Goal: Task Accomplishment & Management: Manage account settings

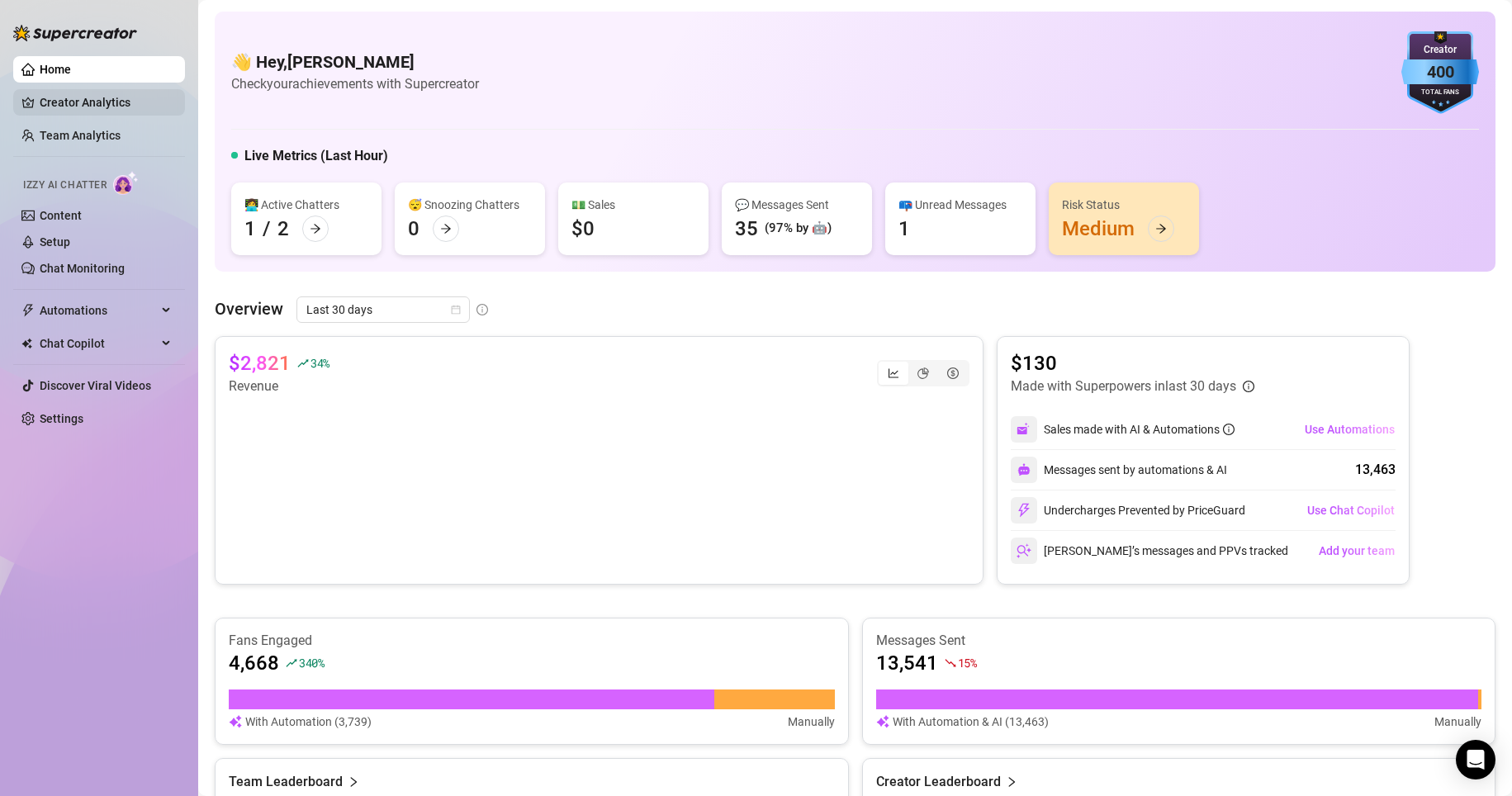
click at [111, 106] on link "Creator Analytics" at bounding box center [105, 102] width 132 height 27
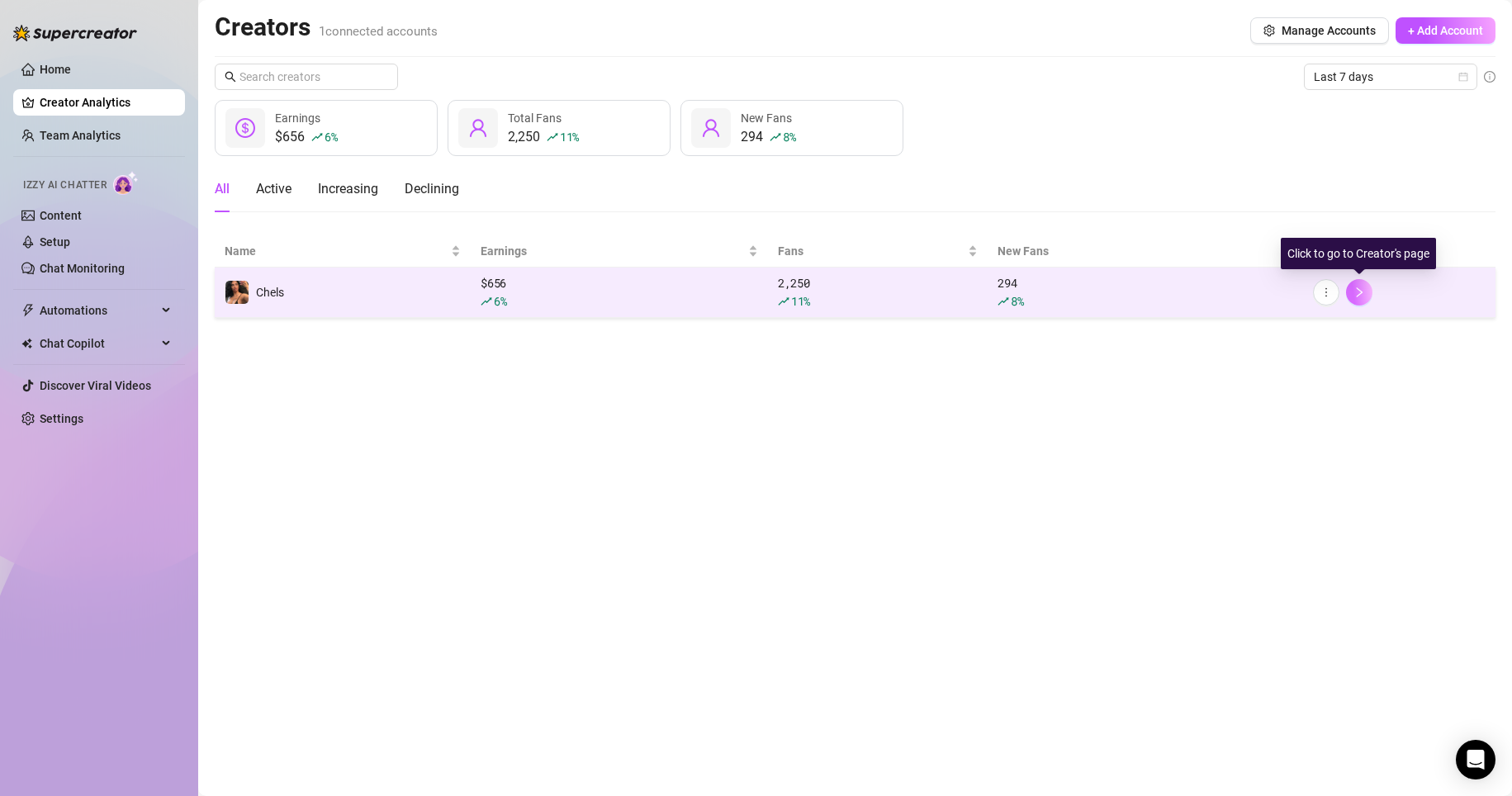
click at [720, 299] on button "button" at bounding box center [1358, 292] width 27 height 27
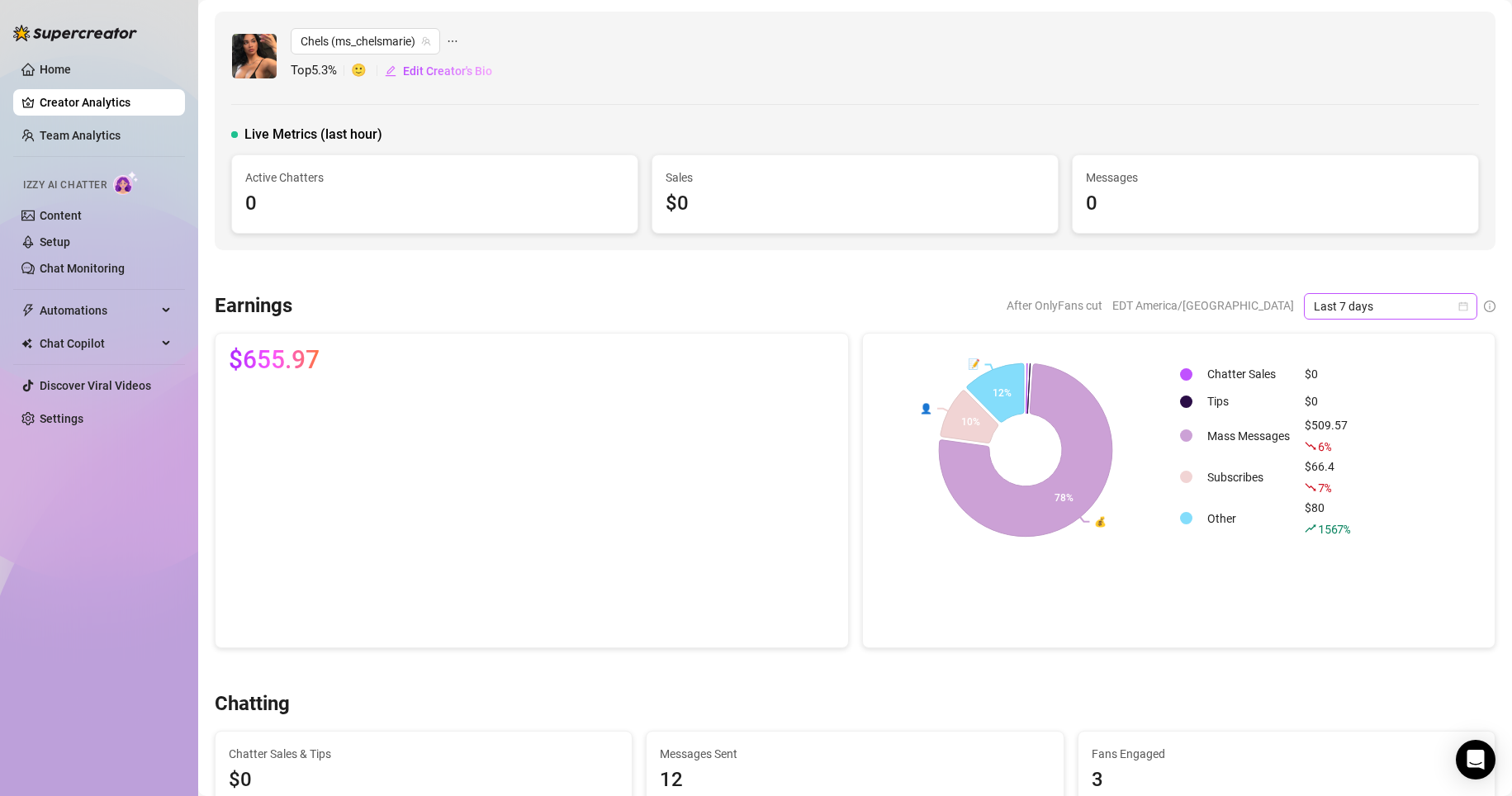
click at [720, 312] on span "Last 7 days" at bounding box center [1391, 306] width 154 height 25
click at [720, 398] on div "Last 30 days" at bounding box center [1376, 392] width 147 height 19
click at [64, 211] on link "Content" at bounding box center [61, 216] width 43 height 13
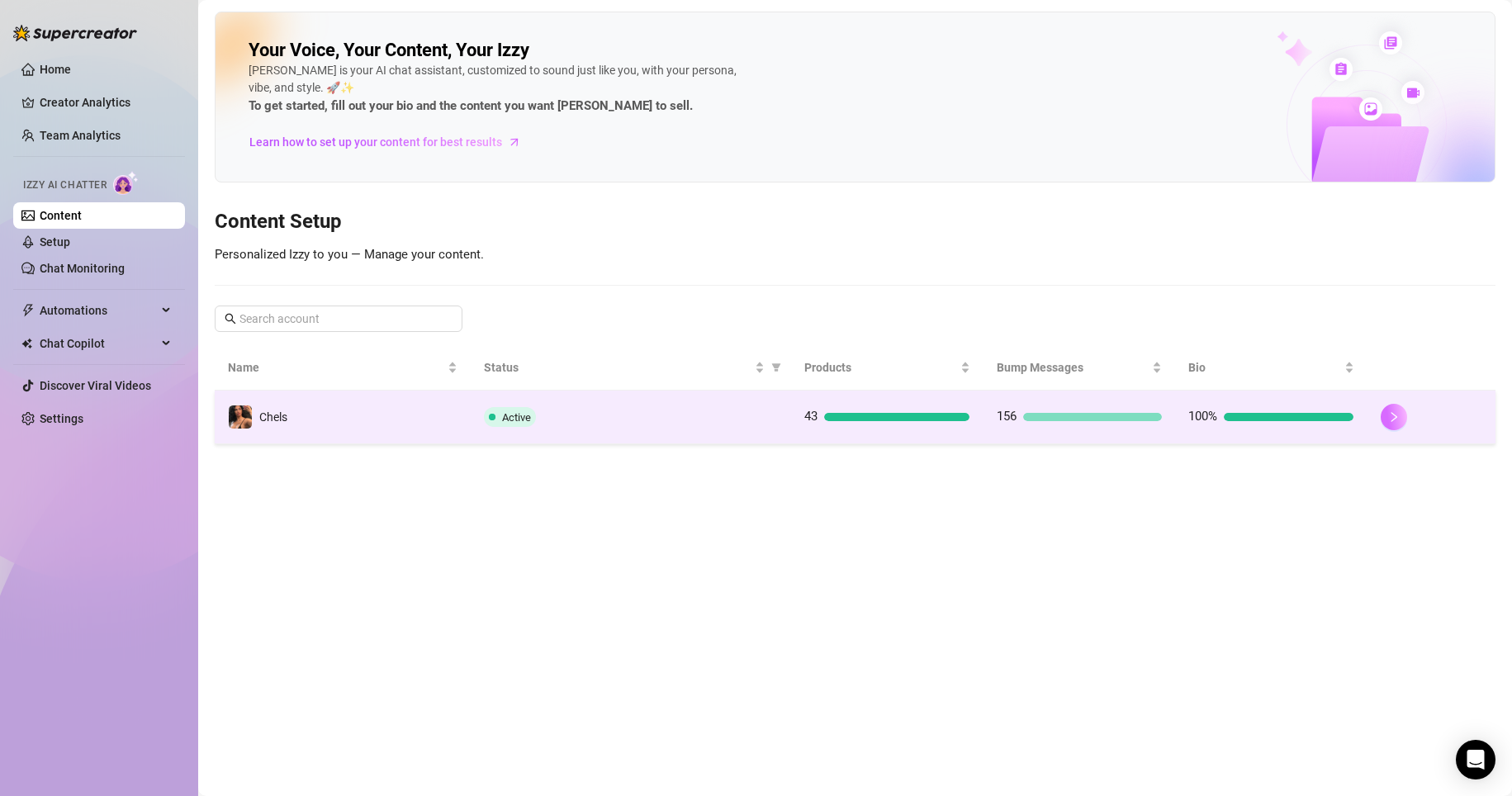
click at [720, 422] on icon "right" at bounding box center [1394, 417] width 11 height 11
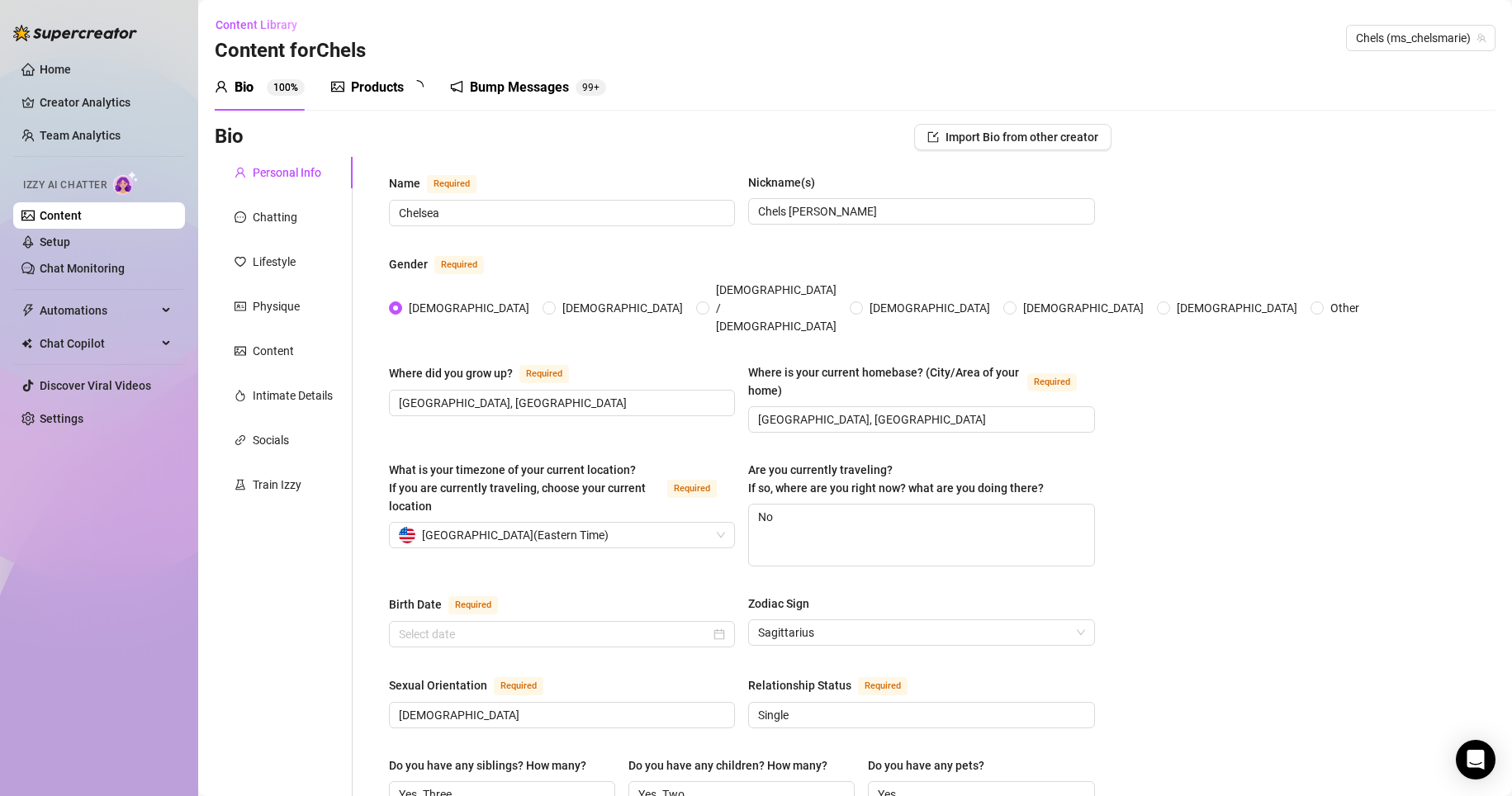
radio input "true"
type input "[DATE]"
click at [70, 236] on link "Setup" at bounding box center [55, 242] width 31 height 13
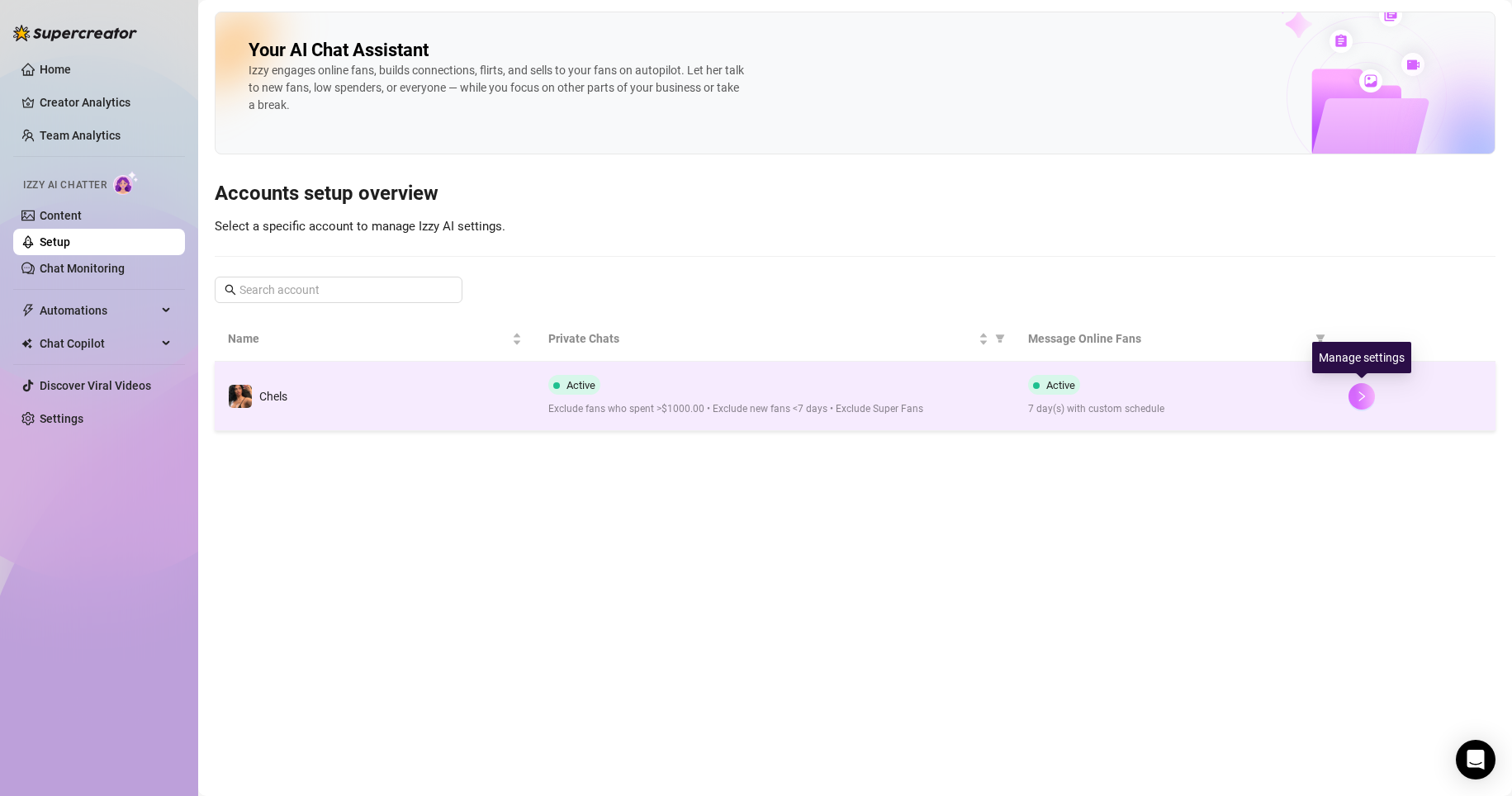
click at [720, 396] on button "button" at bounding box center [1361, 396] width 27 height 27
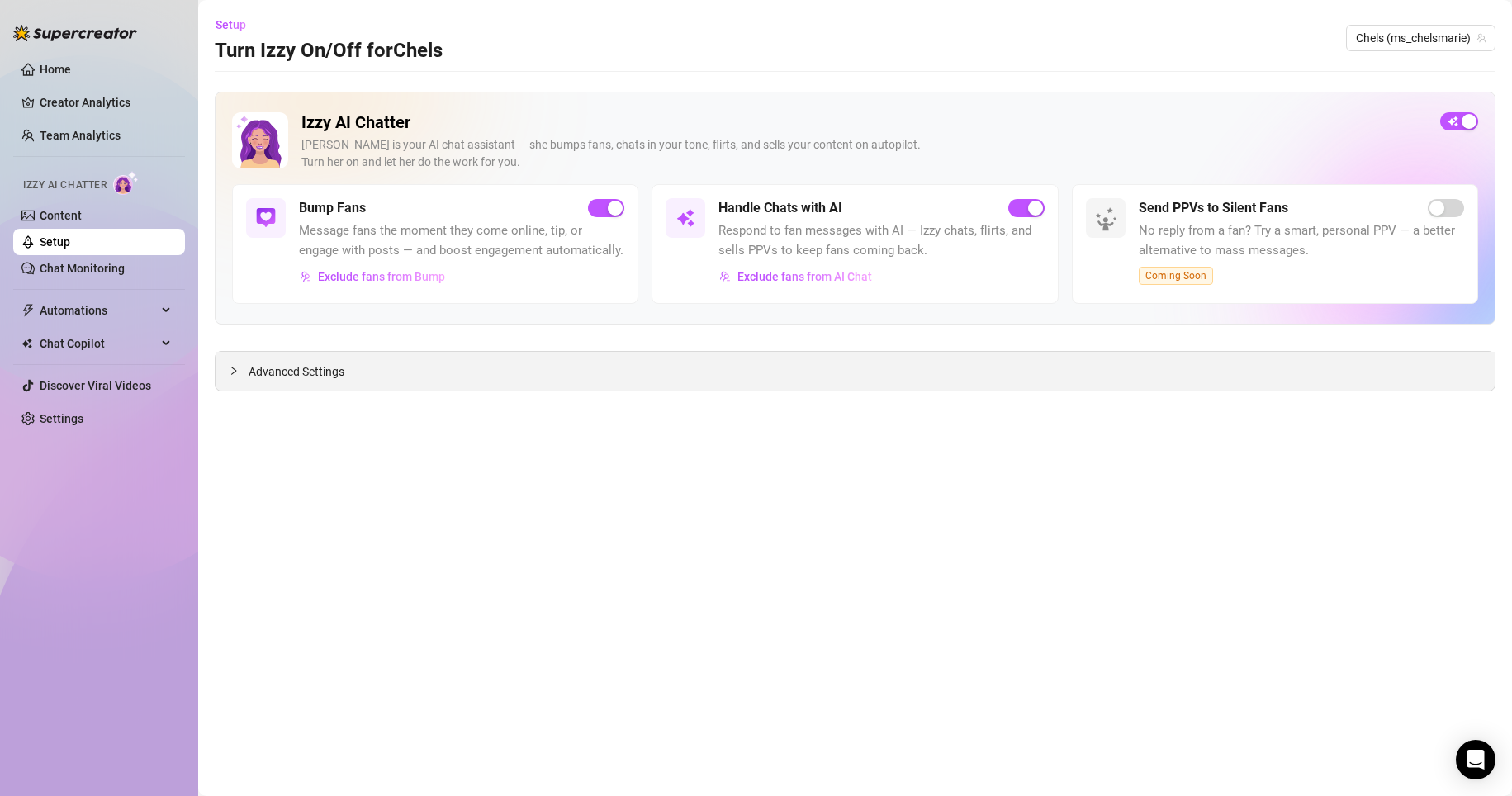
click at [272, 372] on span "Advanced Settings" at bounding box center [297, 372] width 96 height 19
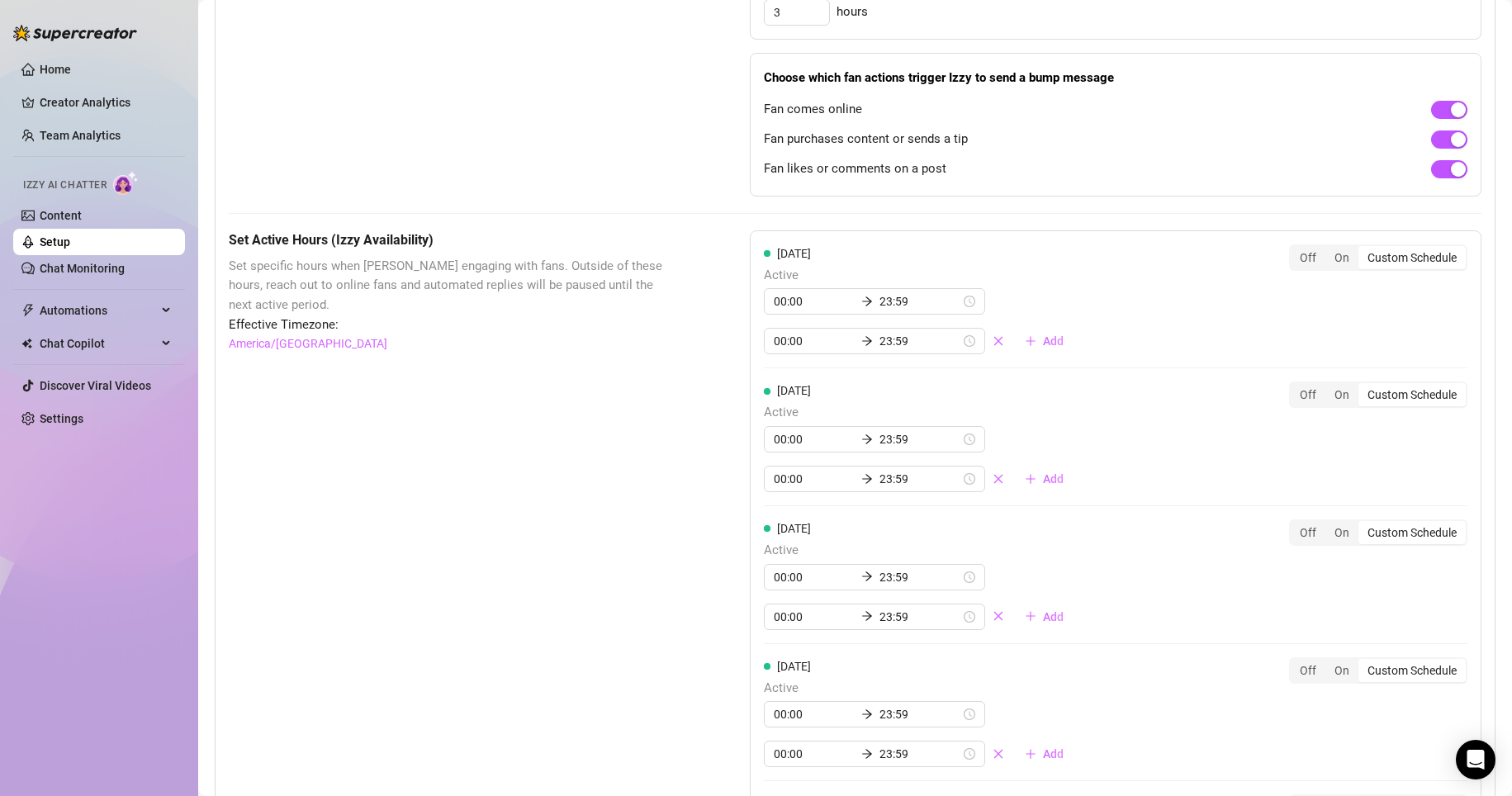
scroll to position [1056, 0]
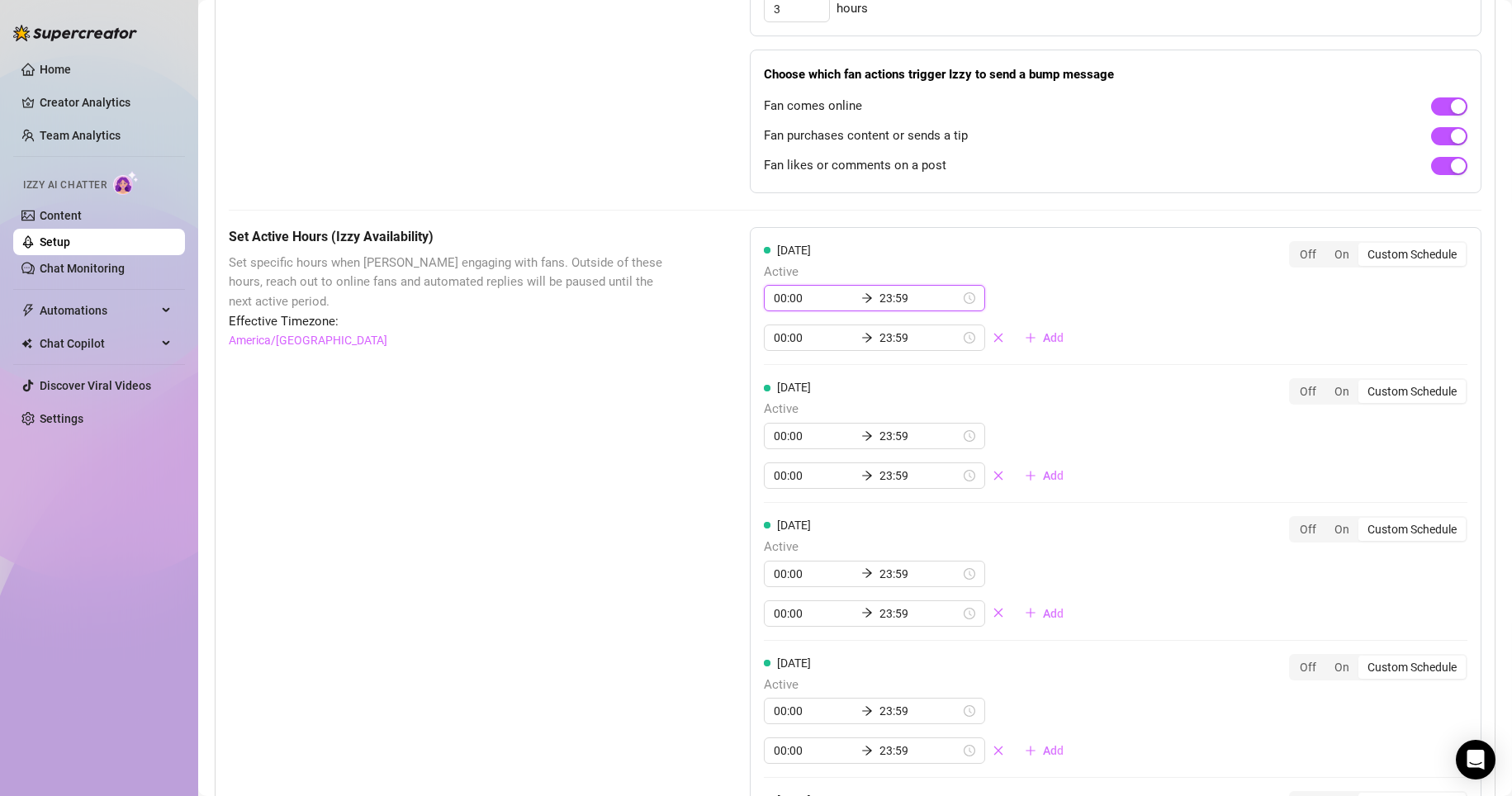
click at [720, 307] on input "23:59" at bounding box center [919, 298] width 81 height 19
click at [720, 305] on div "[DATE] Active 00:00 23:59 00:00 23:59 Add Off On Custom Schedule" at bounding box center [1115, 297] width 703 height 111
click at [720, 307] on input "23:59" at bounding box center [919, 298] width 81 height 19
click at [720, 316] on div "00:00 23:59 00:00 23:59 Add" at bounding box center [920, 317] width 313 height 66
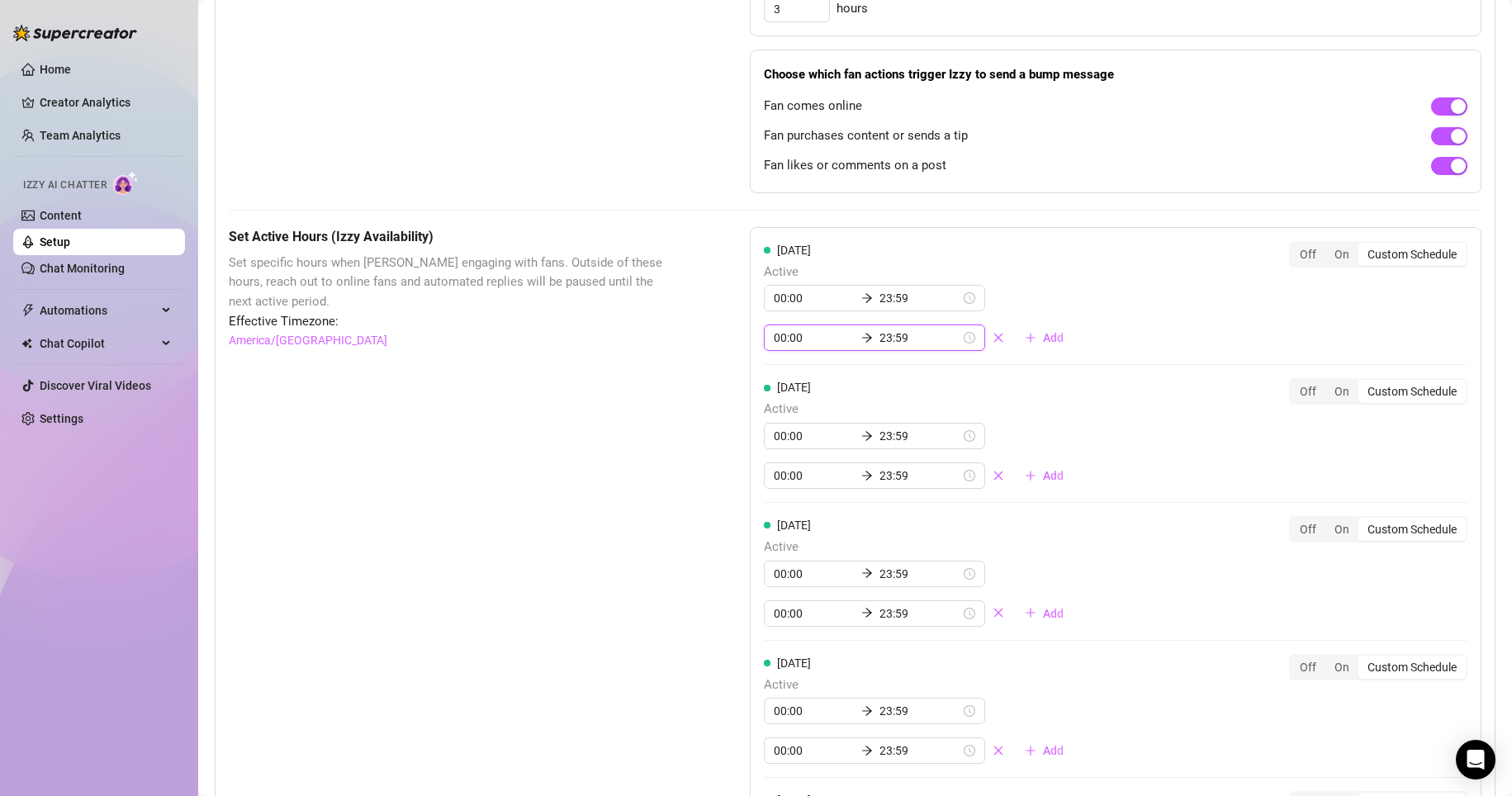
click at [720, 347] on input "23:59" at bounding box center [919, 338] width 81 height 19
click at [720, 307] on input "23:59" at bounding box center [919, 298] width 81 height 19
type input "23:59"
click at [720, 307] on input "23:59" at bounding box center [919, 298] width 81 height 19
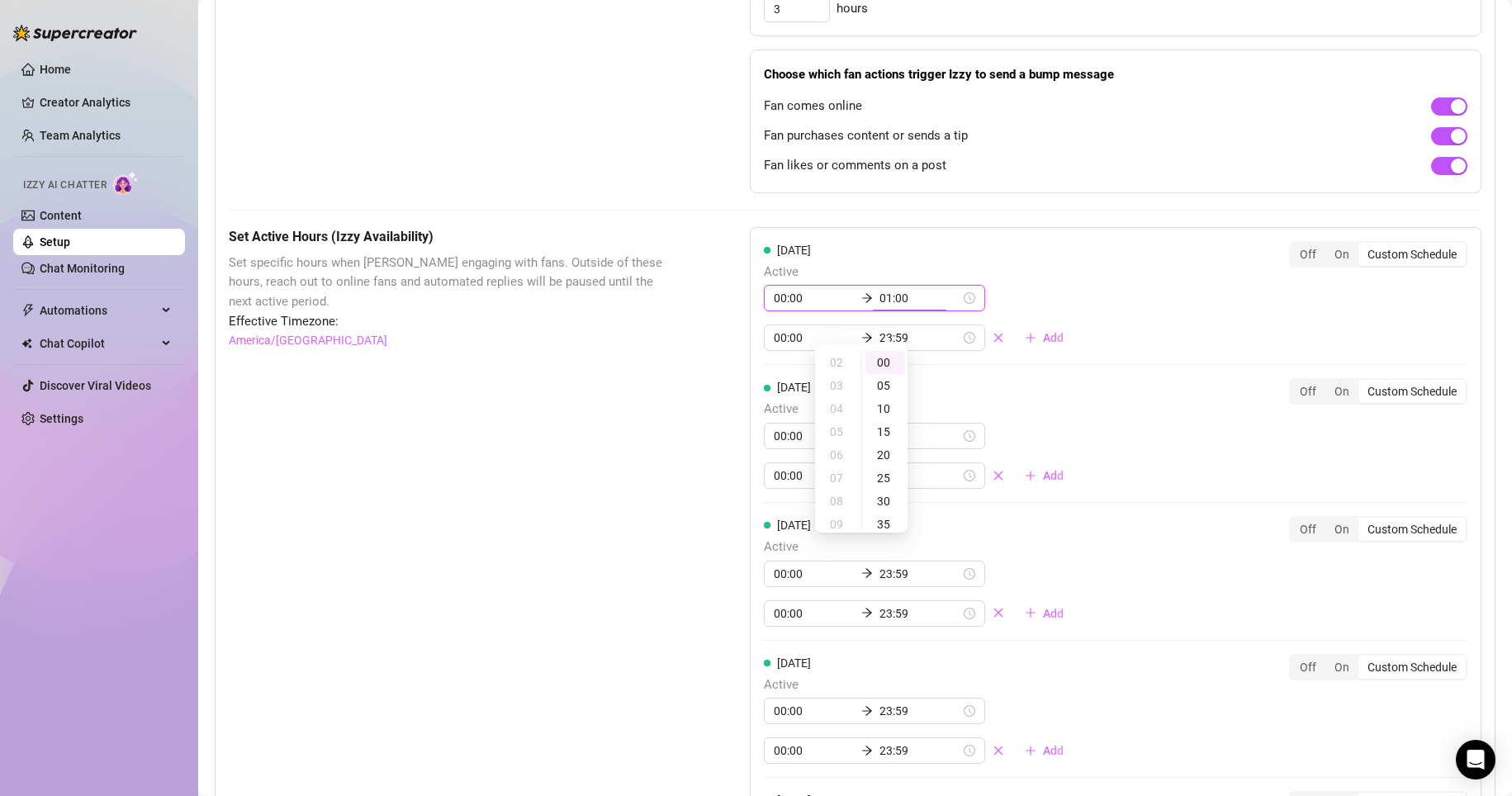
scroll to position [23, 0]
click at [720, 311] on div "[DATE] Active 00:00 23:59 00:00 23:59 Add Off On Custom Schedule" at bounding box center [1115, 297] width 703 height 111
click at [720, 266] on div "Custom Schedule" at bounding box center [1412, 254] width 107 height 23
click at [720, 245] on input "Custom Schedule" at bounding box center [1362, 245] width 0 height 0
click at [720, 307] on input "23:59" at bounding box center [919, 298] width 81 height 19
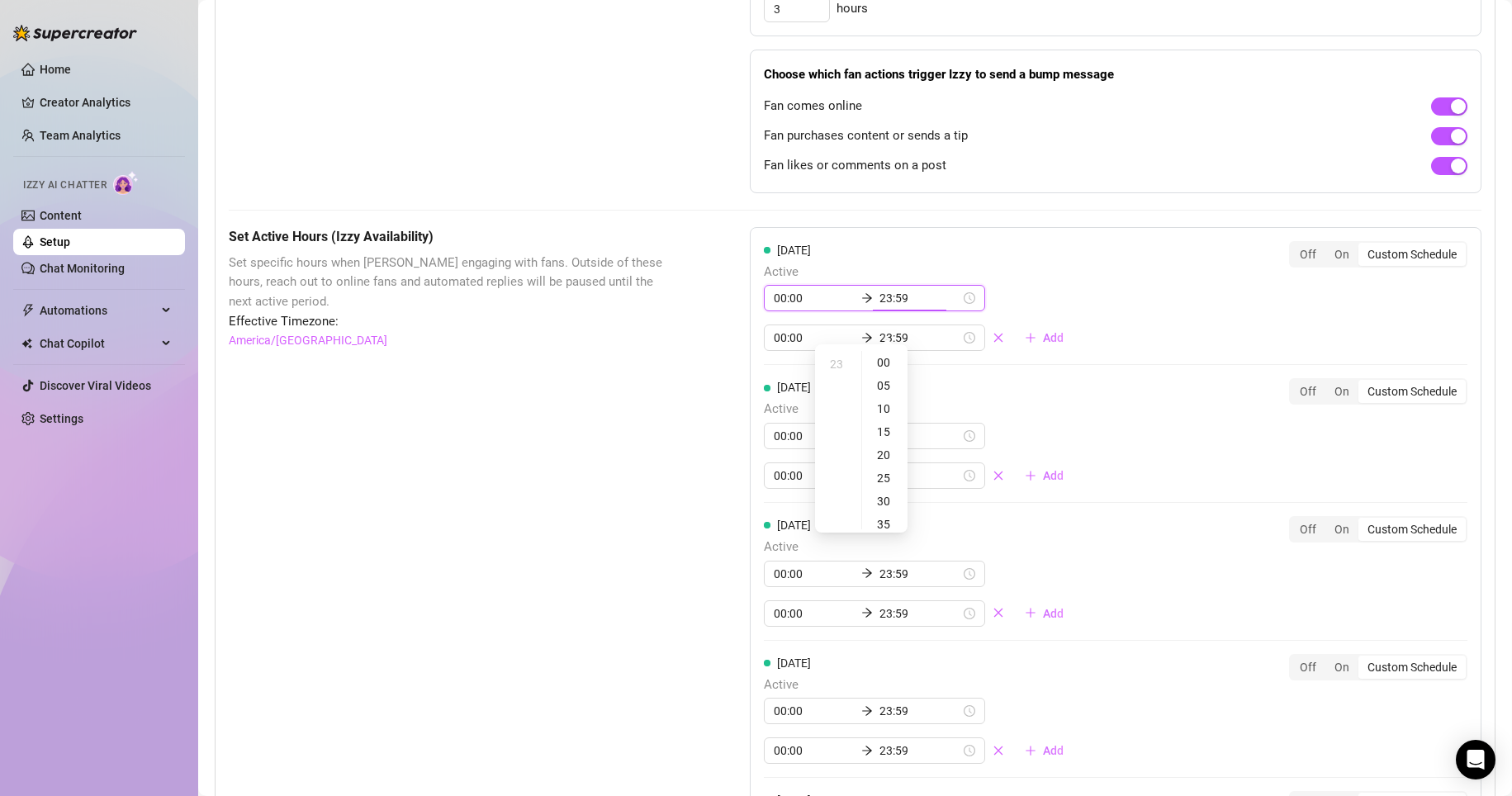
scroll to position [530, 0]
click at [720, 295] on div "[DATE] Active 00:00 23:59 00:00 23:59 Add Off On Custom Schedule" at bounding box center [1115, 297] width 703 height 111
click at [720, 307] on input "23:59" at bounding box center [919, 298] width 81 height 19
click at [720, 303] on div "[DATE] Active 00:00 23:59 00:00 23:59 Add" at bounding box center [920, 297] width 313 height 111
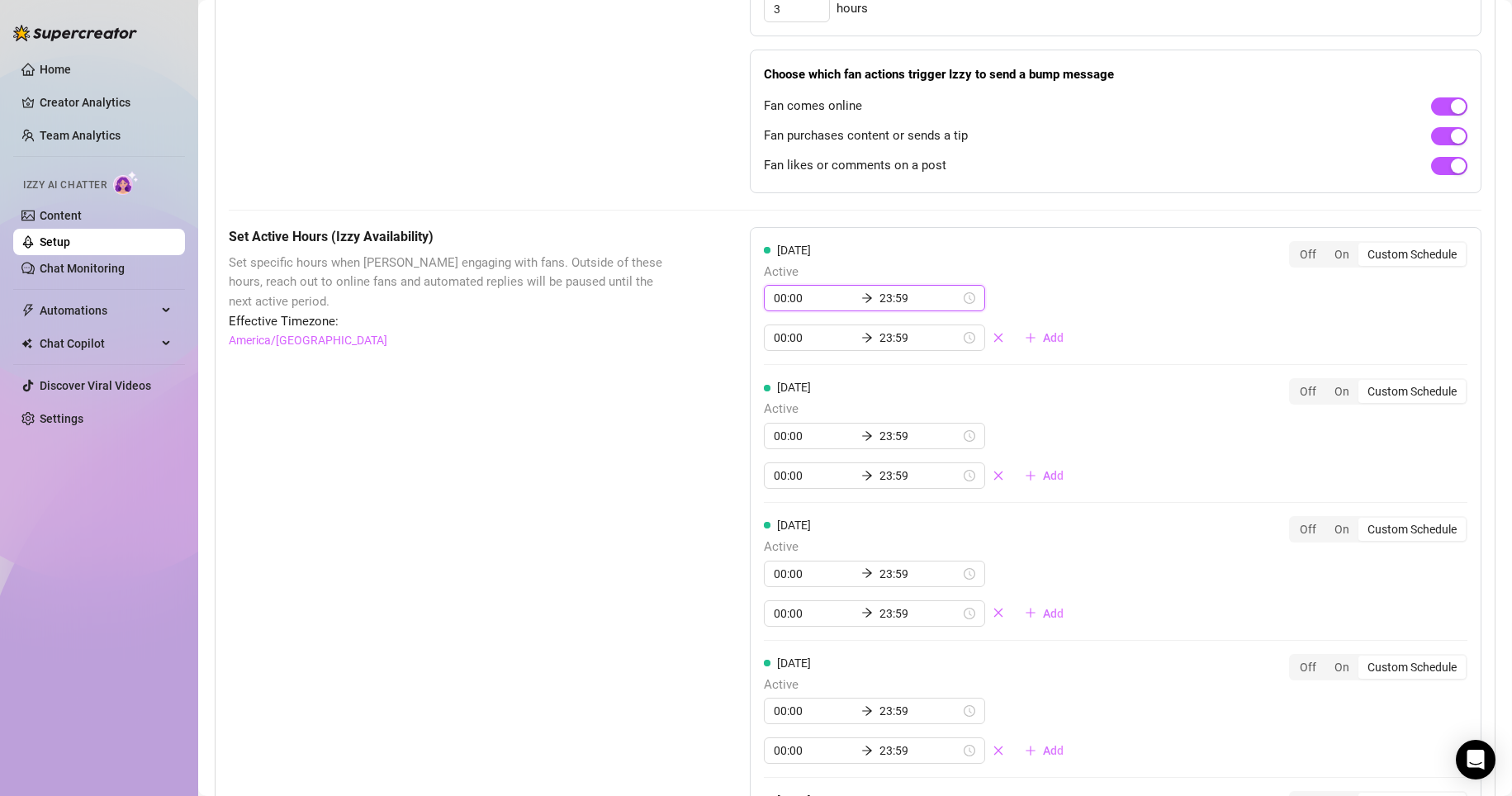
click at [720, 307] on input "23:59" at bounding box center [919, 298] width 81 height 19
click at [720, 403] on div "03" at bounding box center [837, 408] width 40 height 23
click at [720, 361] on div "00" at bounding box center [837, 362] width 40 height 23
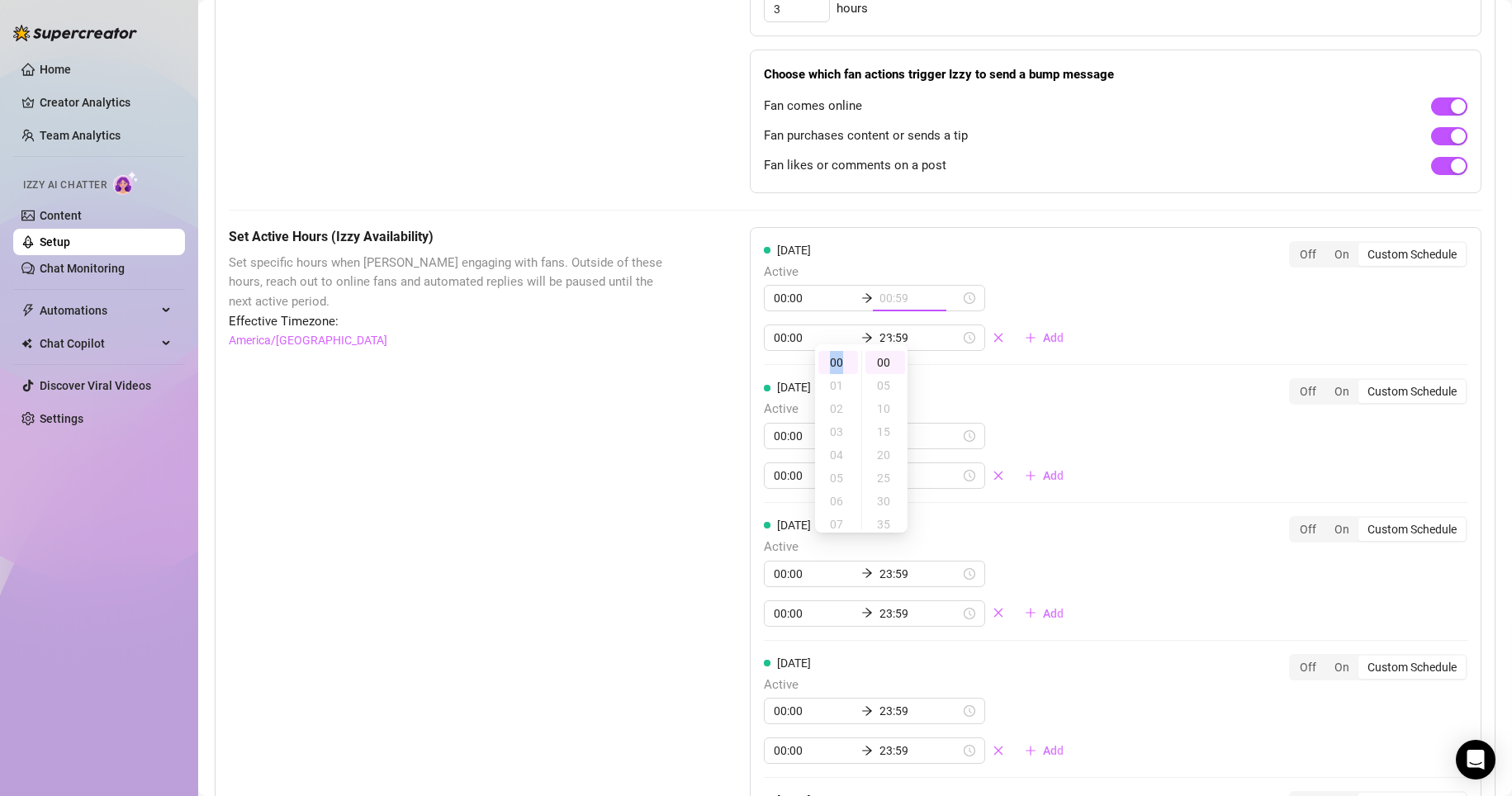
type input "00:00"
click at [720, 249] on div "[DATE] Active 00:00 00:00 00:00 23:59 Add Off On Custom Schedule [DATE] Active …" at bounding box center [1115, 715] width 732 height 977
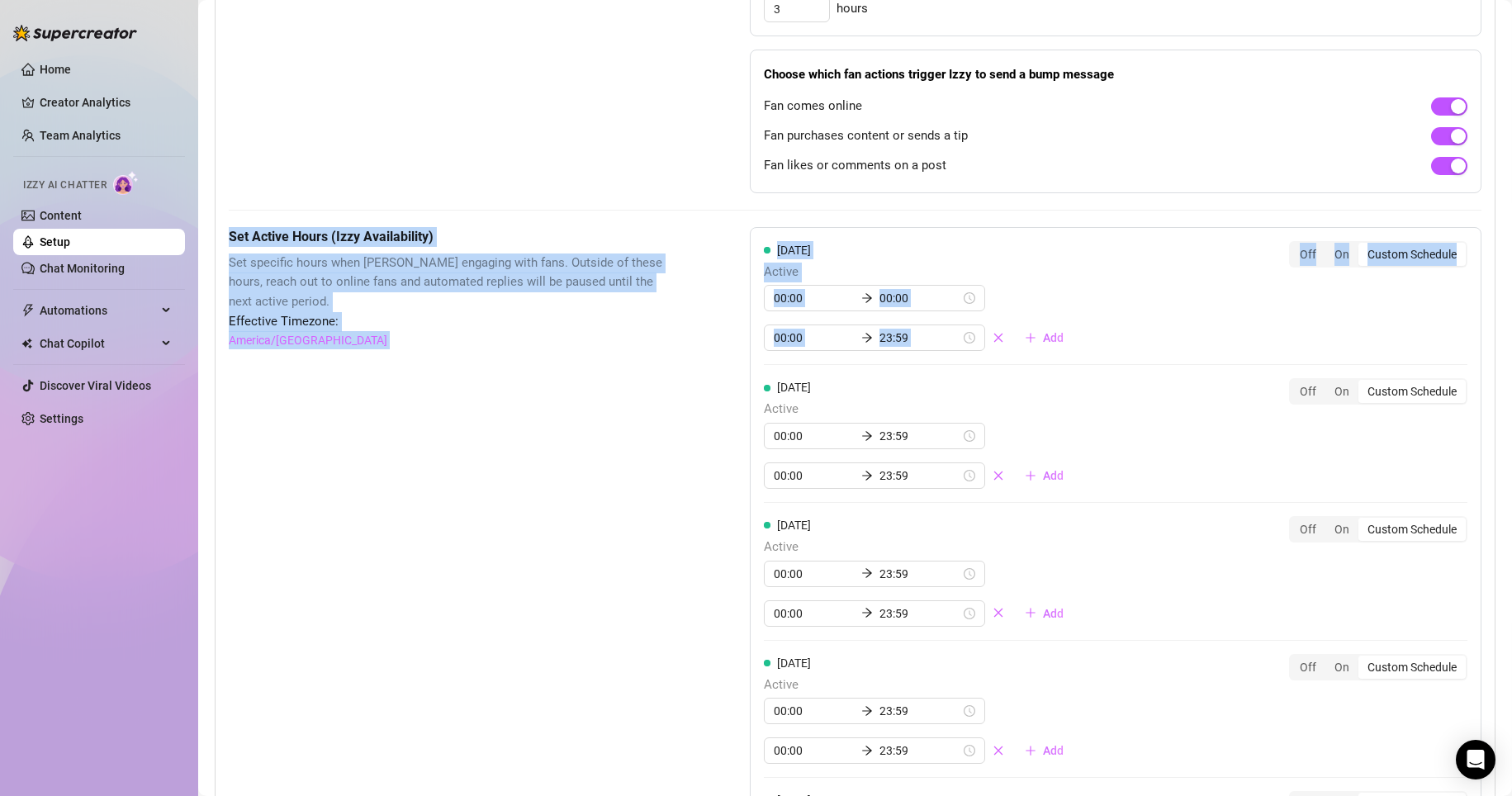
drag, startPoint x: 1365, startPoint y: 184, endPoint x: 907, endPoint y: 386, distance: 500.6
click at [720, 386] on div "These settings control all of [PERSON_NAME]'s features — including Bump Fans, H…" at bounding box center [855, 335] width 1253 height 1973
click at [720, 226] on div "These settings control all of [PERSON_NAME]'s features — including Bump Fans, H…" at bounding box center [855, 335] width 1253 height 1973
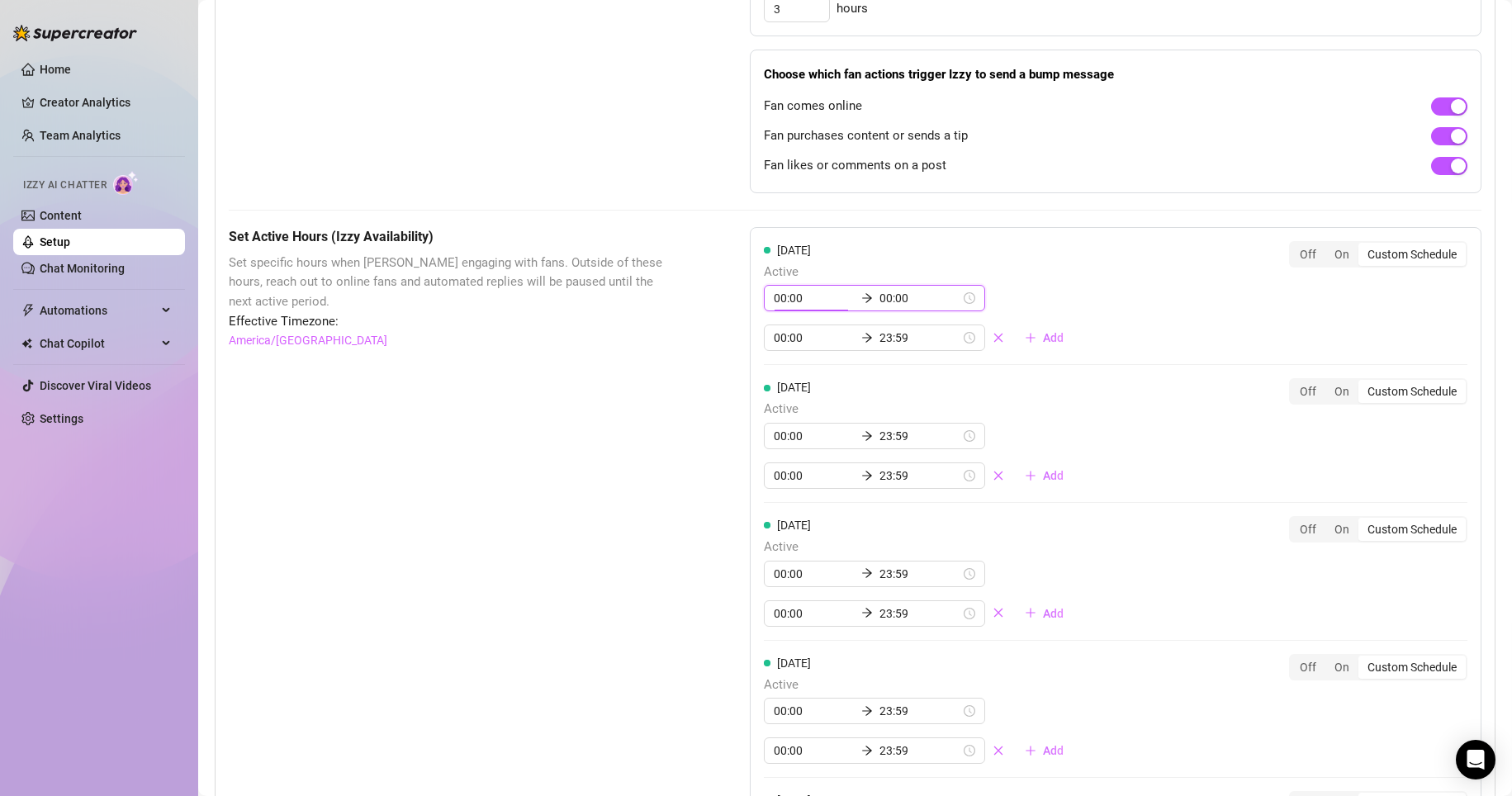
click at [720, 307] on input "00:00" at bounding box center [813, 298] width 81 height 19
type input "01:59"
click at [720, 307] on input "00:00" at bounding box center [919, 298] width 81 height 19
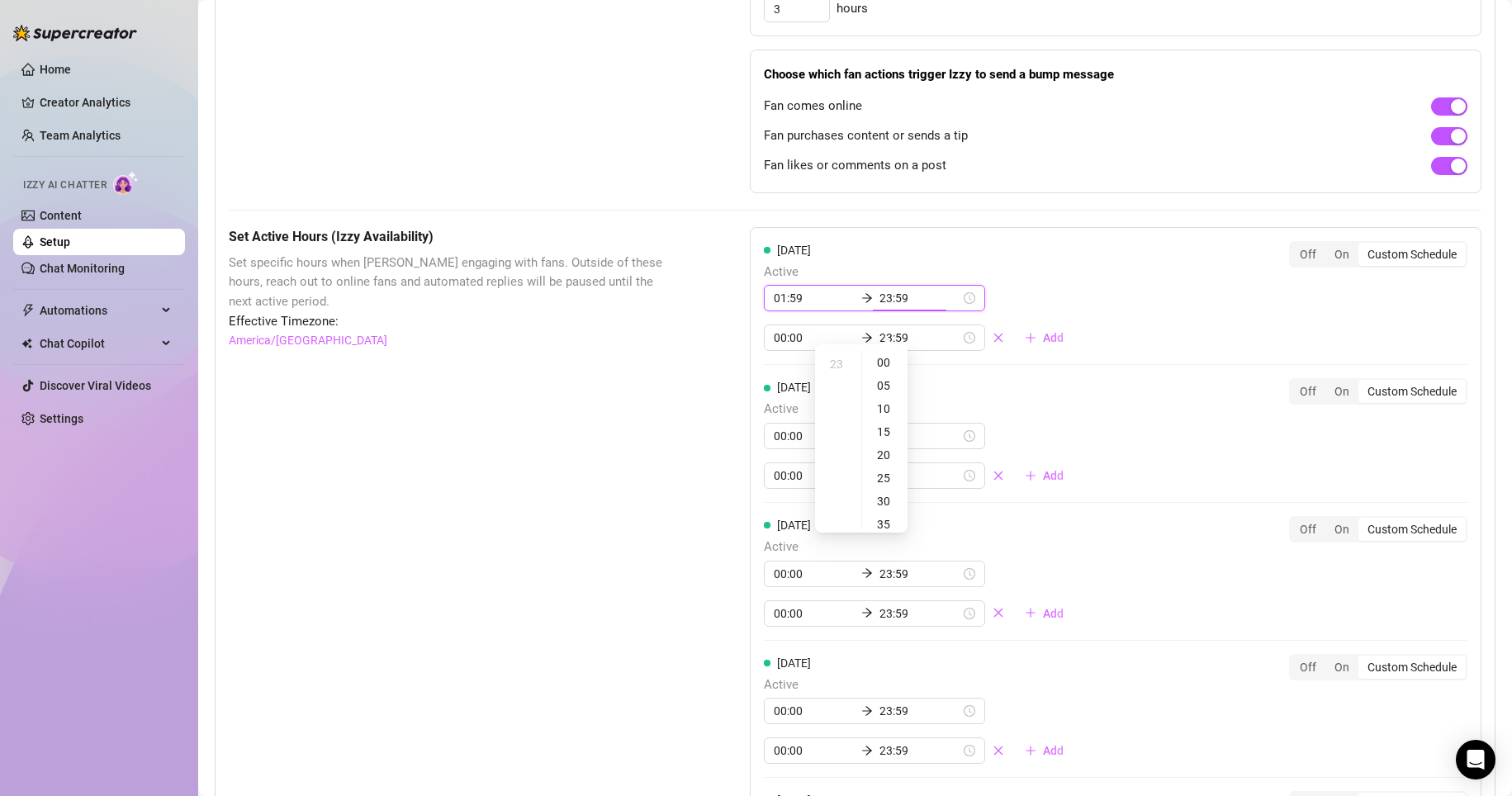
type input "23:59"
click at [720, 278] on div "[DATE] Active 01:59 23:59 00:00 23:59 Add" at bounding box center [920, 297] width 313 height 111
type input "00:00"
click at [720, 347] on input "00:00" at bounding box center [813, 338] width 81 height 19
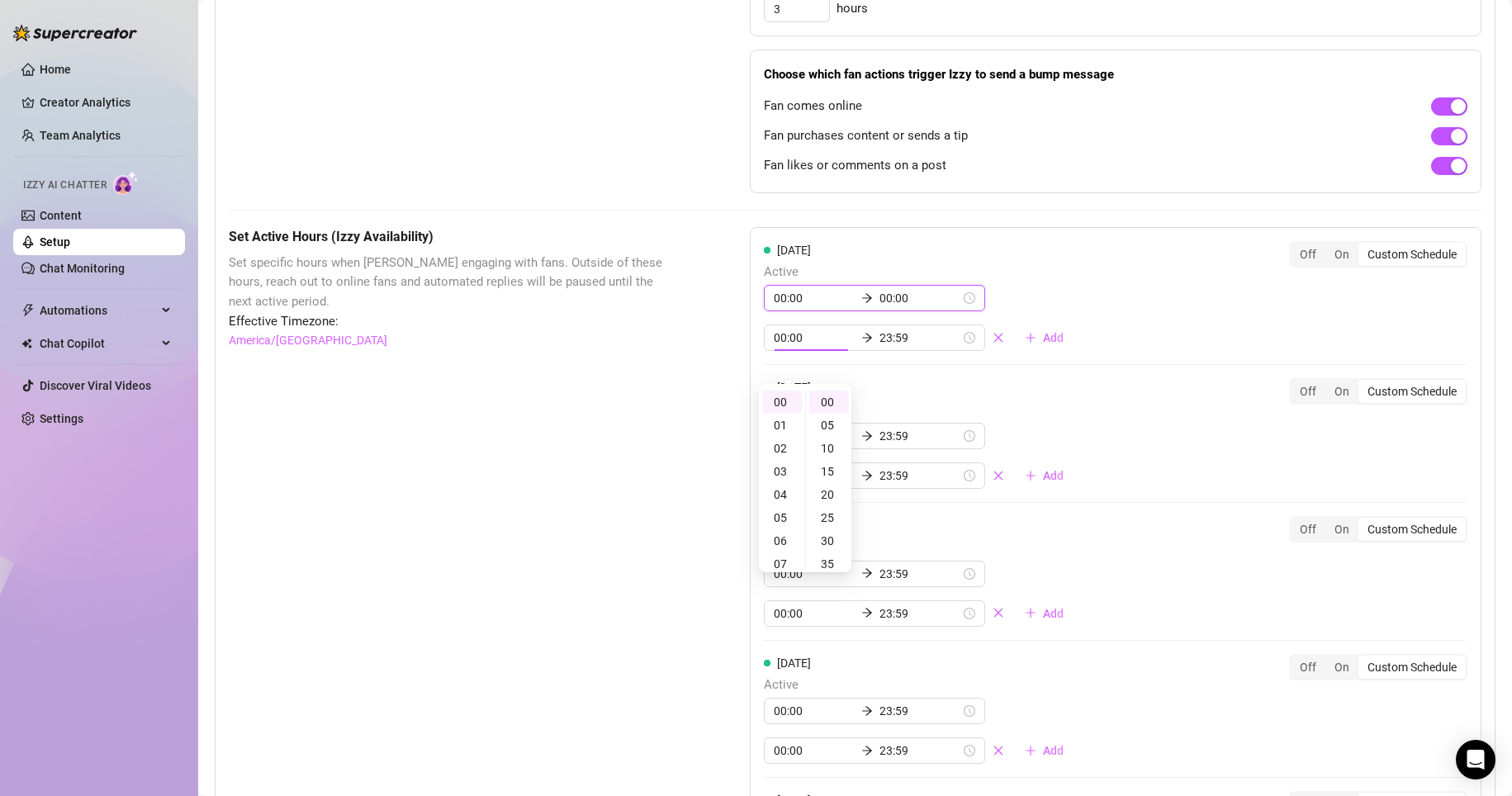
click at [720, 307] on input "00:00" at bounding box center [813, 298] width 81 height 19
click at [720, 388] on div "01" at bounding box center [782, 385] width 40 height 23
type input "01:55"
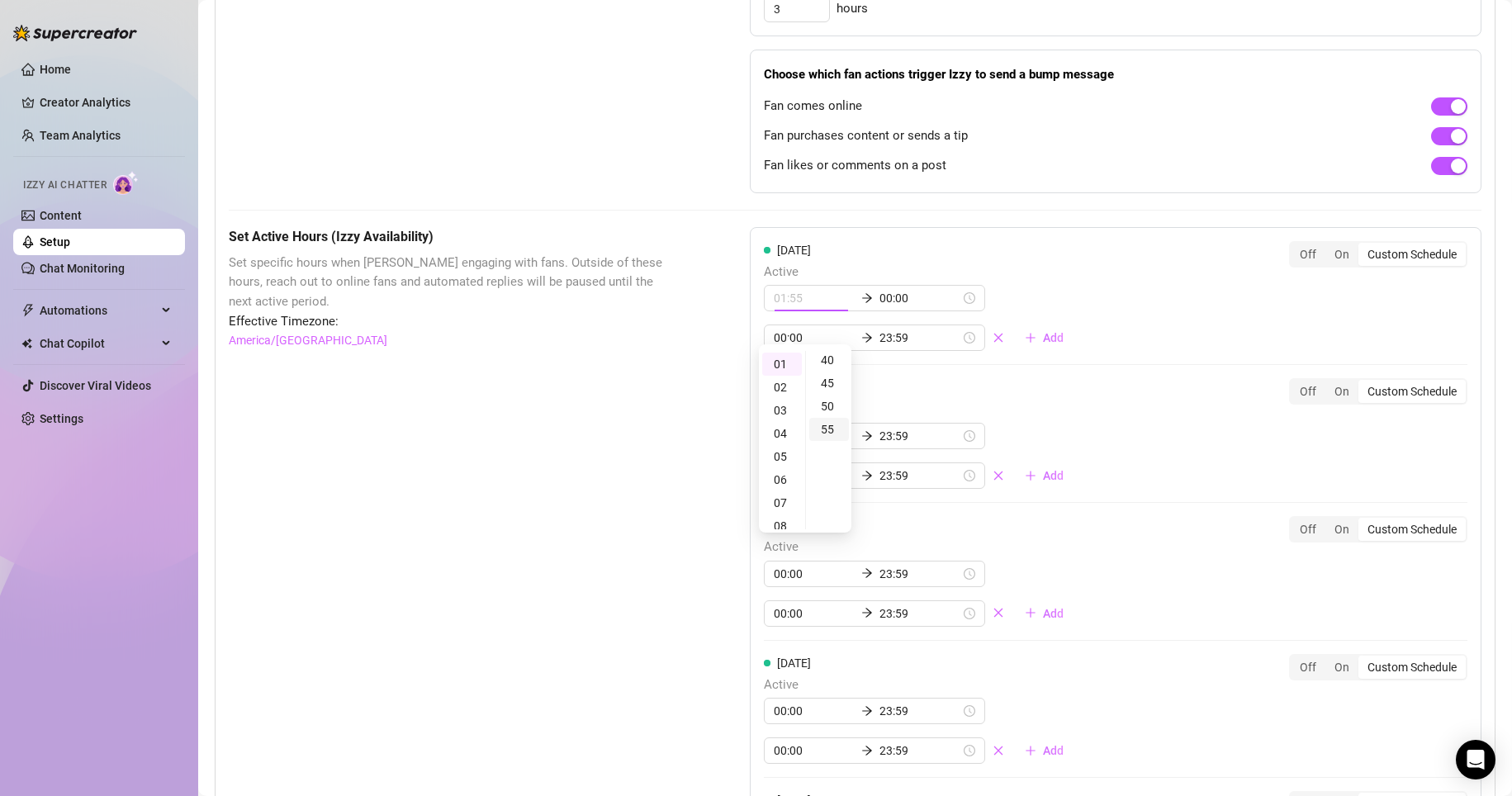
click at [720, 432] on div "55" at bounding box center [828, 429] width 40 height 23
click at [720, 307] on input "00:00" at bounding box center [919, 298] width 81 height 19
type input "0"
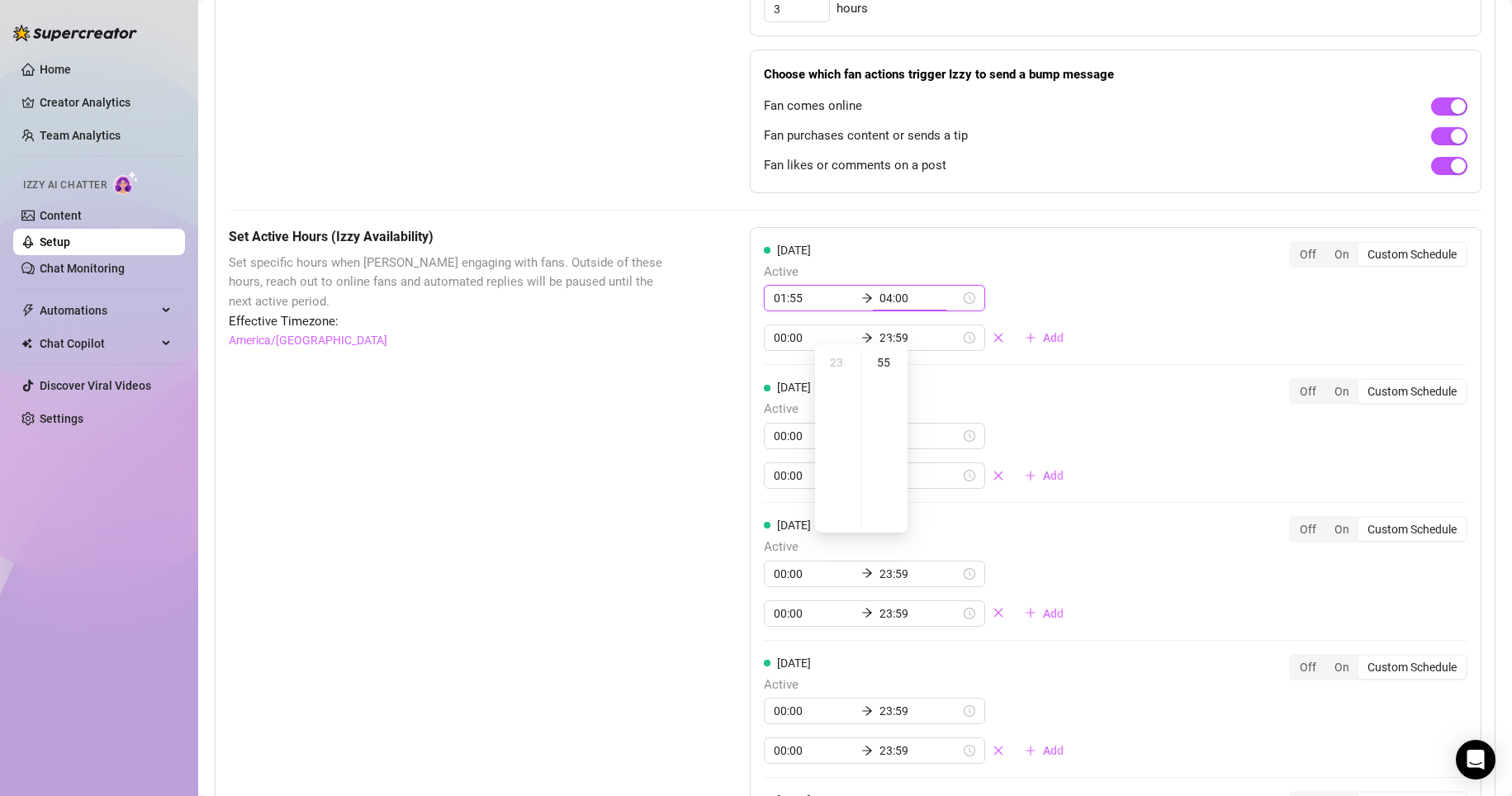
scroll to position [0, 0]
type input "04:00"
type input "00:00"
click at [720, 234] on div "These settings control all of [PERSON_NAME]'s features — including Bump Fans, H…" at bounding box center [855, 335] width 1253 height 1973
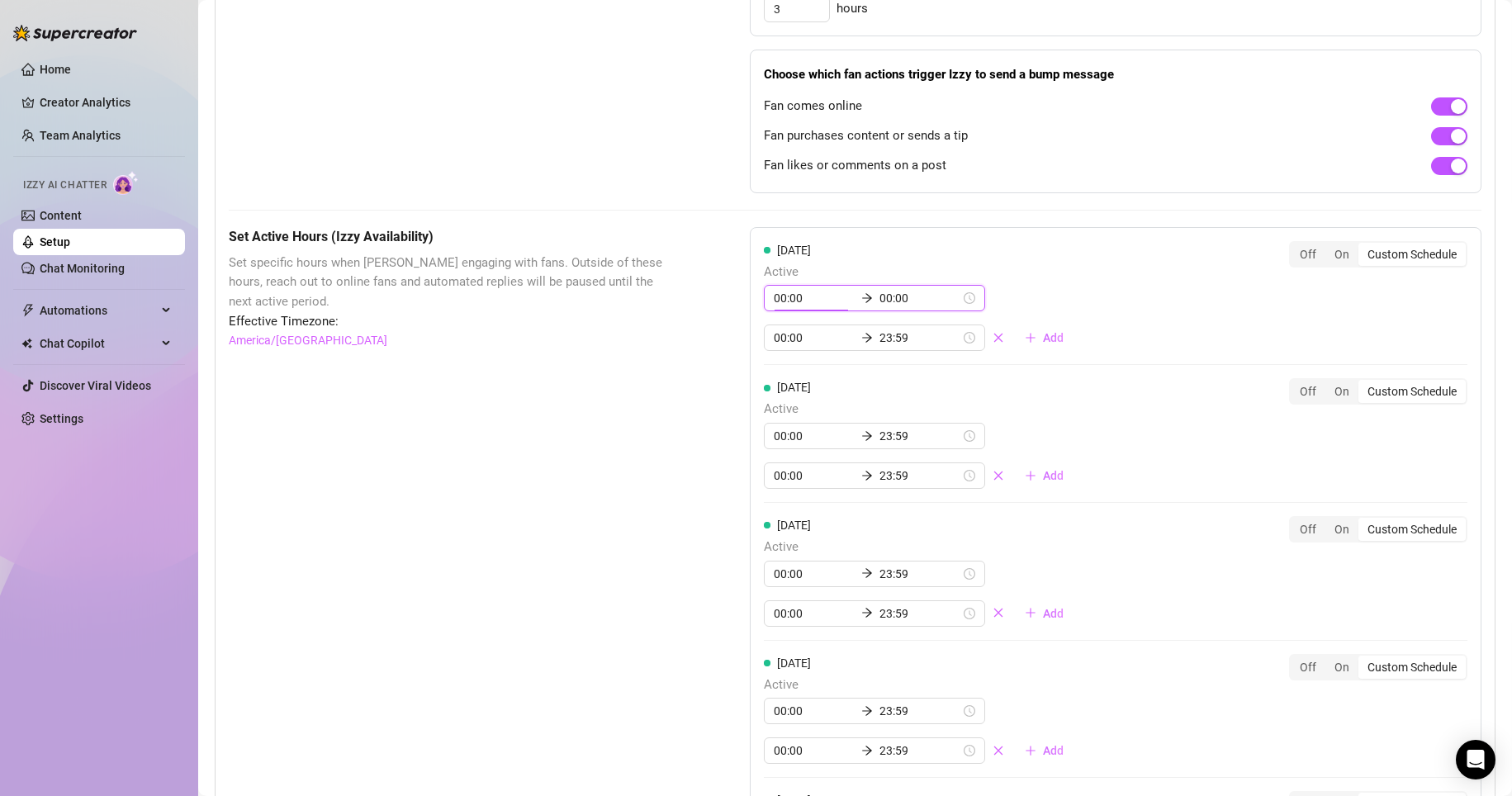
click at [720, 307] on input "00:00" at bounding box center [813, 298] width 81 height 19
click at [720, 391] on div "01" at bounding box center [782, 385] width 40 height 23
type input "01:00"
click at [720, 319] on div "[DATE] Active 01:00 00:00 00:00 23:59 Add Off On Custom Schedule" at bounding box center [1115, 297] width 703 height 111
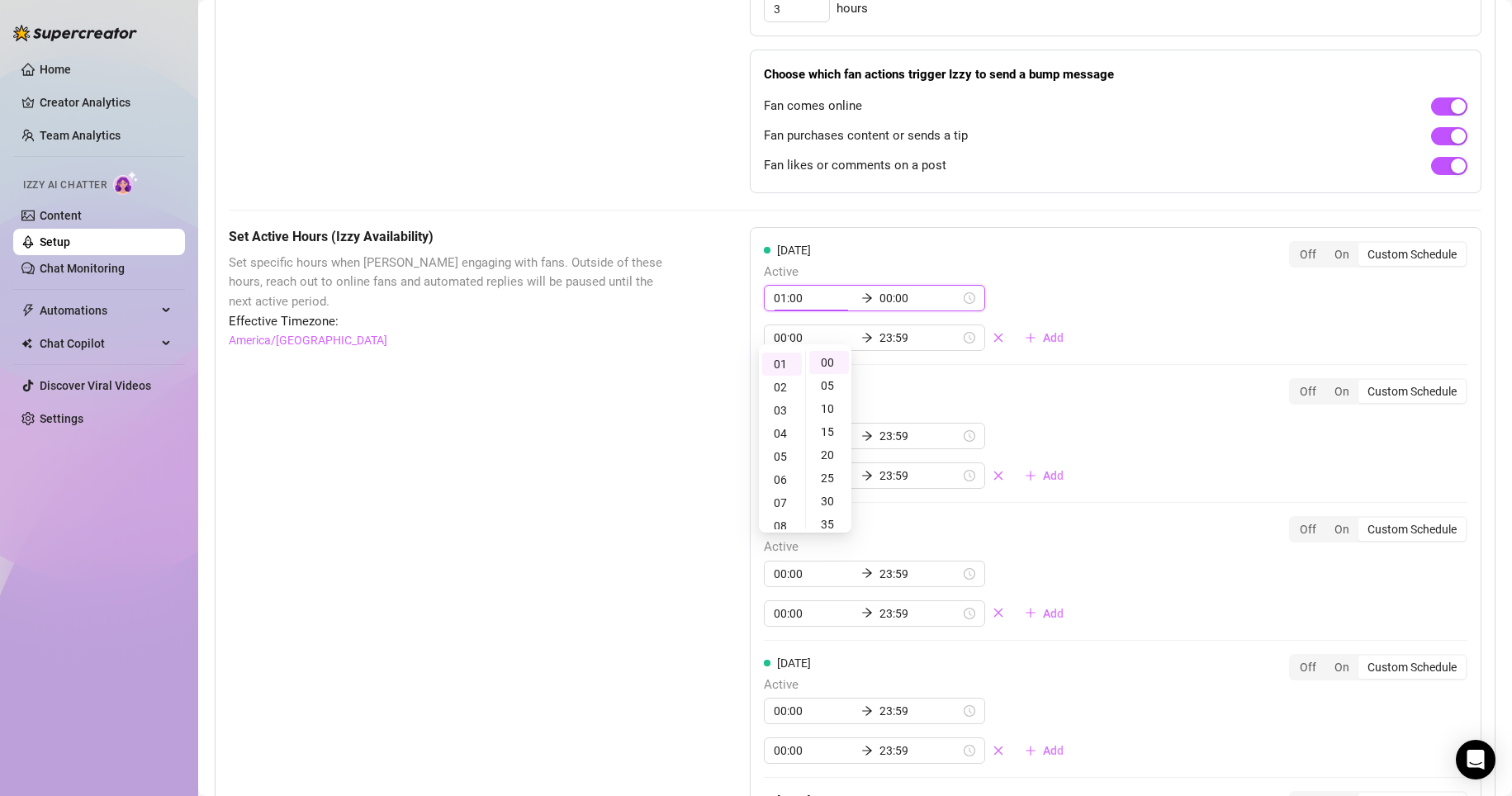
scroll to position [0, 0]
type input "00:00"
click at [720, 364] on div "00" at bounding box center [828, 362] width 40 height 23
drag, startPoint x: 823, startPoint y: 364, endPoint x: 786, endPoint y: 359, distance: 37.3
click at [720, 359] on div "00" at bounding box center [782, 362] width 40 height 23
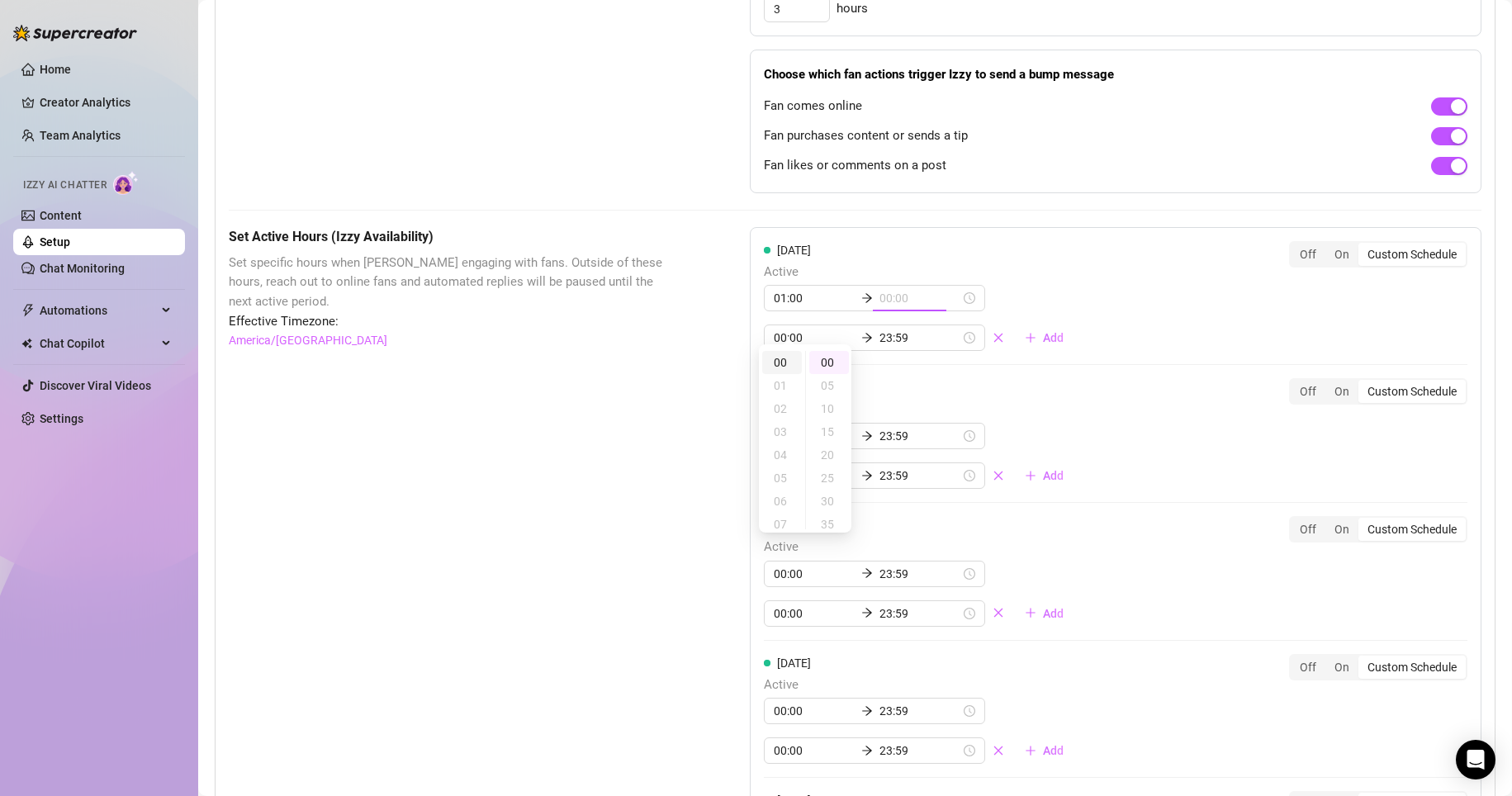
click at [720, 359] on div "00" at bounding box center [782, 362] width 40 height 23
click at [720, 360] on div "00" at bounding box center [828, 362] width 40 height 23
type input "00:00"
click at [720, 291] on div "[DATE] Active 00:00 00:00 00:00 23:59 Add Off On Custom Schedule" at bounding box center [1115, 297] width 703 height 111
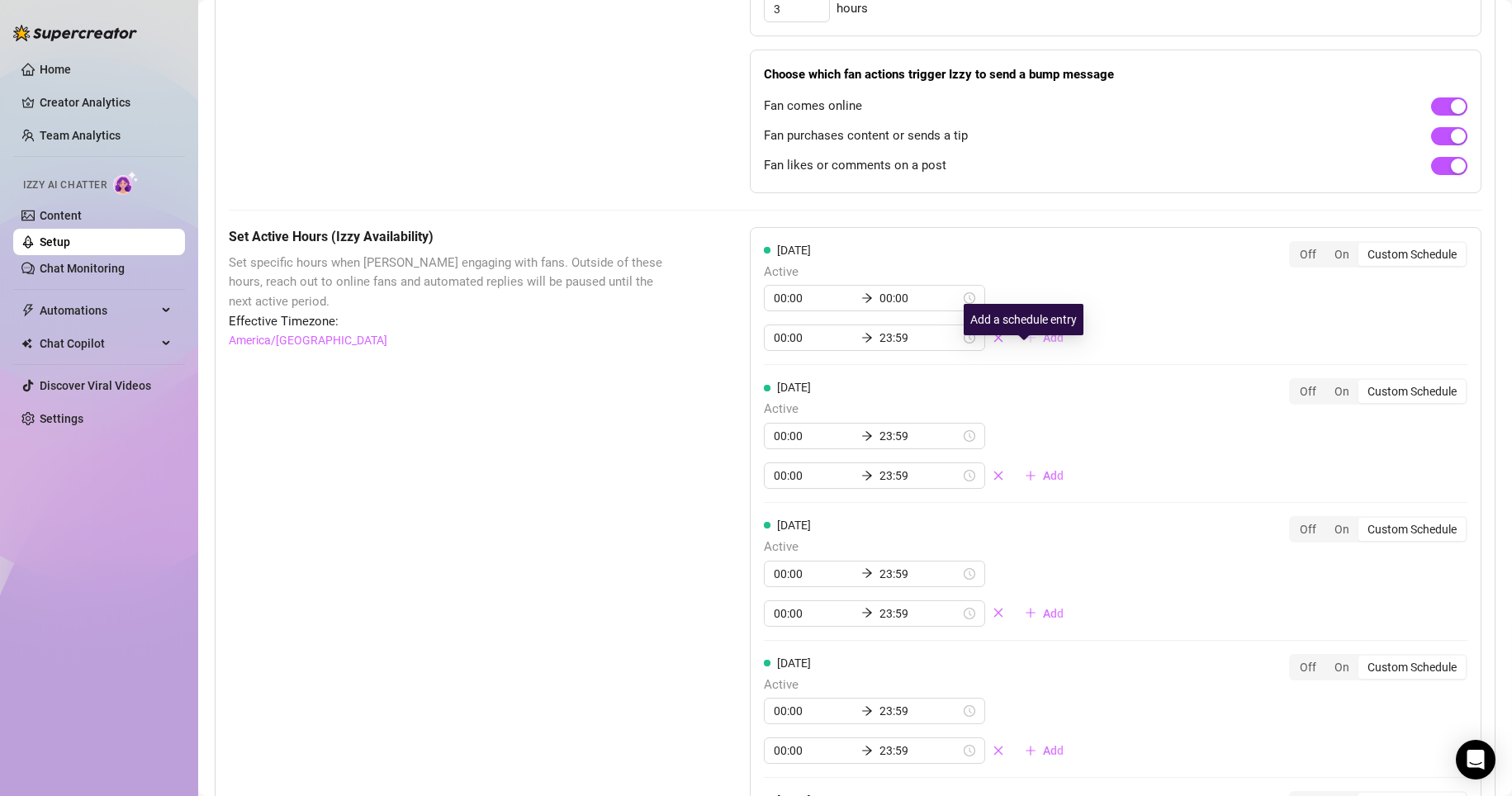
click at [720, 343] on icon "plus" at bounding box center [1030, 338] width 11 height 11
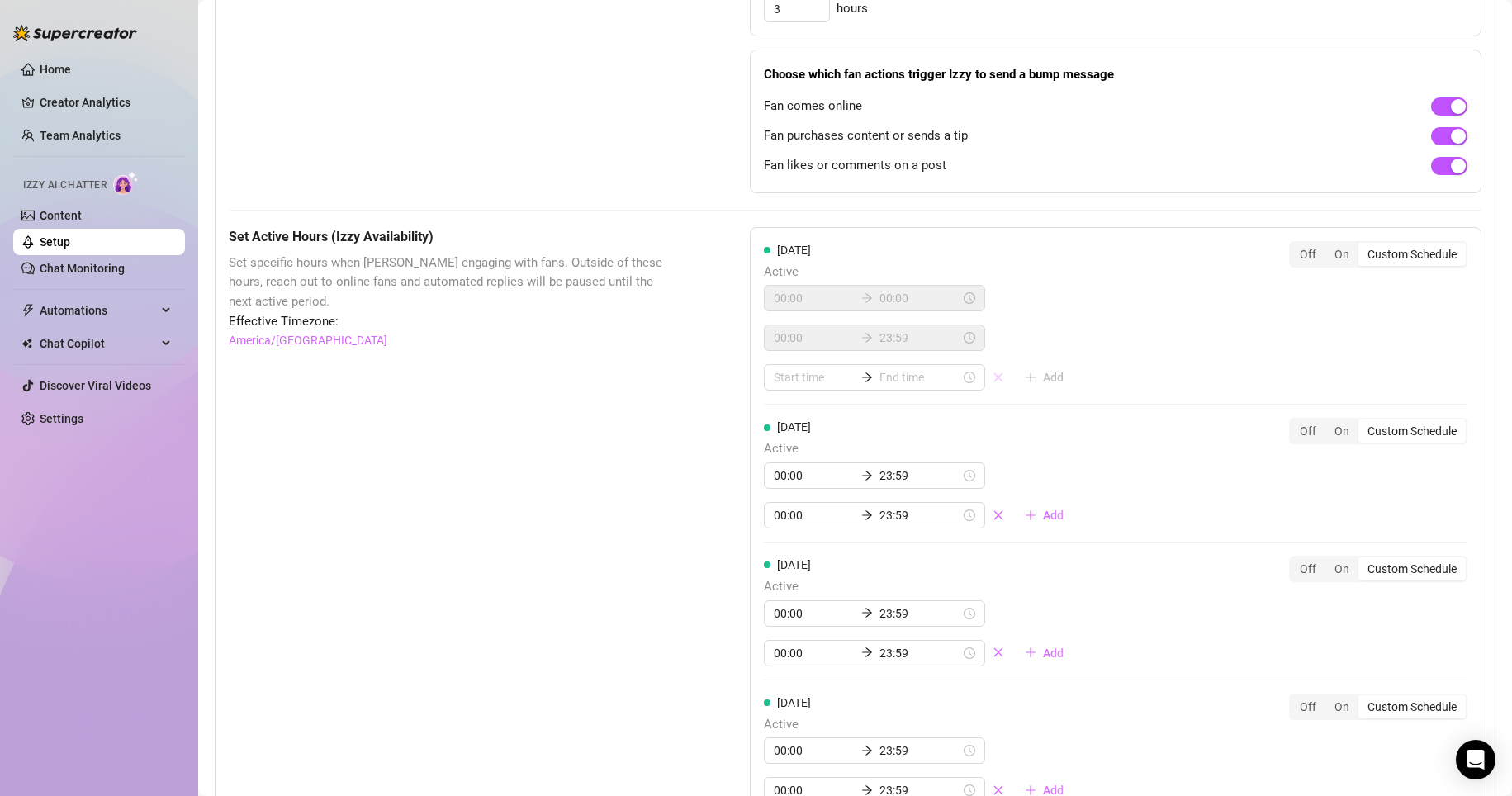
click at [720, 382] on icon "close" at bounding box center [998, 378] width 9 height 9
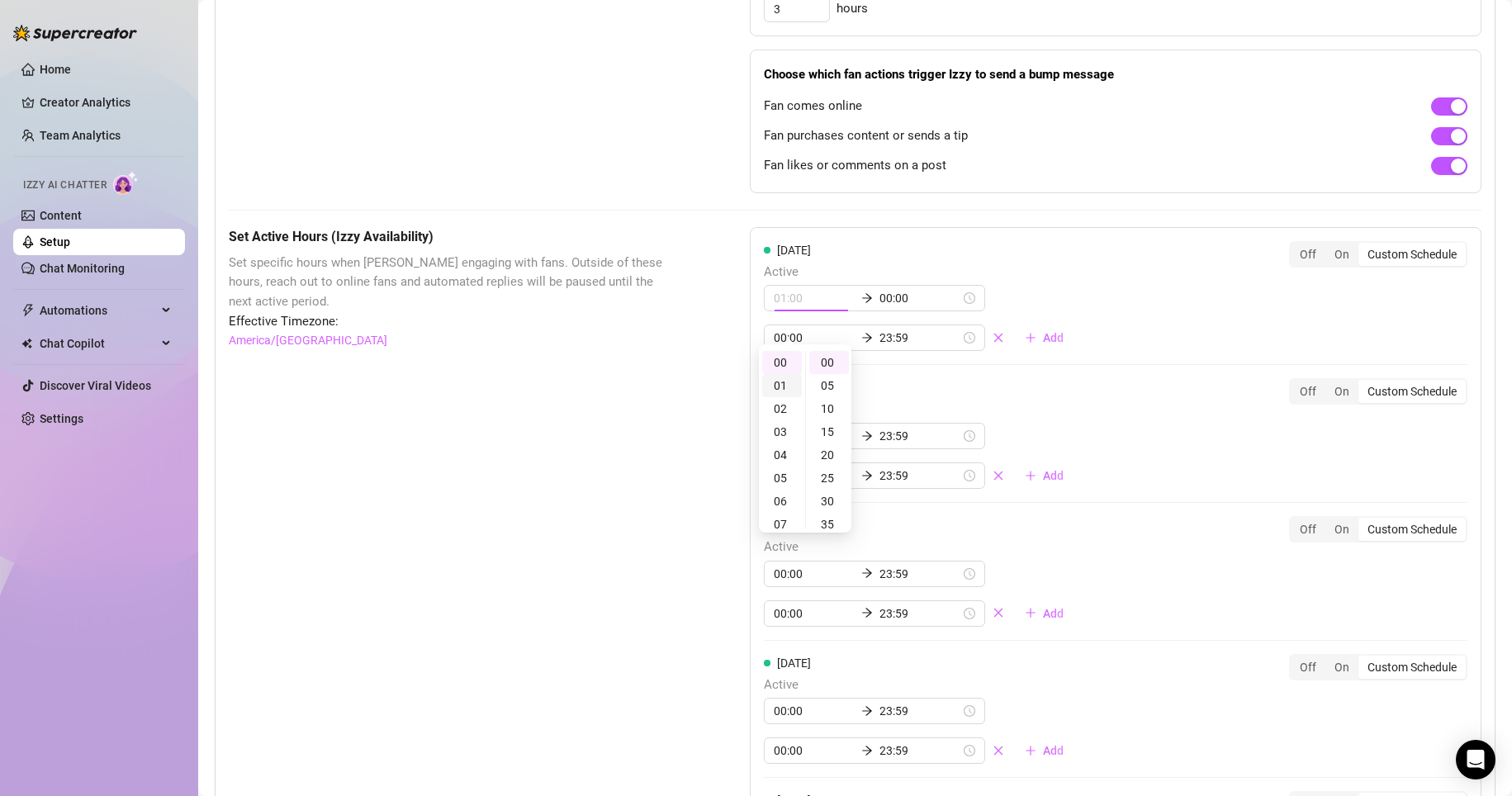
click at [720, 382] on div "01" at bounding box center [782, 385] width 40 height 23
click at [720, 278] on div "[DATE] Active 01:00 00:00 00:00 23:59 Add Off On Custom Schedule" at bounding box center [1115, 297] width 703 height 111
type input "00:00"
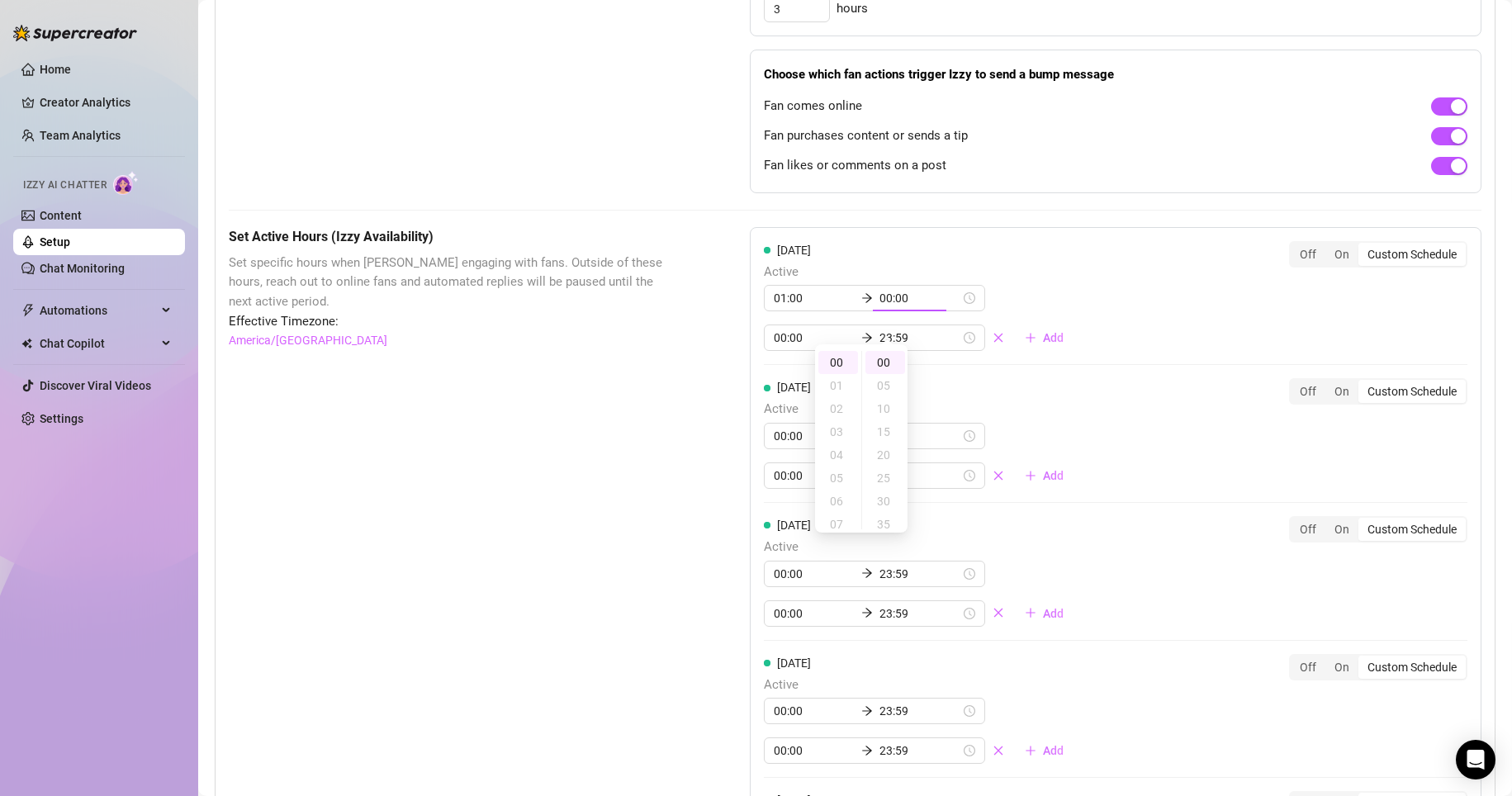
type input "01:00"
type input "00:00"
click at [720, 272] on div "[DATE] Active 00:00 00:00 00:00 23:59 Add" at bounding box center [920, 297] width 313 height 111
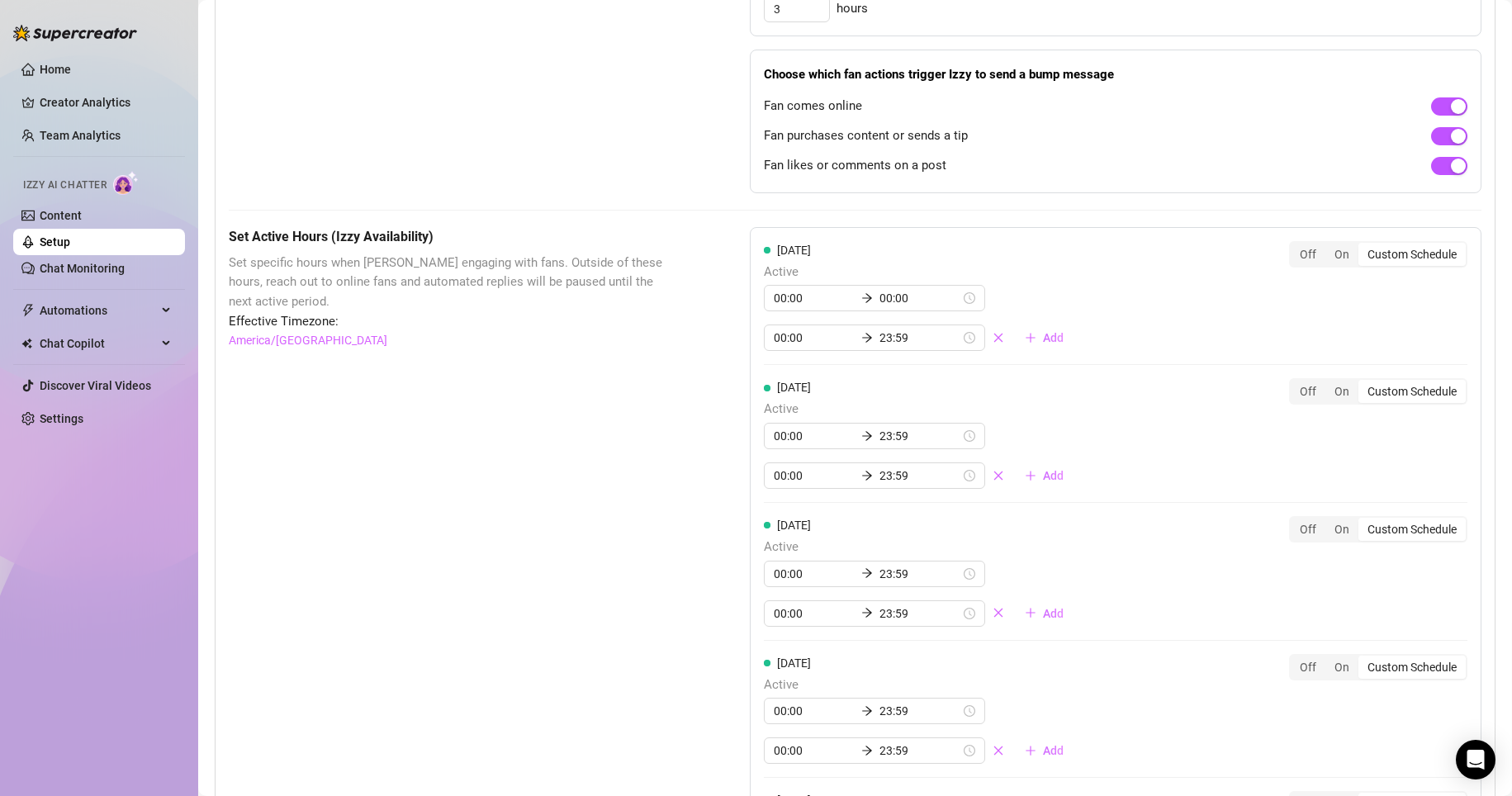
click at [720, 332] on div "00:00 00:00 00:00 23:59" at bounding box center [887, 317] width 248 height 66
click at [720, 307] on input "00:00" at bounding box center [813, 298] width 81 height 19
click at [720, 402] on div "02" at bounding box center [837, 408] width 40 height 23
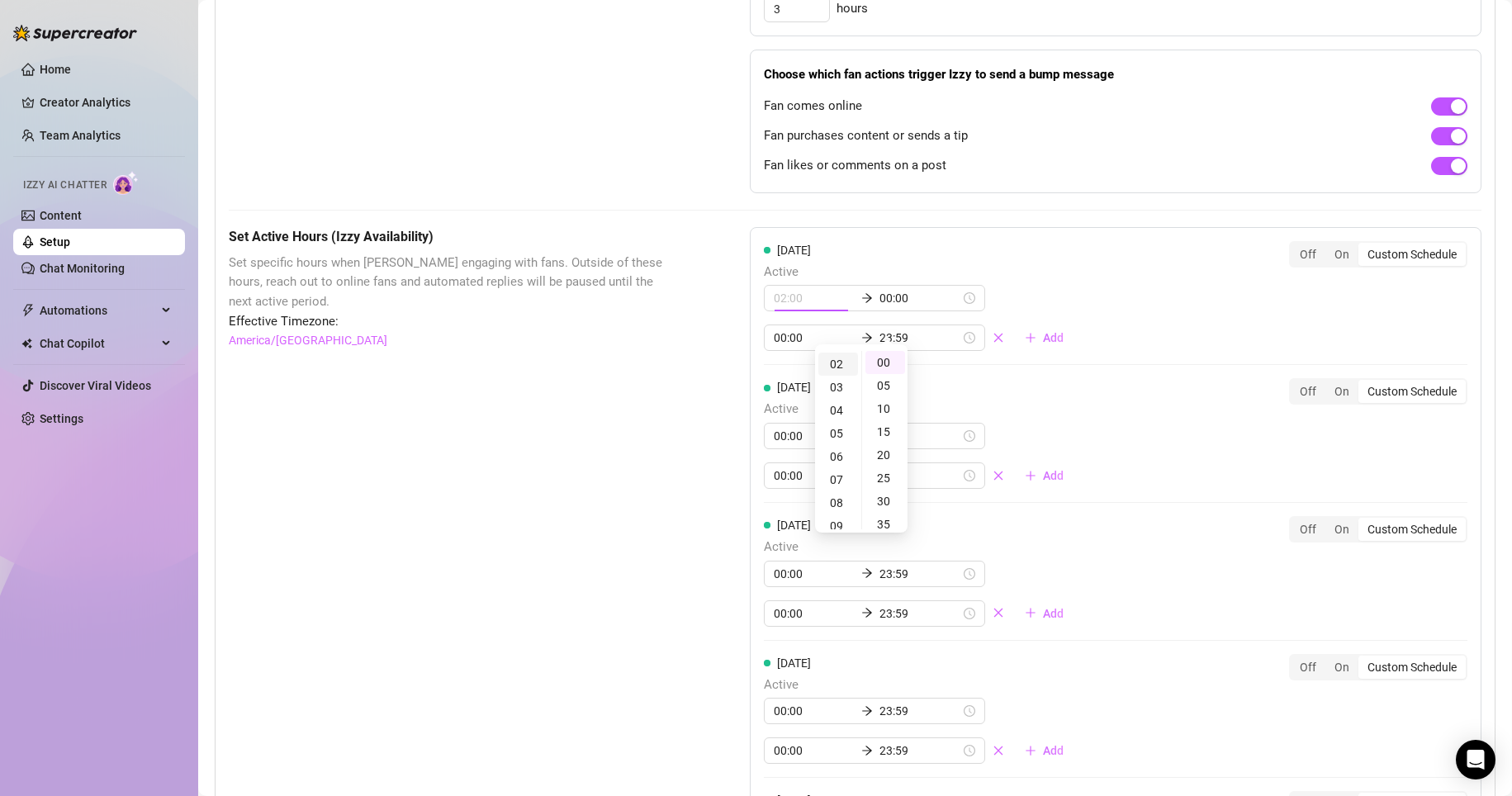
click at [720, 365] on div "02" at bounding box center [837, 364] width 40 height 23
click at [720, 259] on div "[DATE] Active 02:00 00:00 00:00 23:59 Add Off On Custom Schedule [DATE] Active …" at bounding box center [1115, 715] width 732 height 977
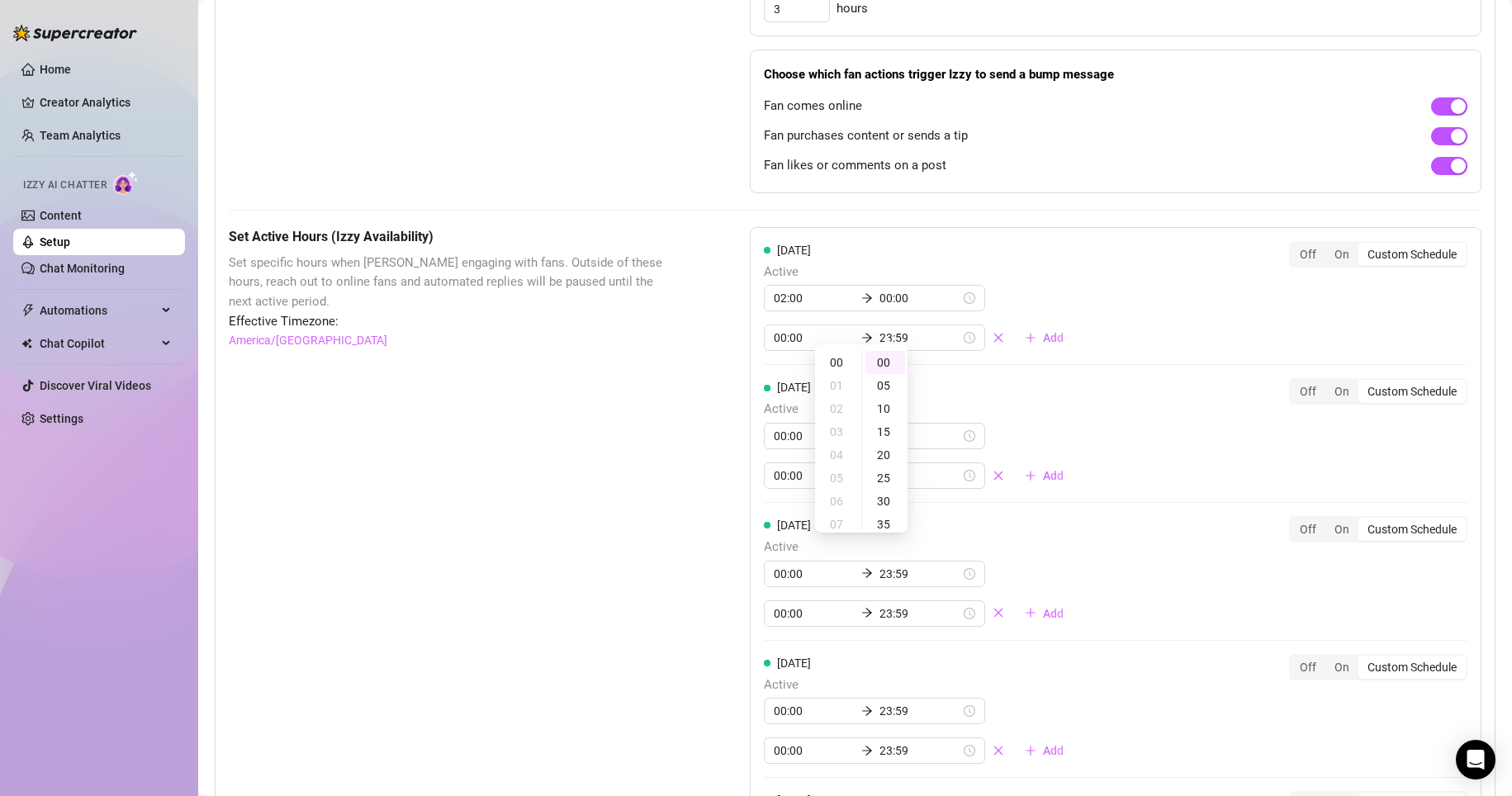
type input "02:00"
type input "00:00"
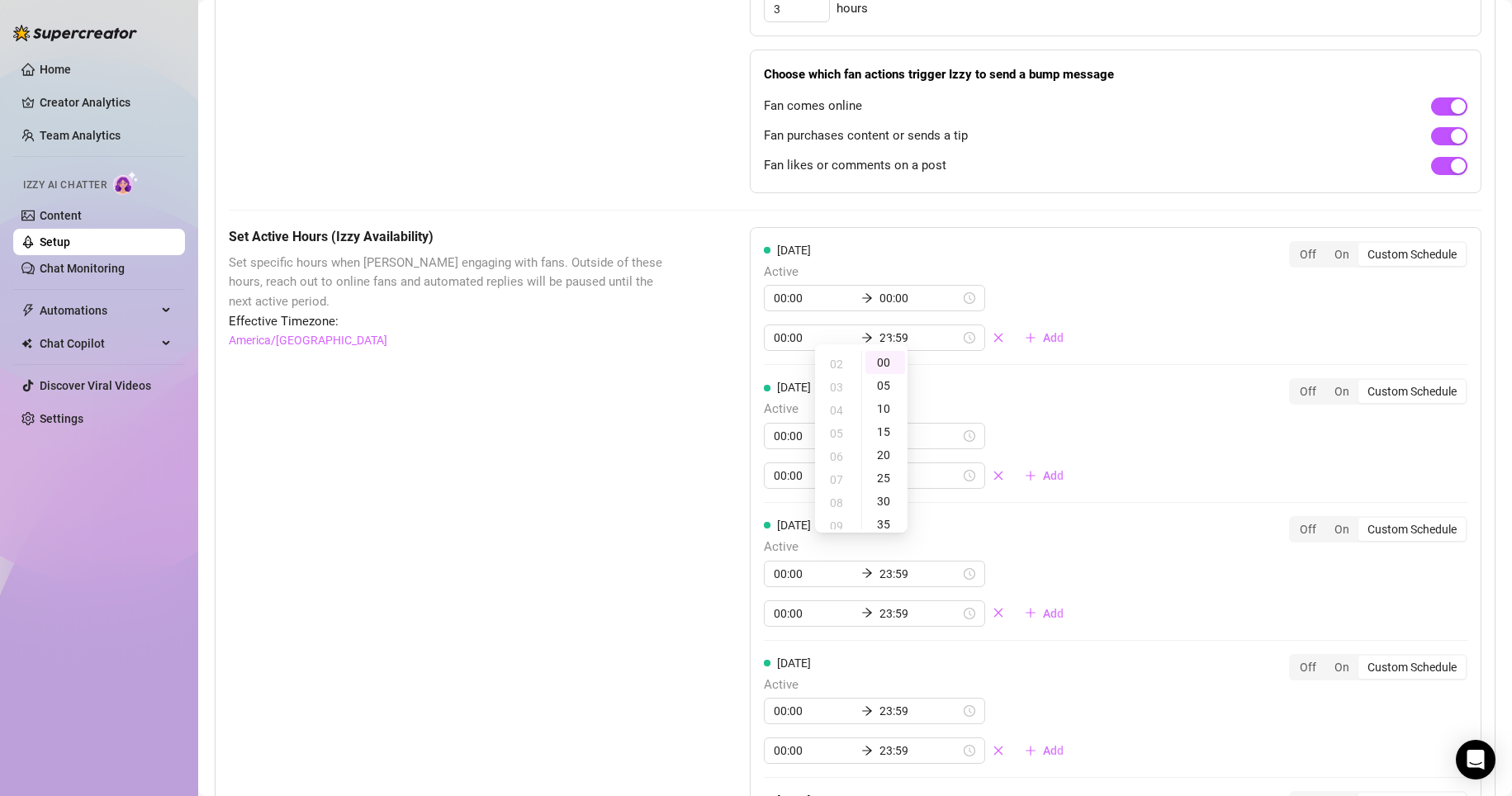
click at [720, 282] on span "Active" at bounding box center [920, 272] width 313 height 19
click at [720, 347] on input "00:00" at bounding box center [813, 338] width 81 height 19
click at [720, 422] on div "01" at bounding box center [782, 425] width 40 height 23
type input "01:00"
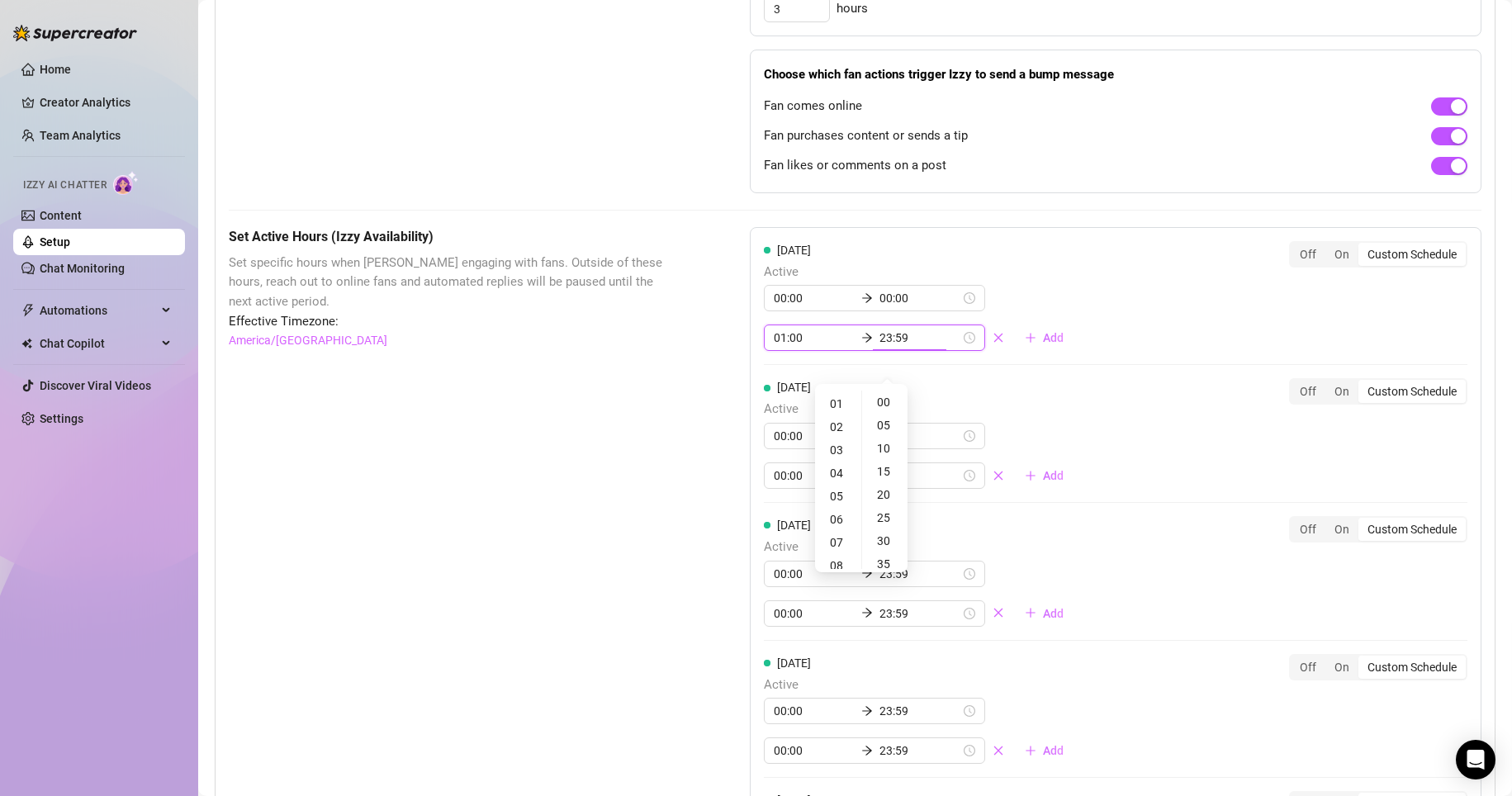
click at [720, 347] on input "23:59" at bounding box center [919, 338] width 81 height 19
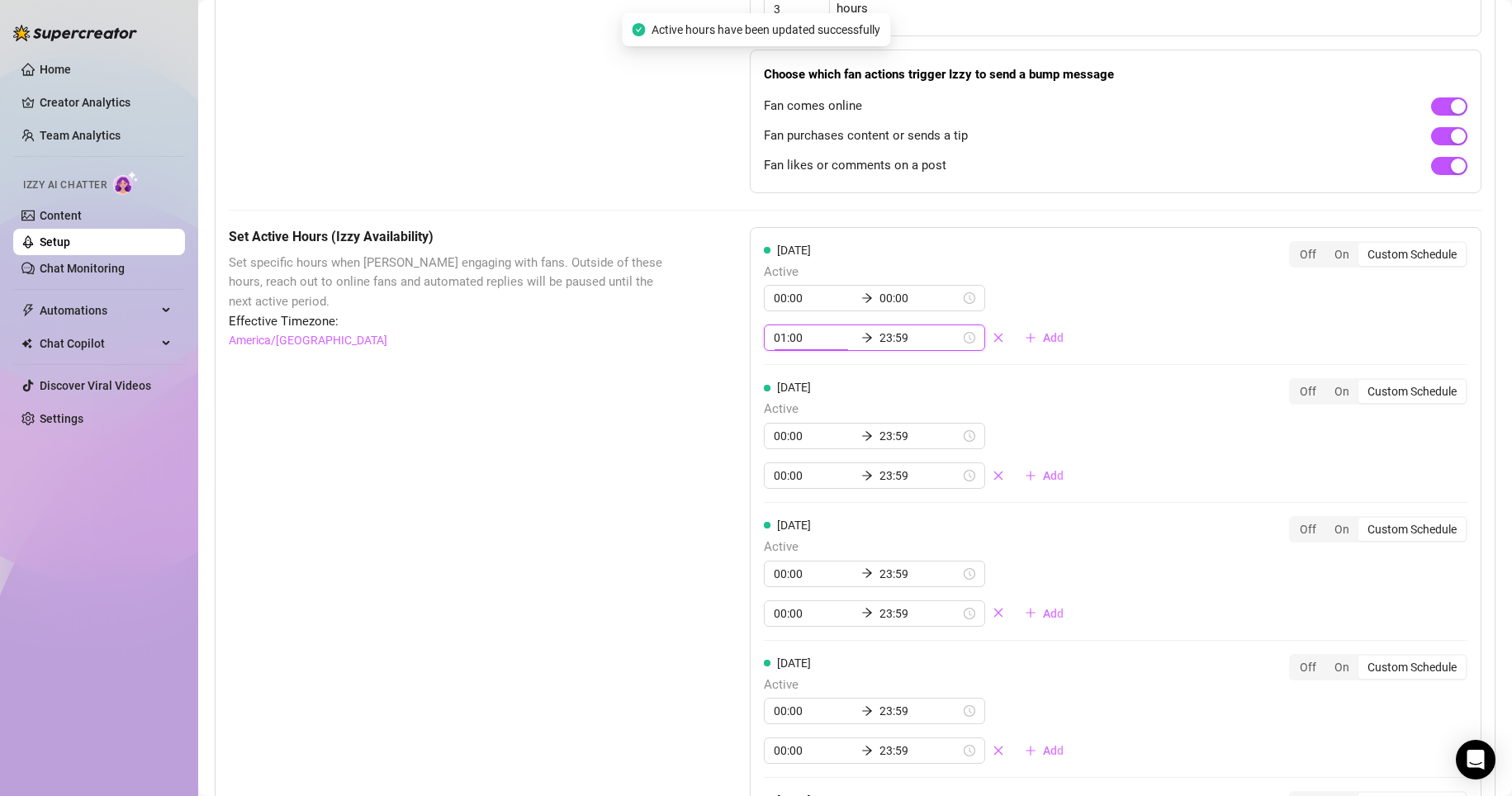
click at [720, 347] on input "01:00" at bounding box center [813, 338] width 81 height 19
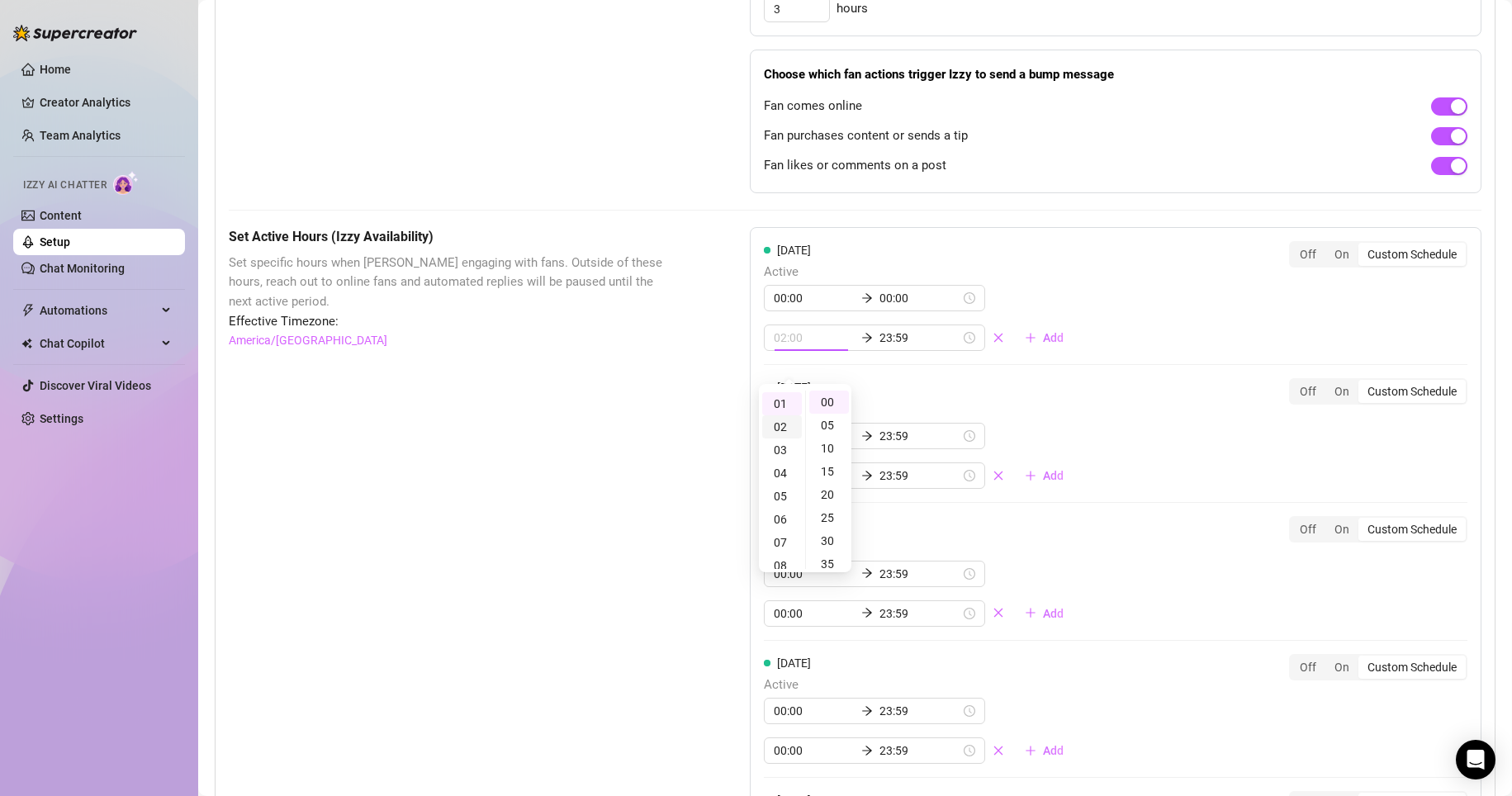
click at [720, 433] on div "02" at bounding box center [782, 427] width 40 height 23
type input "02:00"
click at [720, 292] on div "[DATE] Active 00:00 00:00 02:00 23:59 Add Off On Custom Schedule" at bounding box center [1115, 297] width 703 height 111
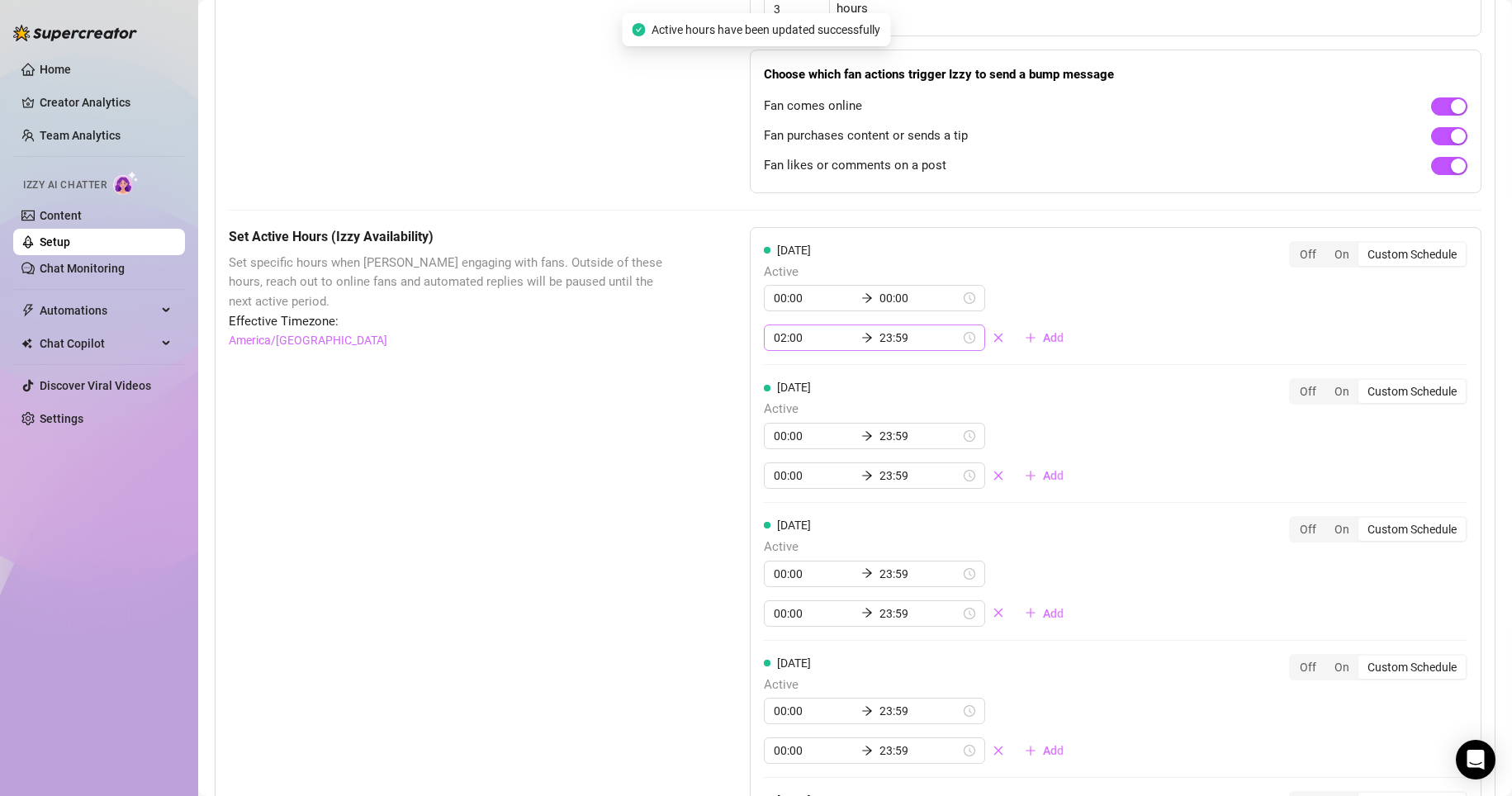
drag, startPoint x: 1108, startPoint y: 292, endPoint x: 775, endPoint y: 348, distance: 337.7
click at [720, 348] on div "02:00 23:59" at bounding box center [874, 338] width 221 height 27
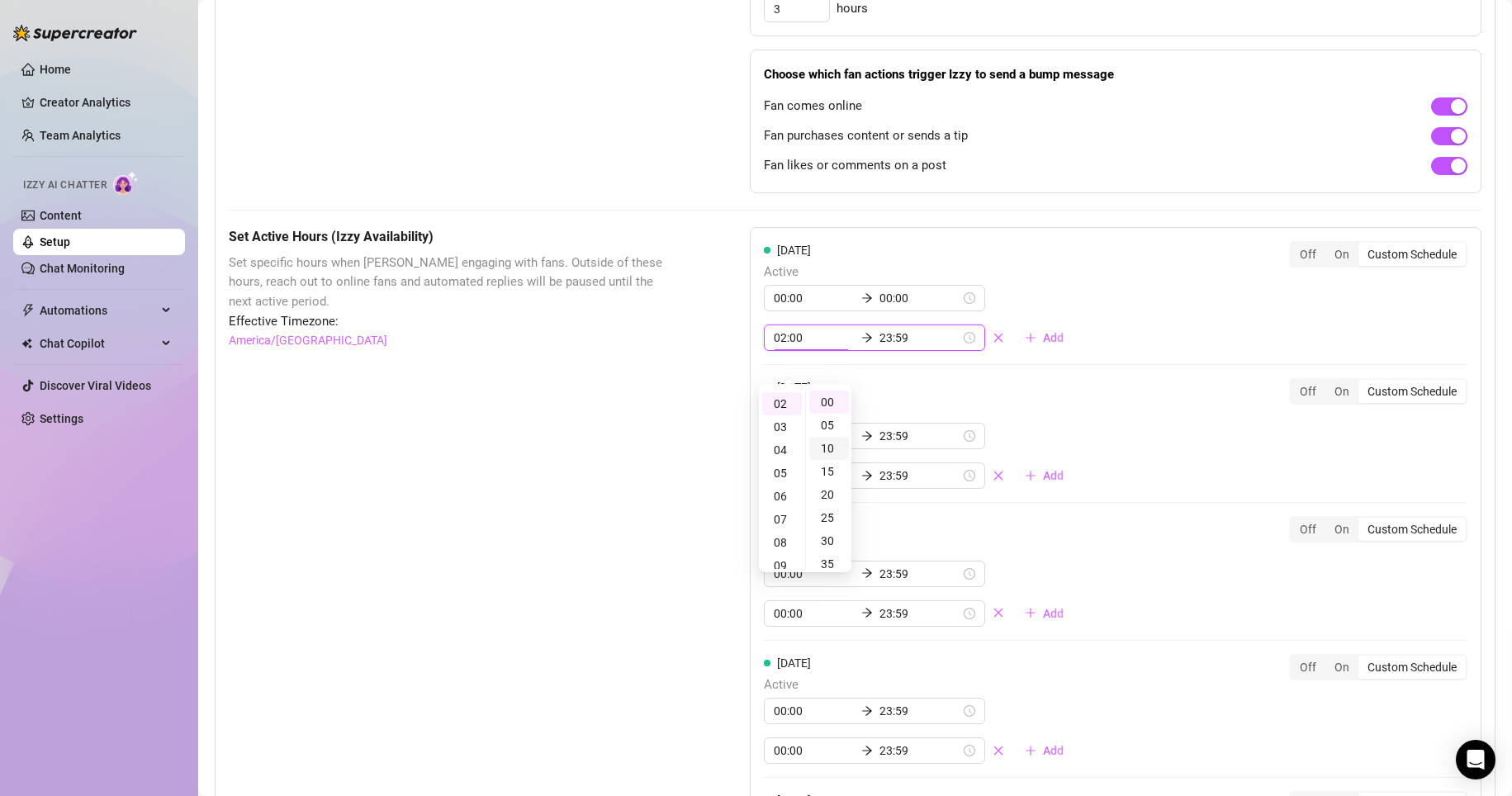
scroll to position [255, 0]
click at [720, 401] on div "55" at bounding box center [828, 402] width 40 height 23
click at [720, 426] on div "01" at bounding box center [782, 425] width 40 height 23
type input "01:55"
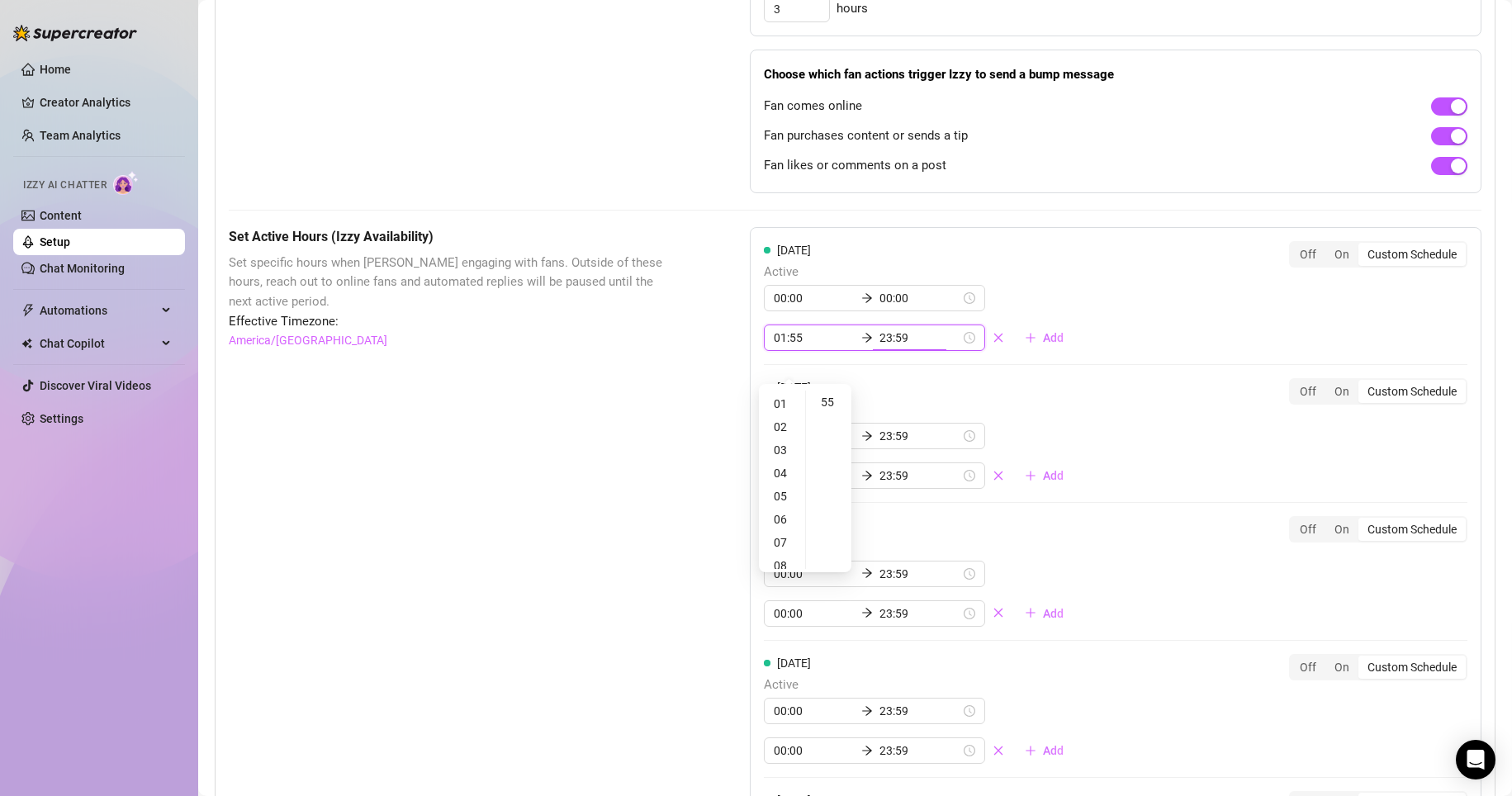
click at [720, 327] on div "[DATE] Active 00:00 00:00 01:55 23:59 Add Off On Custom Schedule" at bounding box center [1115, 297] width 703 height 111
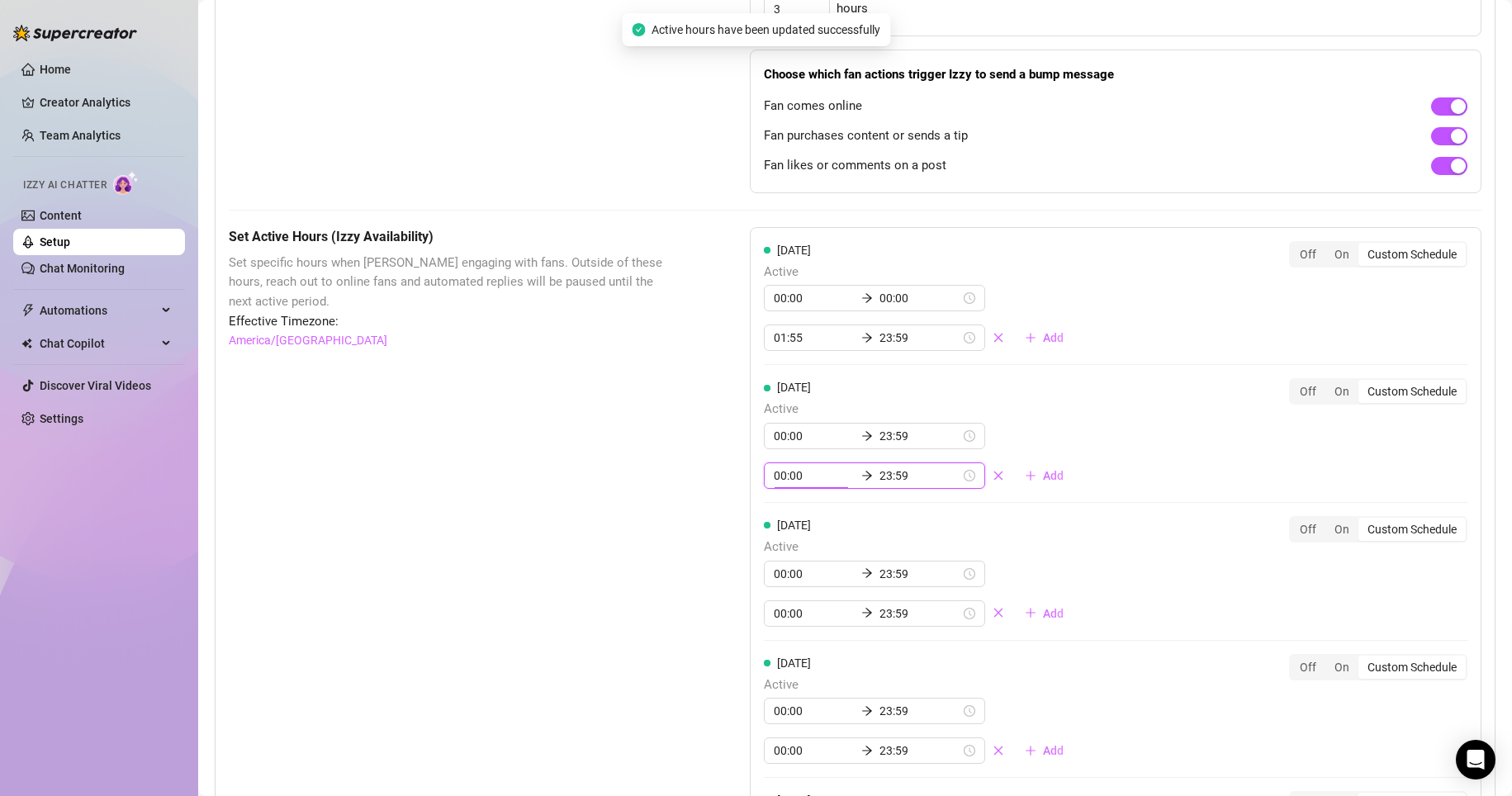
drag, startPoint x: 1087, startPoint y: 327, endPoint x: 807, endPoint y: 494, distance: 326.0
click at [720, 485] on input "00:00" at bounding box center [813, 476] width 81 height 19
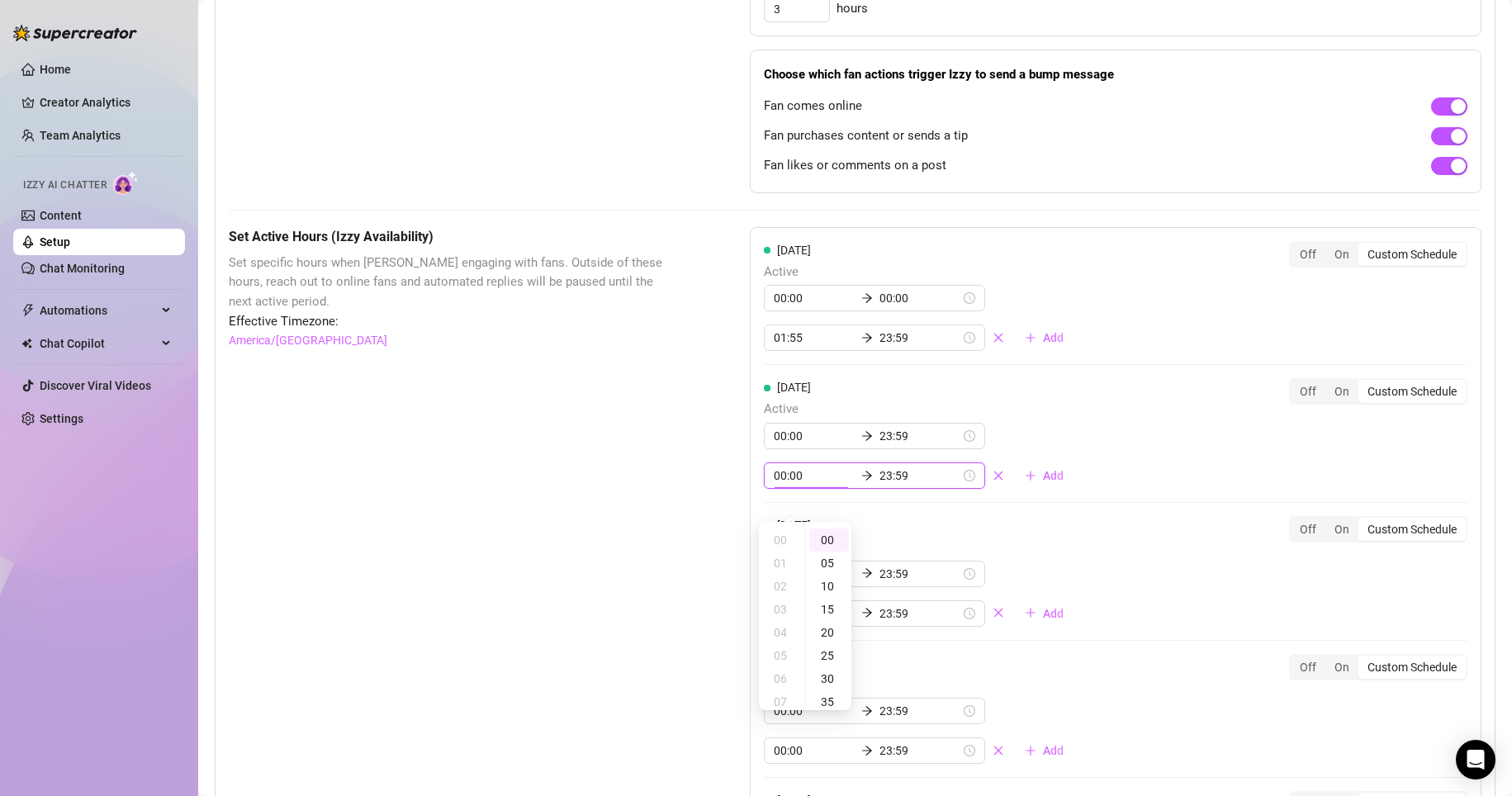
click at [720, 485] on input "00:00" at bounding box center [813, 476] width 81 height 19
click at [720, 590] on div "55" at bounding box center [828, 601] width 40 height 23
type input "23:55"
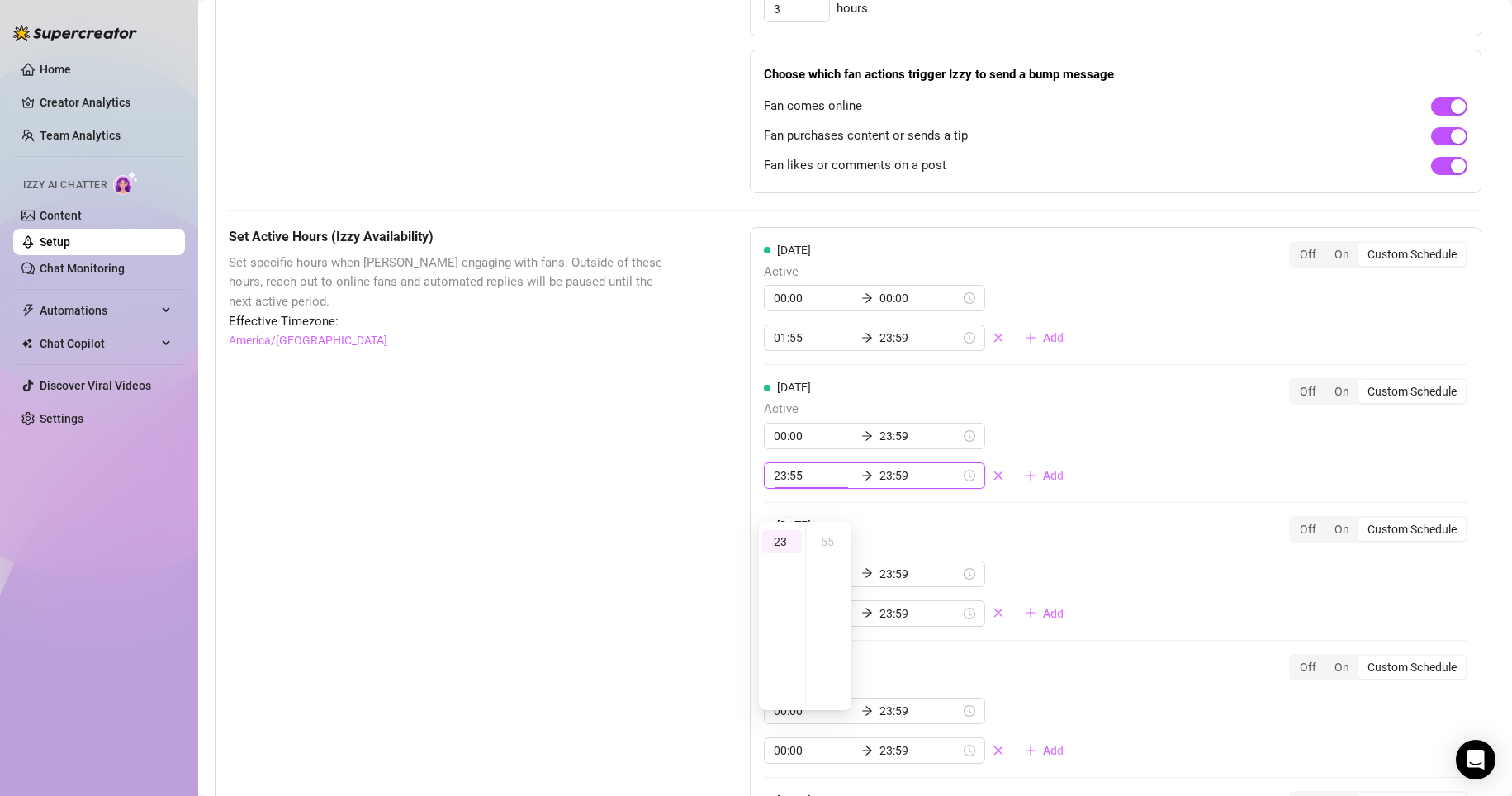
click at [720, 426] on div "[DATE] Active 00:00 23:59 23:55 23:59 Add Off On Custom Schedule" at bounding box center [1115, 434] width 703 height 111
type input "23:59"
click at [720, 485] on input "23:55" at bounding box center [813, 476] width 81 height 19
type input "2"
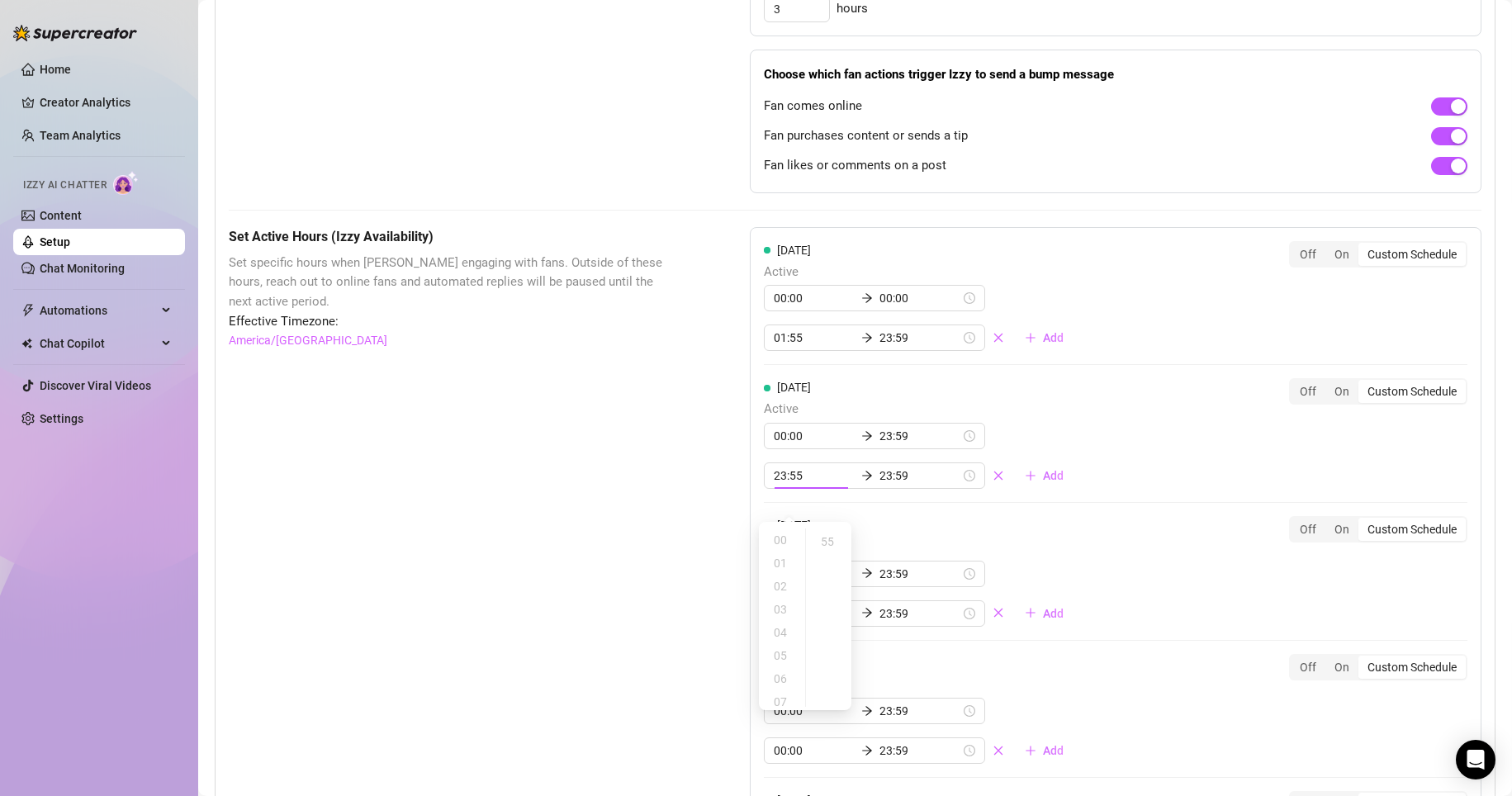
type input "00:00"
click at [720, 462] on div "[DATE] Active 00:00 23:59 00:00 23:59 Add Off On Custom Schedule" at bounding box center [1115, 434] width 703 height 111
click at [720, 432] on div "[DATE] Active 00:00 23:59 00:00 23:59 Add Off On Custom Schedule" at bounding box center [1115, 434] width 703 height 111
click at [720, 445] on input "23:59" at bounding box center [919, 436] width 81 height 19
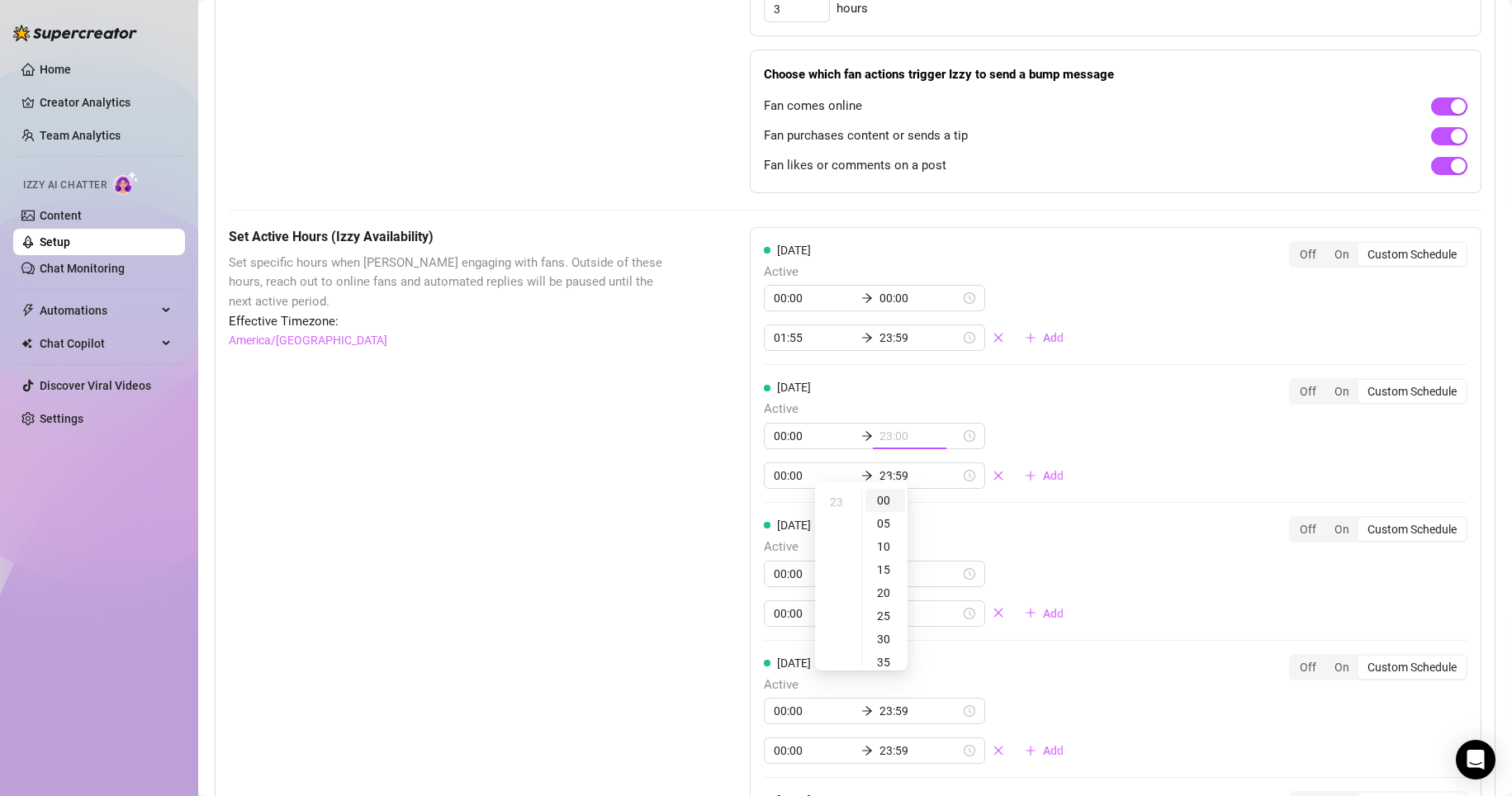
click at [720, 500] on div "00" at bounding box center [885, 500] width 40 height 23
type input "00:00"
click at [720, 505] on div "00" at bounding box center [837, 500] width 40 height 23
click at [720, 391] on div "[DATE] Active 00:00 00:00 01:55 23:59 Add Off On Custom Schedule [DATE] Active …" at bounding box center [1115, 715] width 732 height 977
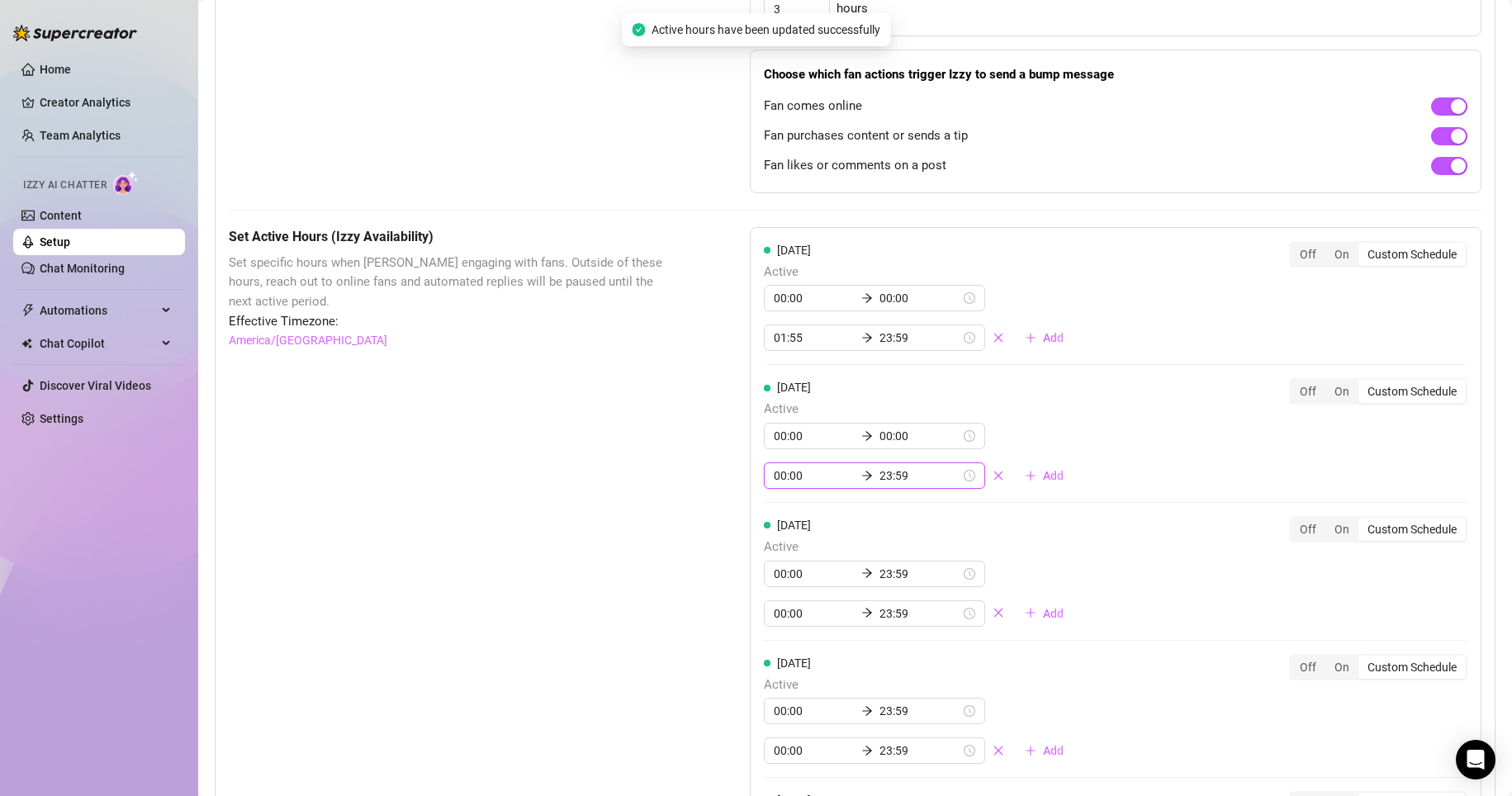
click at [720, 485] on input "00:00" at bounding box center [813, 476] width 81 height 19
click at [720, 563] on div "01" at bounding box center [782, 563] width 40 height 23
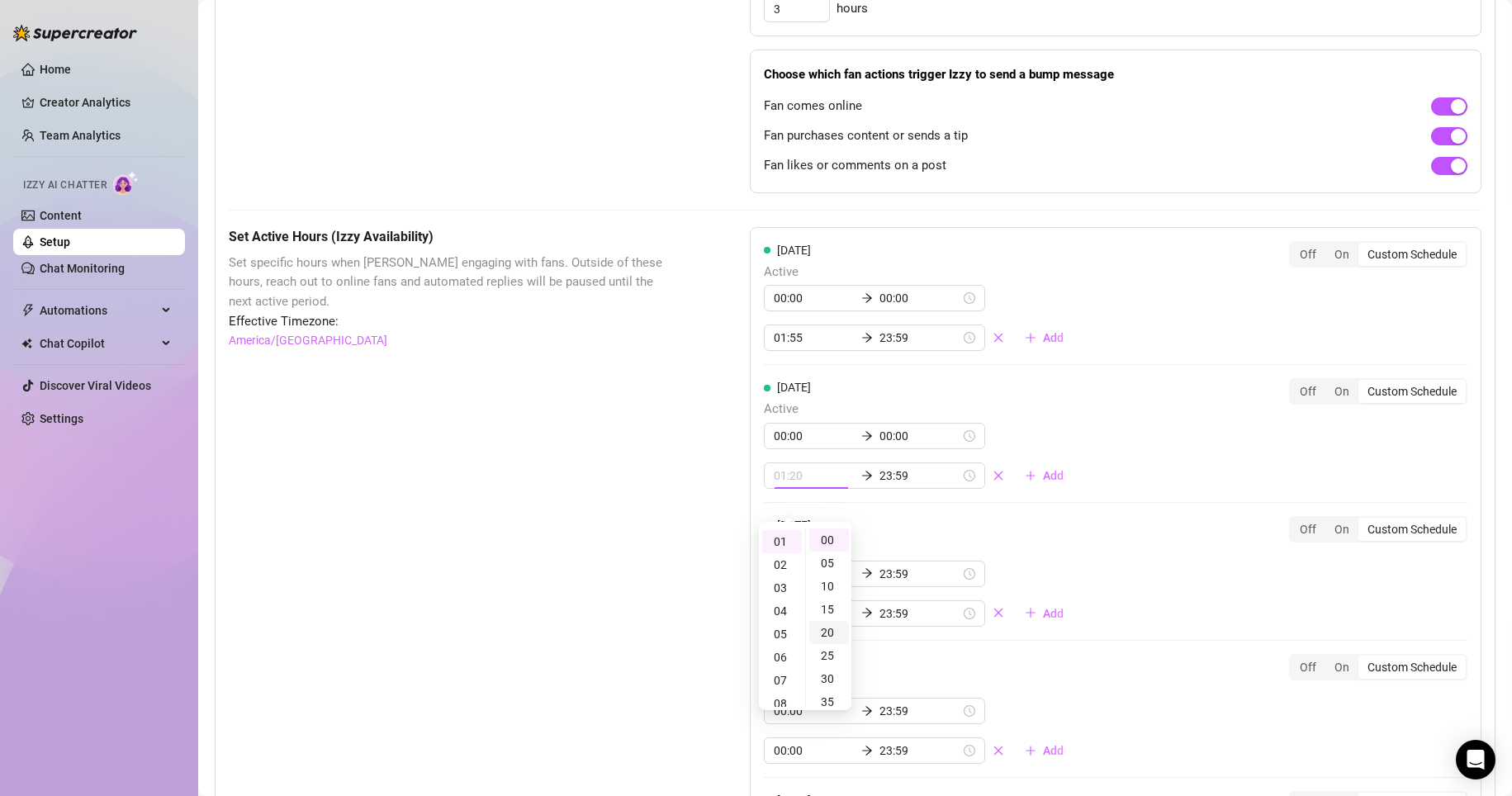
scroll to position [255, 0]
type input "01:55"
click at [720, 544] on div "55" at bounding box center [828, 540] width 40 height 23
click at [720, 443] on div "[DATE] Active 00:00 00:00 01:55 23:59 Add Off On Custom Schedule" at bounding box center [1115, 434] width 703 height 111
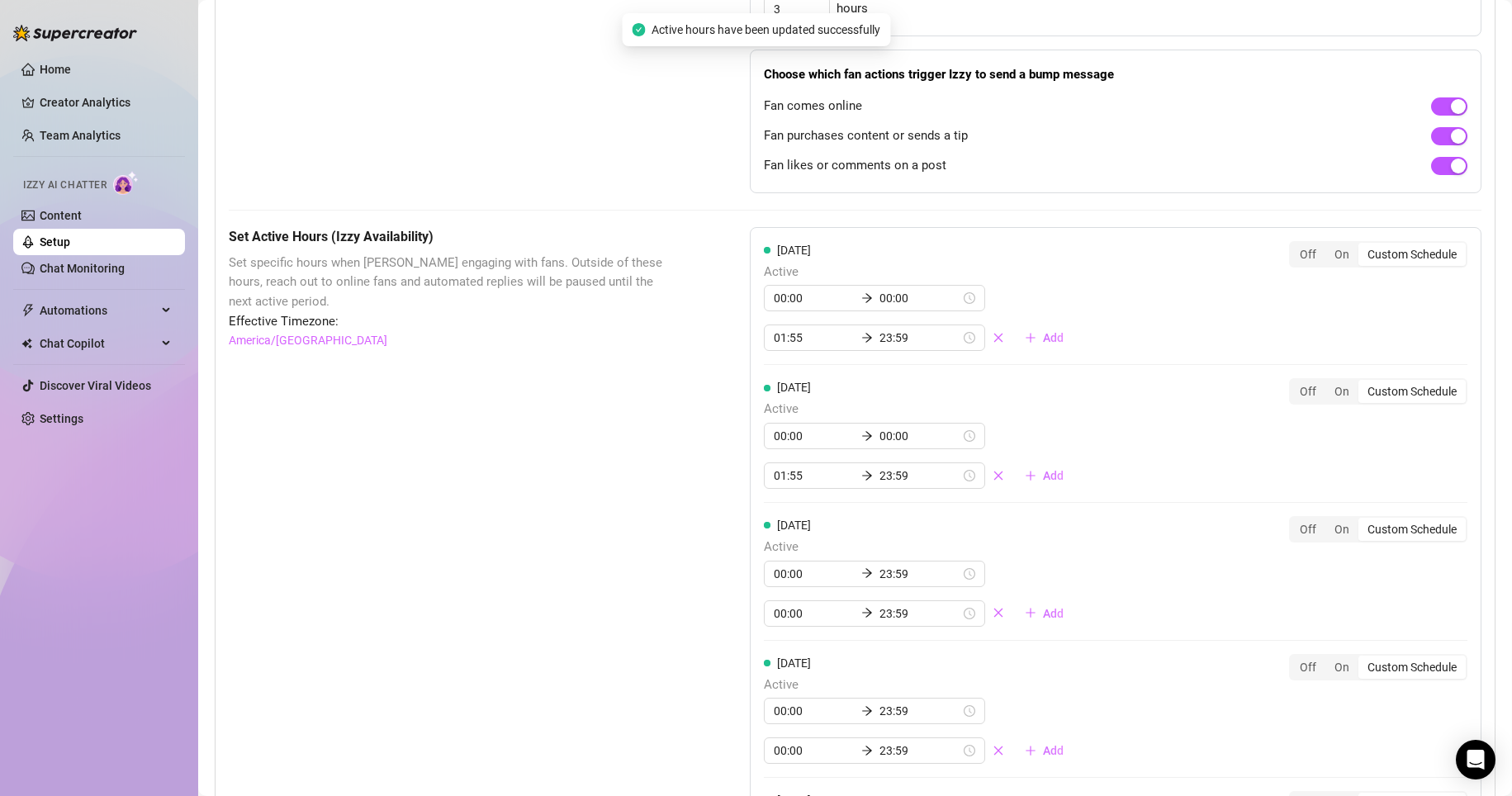
drag, startPoint x: 1200, startPoint y: 443, endPoint x: 1119, endPoint y: 593, distance: 170.5
drag, startPoint x: 1119, startPoint y: 593, endPoint x: 1097, endPoint y: 549, distance: 49.2
click at [720, 549] on div "[DATE] Active 00:00 23:59 00:00 23:59 Add Off On Custom Schedule" at bounding box center [1115, 572] width 703 height 111
click at [720, 347] on input "23:59" at bounding box center [919, 338] width 81 height 19
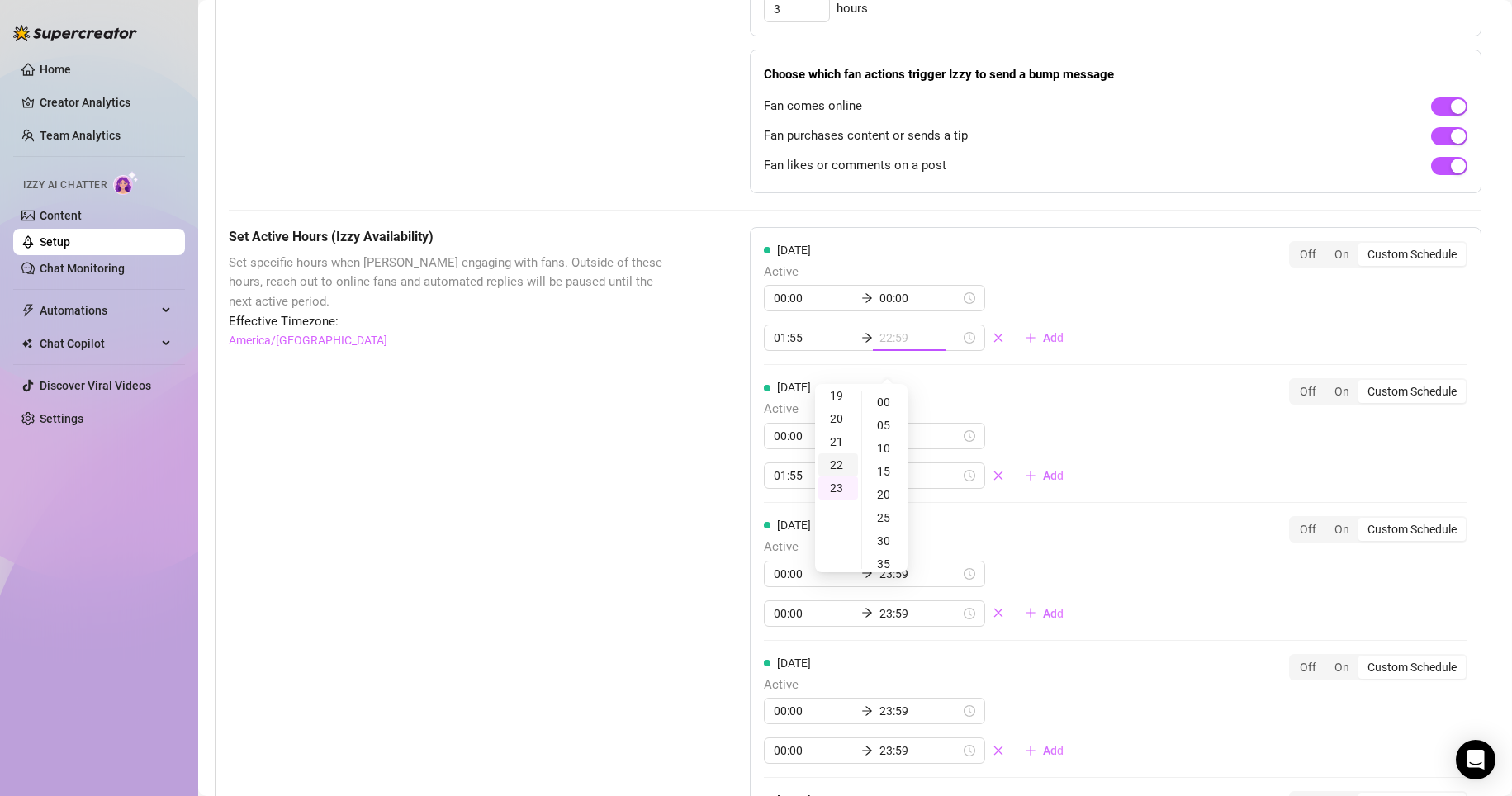
click at [720, 460] on div "22" at bounding box center [837, 465] width 40 height 23
type input "22:55"
click at [720, 405] on div "[DATE] Active 00:00 00:00 01:55 23:59 Add" at bounding box center [920, 434] width 313 height 111
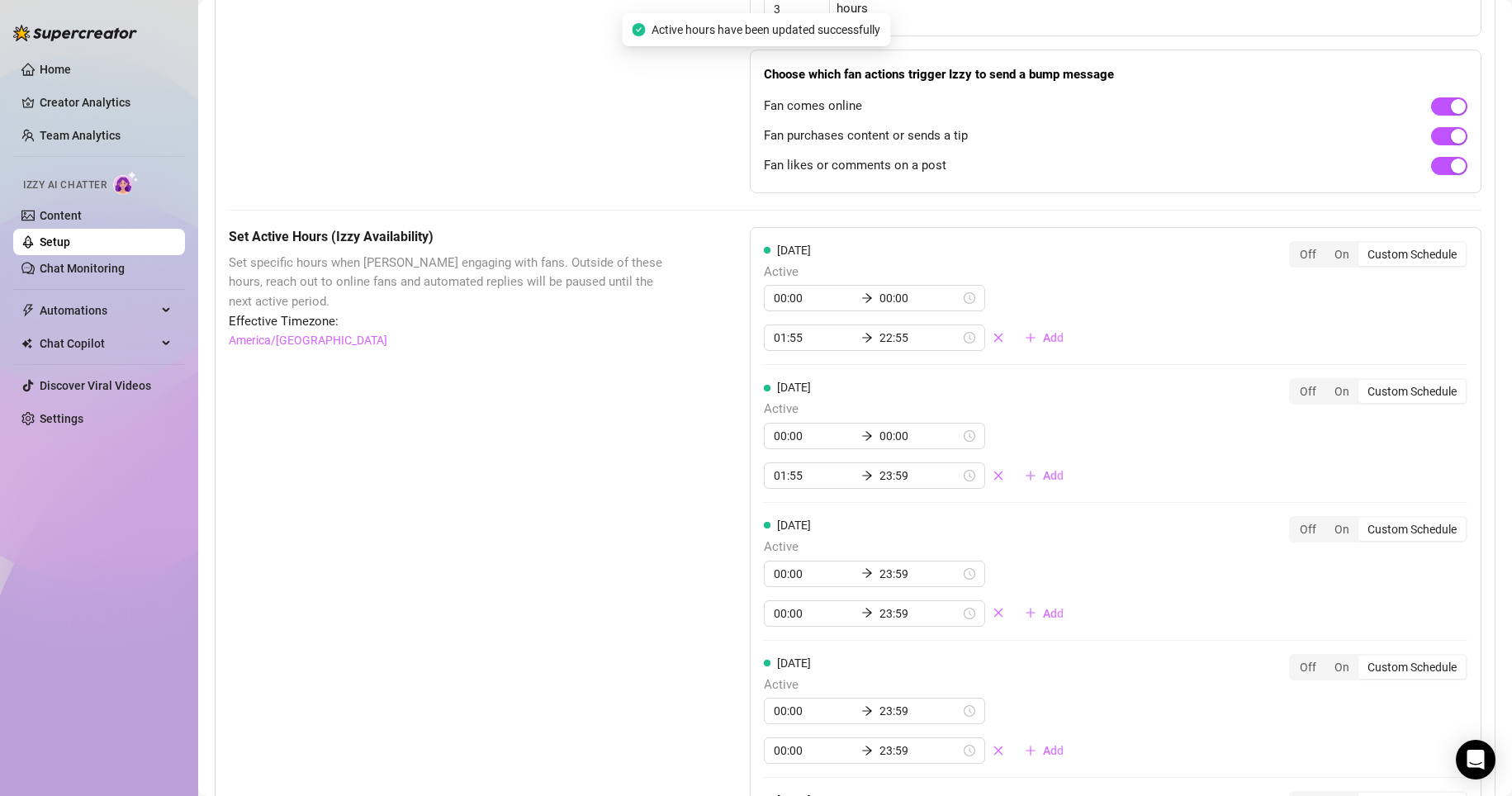
drag, startPoint x: 1054, startPoint y: 405, endPoint x: 876, endPoint y: 417, distance: 178.4
click at [720, 417] on div "[DATE] Active 00:00 00:00 01:55 23:59 Add" at bounding box center [920, 434] width 313 height 111
click at [720, 485] on input "23:59" at bounding box center [919, 476] width 81 height 19
drag, startPoint x: 907, startPoint y: 494, endPoint x: 854, endPoint y: 559, distance: 83.9
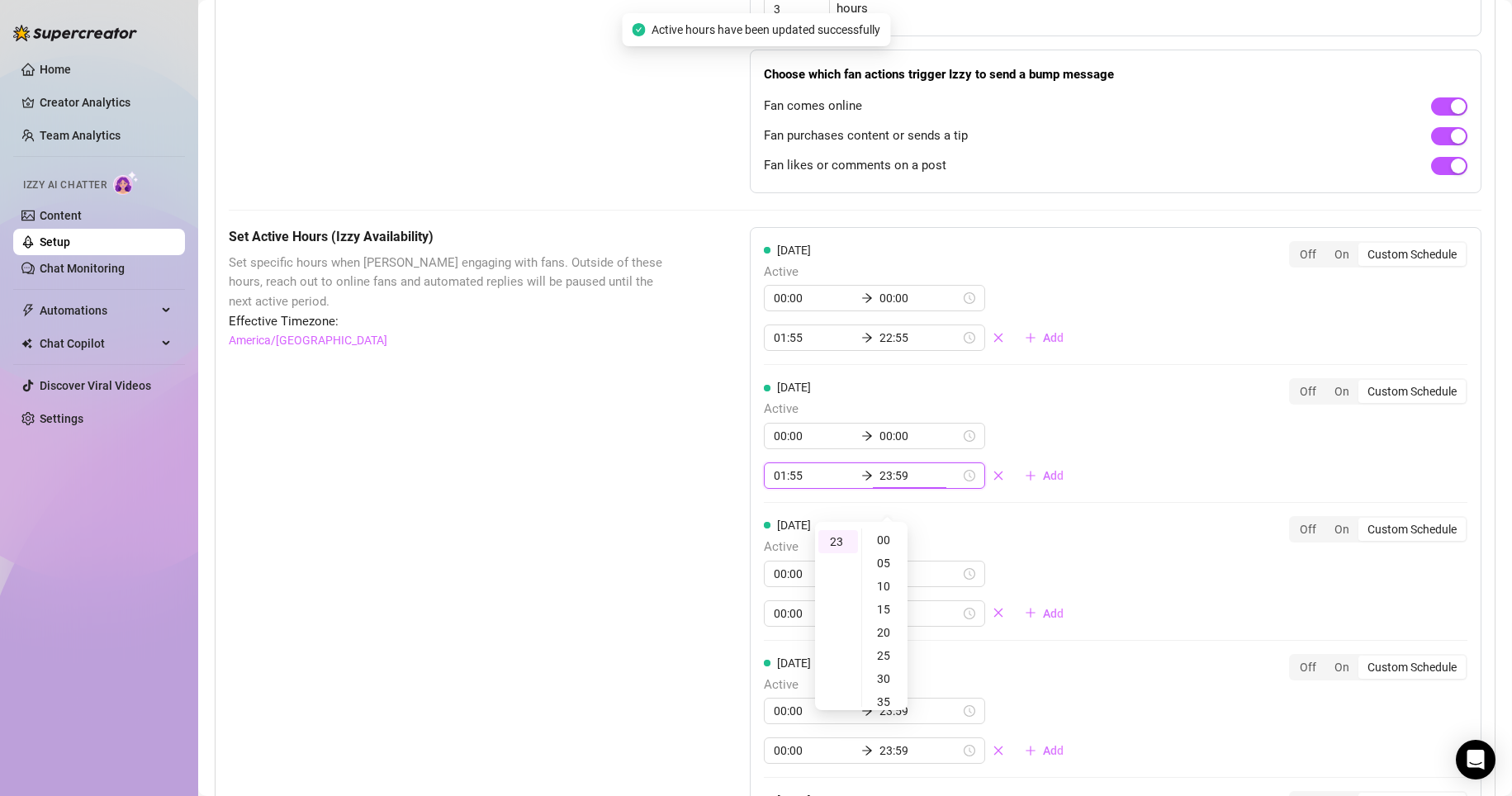
click at [720, 559] on body "Home Creator Analytics Team Analytics Izzy AI Chatter Content Setup Chat Monito…" at bounding box center [756, 398] width 1512 height 796
click at [720, 603] on div "22" at bounding box center [837, 604] width 40 height 23
type input "22:55"
click at [720, 454] on div "[DATE] Active 00:00 00:00 01:55 22:55 Add Off On Custom Schedule" at bounding box center [1115, 434] width 703 height 111
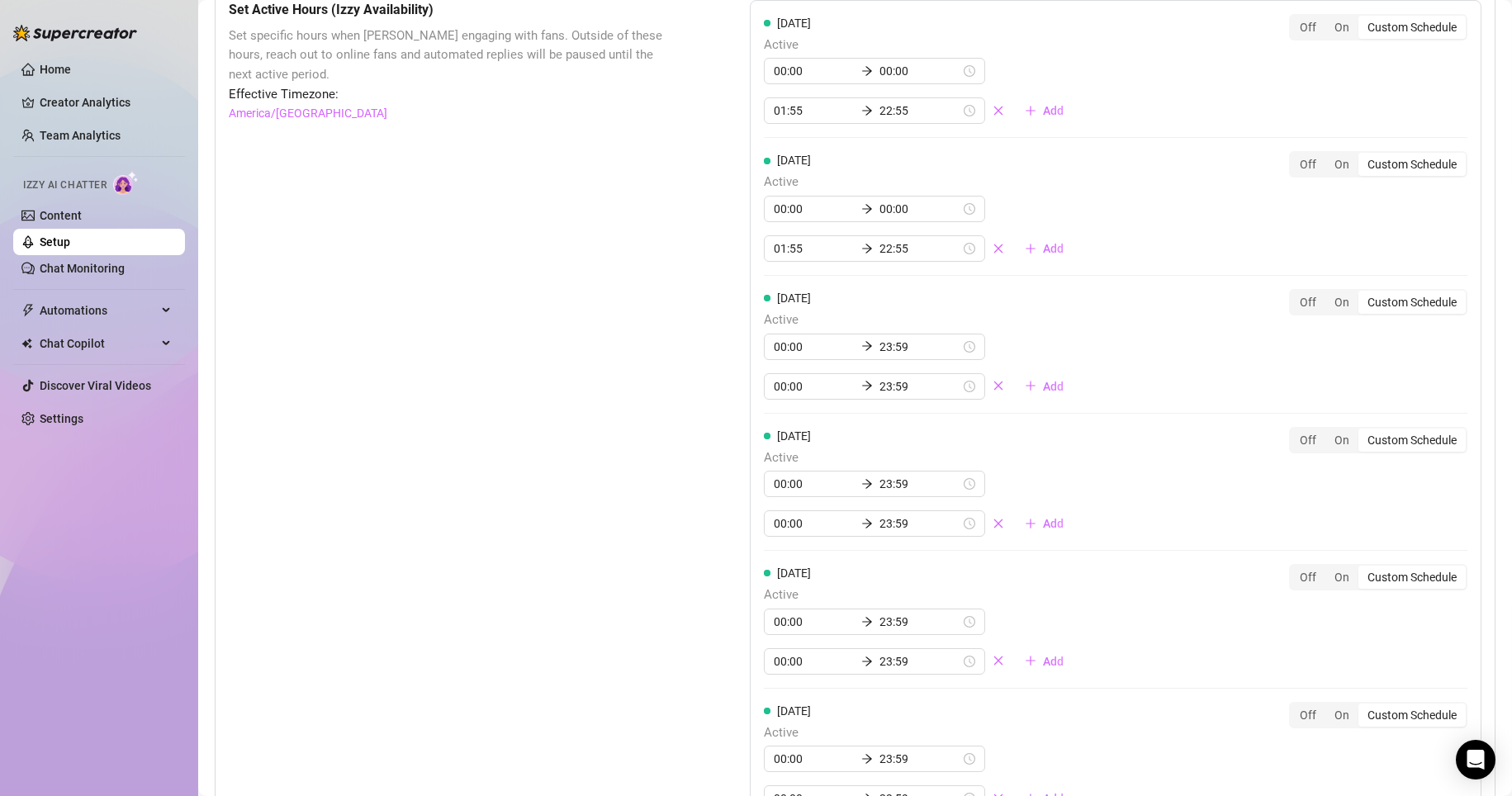
scroll to position [1278, 0]
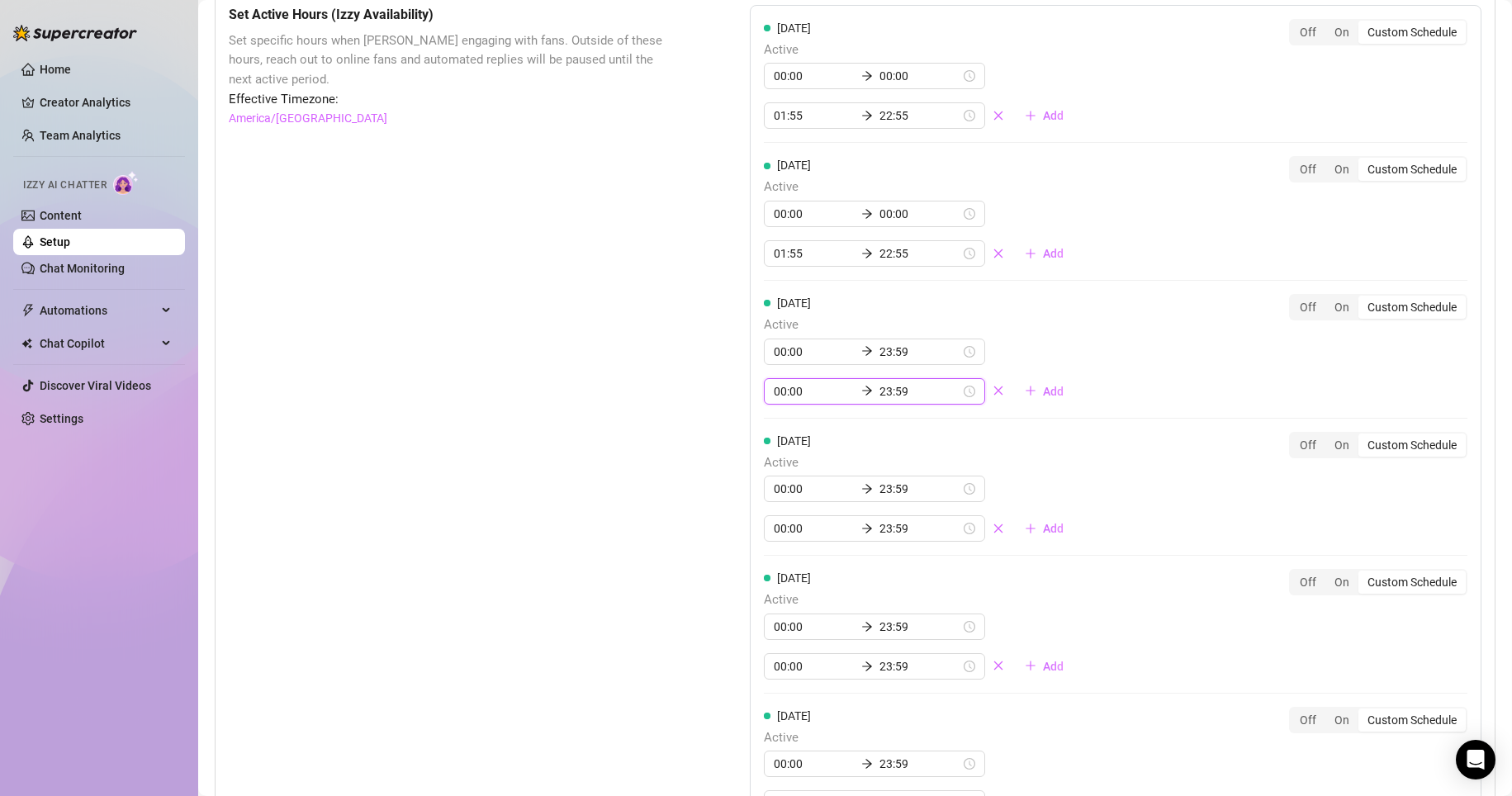
drag, startPoint x: 1152, startPoint y: 454, endPoint x: 773, endPoint y: 415, distance: 381.0
click at [720, 401] on input "00:00" at bounding box center [813, 392] width 81 height 19
click at [720, 361] on input "23:59" at bounding box center [919, 352] width 81 height 19
type input "2"
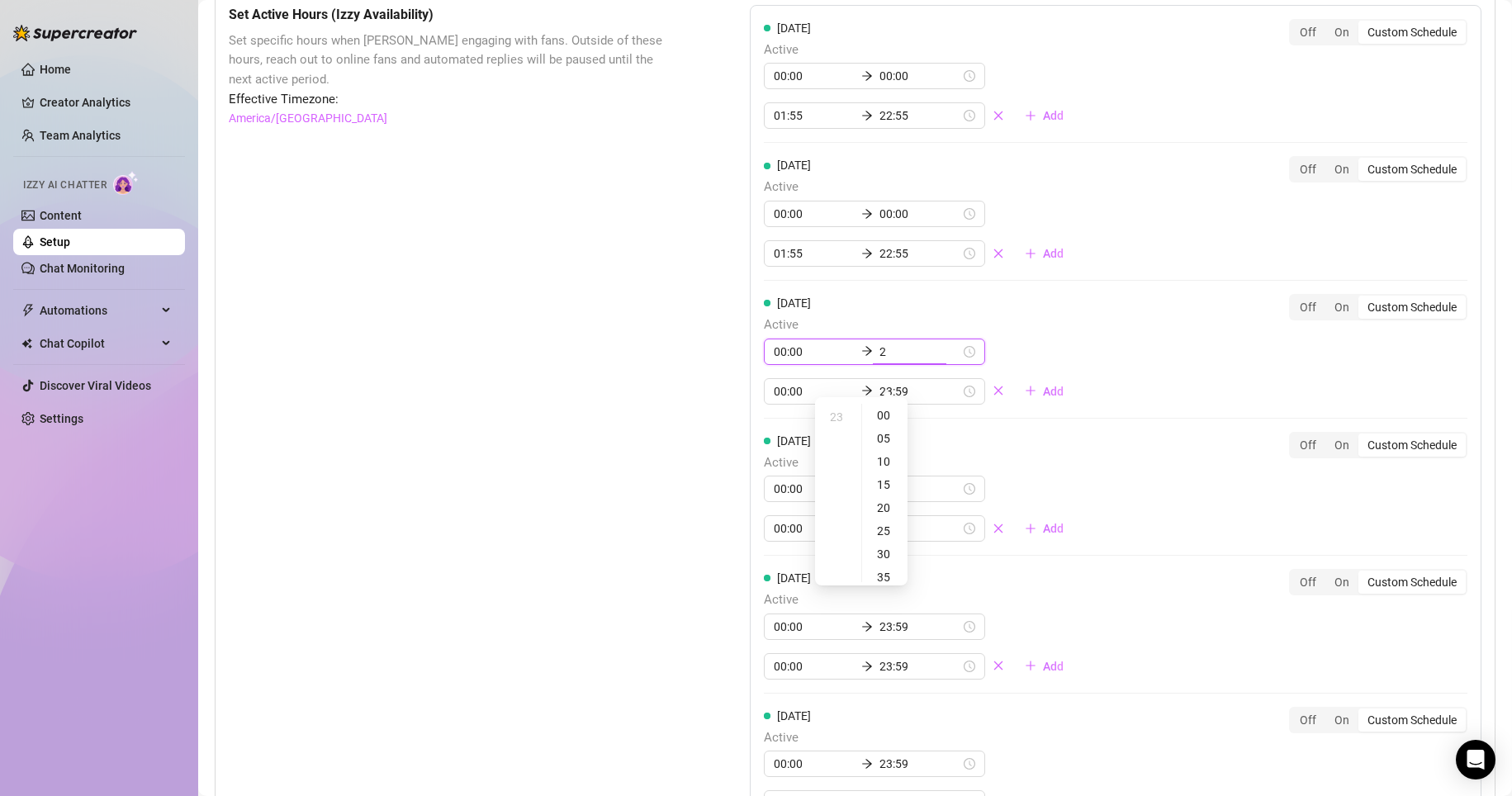
click at [720, 361] on input "2" at bounding box center [919, 352] width 81 height 19
click at [720, 360] on div "00:00 00:00 23:59 Add" at bounding box center [920, 371] width 313 height 66
click at [720, 361] on input "23:59" at bounding box center [919, 352] width 81 height 19
click at [720, 410] on div "00" at bounding box center [885, 415] width 40 height 23
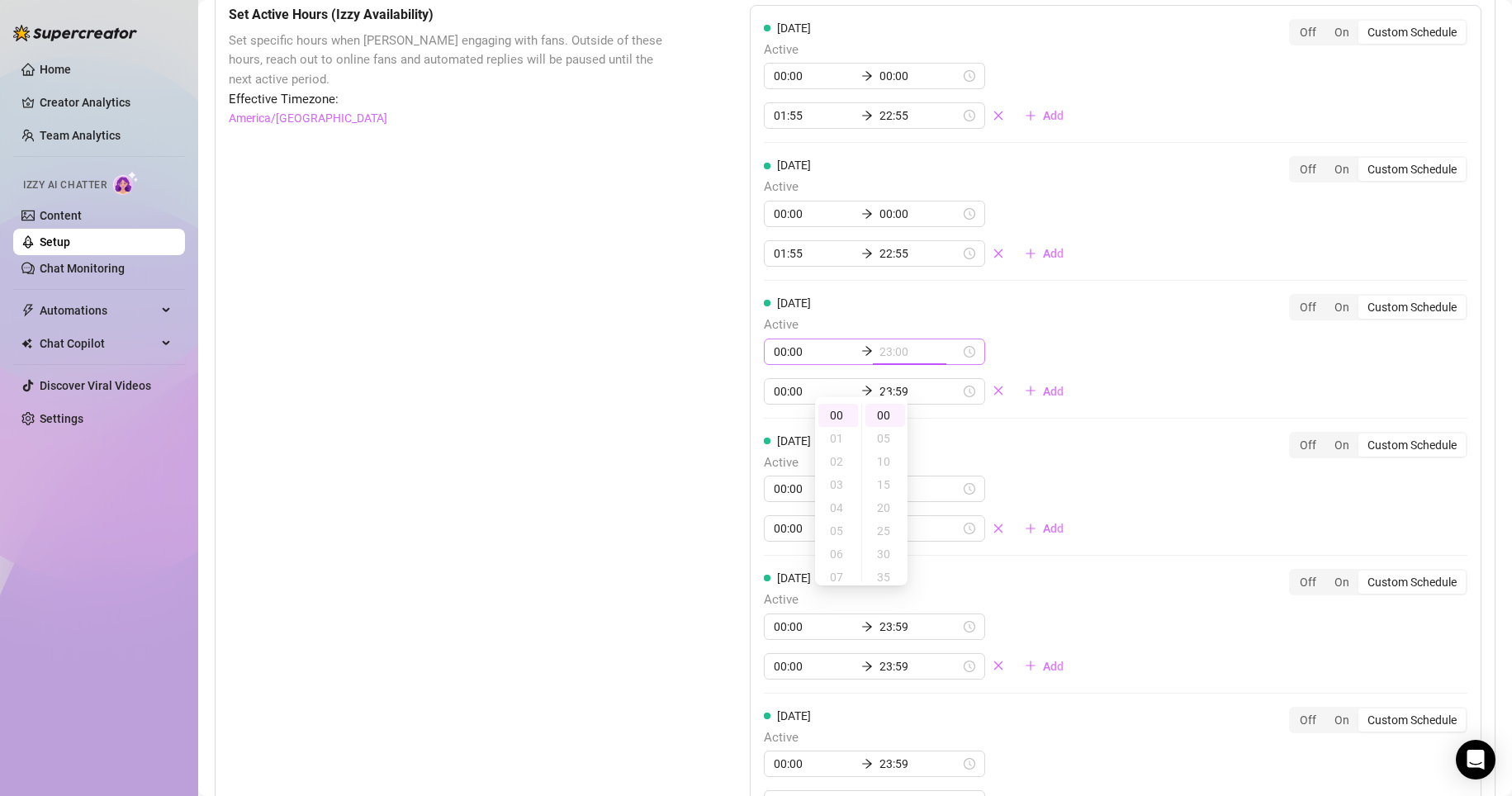
type input "00:00"
click at [720, 413] on div "00" at bounding box center [837, 415] width 40 height 23
click at [720, 308] on div "[DATE] Active 00:00 00:00 01:55 22:55 Add Off On Custom Schedule [DATE] Active …" at bounding box center [1115, 493] width 732 height 977
type input "00:00"
click at [720, 334] on div "[DATE] Active 00:00 00:00 00:00 23:59 Add Off On Custom Schedule" at bounding box center [1115, 350] width 703 height 111
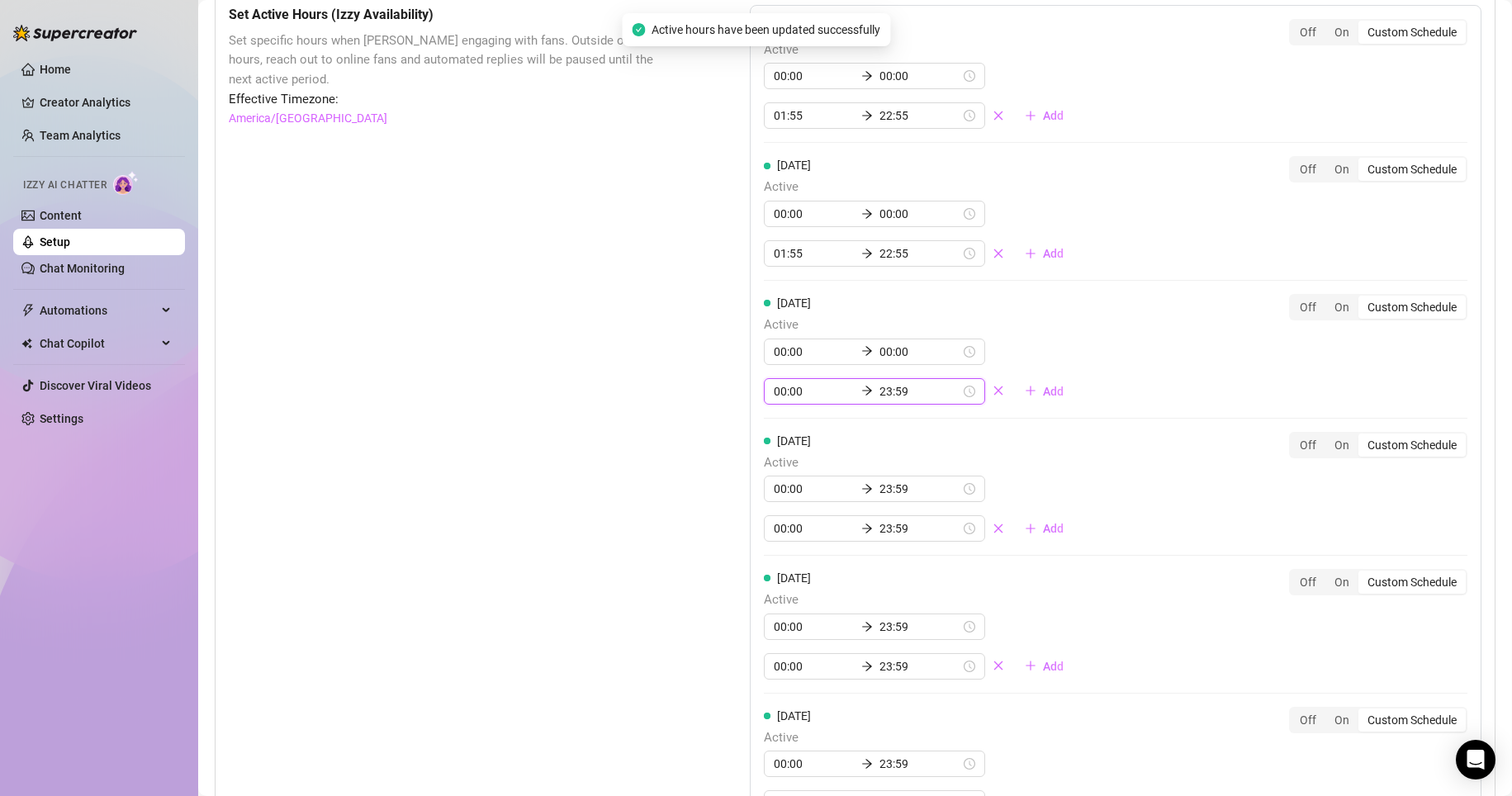
click at [720, 401] on input "00:00" at bounding box center [813, 392] width 81 height 19
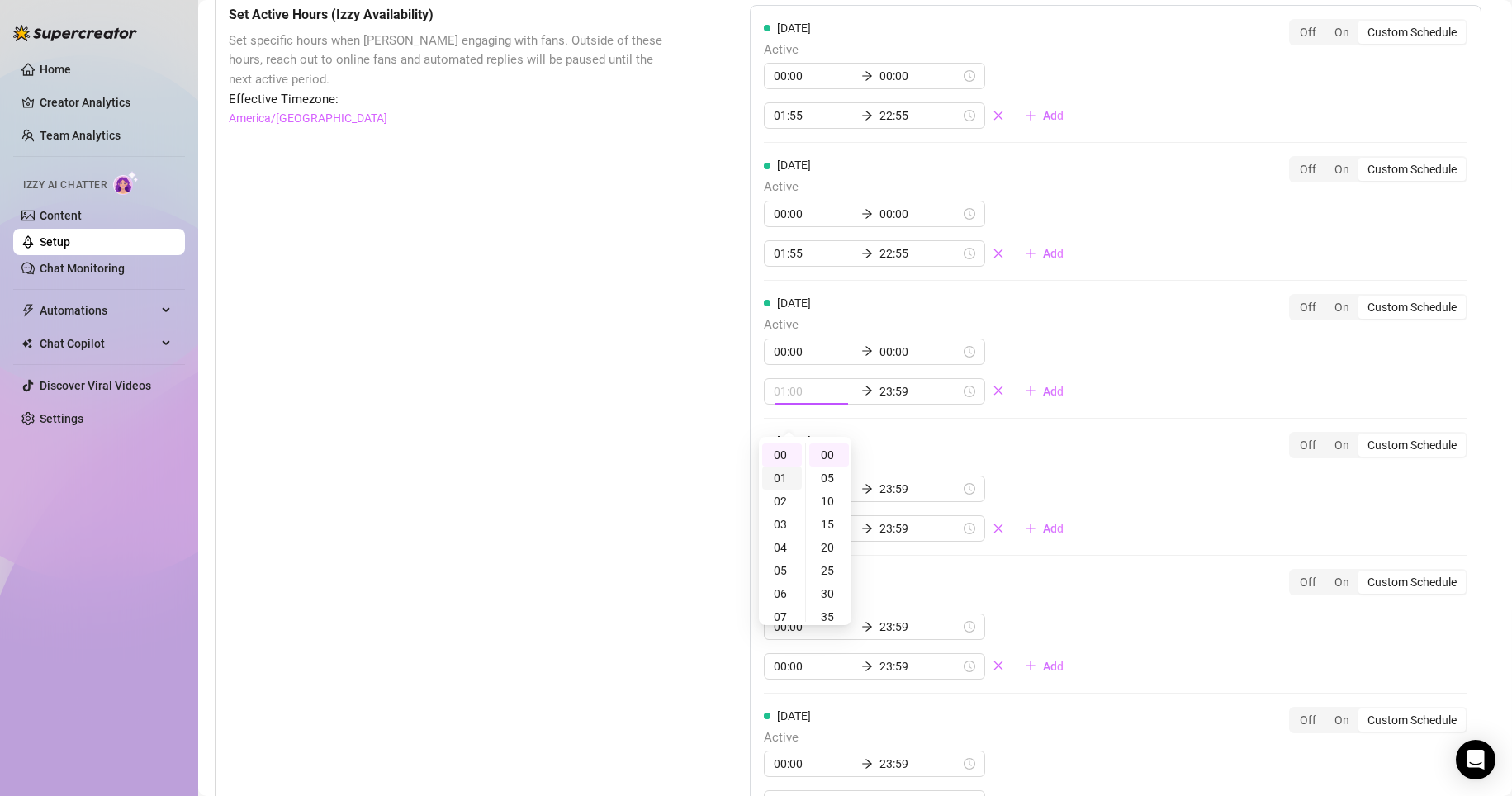
click at [720, 479] on div "01" at bounding box center [782, 478] width 40 height 23
type input "01:55"
click at [720, 451] on div "55" at bounding box center [828, 454] width 40 height 23
click at [720, 401] on input "23:59" at bounding box center [919, 392] width 81 height 19
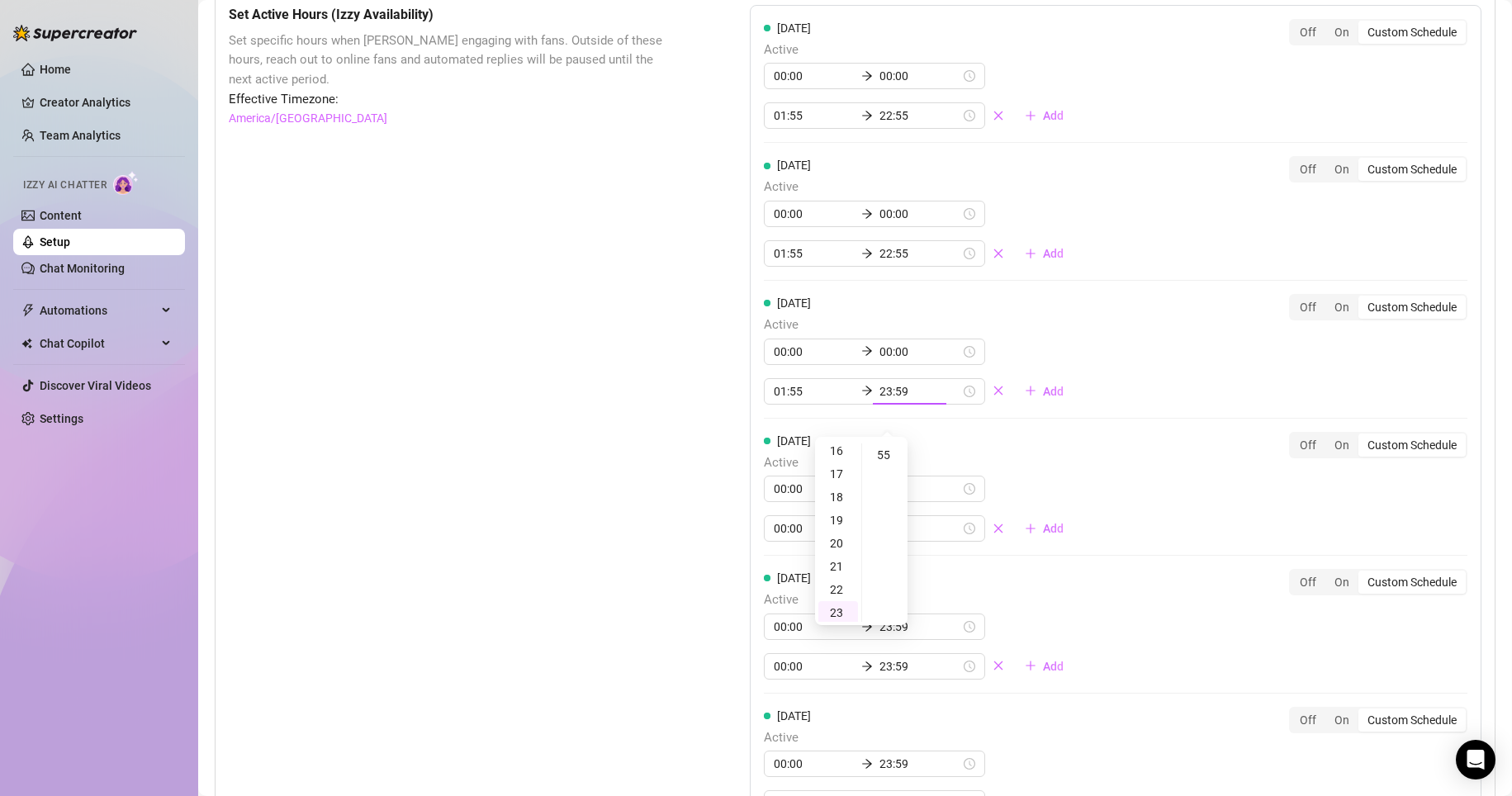
scroll to position [373, 0]
click at [720, 591] on div "22" at bounding box center [837, 590] width 40 height 23
type input "22:55"
click at [720, 378] on div "[DATE] Active 00:00 00:00 01:55 22:55 Add Off On Custom Schedule [DATE] Active …" at bounding box center [1115, 493] width 732 height 977
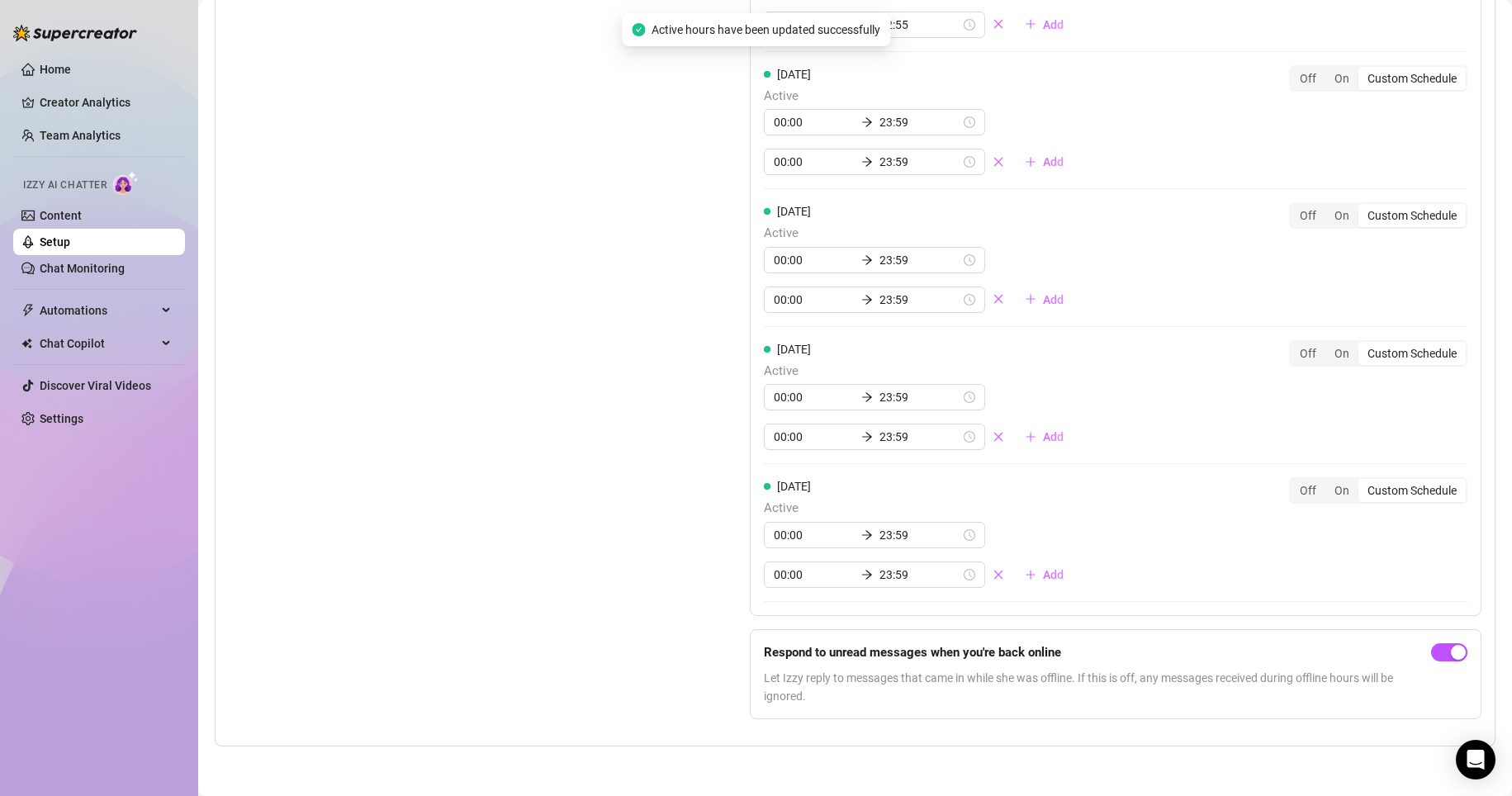
scroll to position [1666, 0]
click at [720, 119] on input "23:59" at bounding box center [919, 122] width 81 height 19
click at [720, 167] on div "00" at bounding box center [885, 166] width 40 height 23
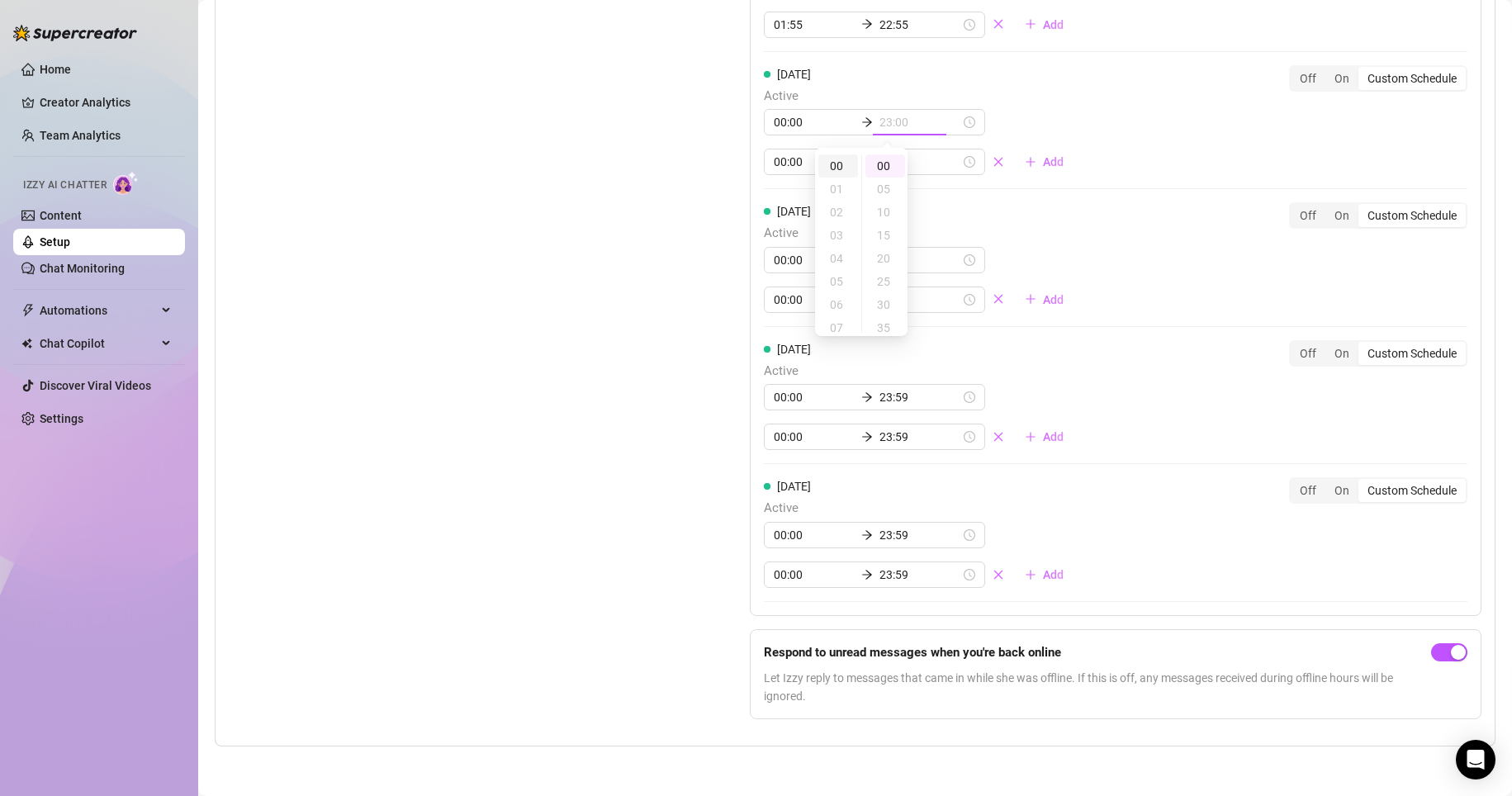
type input "00:00"
click at [720, 166] on div "00" at bounding box center [837, 166] width 40 height 23
click at [720, 84] on div "[DATE] Active 00:00 00:00 00:00 23:59 Add Off On Custom Schedule" at bounding box center [1115, 120] width 703 height 111
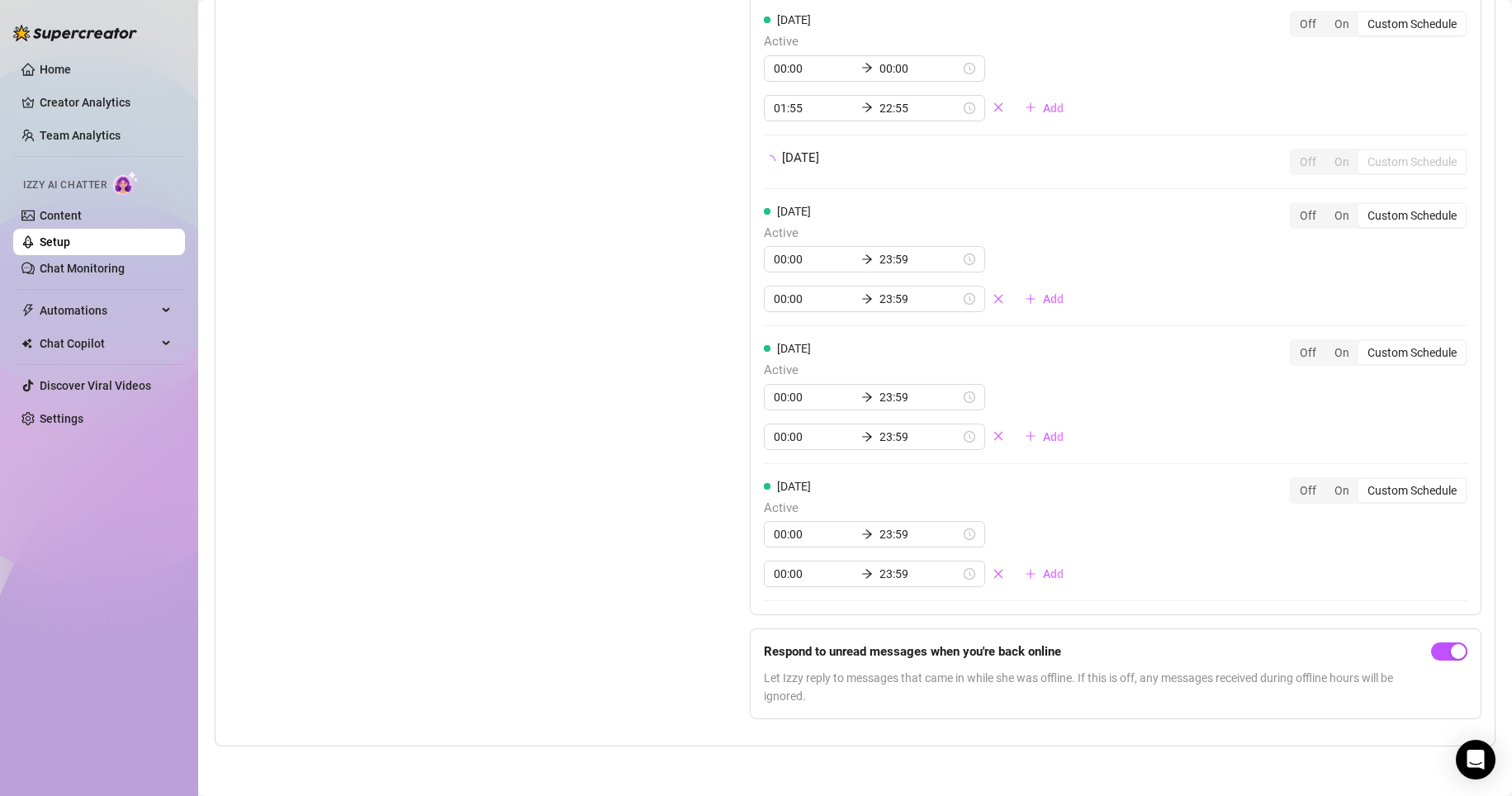
scroll to position [1666, 0]
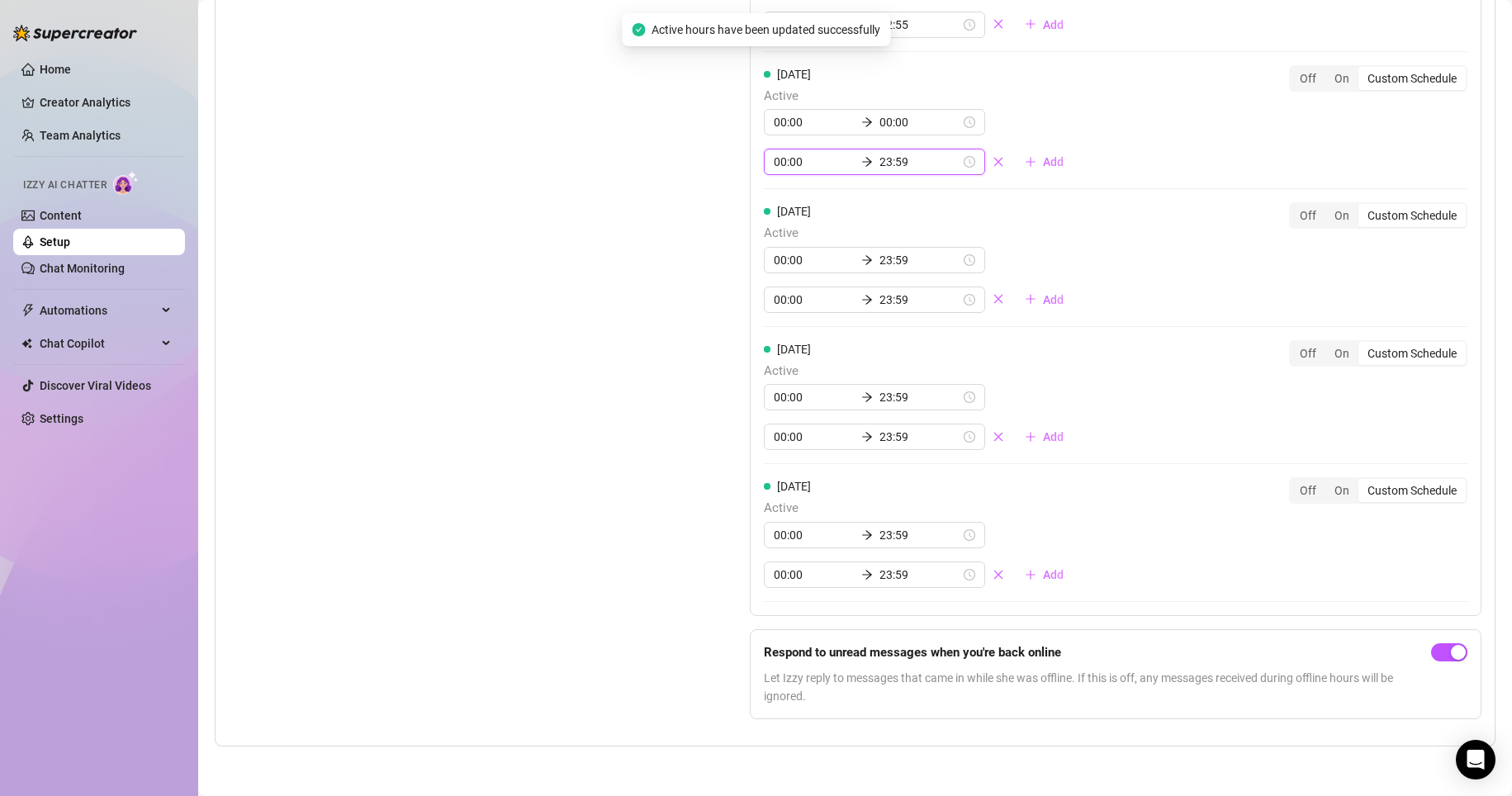
click at [720, 165] on input "00:00" at bounding box center [813, 162] width 81 height 19
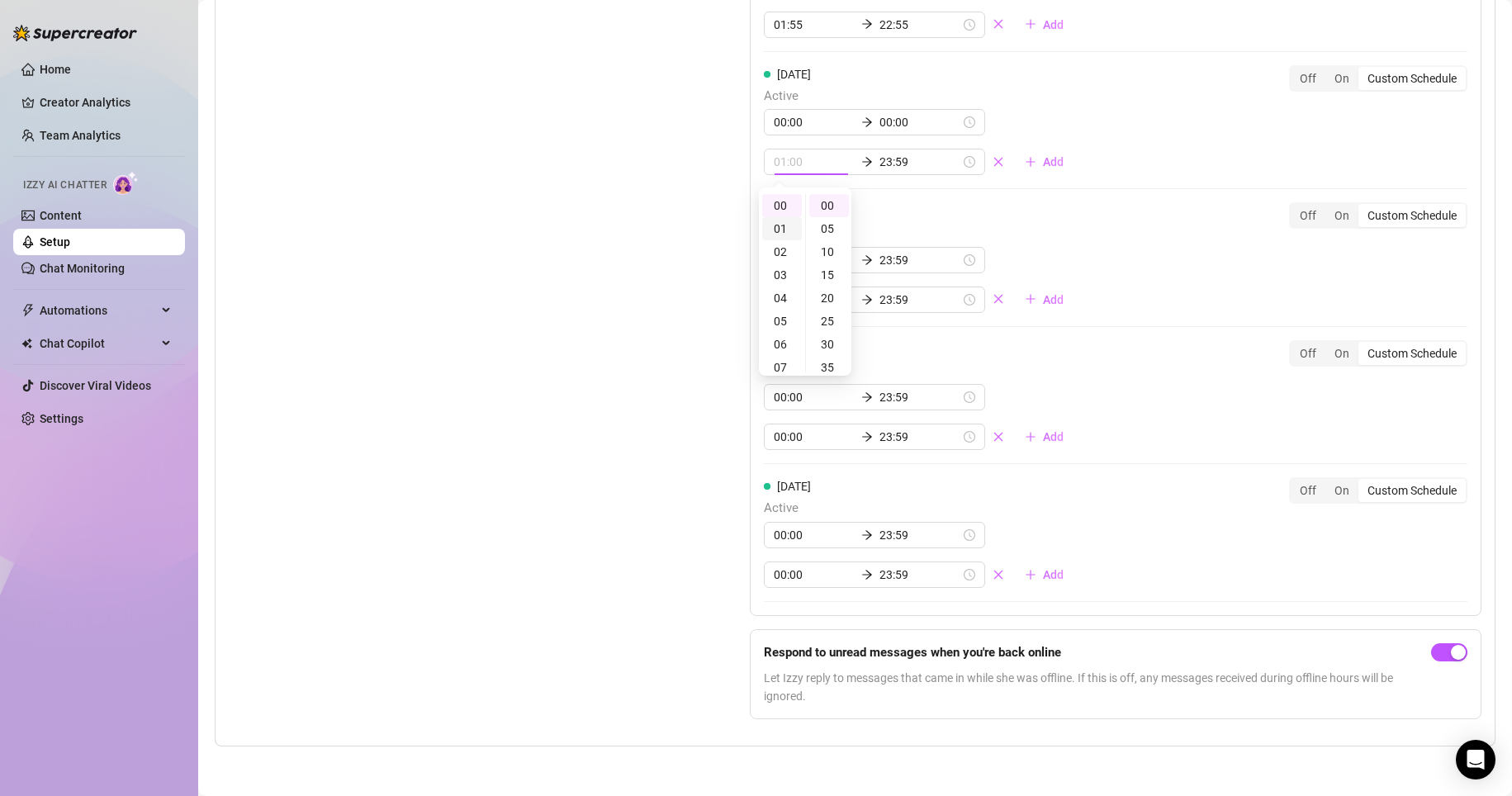
click at [720, 218] on div "01" at bounding box center [782, 229] width 40 height 23
type input "01:55"
click at [720, 206] on div "55" at bounding box center [828, 205] width 40 height 23
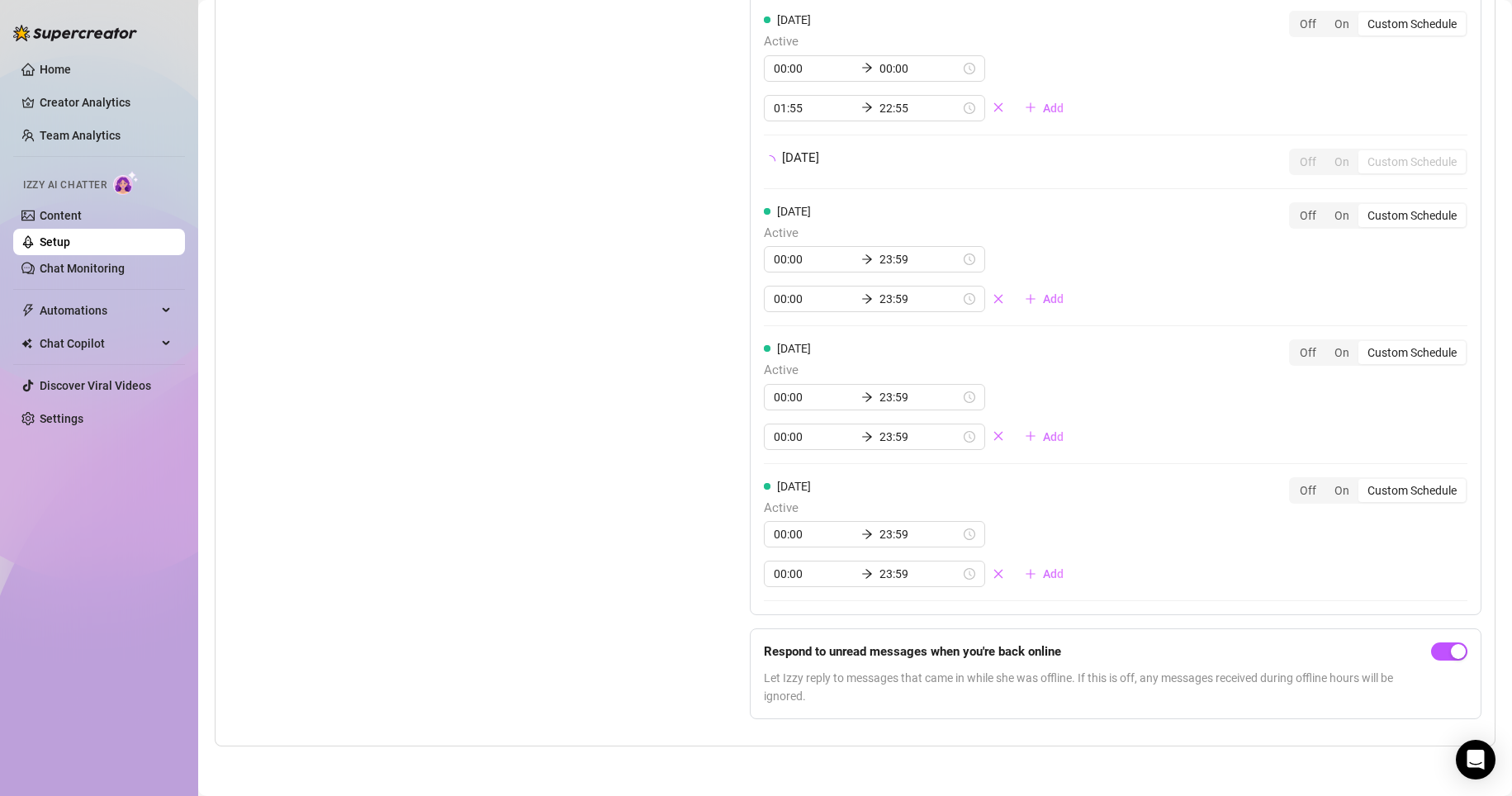
drag, startPoint x: 904, startPoint y: 164, endPoint x: 853, endPoint y: 176, distance: 52.4
click at [720, 176] on div "[DATE] Off On Custom Schedule" at bounding box center [1115, 169] width 703 height 41
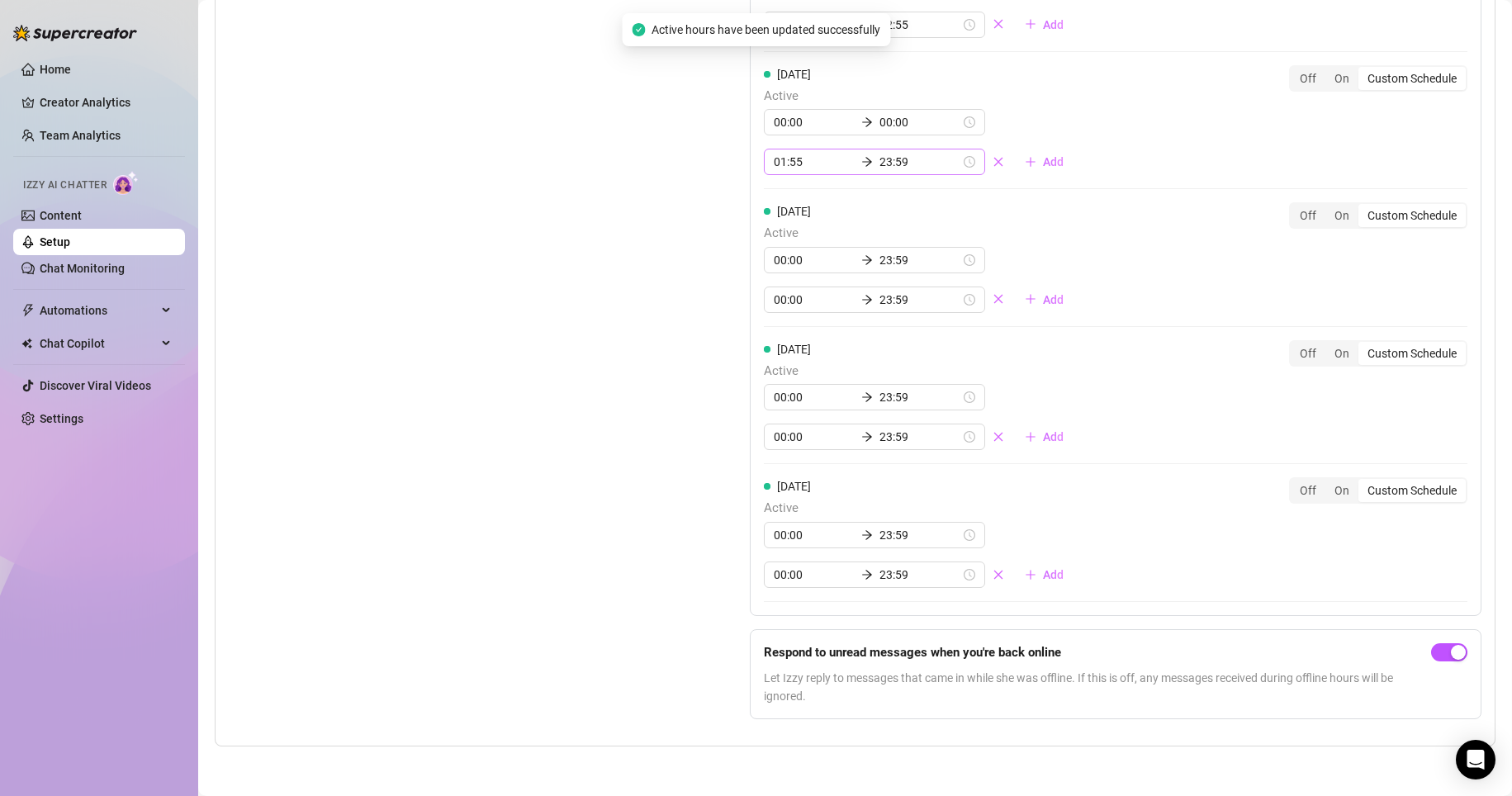
scroll to position [1561, 0]
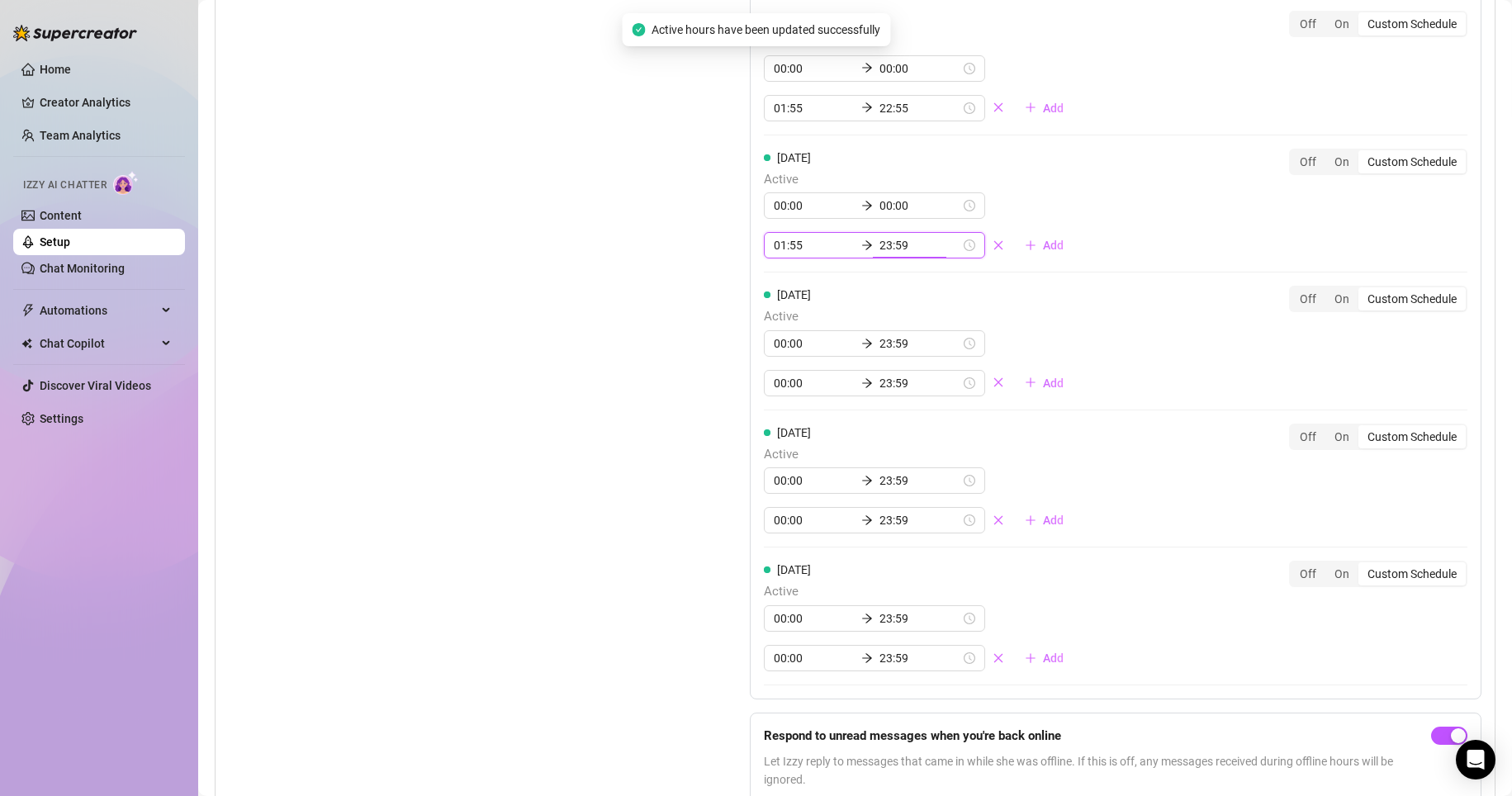
click at [720, 255] on input "23:59" at bounding box center [919, 245] width 81 height 19
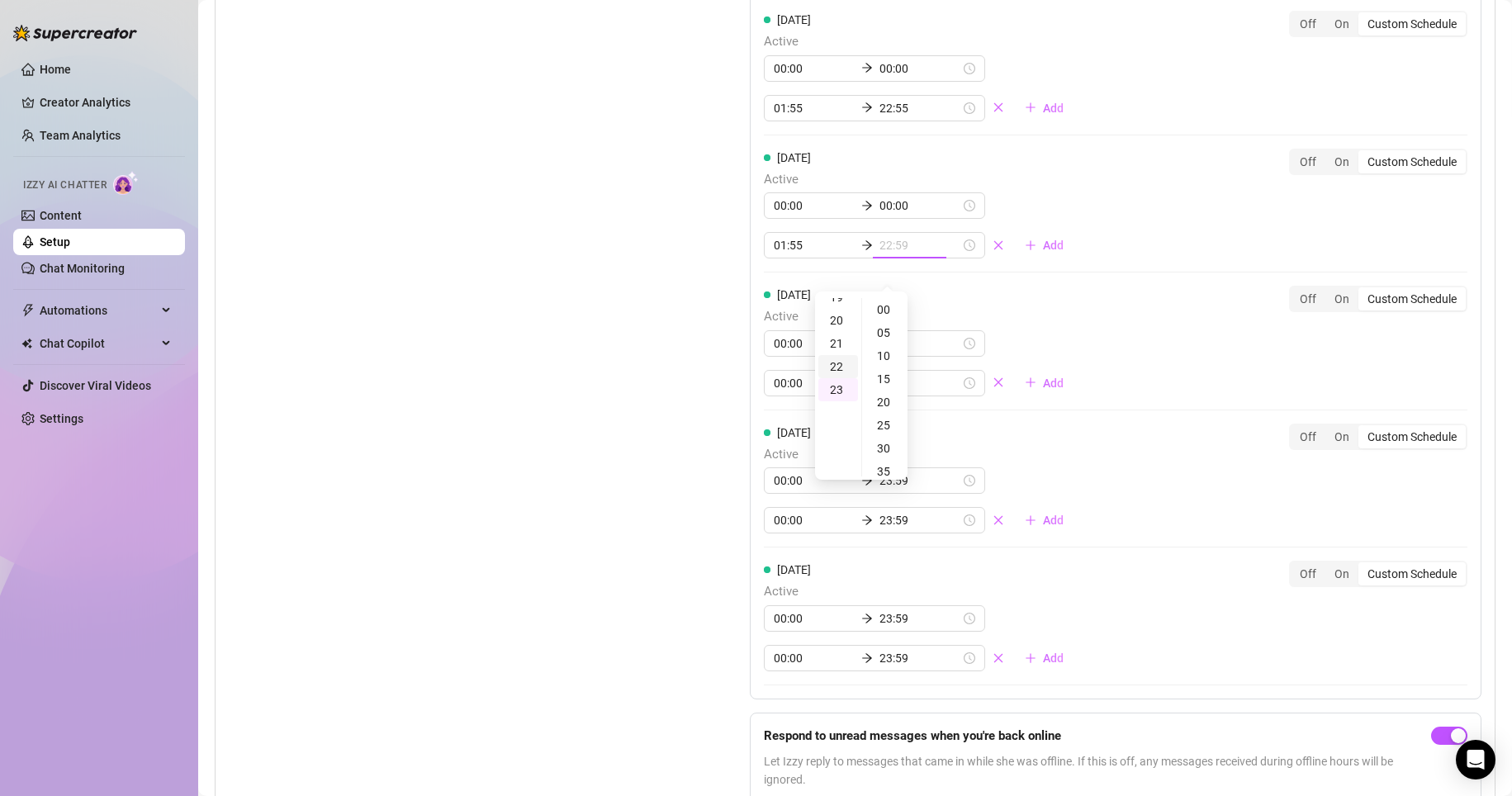
click at [720, 363] on div "22" at bounding box center [837, 367] width 40 height 23
type input "22:55"
click at [720, 230] on div "[DATE] Active 00:00 00:00 01:55 22:55 Add Off On Custom Schedule" at bounding box center [1115, 205] width 703 height 111
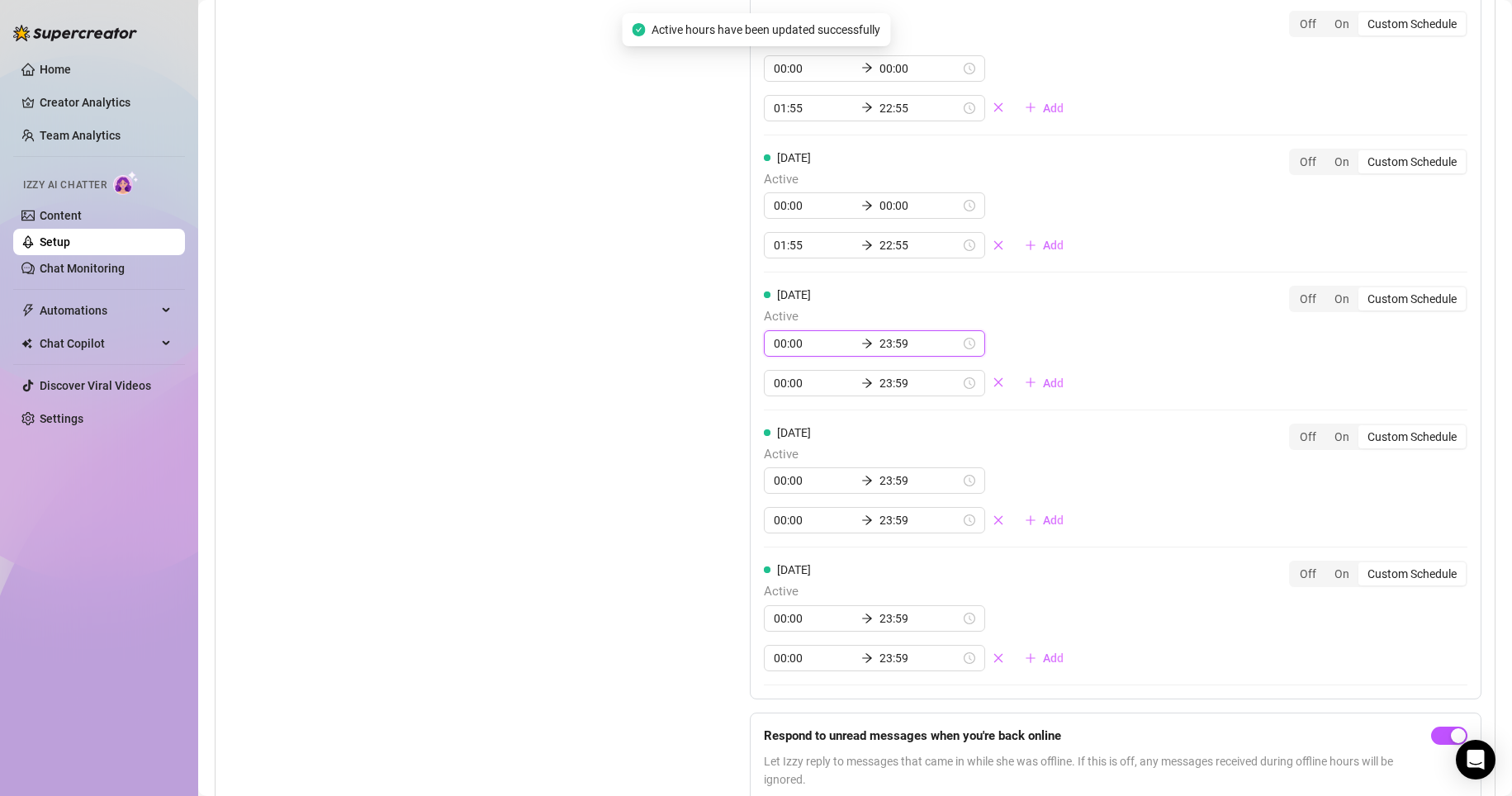
drag, startPoint x: 1125, startPoint y: 230, endPoint x: 898, endPoint y: 361, distance: 262.1
click at [720, 353] on input "23:59" at bounding box center [919, 343] width 81 height 19
click at [720, 404] on div "00" at bounding box center [885, 406] width 40 height 23
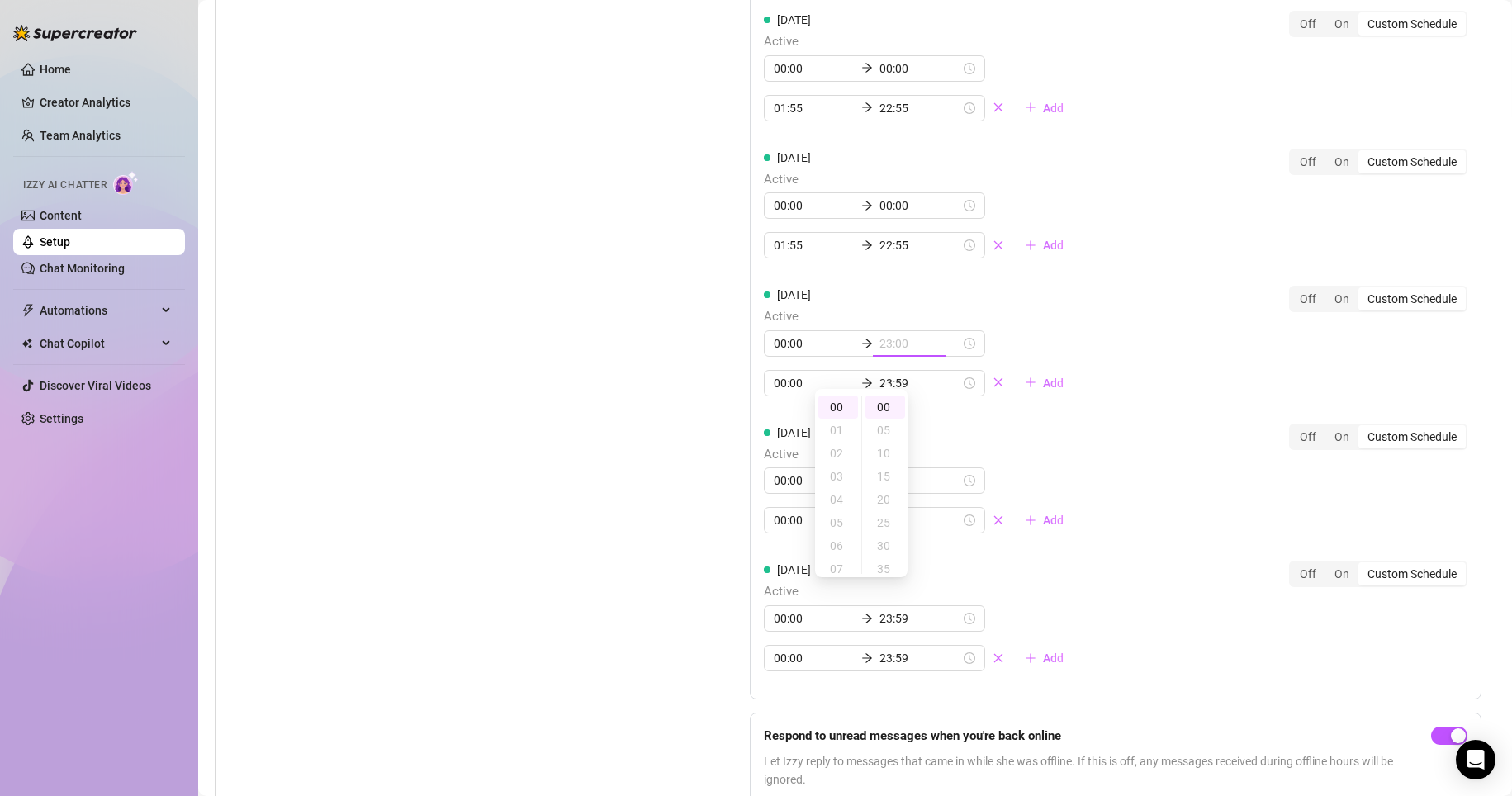
type input "00:00"
click at [720, 407] on div "00" at bounding box center [837, 406] width 40 height 23
click at [720, 365] on div "[DATE] Active 00:00 00:00 00:00 23:59 Add Off On Custom Schedule" at bounding box center [1115, 342] width 703 height 111
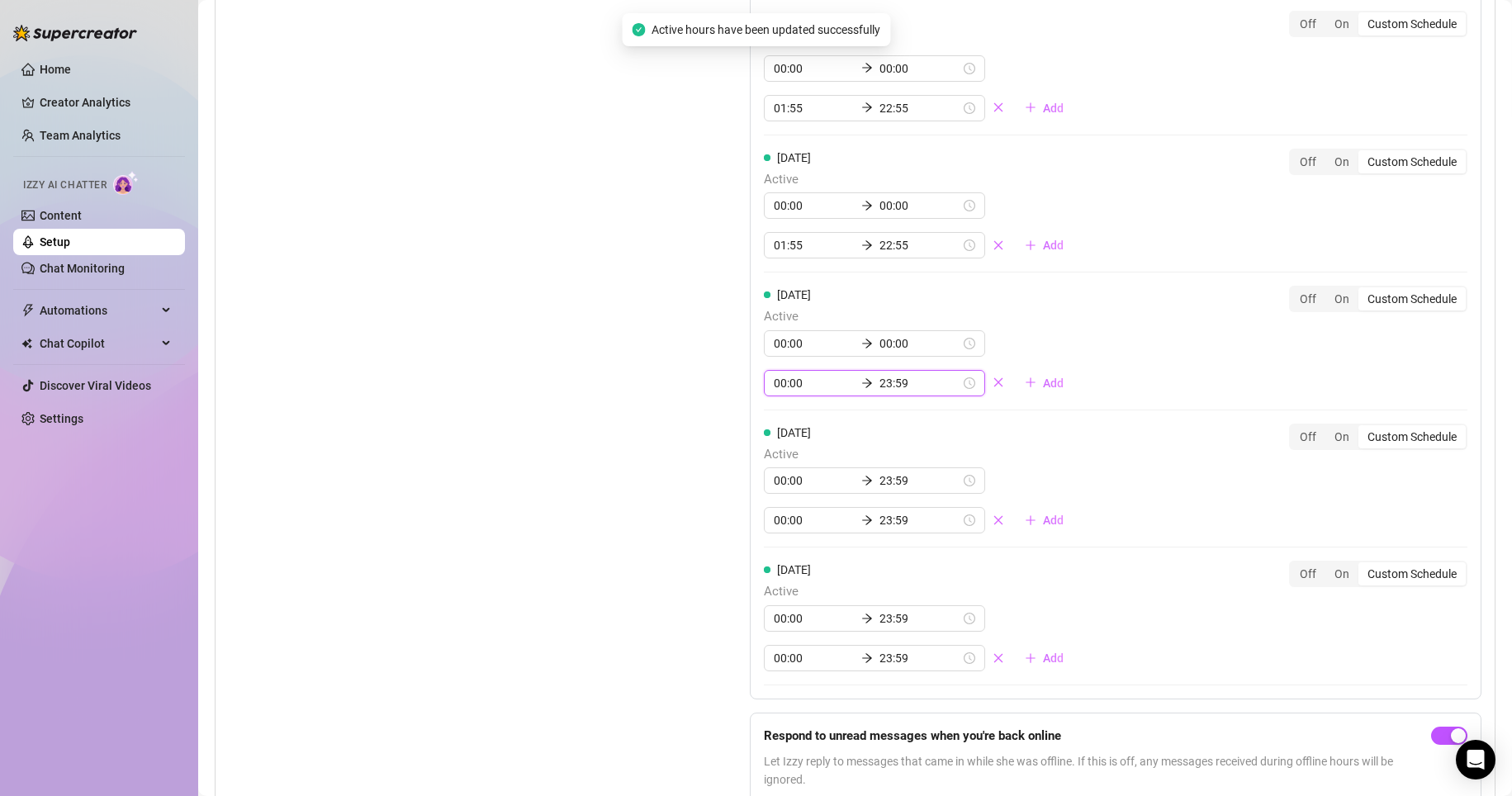
drag, startPoint x: 1064, startPoint y: 365, endPoint x: 797, endPoint y: 405, distance: 270.0
click at [720, 392] on input "00:00" at bounding box center [813, 383] width 81 height 19
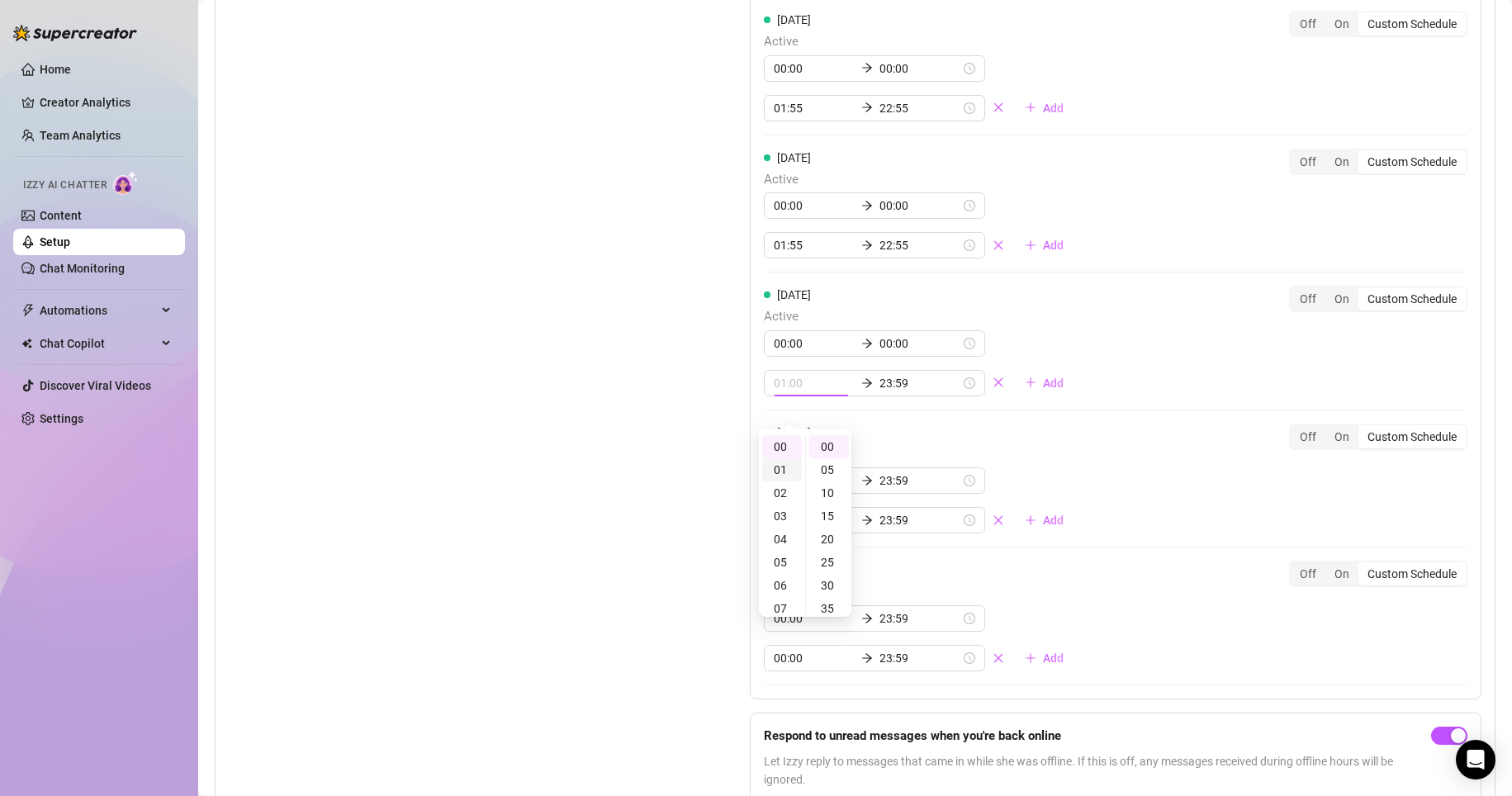
click at [720, 470] on div "01" at bounding box center [782, 469] width 40 height 23
type input "01:55"
click at [720, 449] on div "55" at bounding box center [828, 446] width 40 height 23
click at [720, 370] on div "[DATE] Active 00:00 00:00 01:55 23:59 Add Off On Custom Schedule" at bounding box center [1115, 342] width 703 height 111
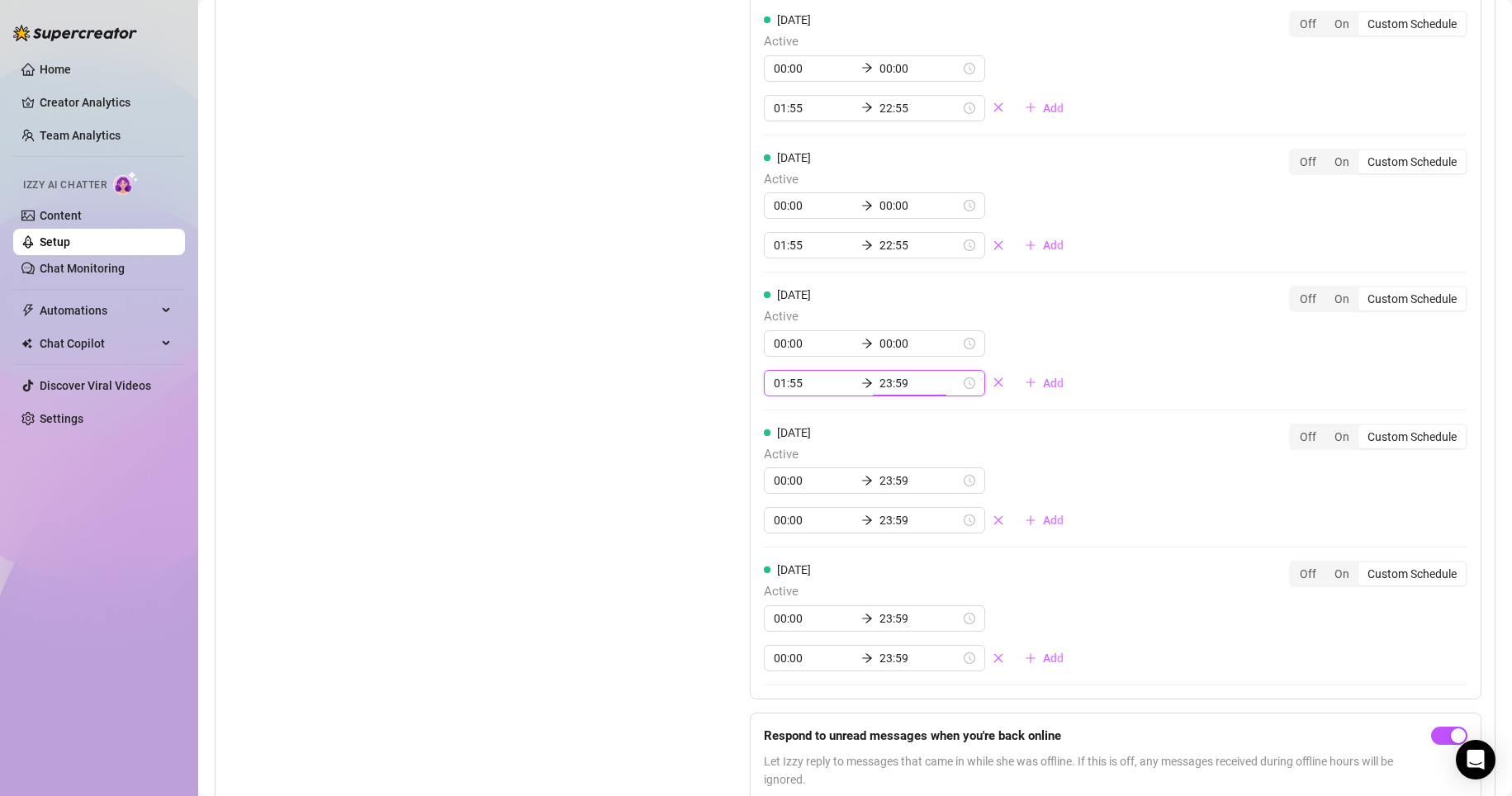
scroll to position [530, 0]
click at [720, 447] on div "22" at bounding box center [782, 454] width 40 height 23
type input "22:55"
click at [720, 376] on div "[DATE] Active 00:00 00:00 01:55 22:55 Add Off On Custom Schedule [DATE] Active …" at bounding box center [1115, 210] width 732 height 977
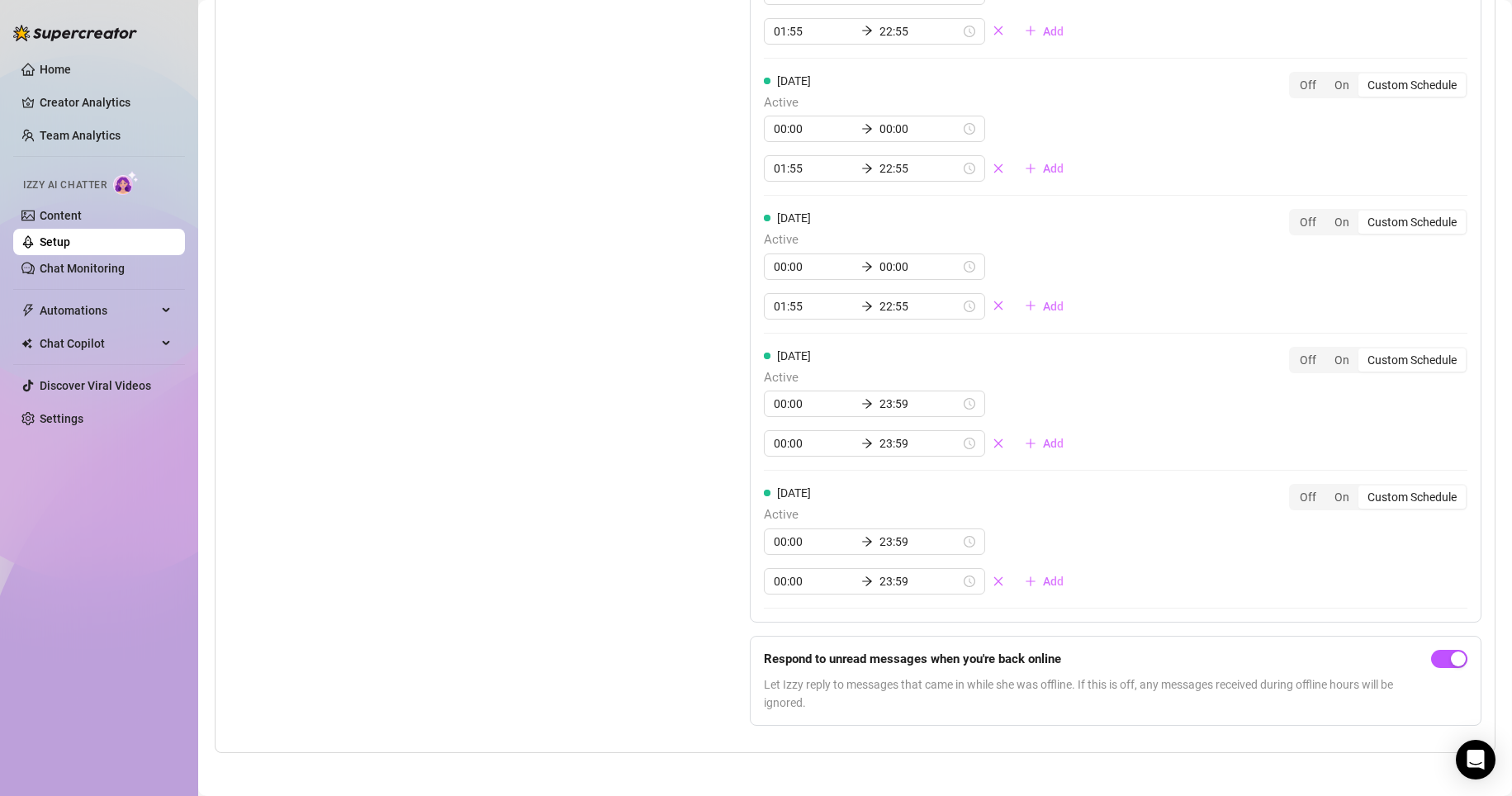
scroll to position [1666, 0]
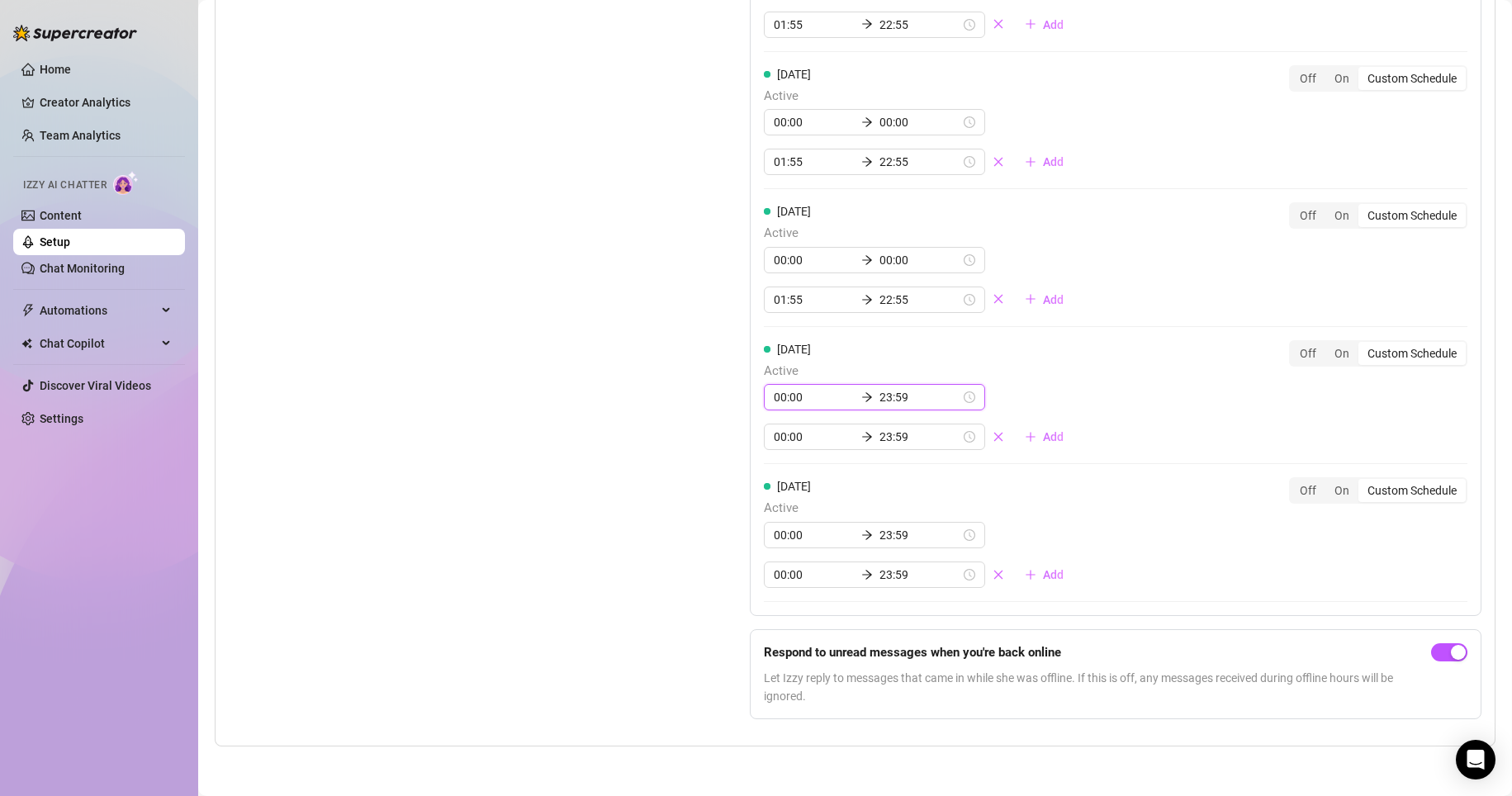
click at [720, 395] on input "23:59" at bounding box center [919, 397] width 81 height 19
click at [720, 433] on div "00" at bounding box center [828, 441] width 40 height 23
type input "00:00"
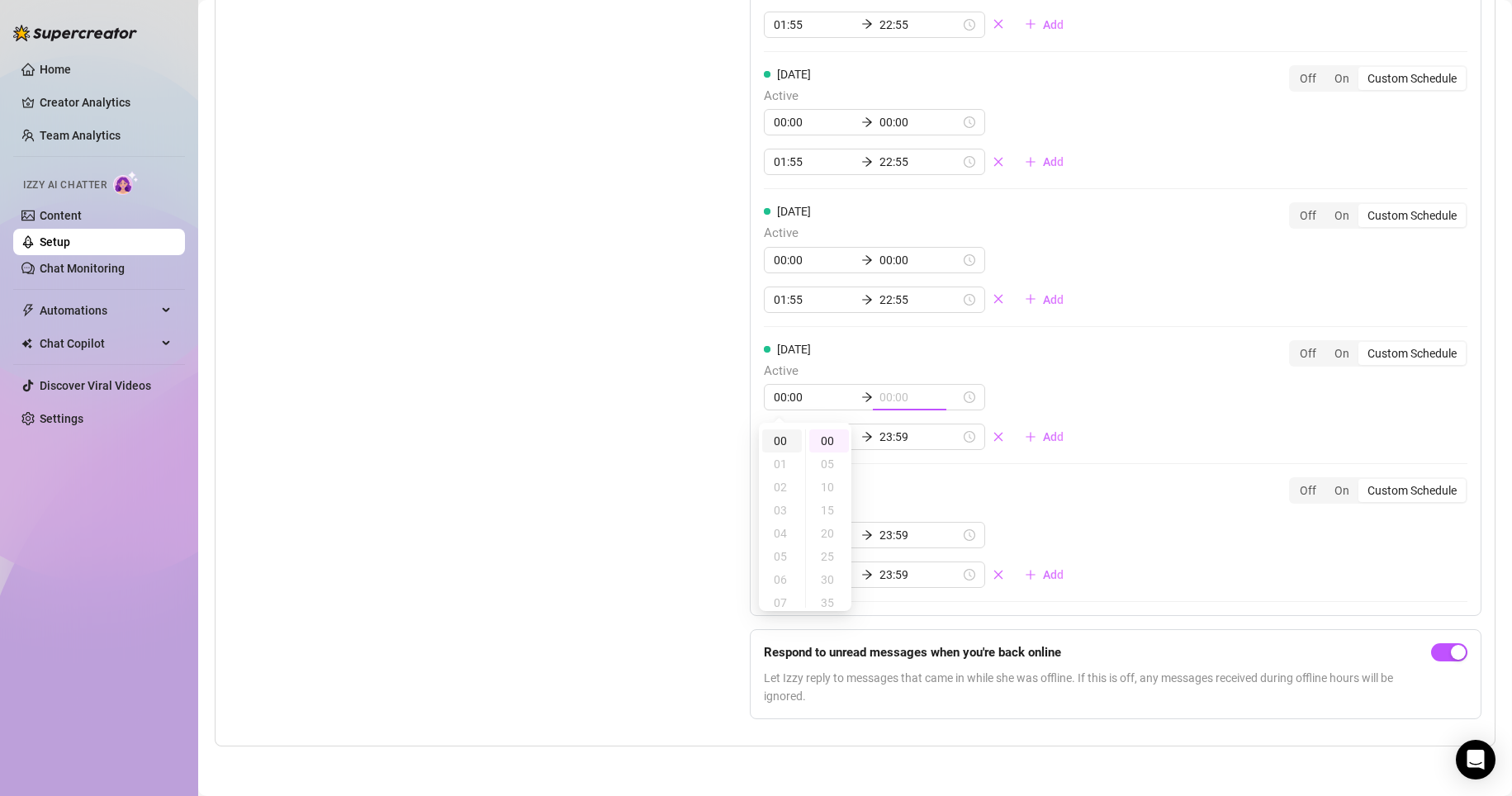
click at [720, 439] on div "00" at bounding box center [782, 441] width 40 height 23
click at [720, 339] on div "[DATE] Active 00:00 00:00 01:55 22:55 Add Off On Custom Schedule [DATE] Active …" at bounding box center [1115, 127] width 732 height 977
click at [720, 388] on div "[DATE] Active 00:00 00:00 01:55 22:55 Add Off On Custom Schedule [DATE] Active …" at bounding box center [1115, 127] width 732 height 977
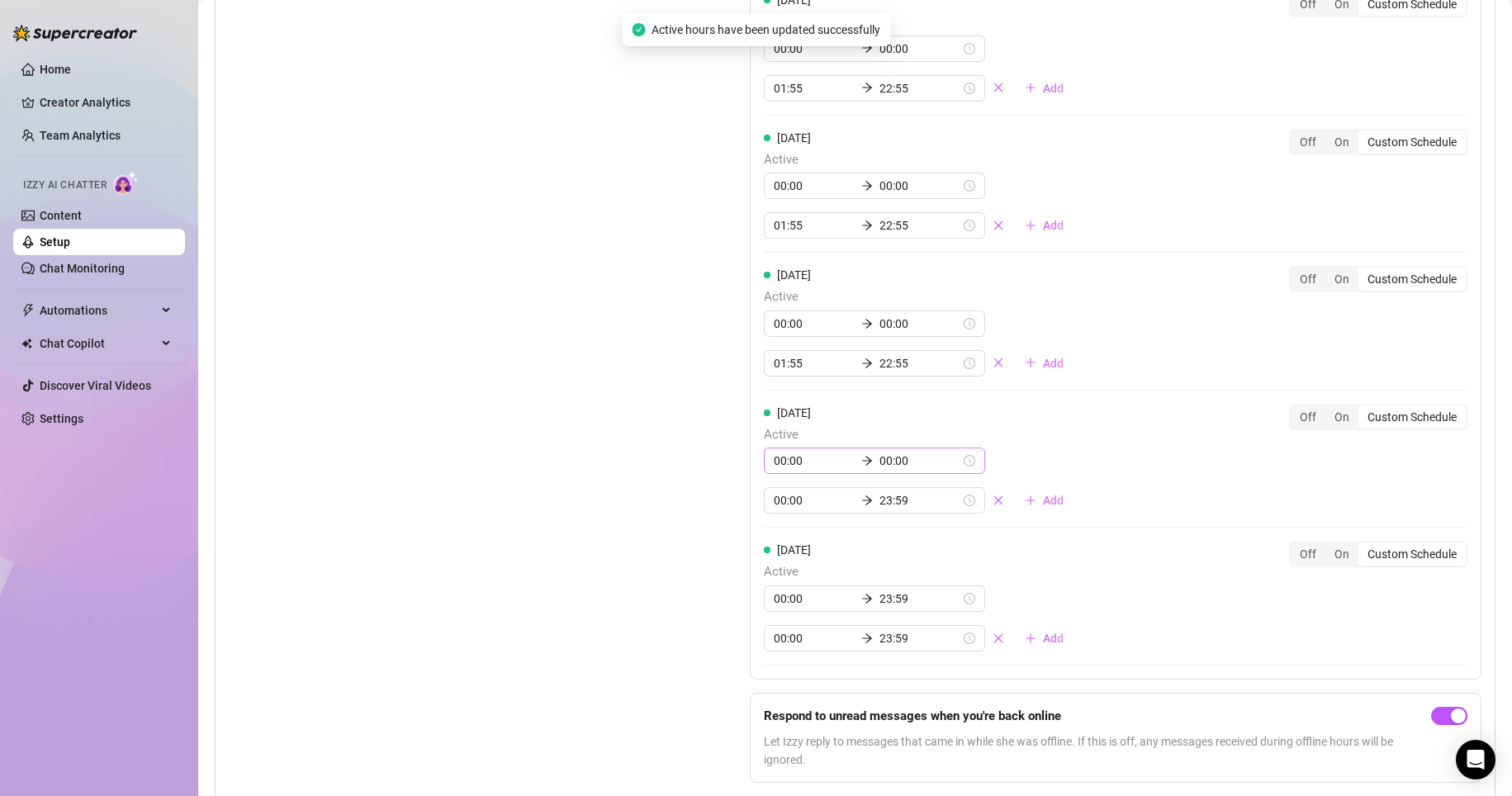
scroll to position [1666, 0]
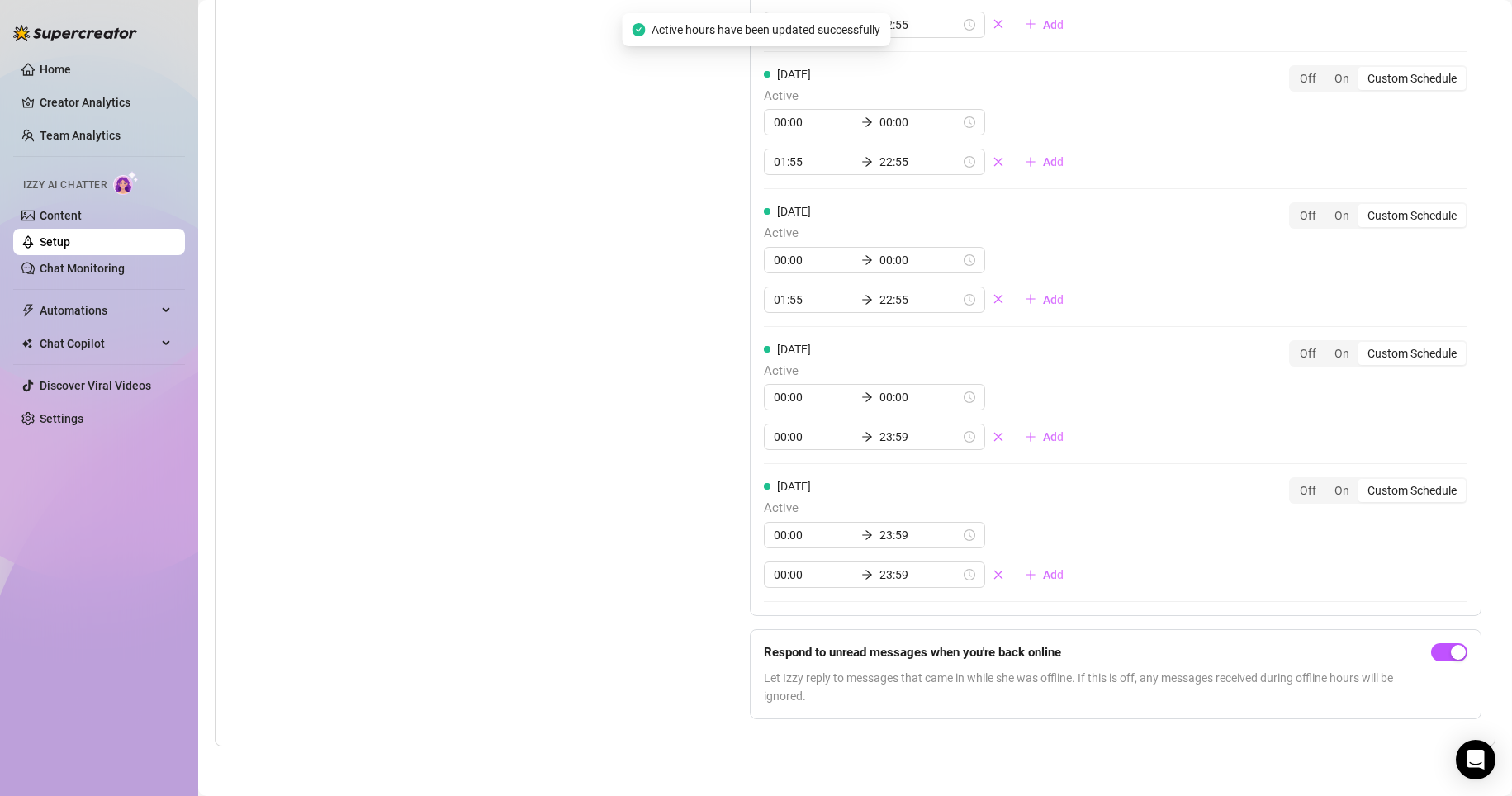
drag, startPoint x: 862, startPoint y: 528, endPoint x: 1000, endPoint y: 494, distance: 142.1
click at [720, 494] on div "[DATE] Active 00:00 23:59 00:00 23:59 Add" at bounding box center [920, 533] width 313 height 111
click at [720, 537] on input "23:59" at bounding box center [919, 535] width 81 height 19
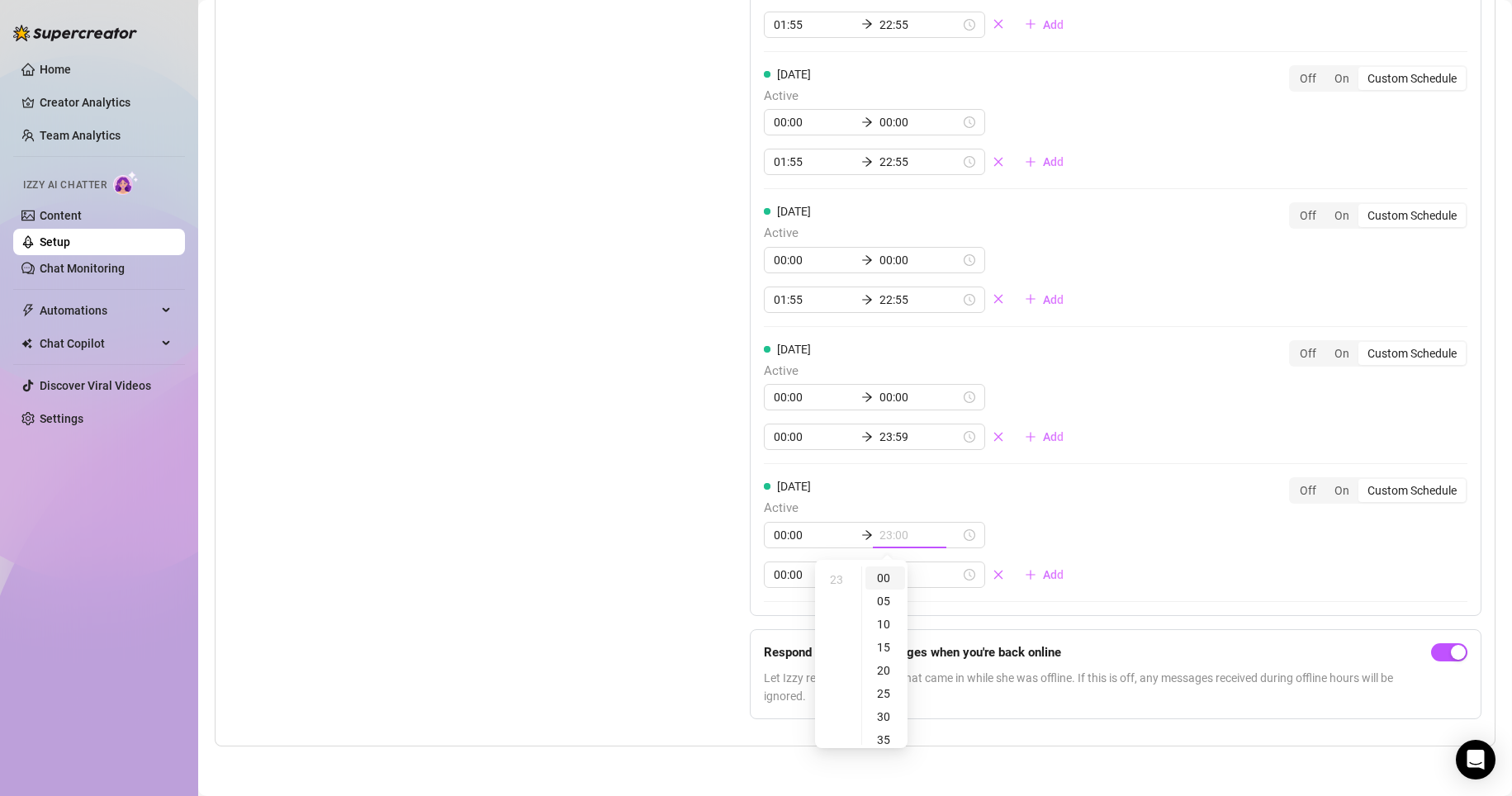
click at [720, 575] on div "00" at bounding box center [885, 578] width 40 height 23
type input "00:00"
click at [720, 576] on div "00" at bounding box center [837, 578] width 40 height 23
click at [720, 509] on div "[DATE] Active 00:00 00:00 00:00 23:59 Add Off On Custom Schedule" at bounding box center [1115, 533] width 703 height 111
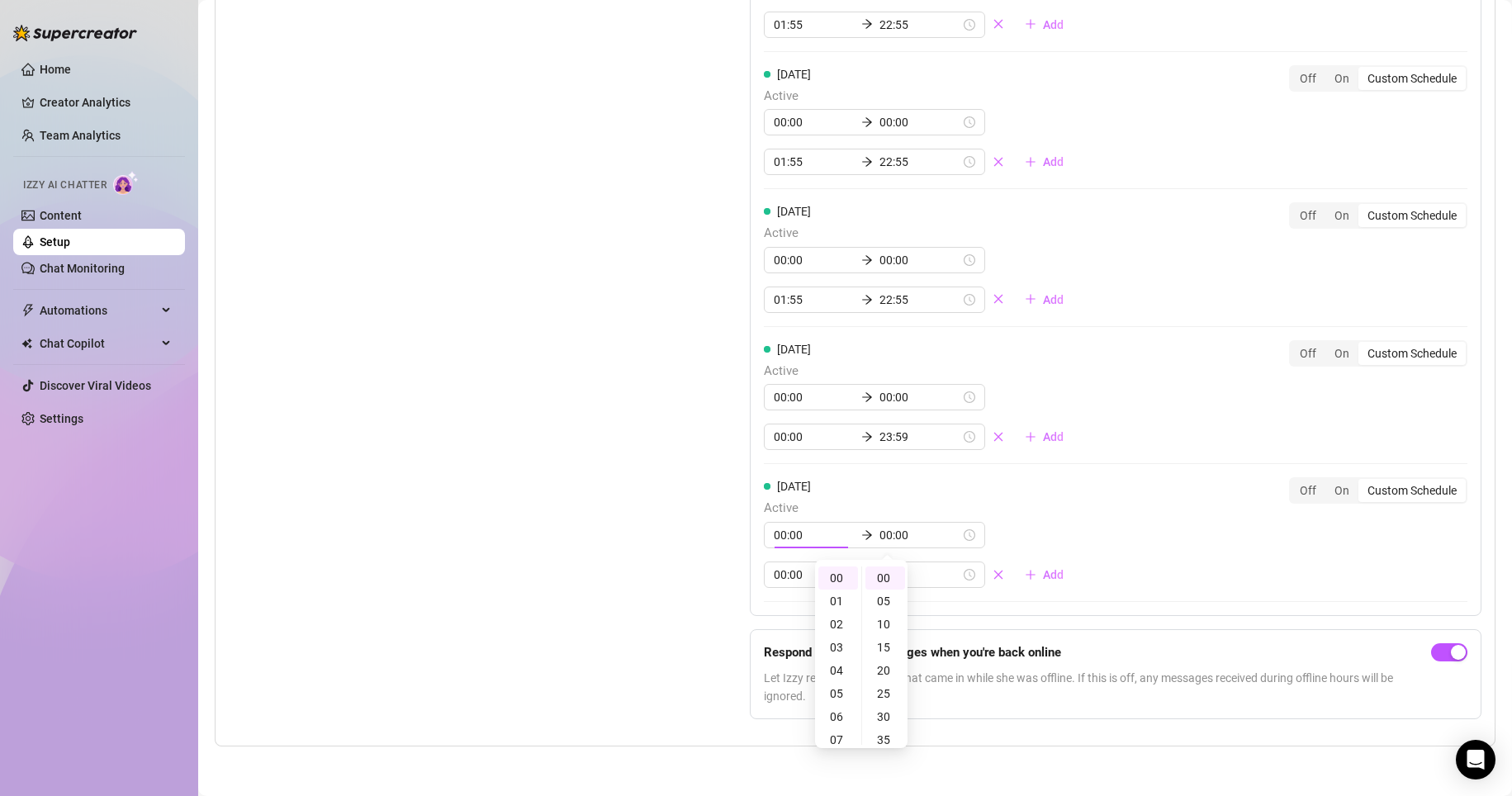
click at [720, 483] on div "[DATE] Active 00:00 00:00 01:55 22:55 Add Off On Custom Schedule [DATE] Active …" at bounding box center [1115, 127] width 732 height 977
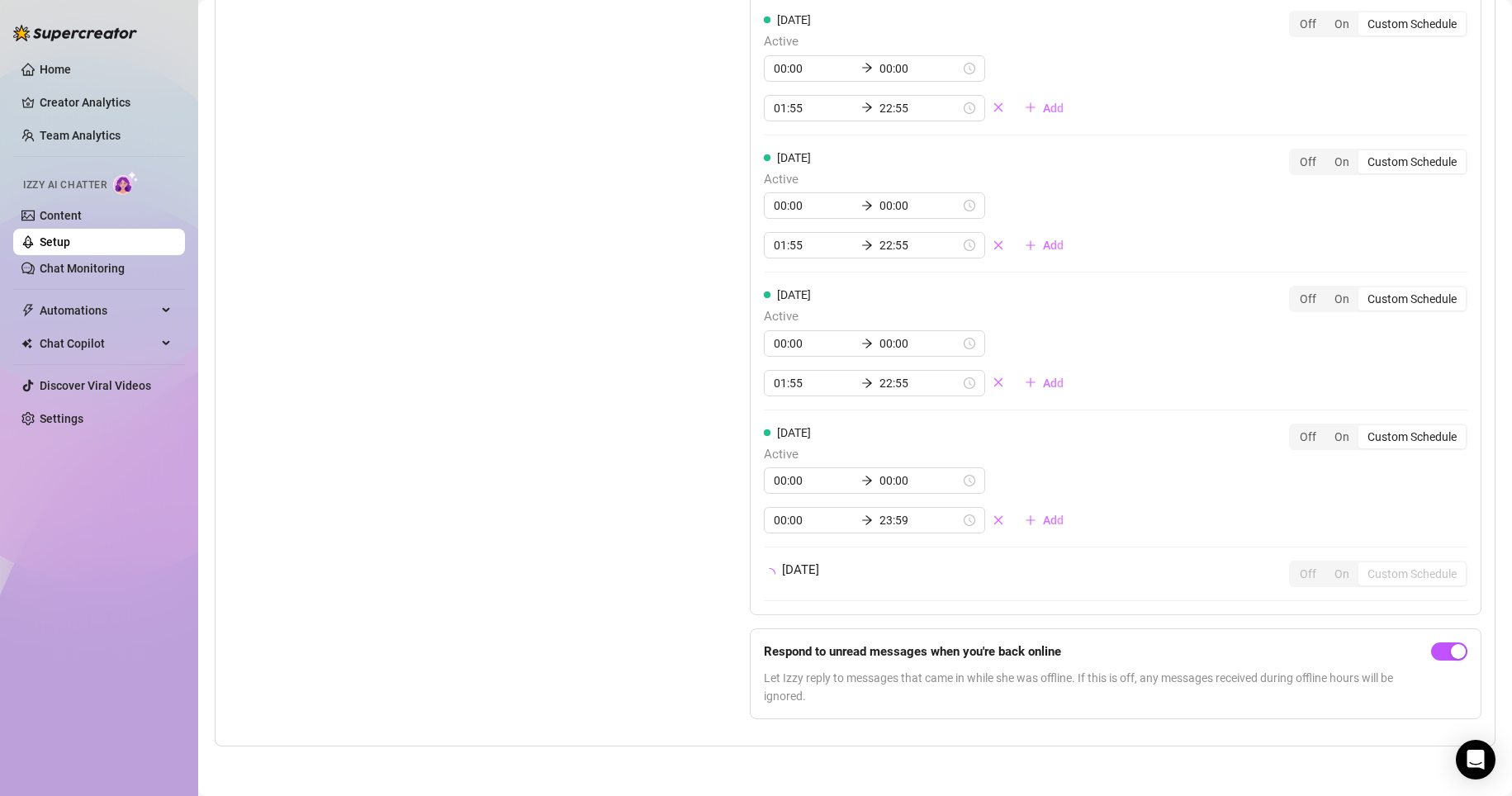
scroll to position [1666, 0]
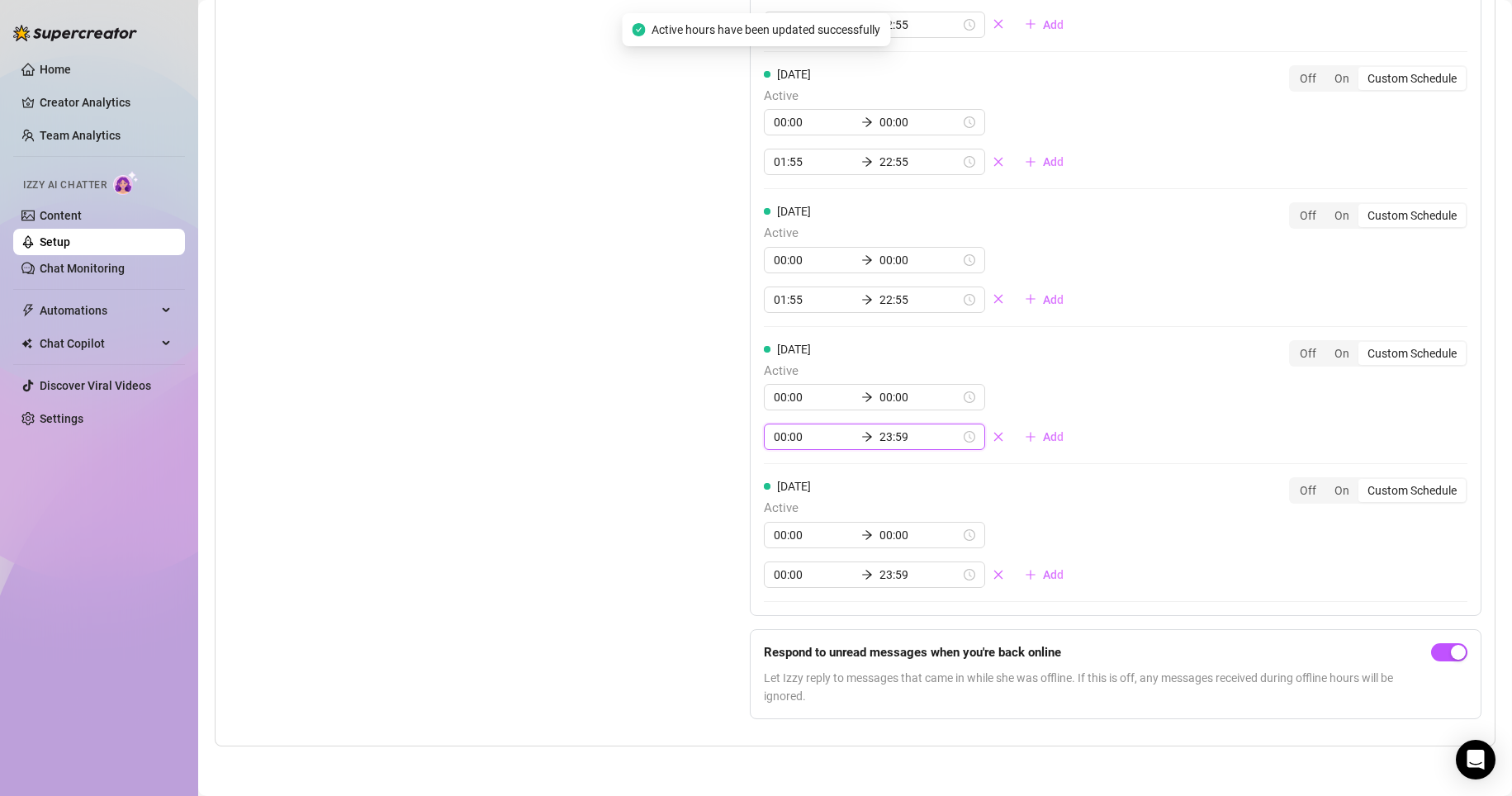
click at [720, 439] on input "00:00" at bounding box center [813, 437] width 81 height 19
click at [720, 504] on div "01" at bounding box center [782, 504] width 40 height 23
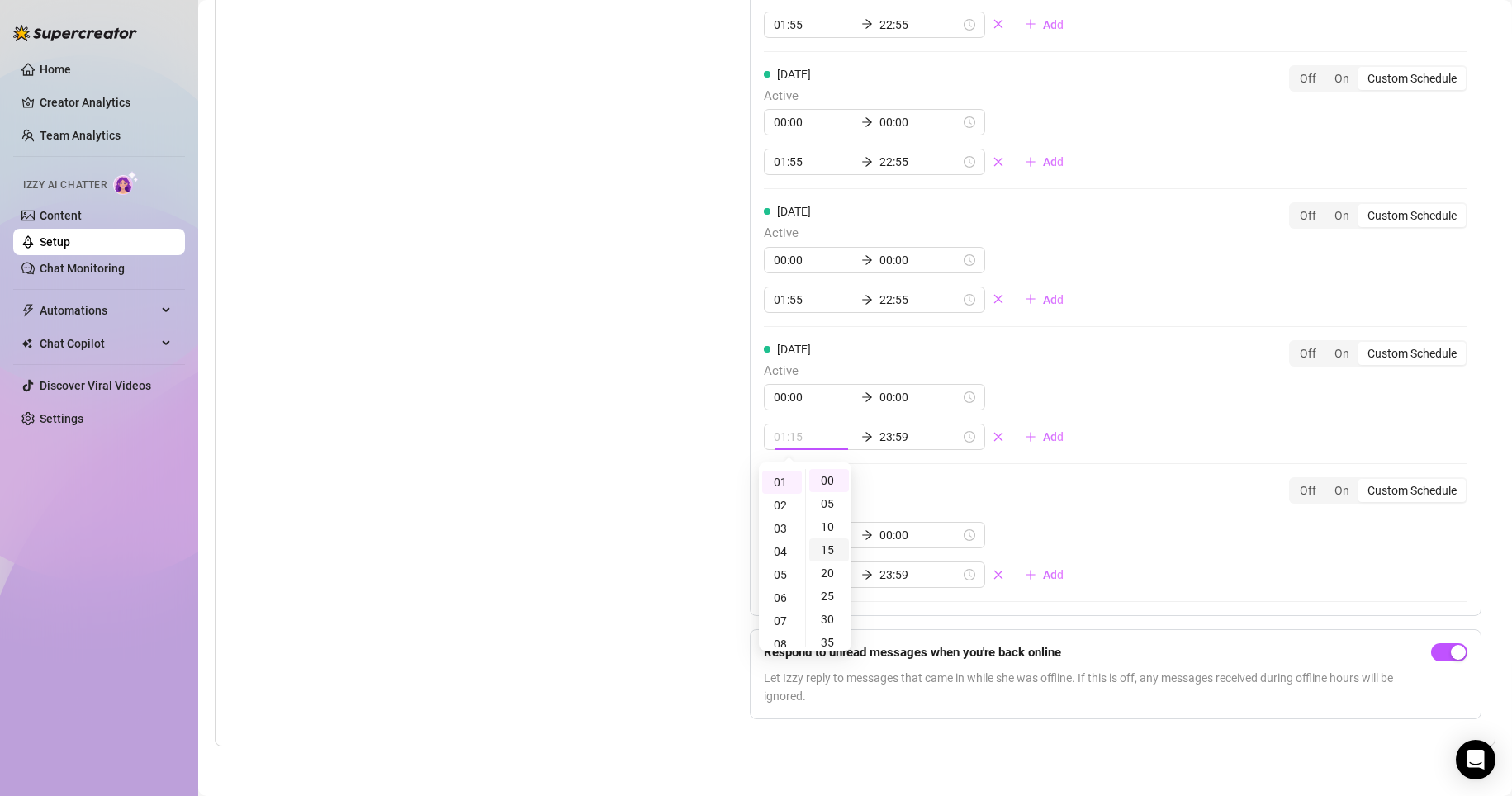
scroll to position [255, 0]
type input "01:00"
click at [720, 441] on input "23:59" at bounding box center [919, 437] width 81 height 19
click at [720, 497] on div "22" at bounding box center [837, 498] width 40 height 23
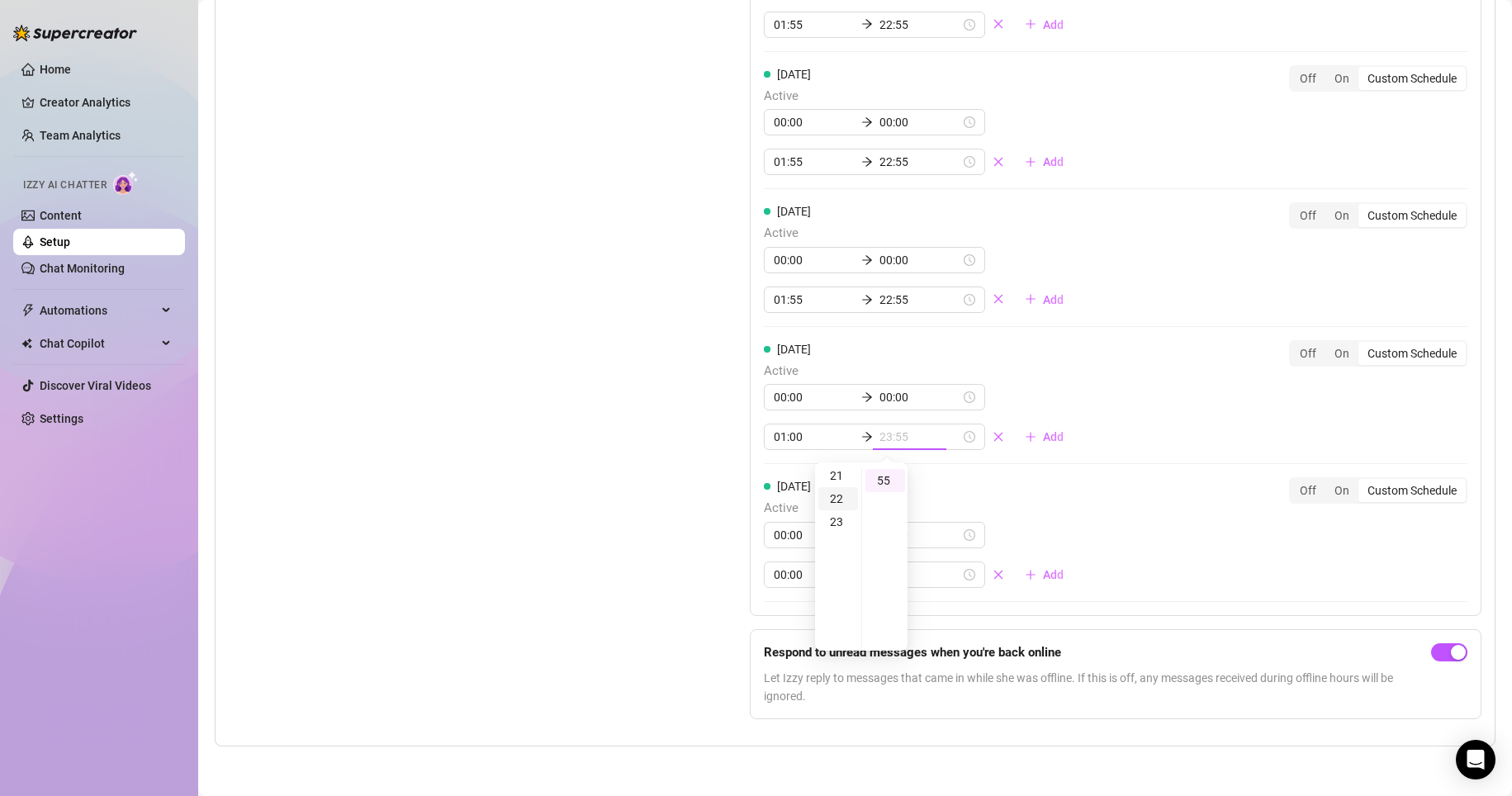
scroll to position [507, 0]
type input "22:55"
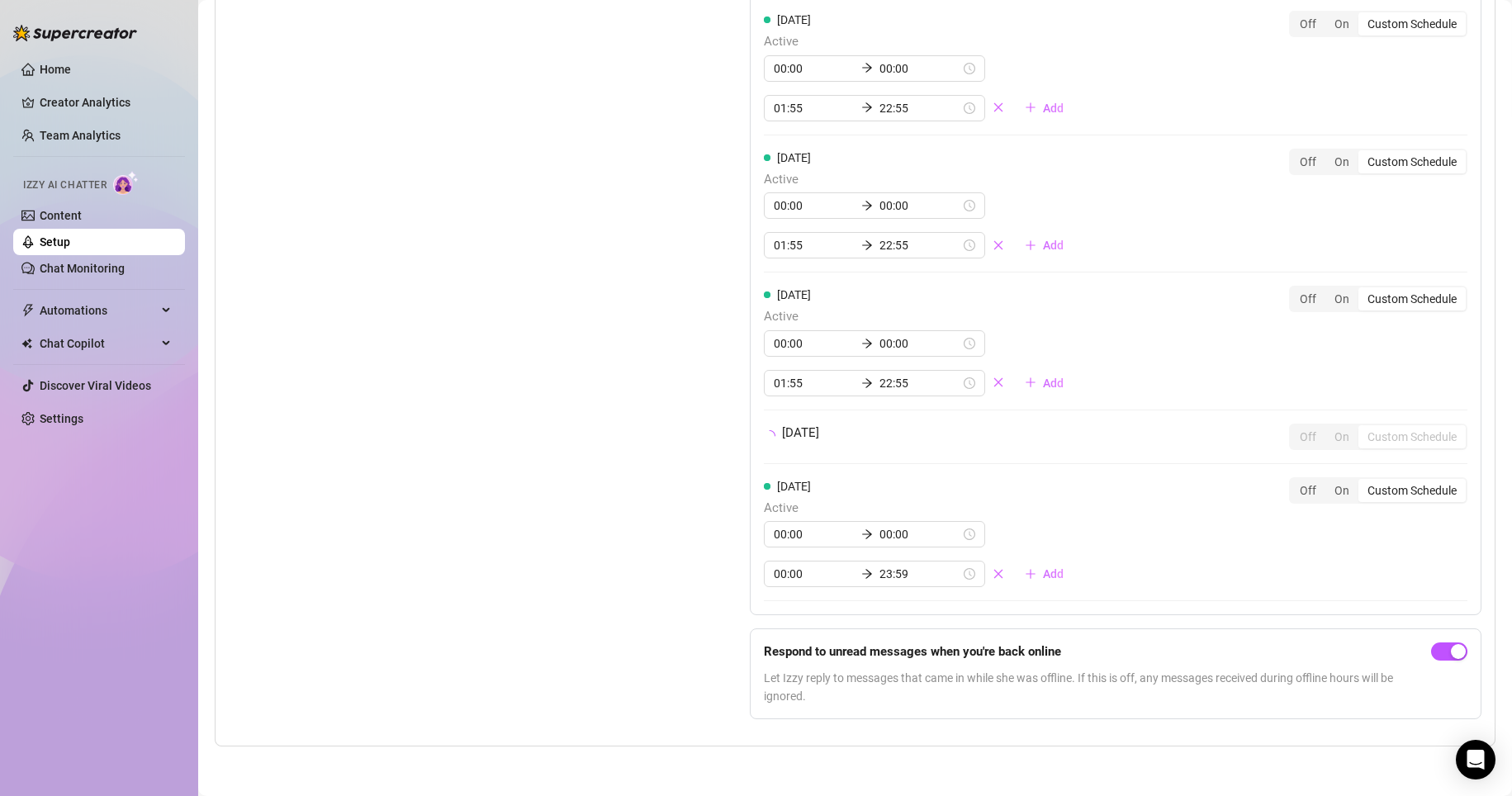
click at [720, 395] on div "[DATE] Active 00:00 00:00 01:55 22:55 Add Off On Custom Schedule [DATE] Active …" at bounding box center [1115, 168] width 732 height 893
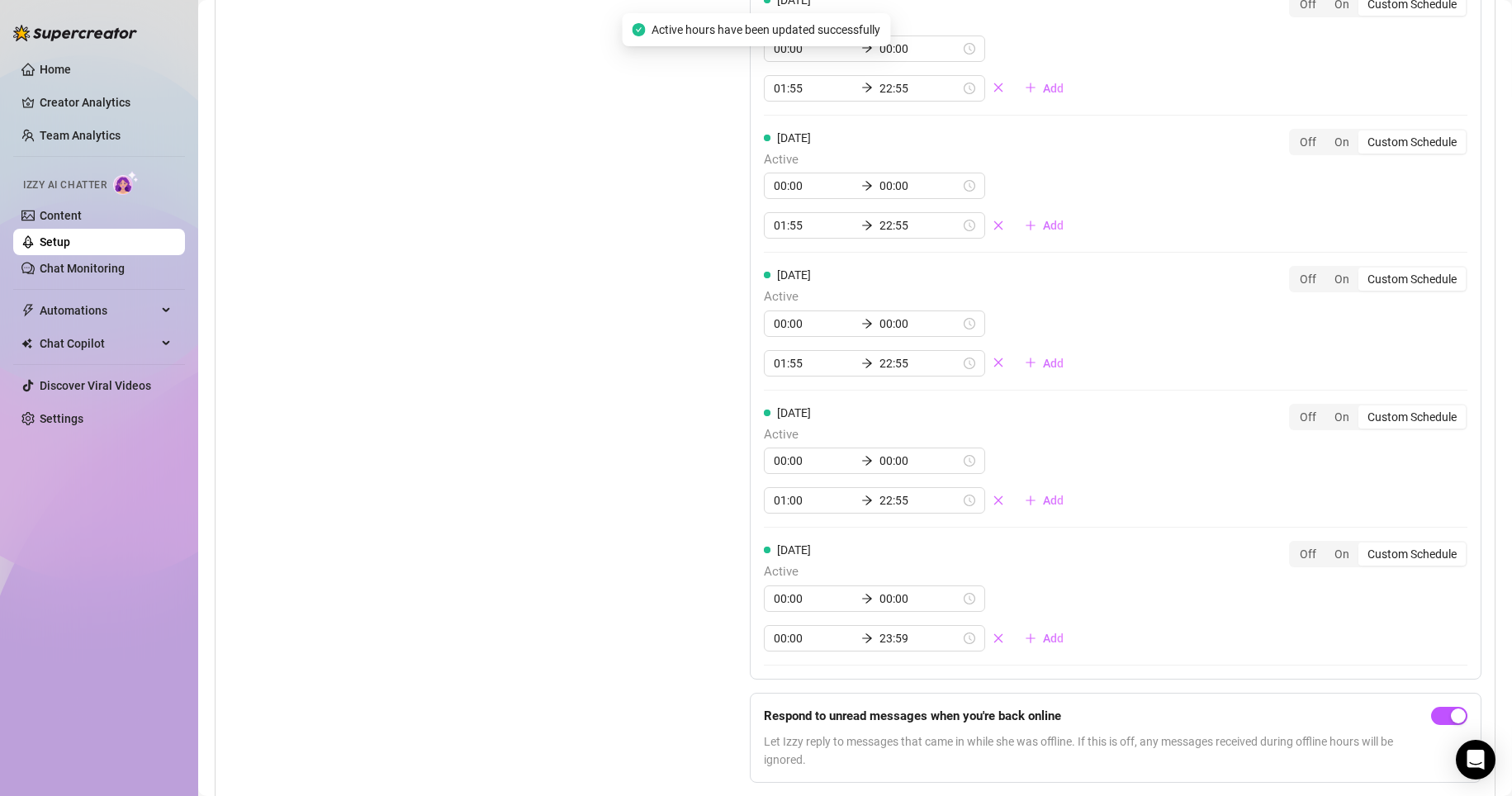
scroll to position [1666, 0]
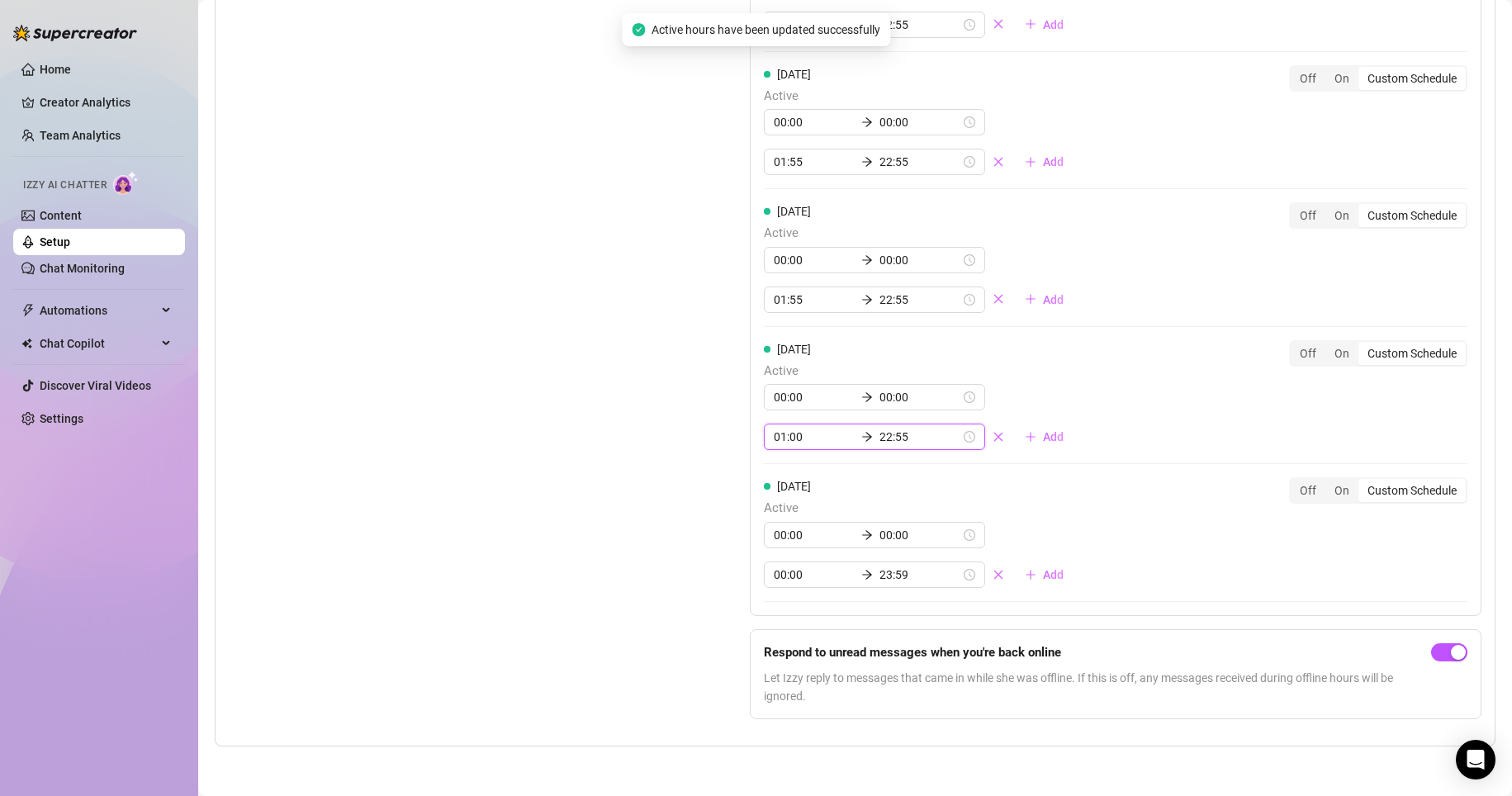
click at [720, 436] on input "01:00" at bounding box center [813, 437] width 81 height 19
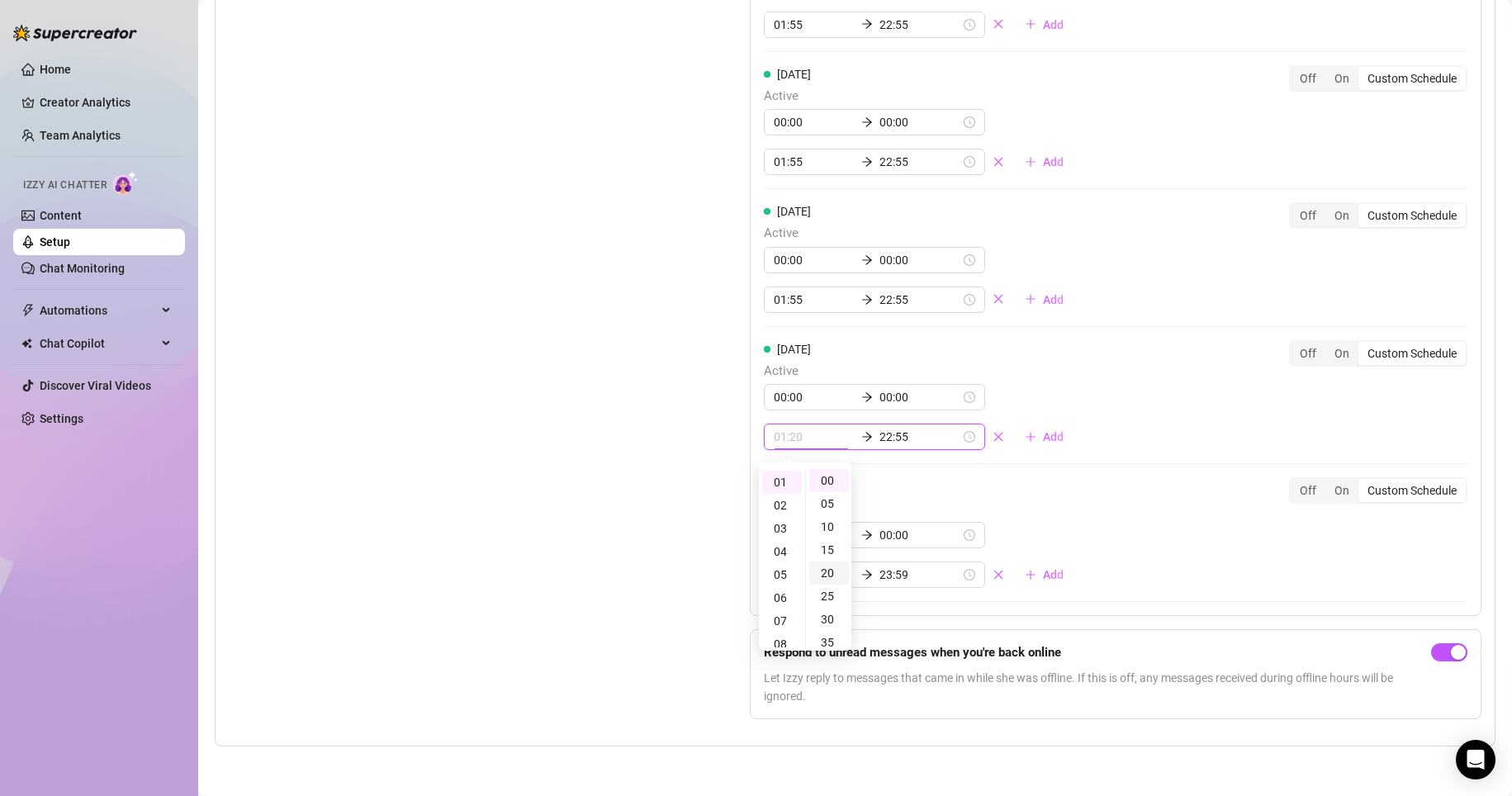
scroll to position [255, 0]
type input "01:55"
click at [720, 481] on div "55" at bounding box center [828, 480] width 40 height 23
click at [720, 479] on div "[DATE] Active 00:00 00:00 00:00 23:59 Add Off On Custom Schedule" at bounding box center [1115, 533] width 703 height 111
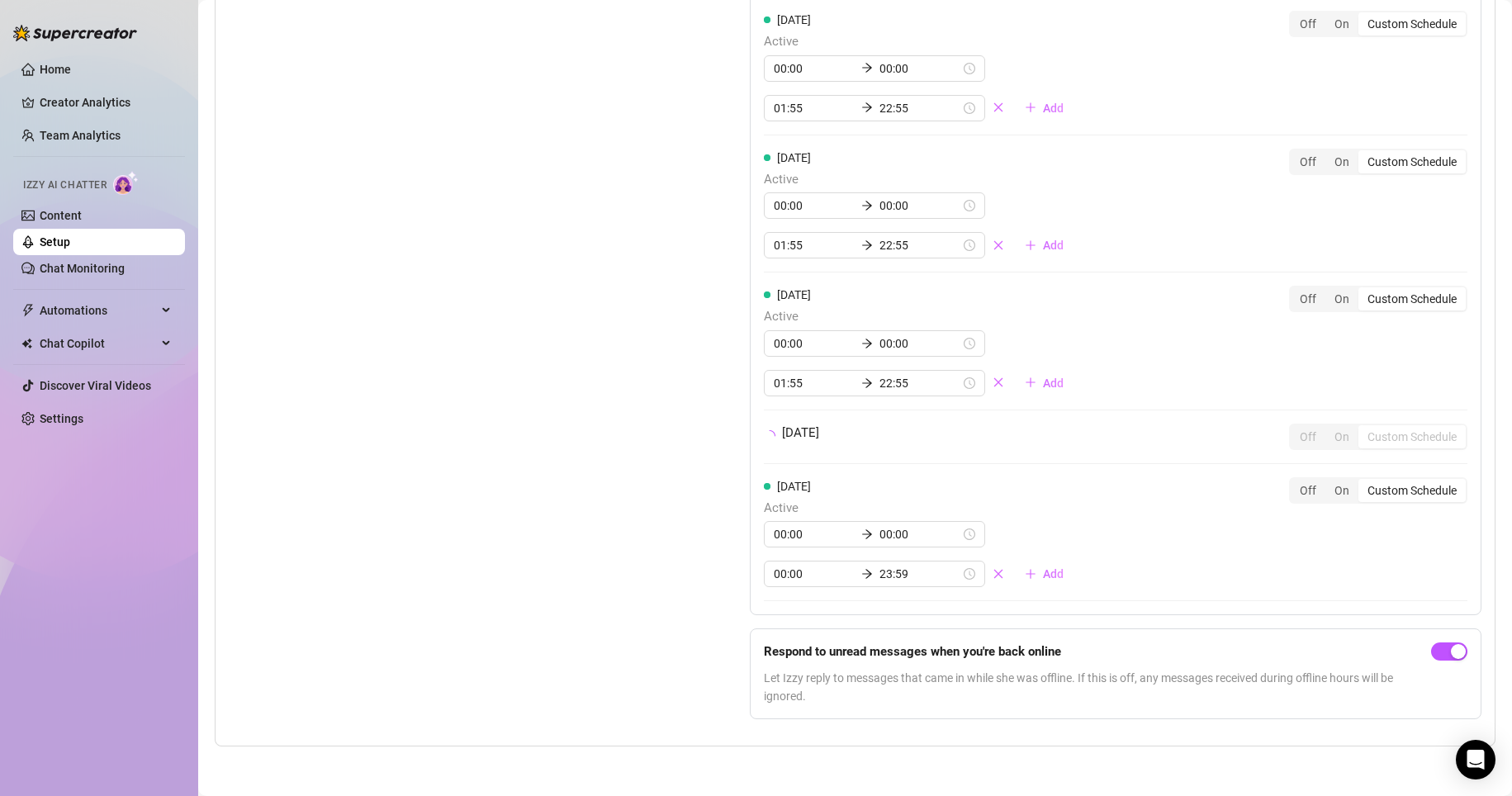
click at [720, 479] on div "[DATE] Active 00:00 00:00 00:00 23:59 Add Off On Custom Schedule" at bounding box center [1115, 533] width 703 height 111
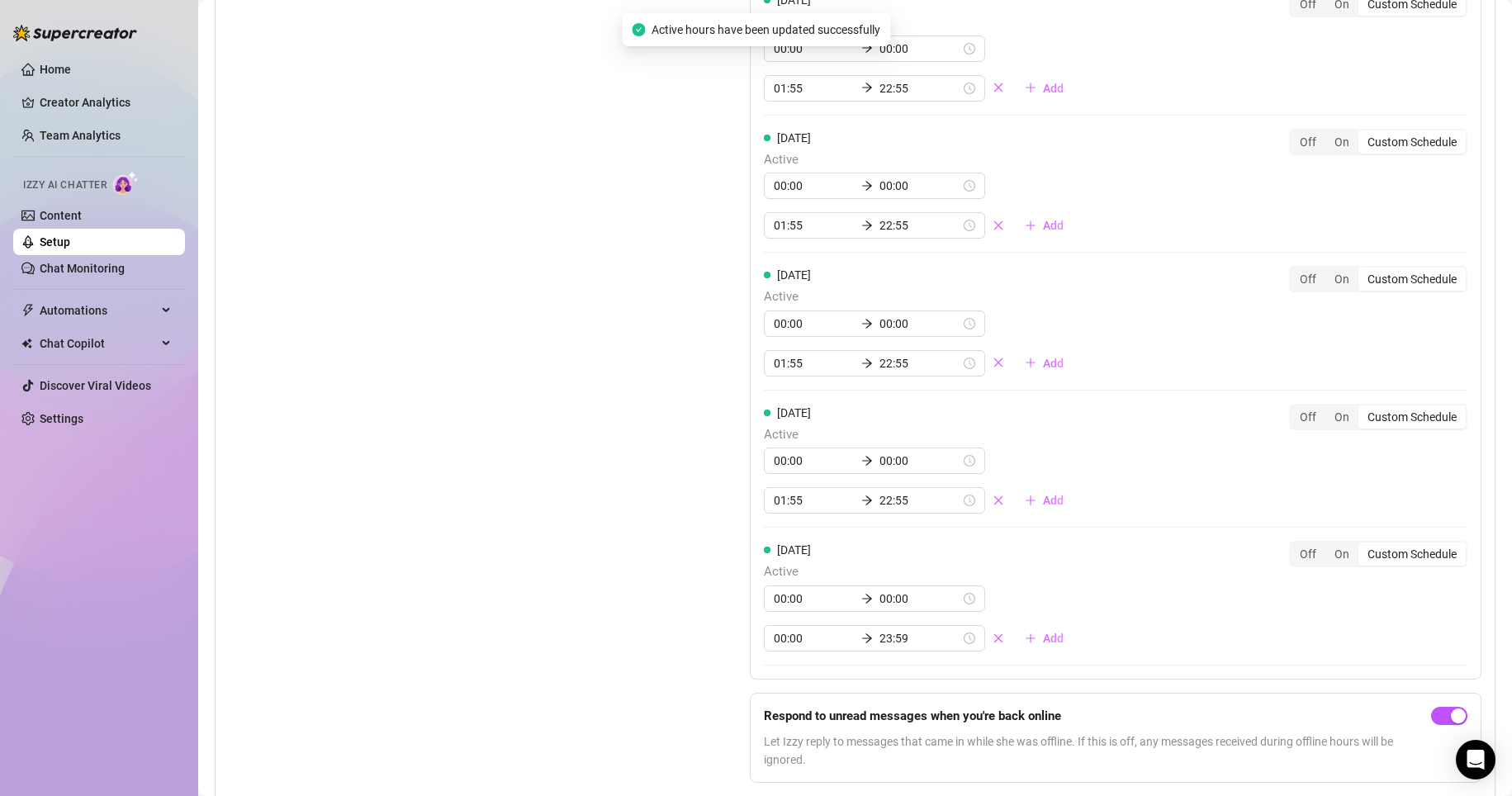
scroll to position [1666, 0]
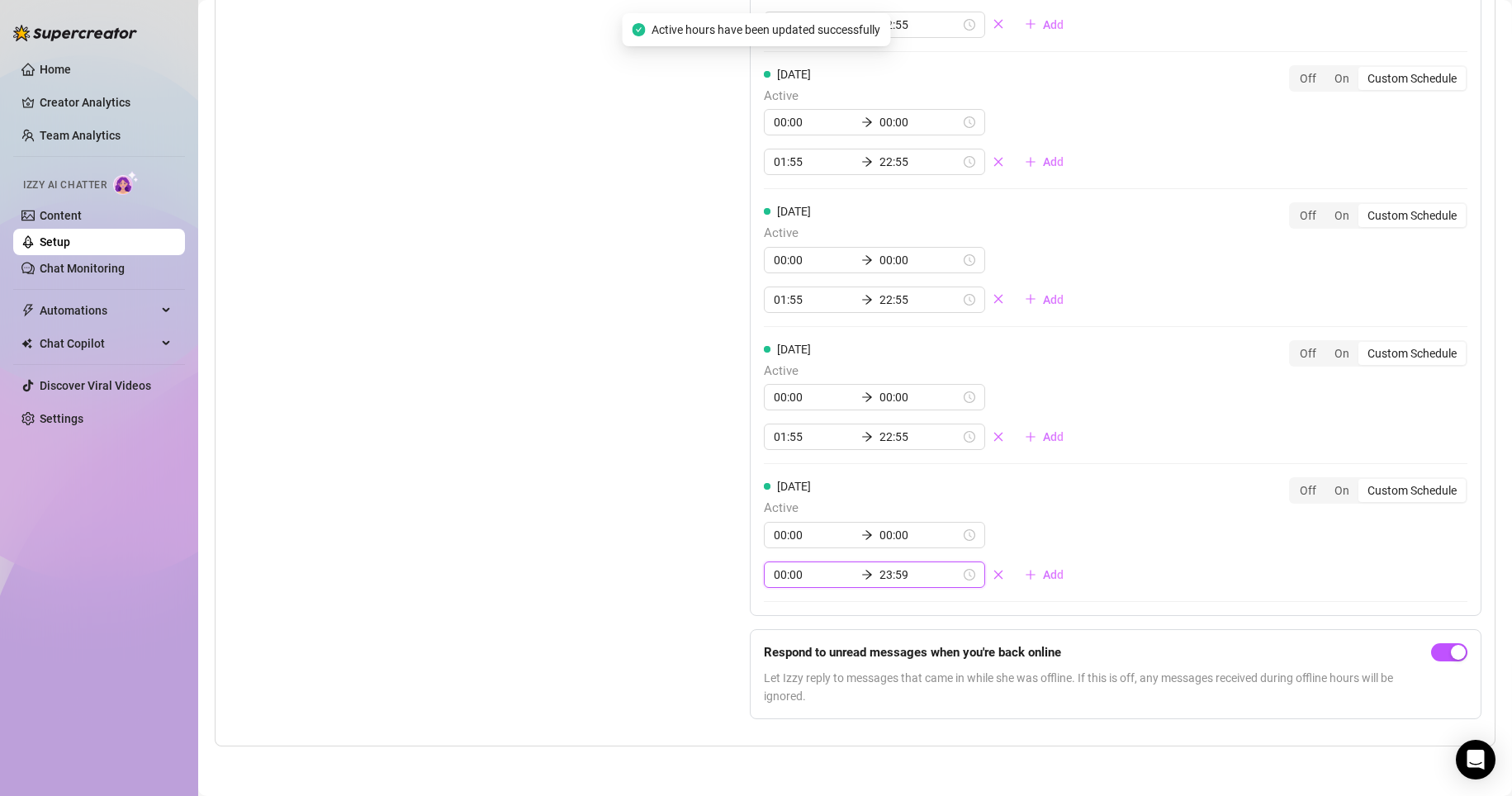
click at [720, 578] on input "00:00" at bounding box center [813, 575] width 81 height 19
click at [720, 417] on div "02" at bounding box center [782, 425] width 40 height 23
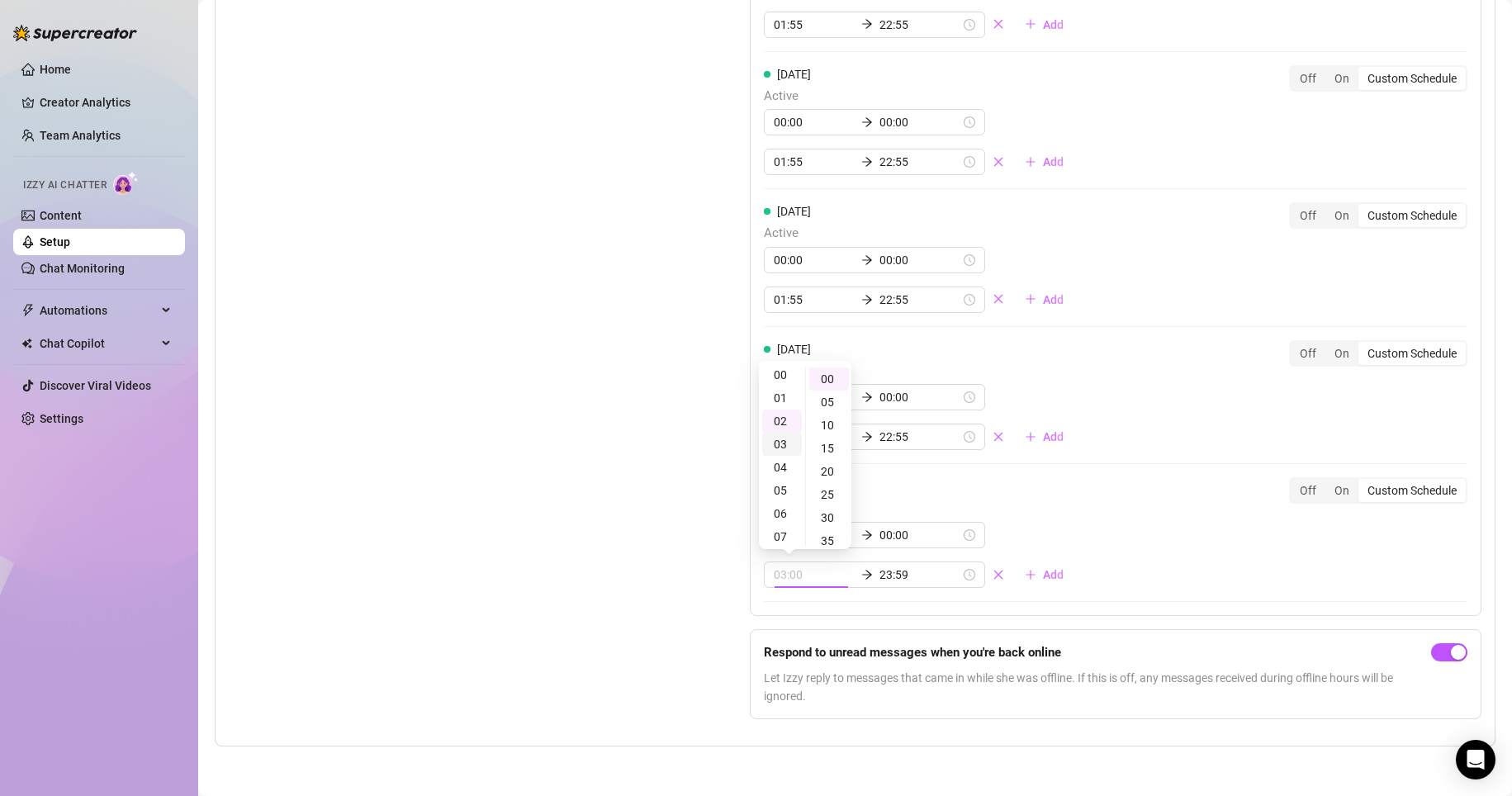
scroll to position [0, 0]
click at [720, 405] on div "01" at bounding box center [782, 402] width 40 height 23
type input "01:55"
click at [720, 379] on div "55" at bounding box center [828, 379] width 40 height 23
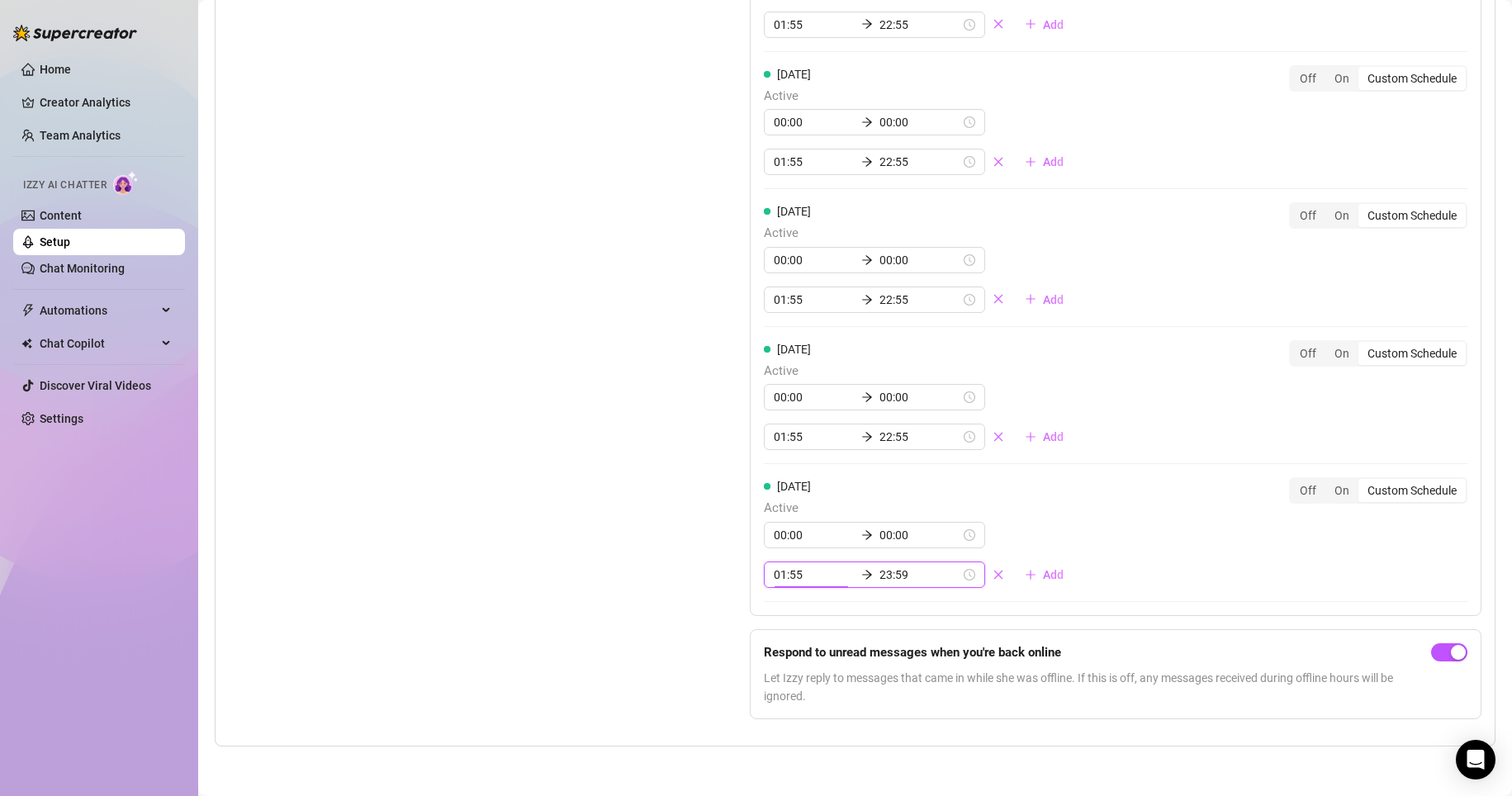
click at [720, 538] on div "[DATE] Active 00:00 00:00 01:55 23:59 Add Off On Custom Schedule" at bounding box center [1115, 533] width 703 height 111
click at [720, 479] on div "22" at bounding box center [782, 480] width 40 height 23
type input "22:55"
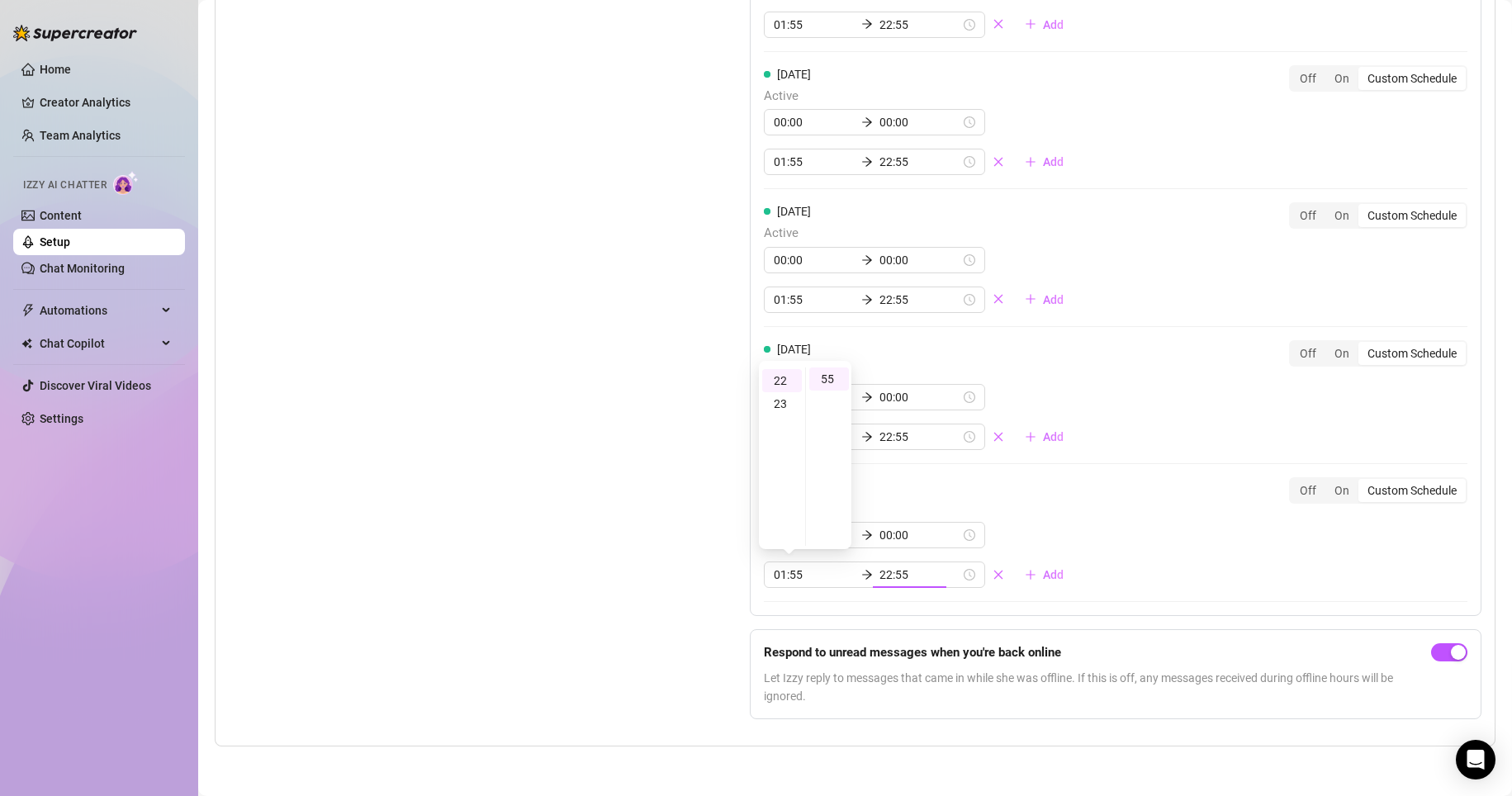
click at [720, 548] on div "[DATE] Active 00:00 00:00 01:55 22:55 Add Off On Custom Schedule [DATE] Active …" at bounding box center [1115, 127] width 732 height 977
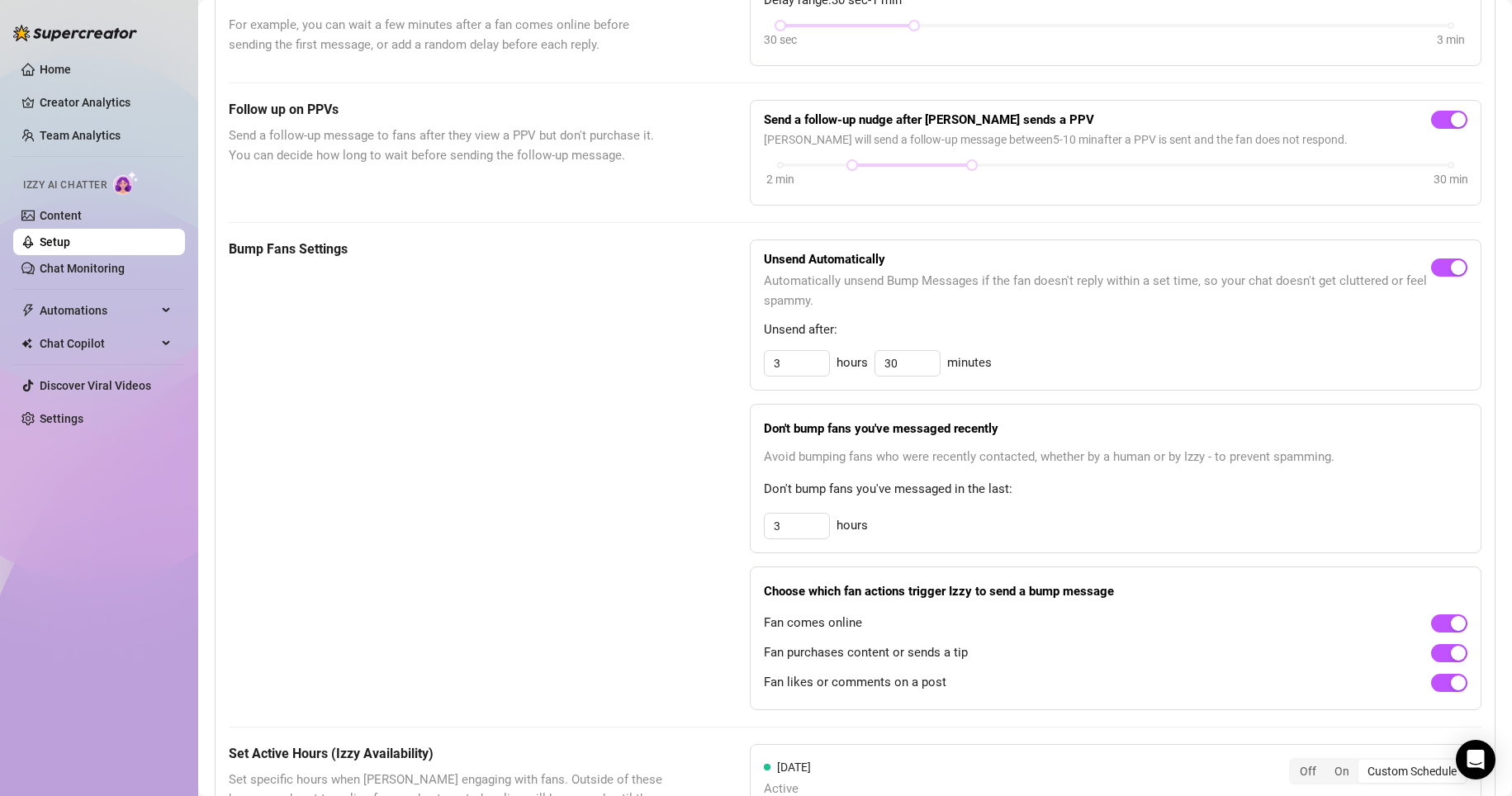
scroll to position [0, 0]
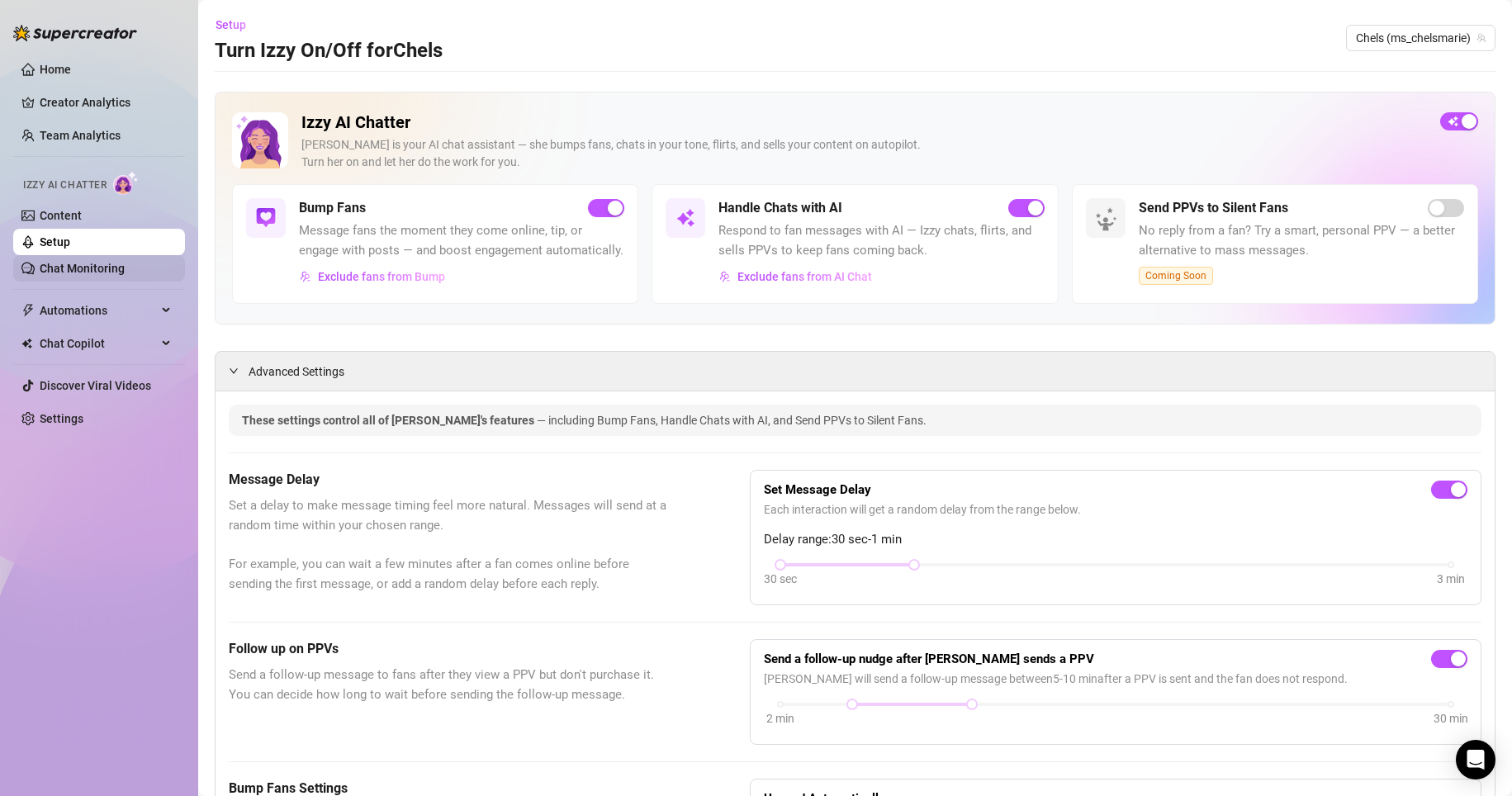
click at [96, 275] on link "Chat Monitoring" at bounding box center [82, 268] width 85 height 13
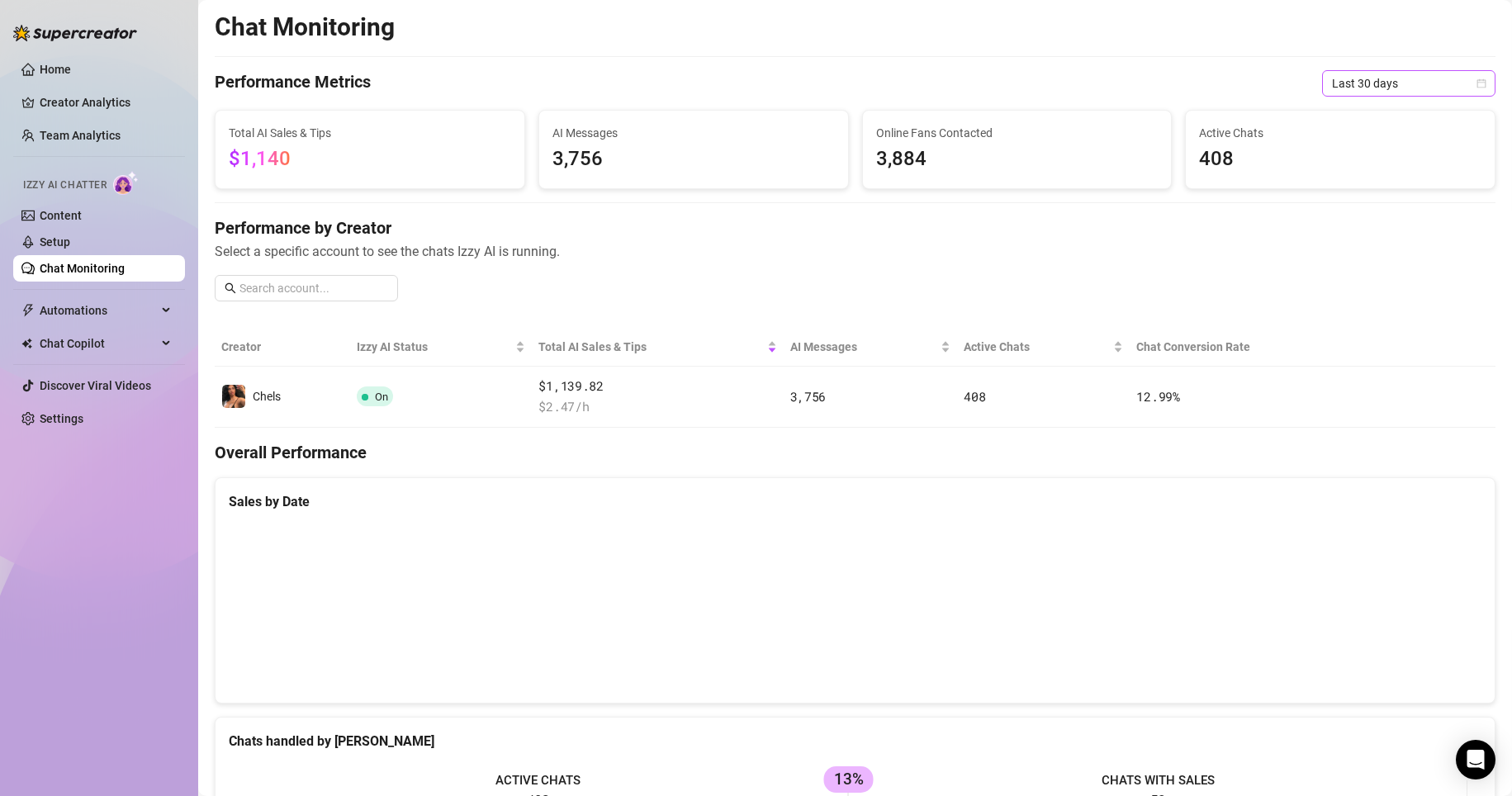
click at [720, 86] on span "Last 30 days" at bounding box center [1408, 83] width 154 height 25
click at [720, 150] on div "Last 7 days" at bounding box center [1394, 143] width 147 height 19
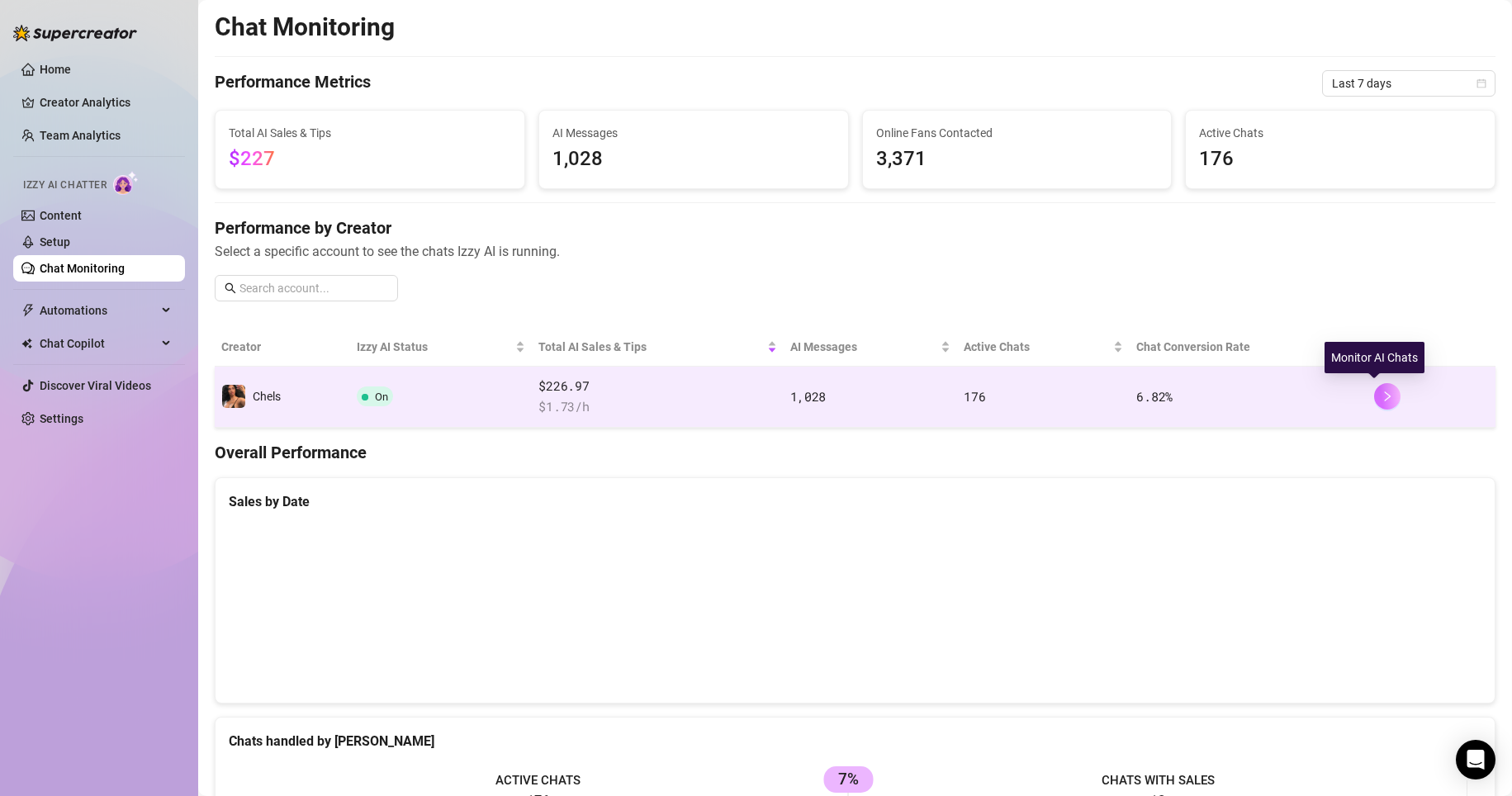
click at [720, 399] on icon "right" at bounding box center [1387, 396] width 6 height 10
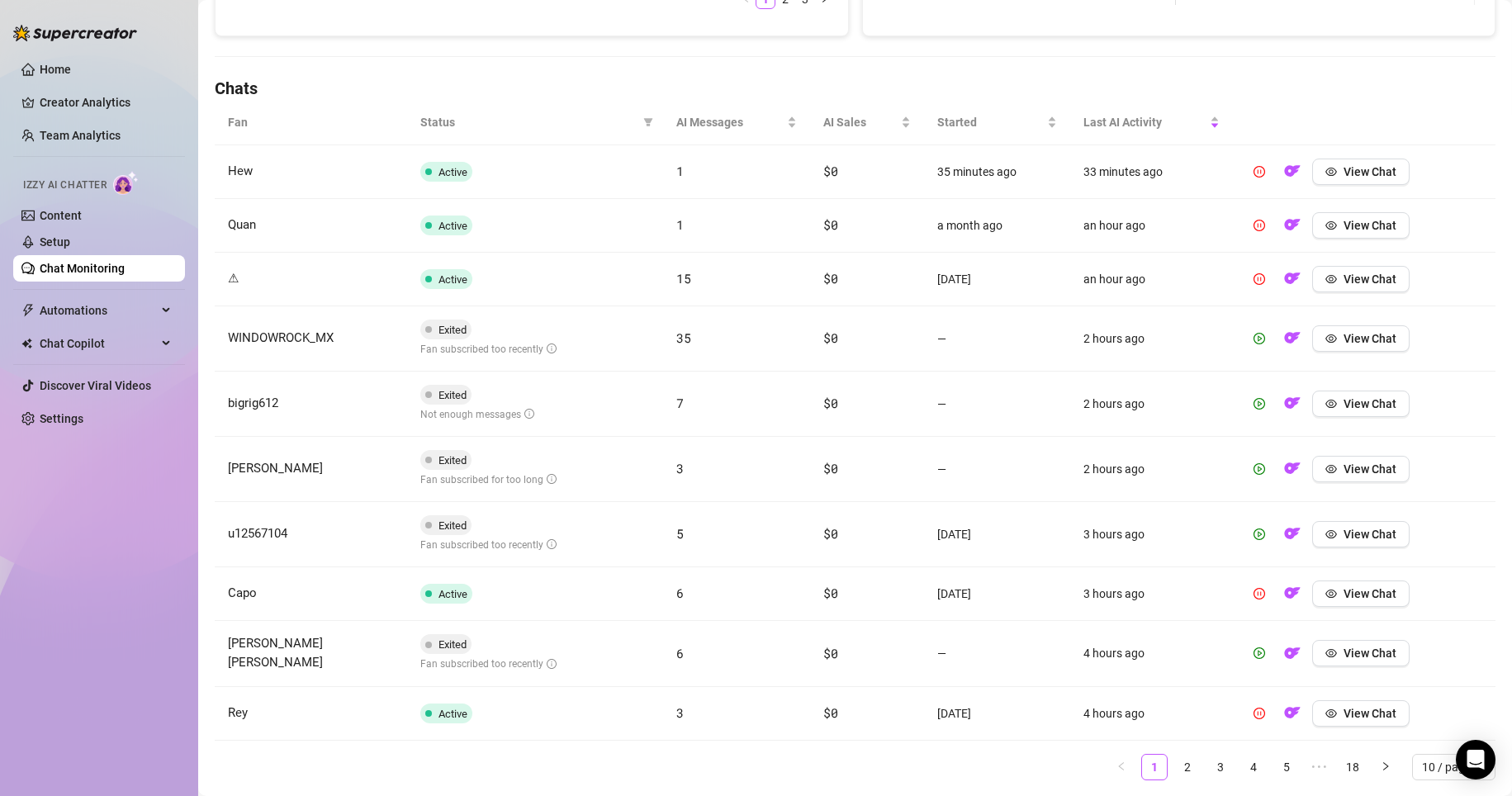
scroll to position [562, 0]
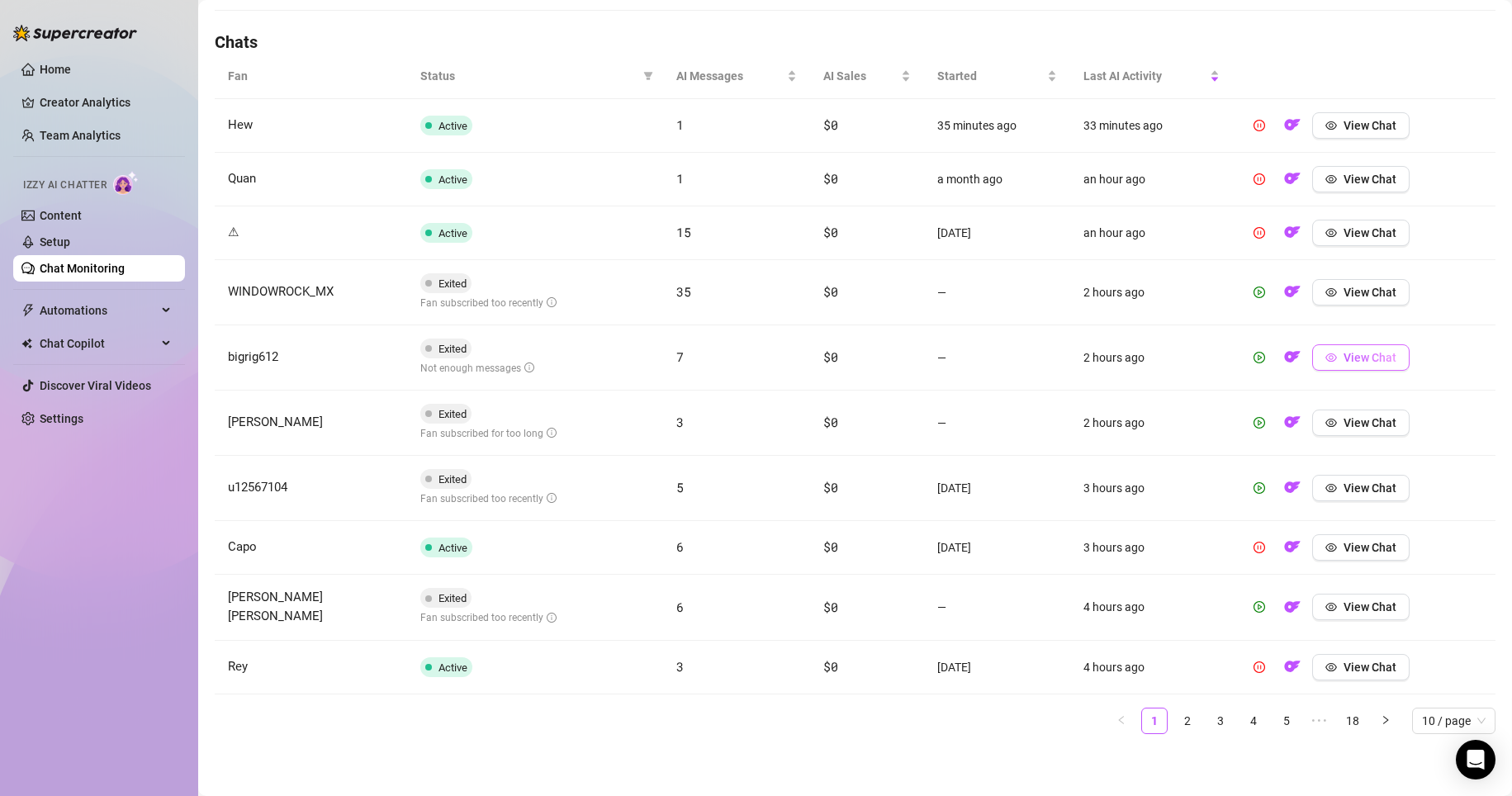
click at [720, 356] on span "View Chat" at bounding box center [1369, 357] width 53 height 13
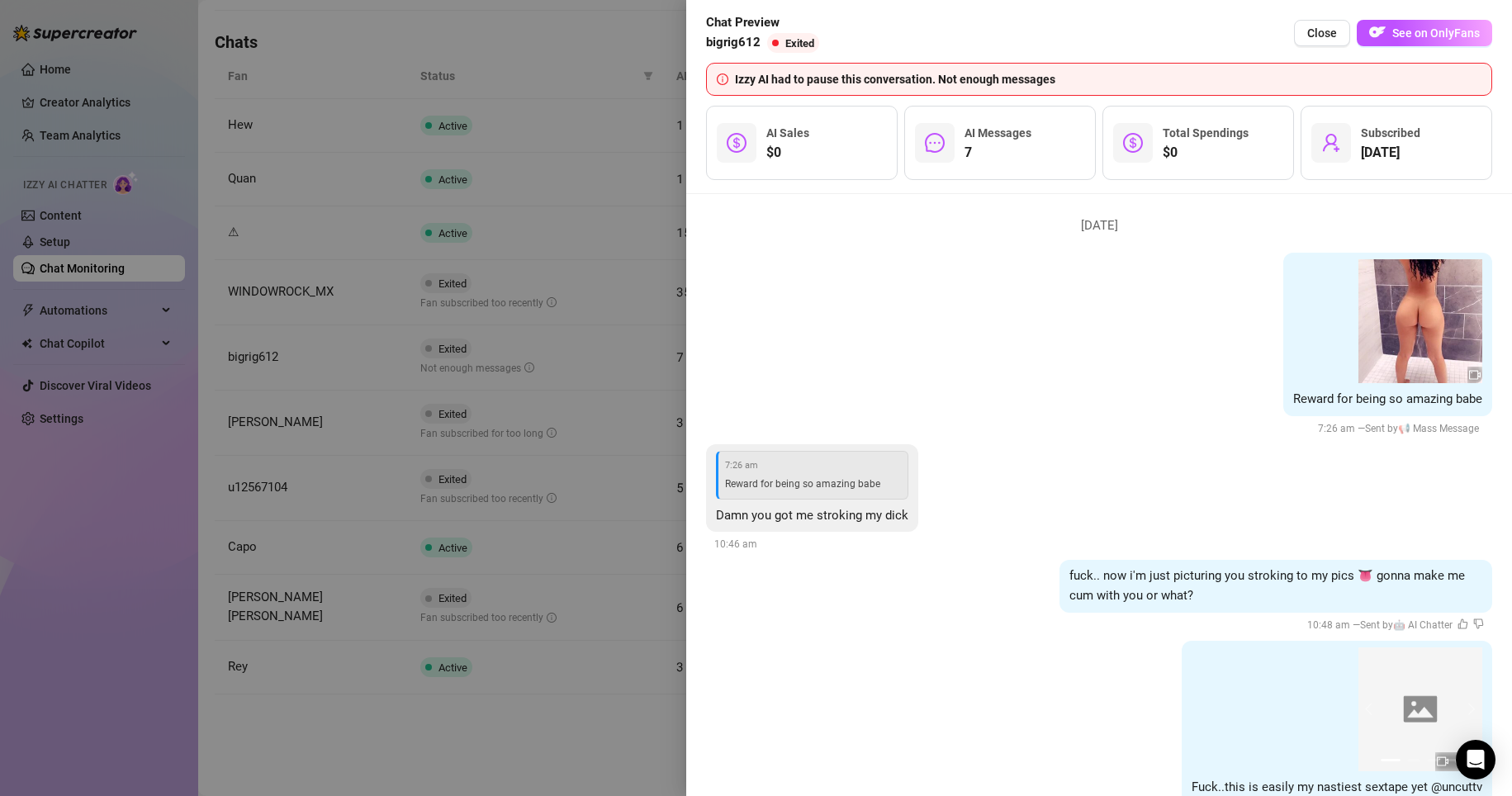
scroll to position [3410, 0]
click at [552, 755] on div at bounding box center [756, 398] width 1512 height 796
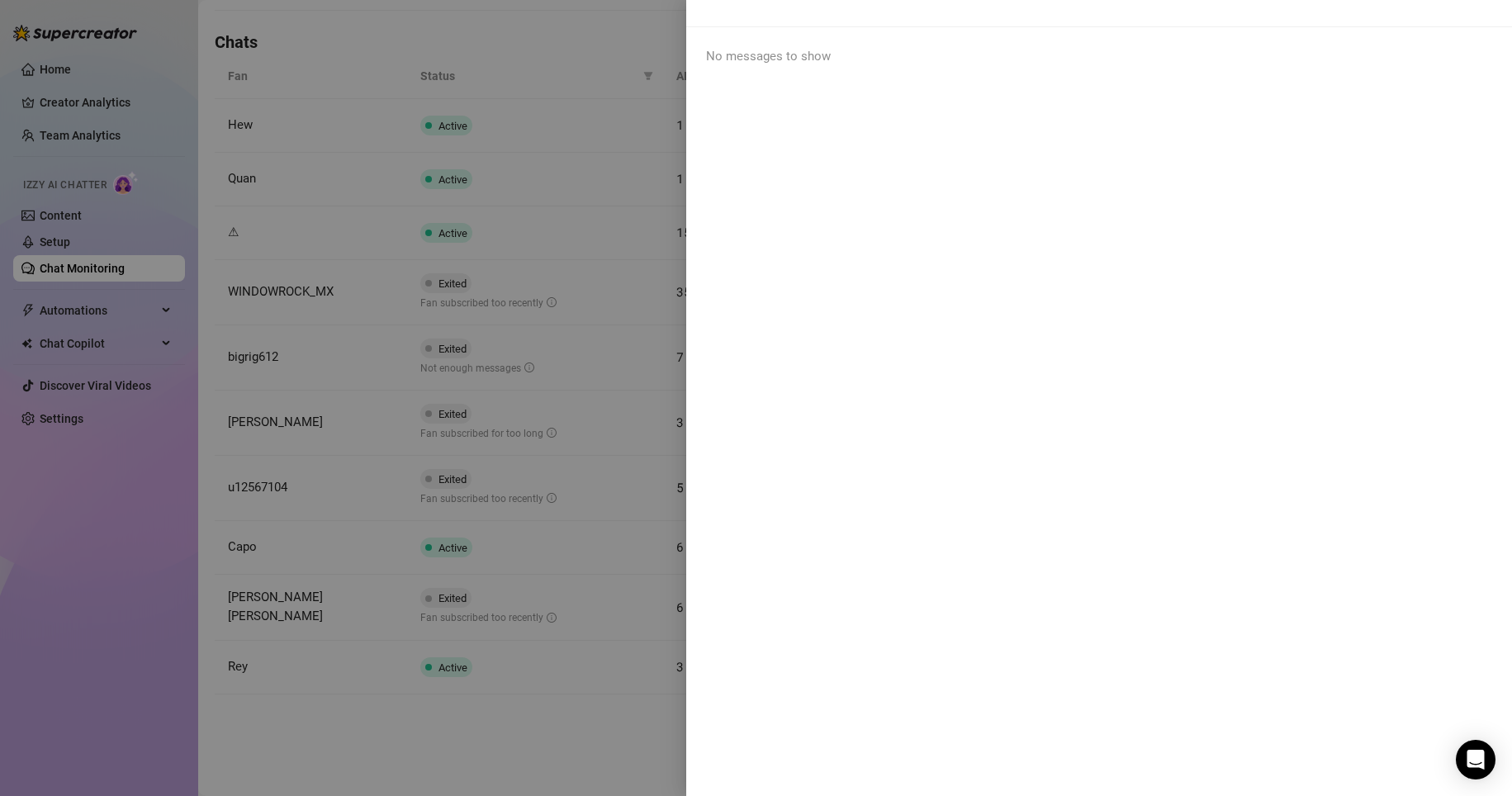
scroll to position [0, 0]
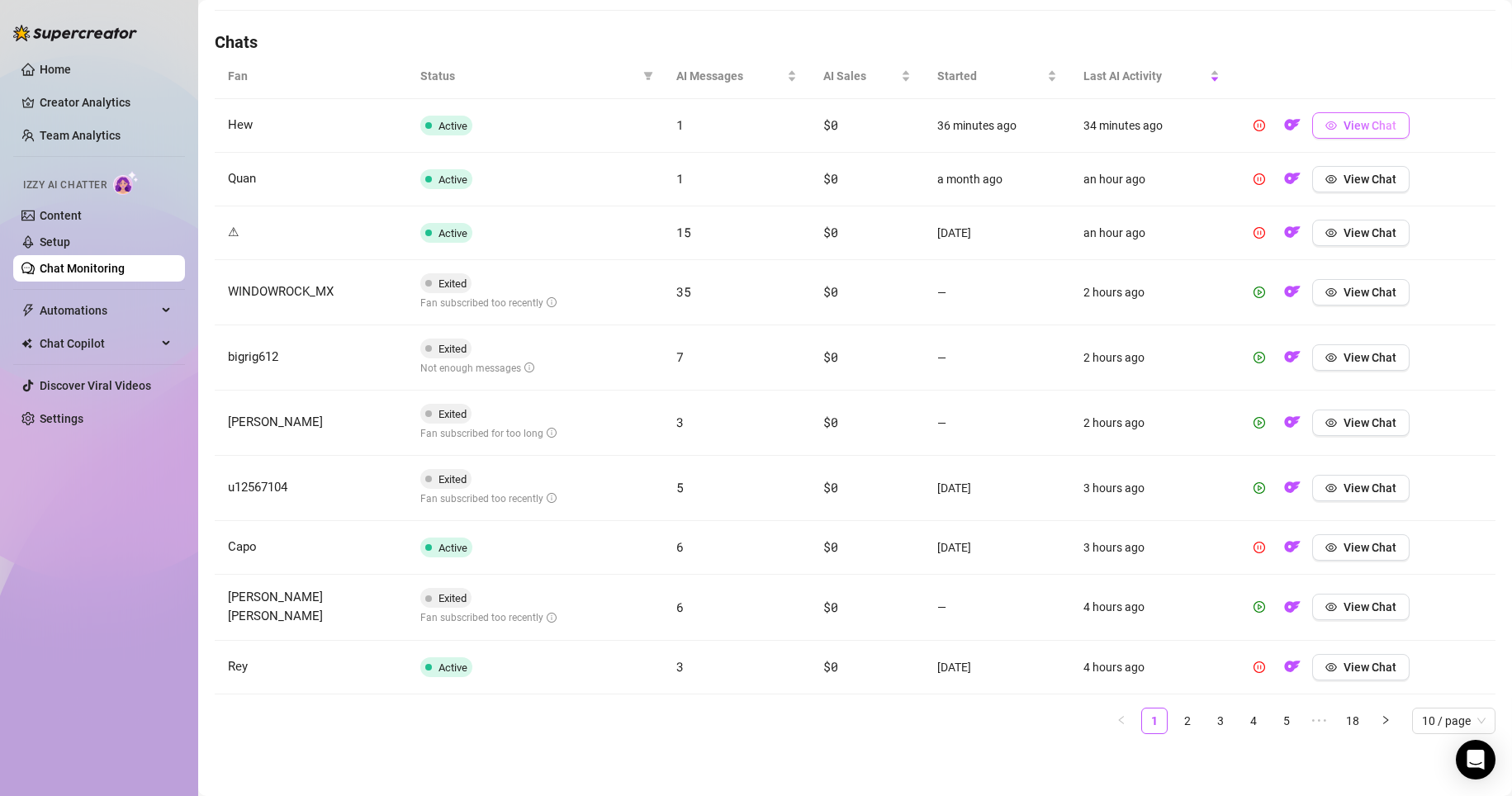
click at [720, 126] on span "View Chat" at bounding box center [1369, 125] width 53 height 13
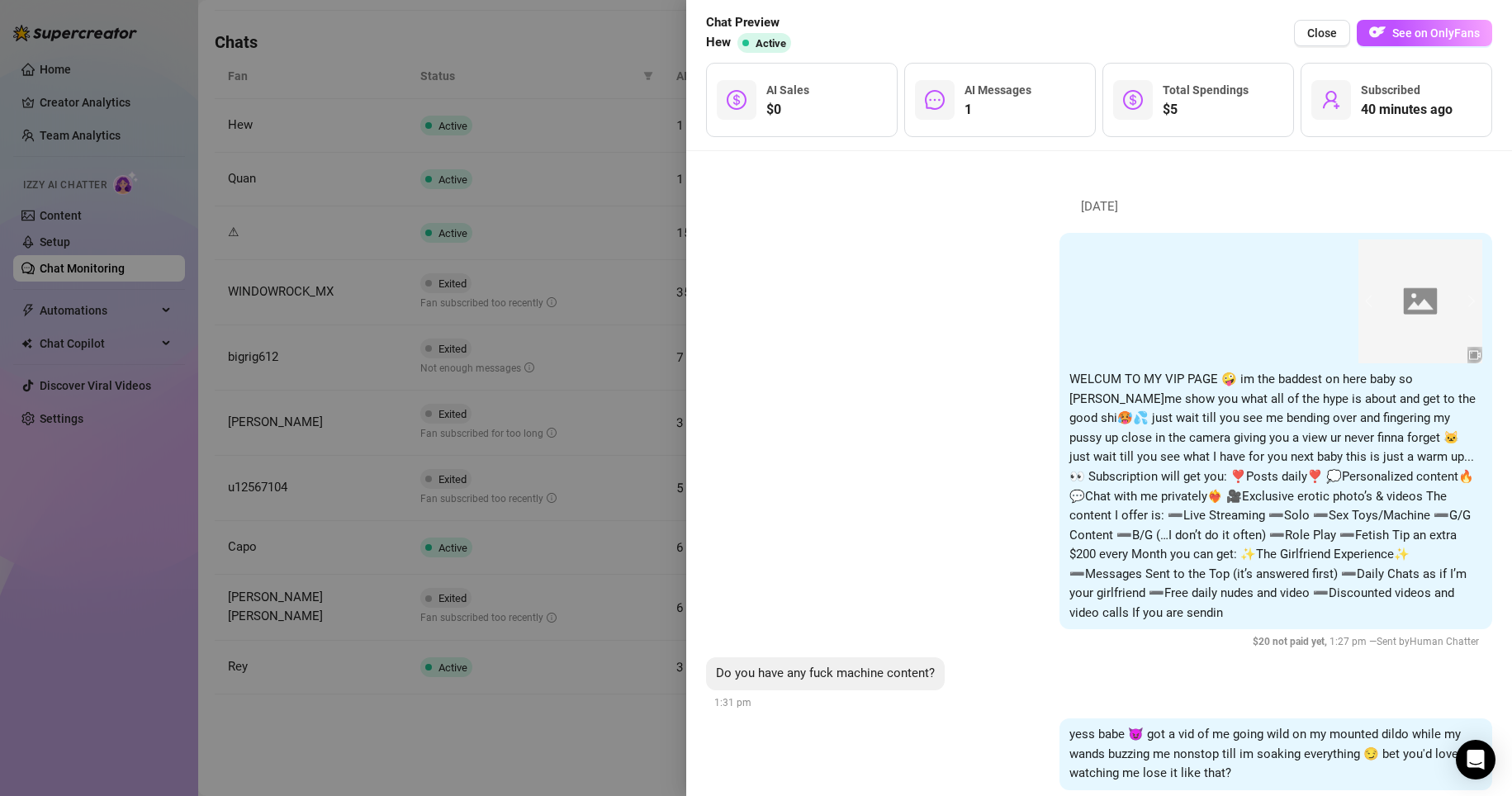
scroll to position [32, 0]
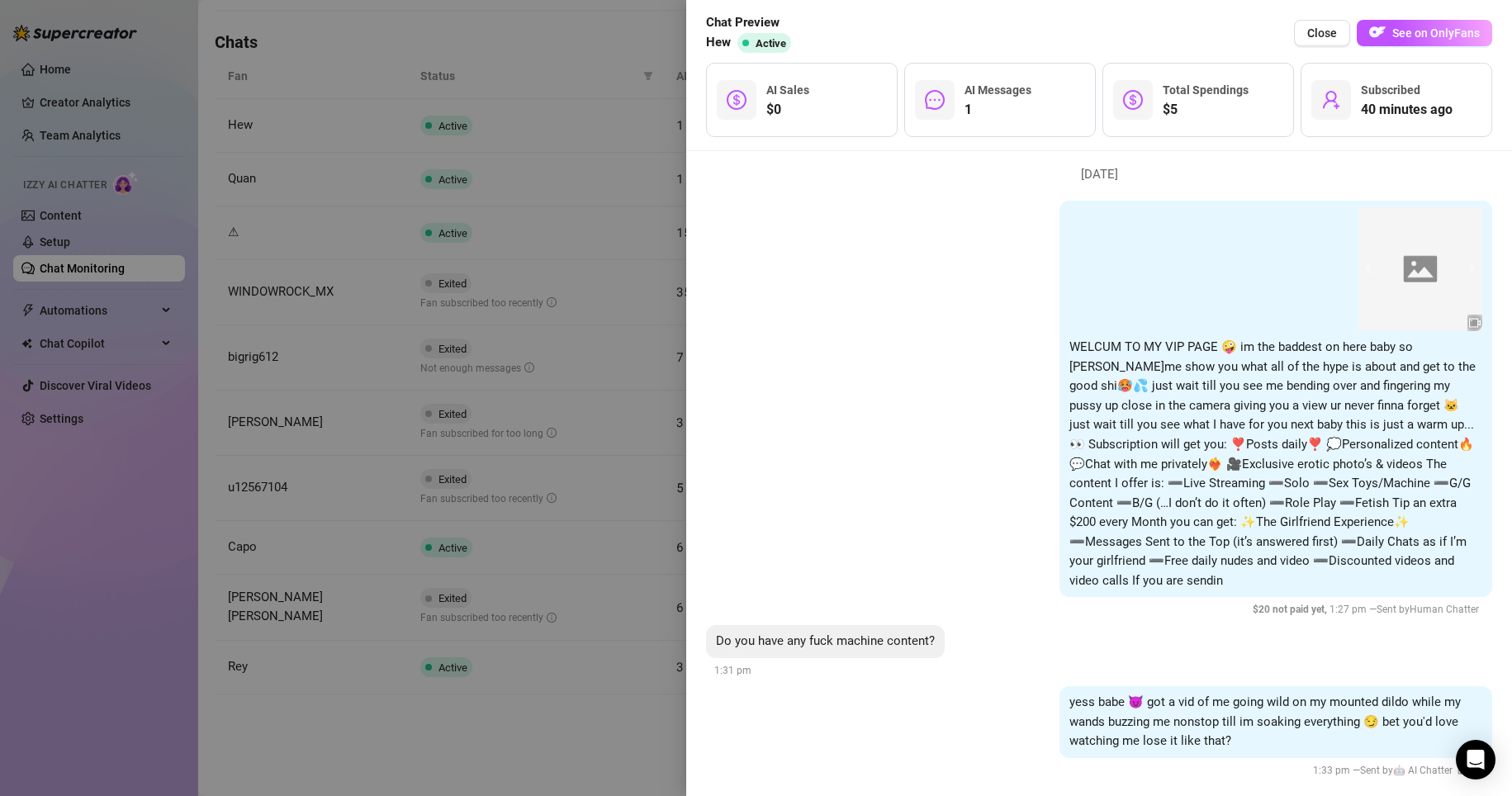
click at [591, 752] on div at bounding box center [756, 398] width 1512 height 796
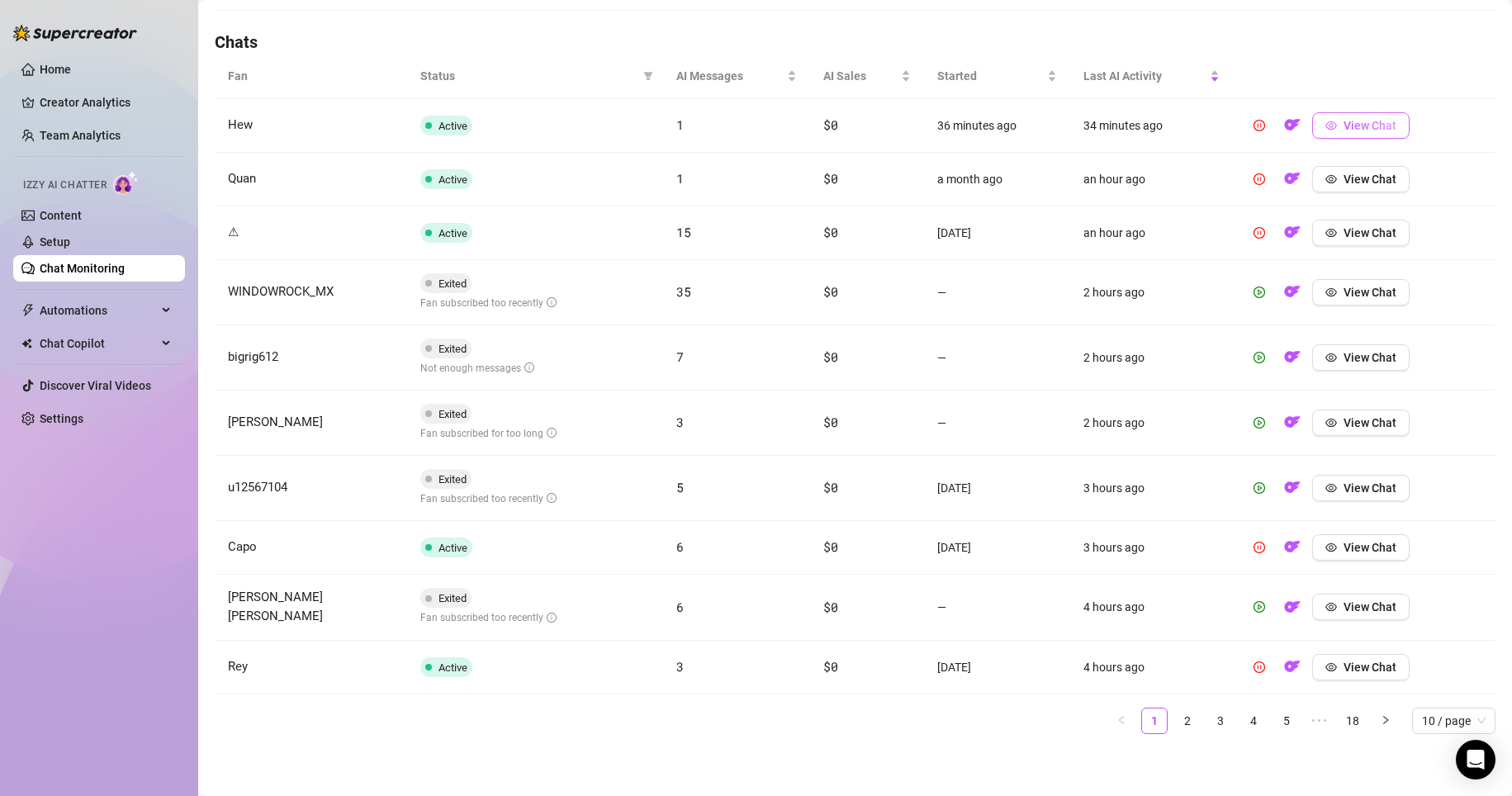
click at [720, 129] on button "View Chat" at bounding box center [1360, 125] width 97 height 27
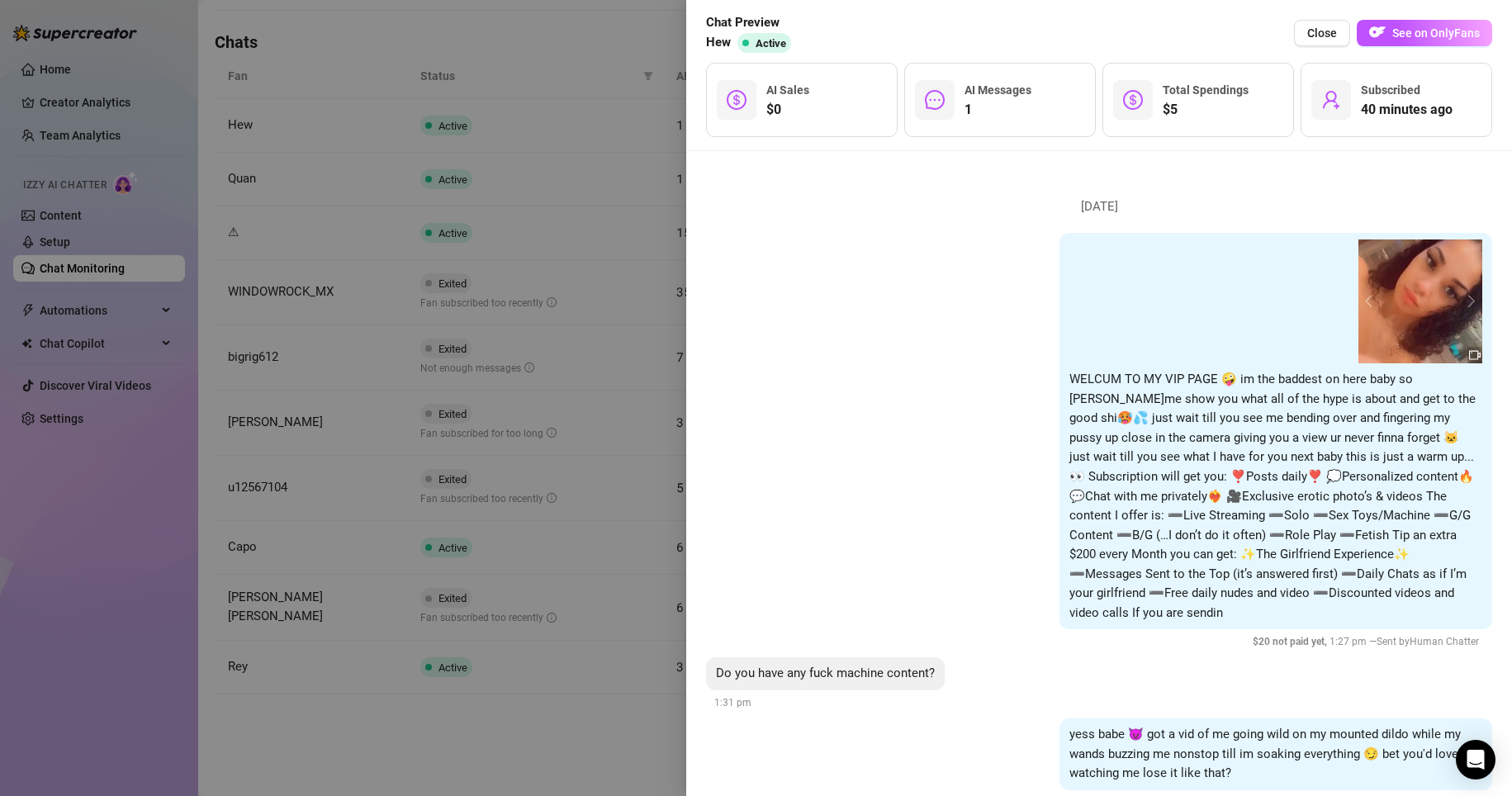
click at [530, 726] on div at bounding box center [756, 398] width 1512 height 796
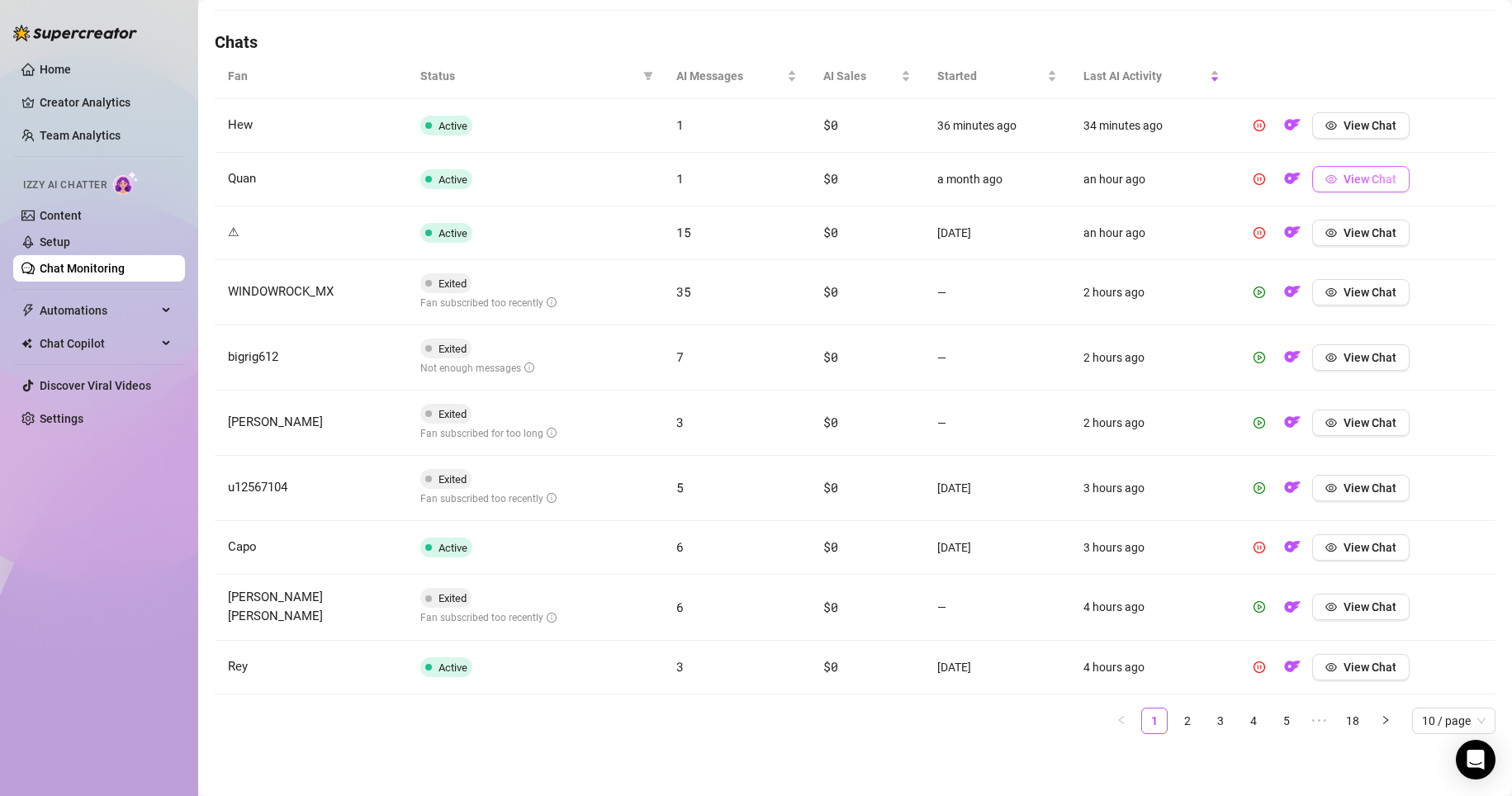
click at [720, 180] on span "View Chat" at bounding box center [1369, 179] width 53 height 13
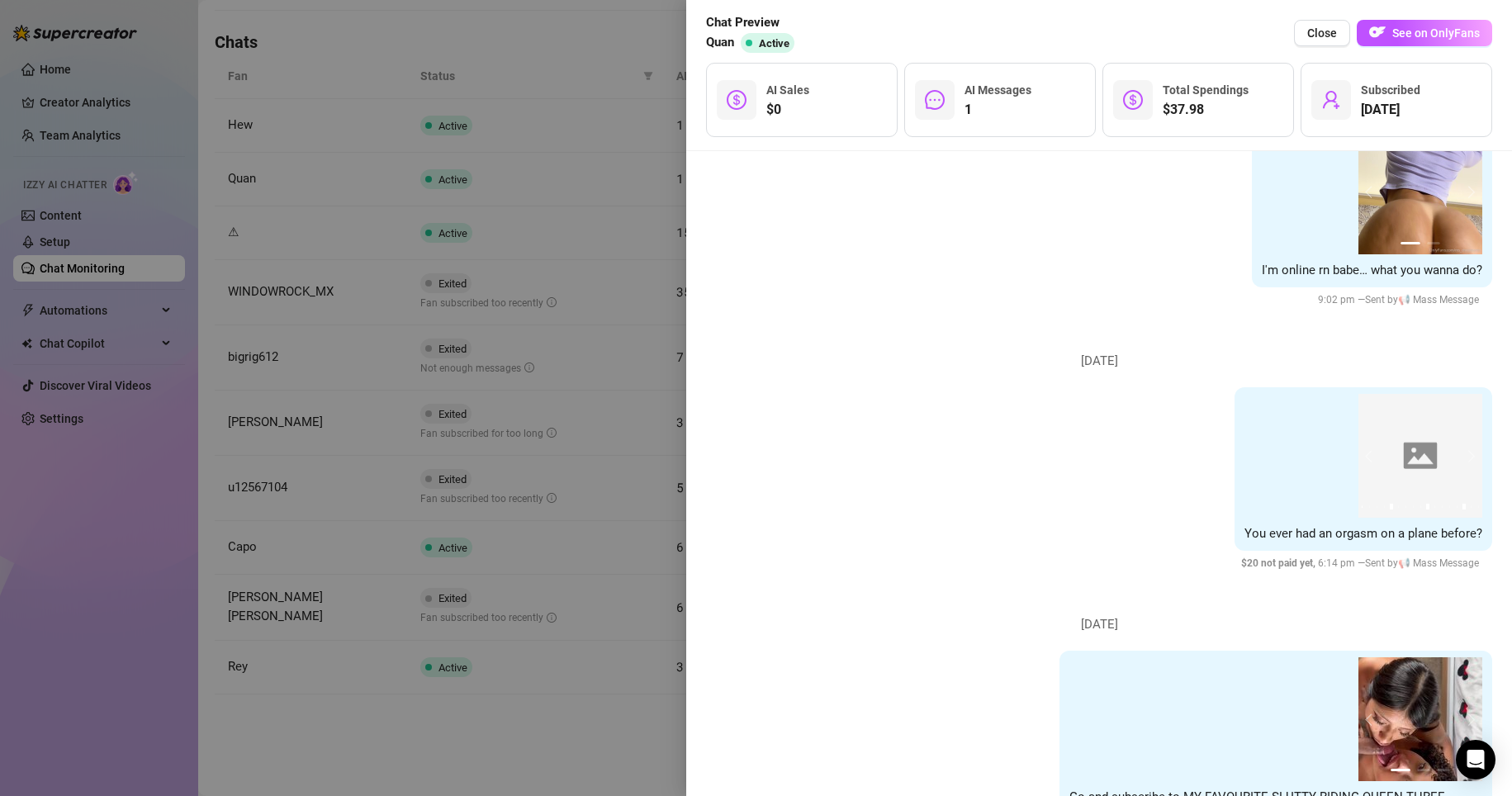
scroll to position [106, 0]
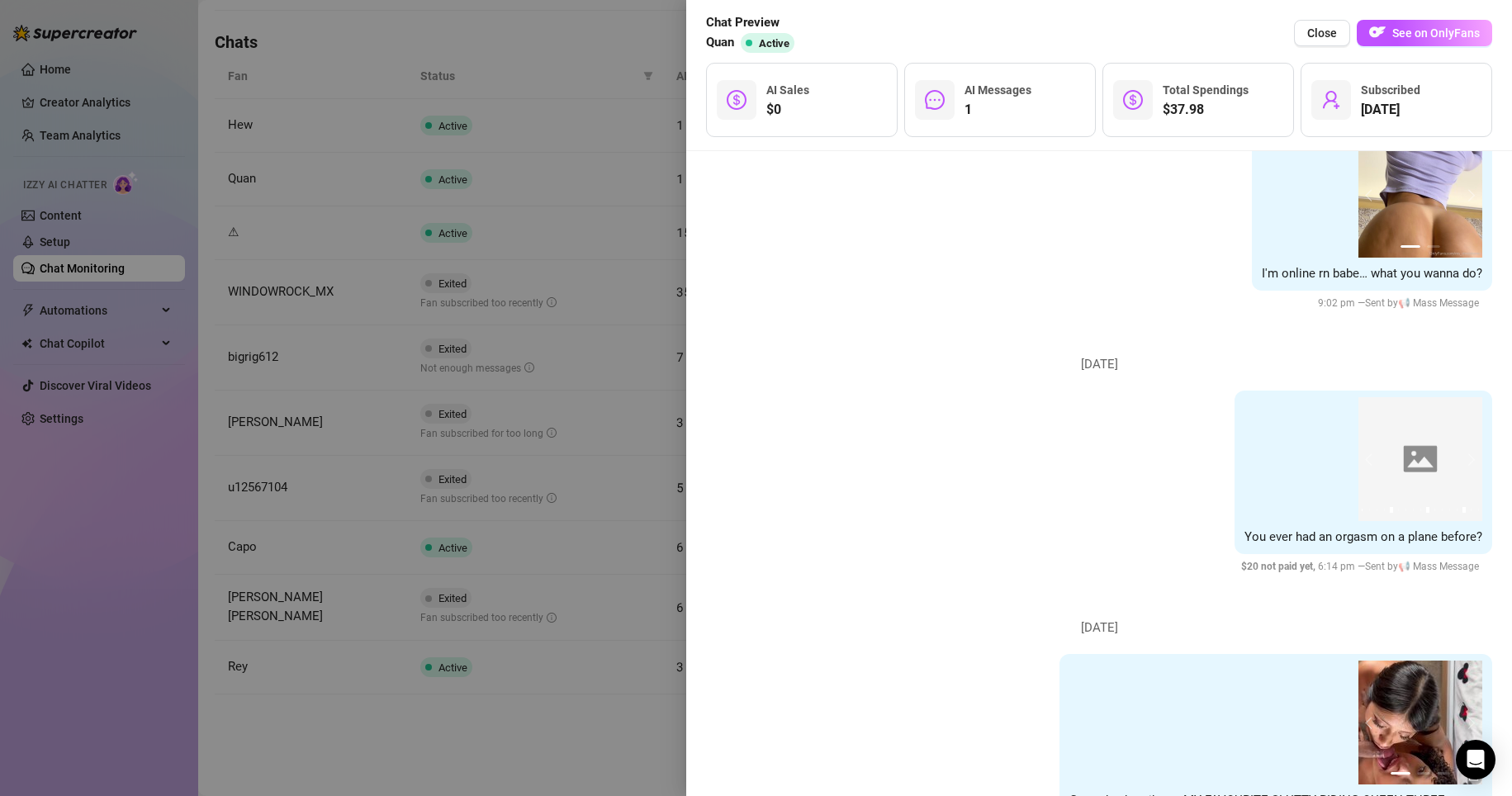
click at [597, 758] on div at bounding box center [756, 398] width 1512 height 796
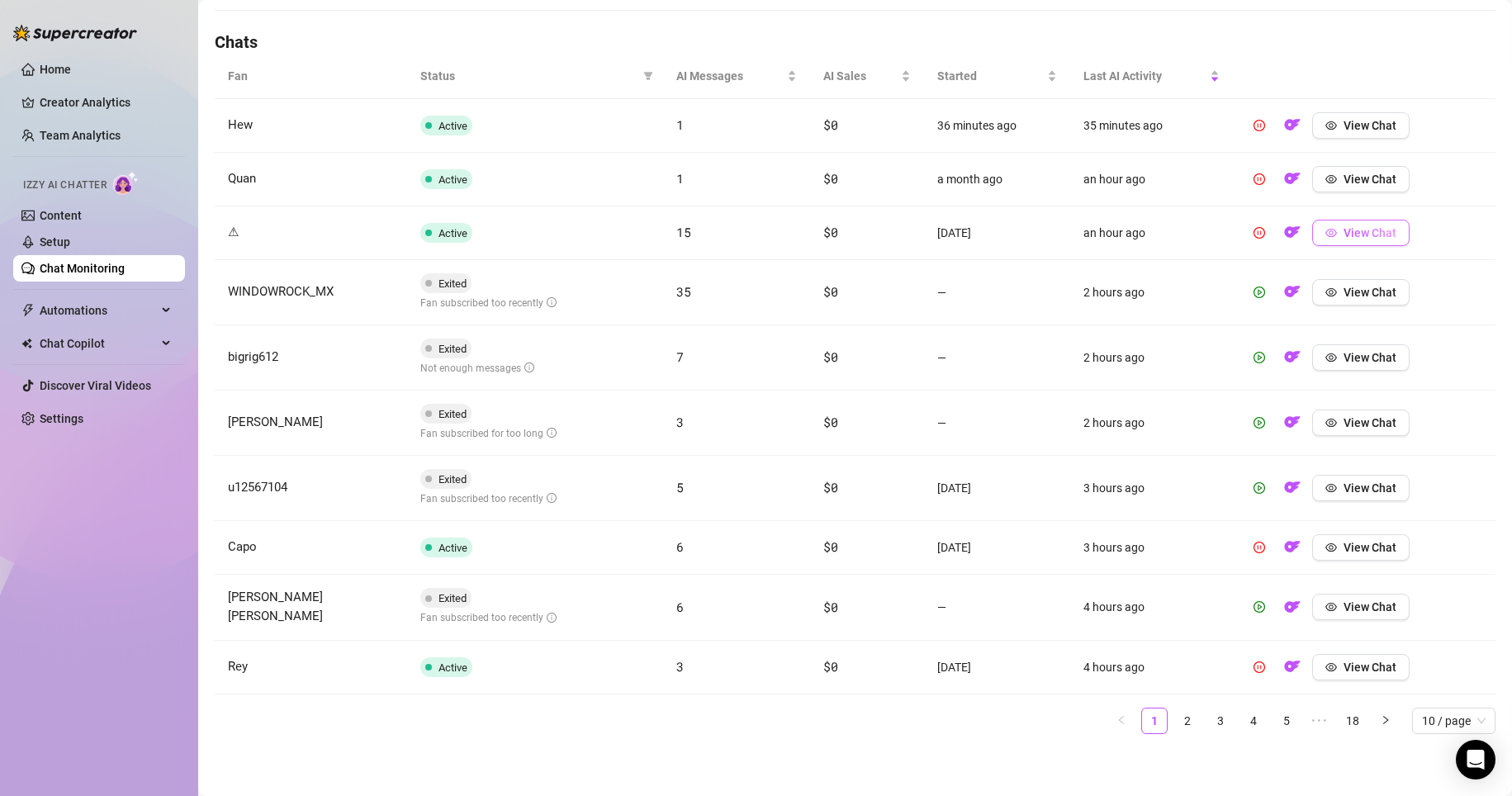
click at [720, 230] on span "View Chat" at bounding box center [1369, 232] width 53 height 13
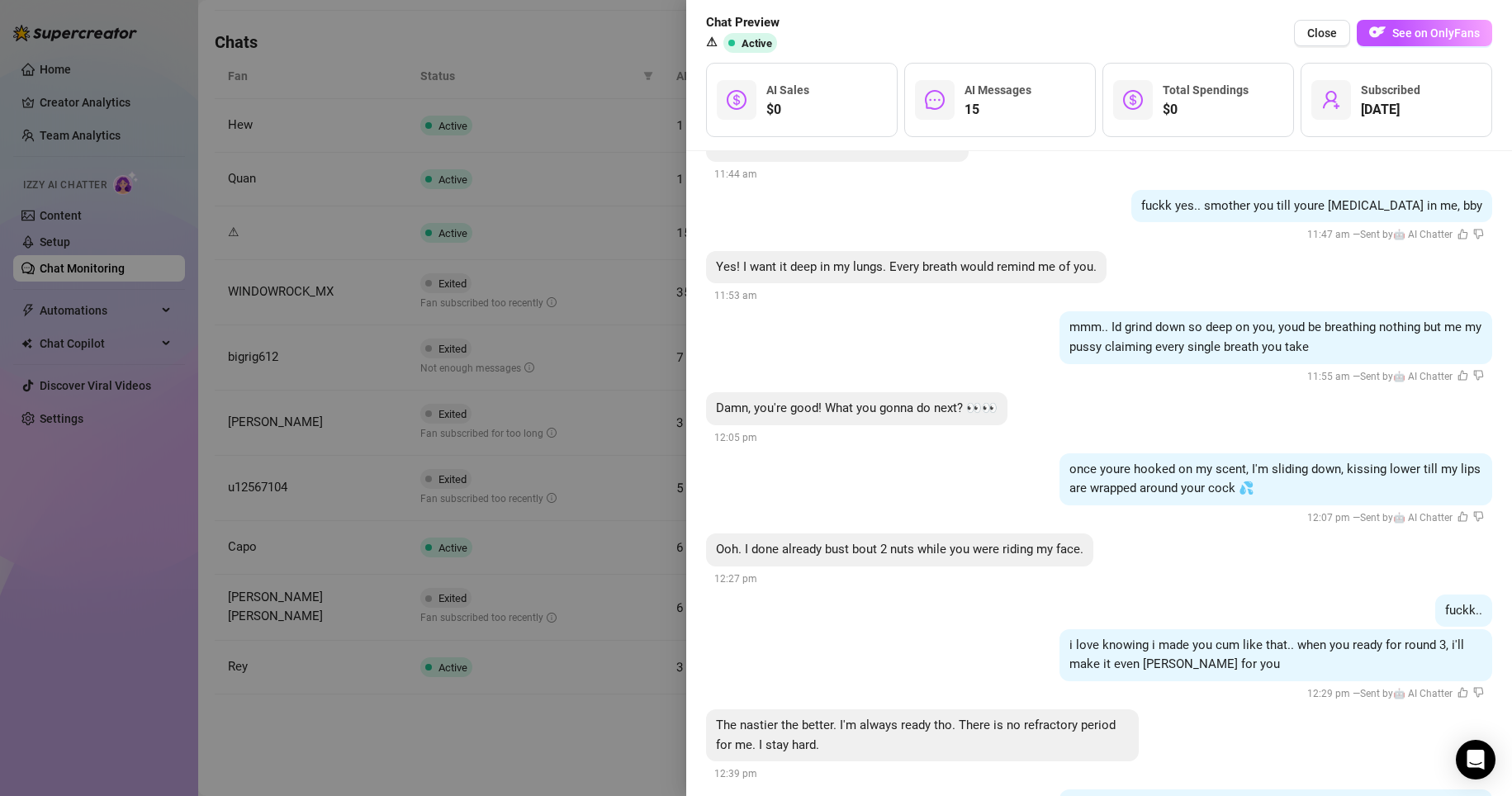
scroll to position [3027, 0]
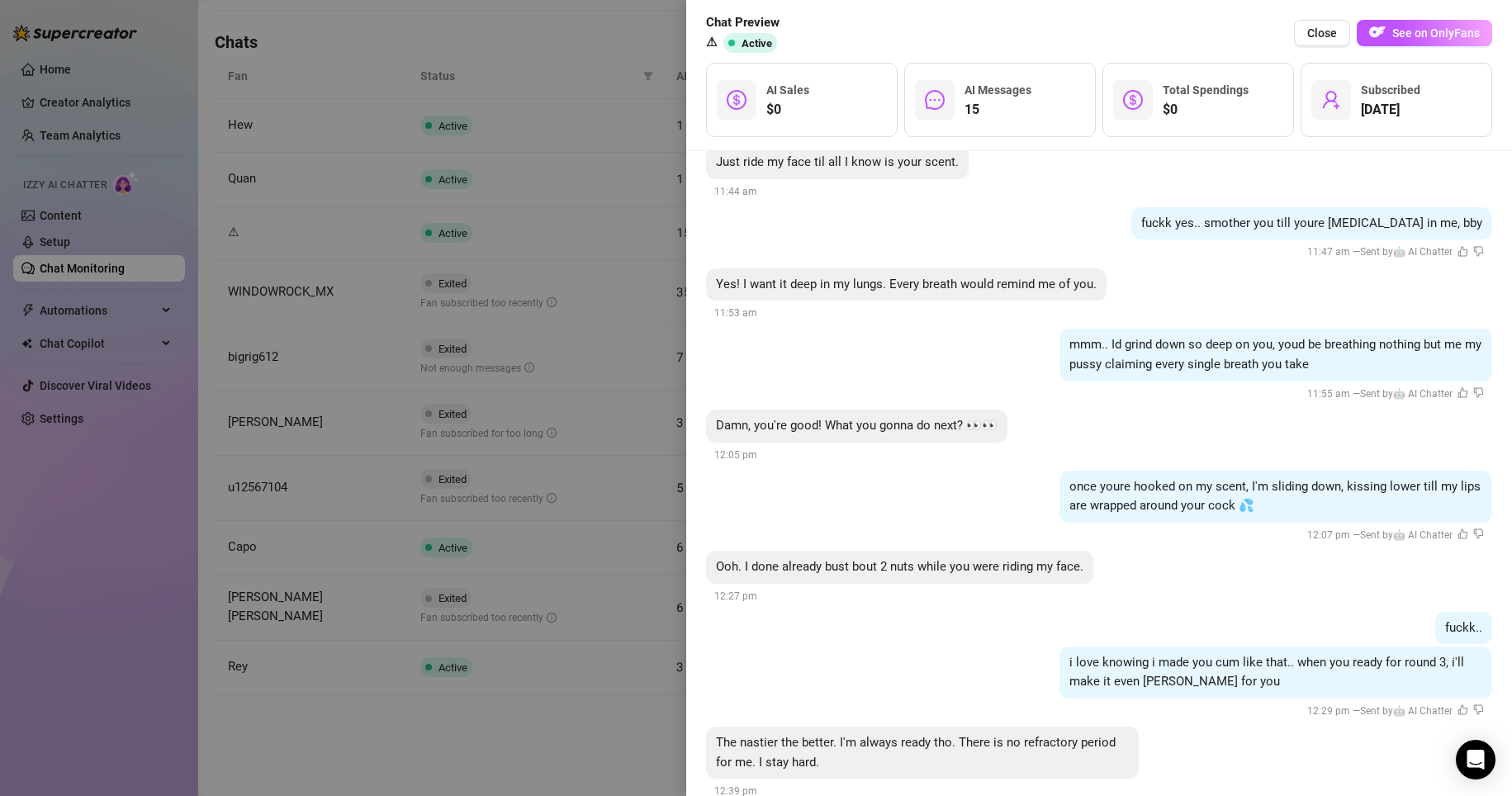
click at [551, 764] on div at bounding box center [756, 398] width 1512 height 796
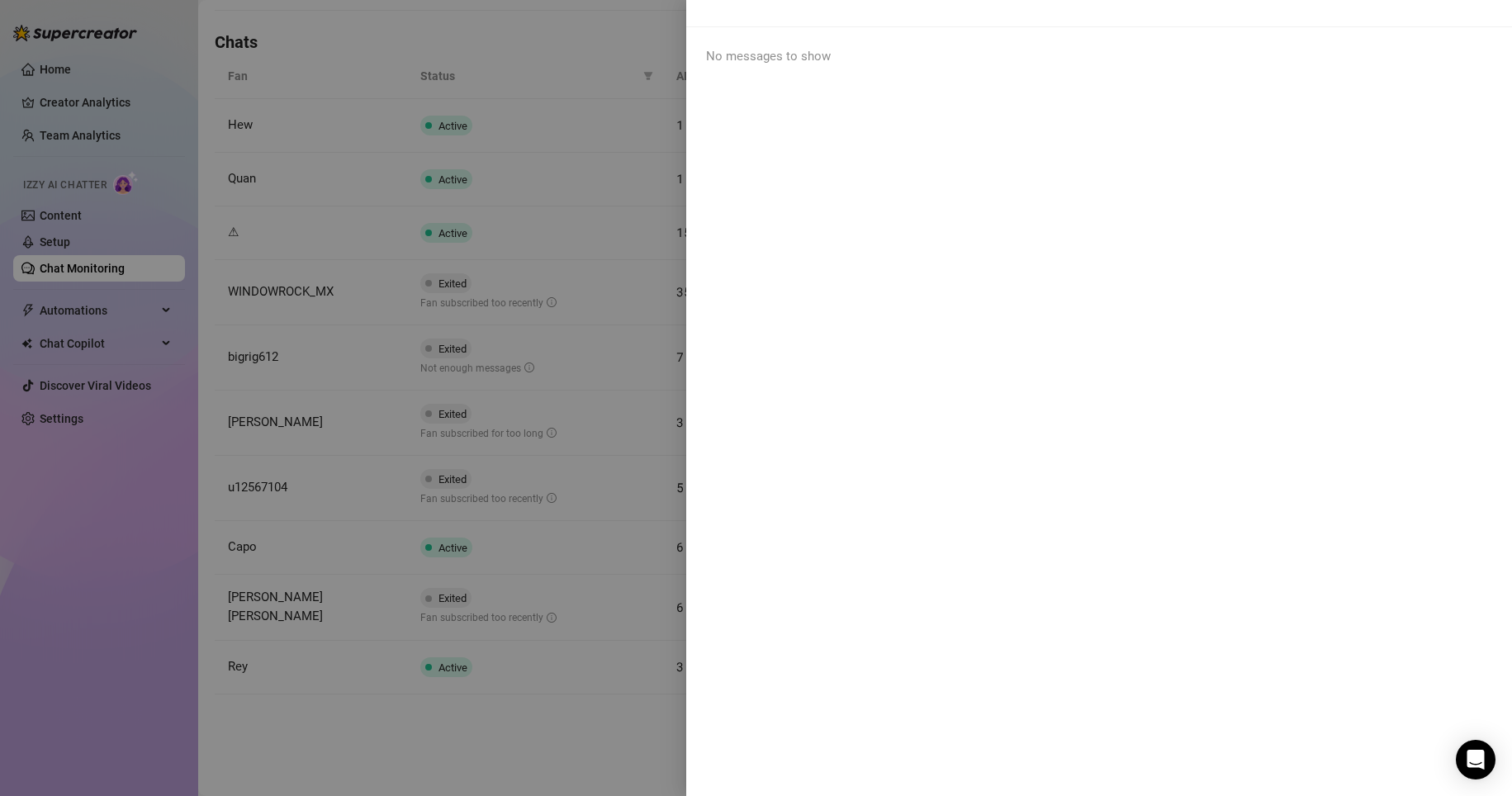
scroll to position [0, 0]
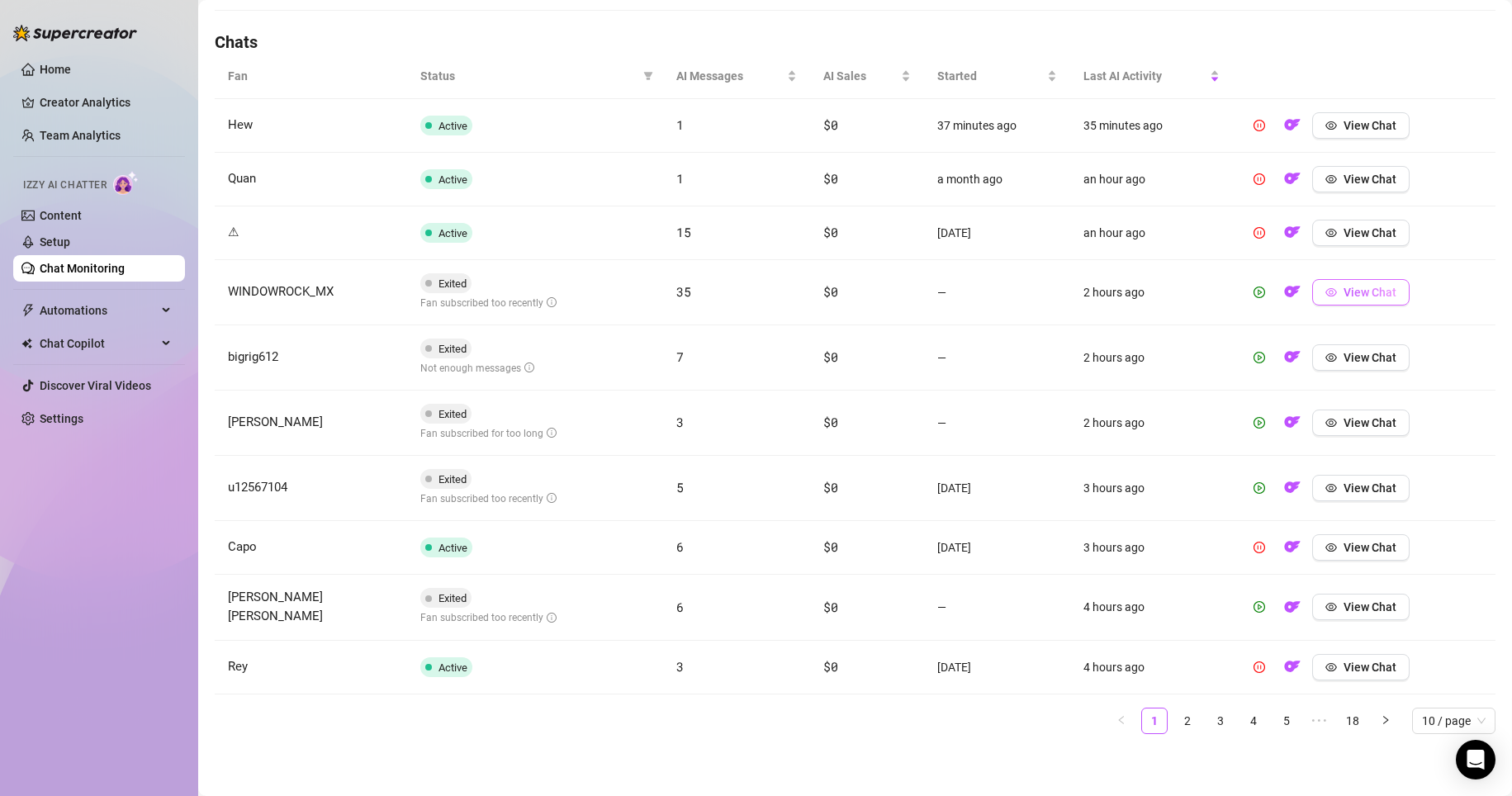
click at [720, 300] on button "View Chat" at bounding box center [1360, 292] width 97 height 27
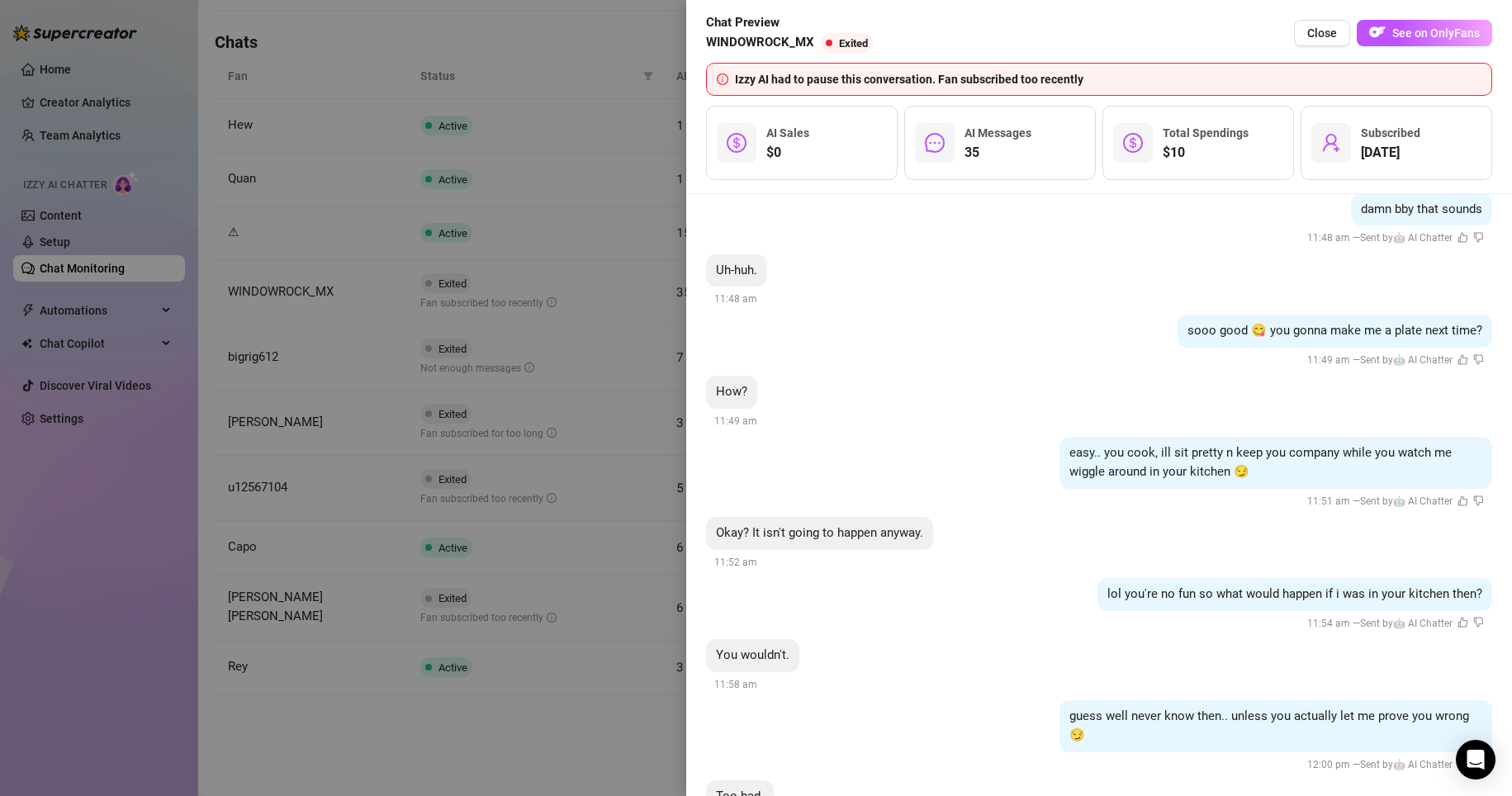
scroll to position [8476, 0]
click at [525, 746] on div at bounding box center [756, 398] width 1512 height 796
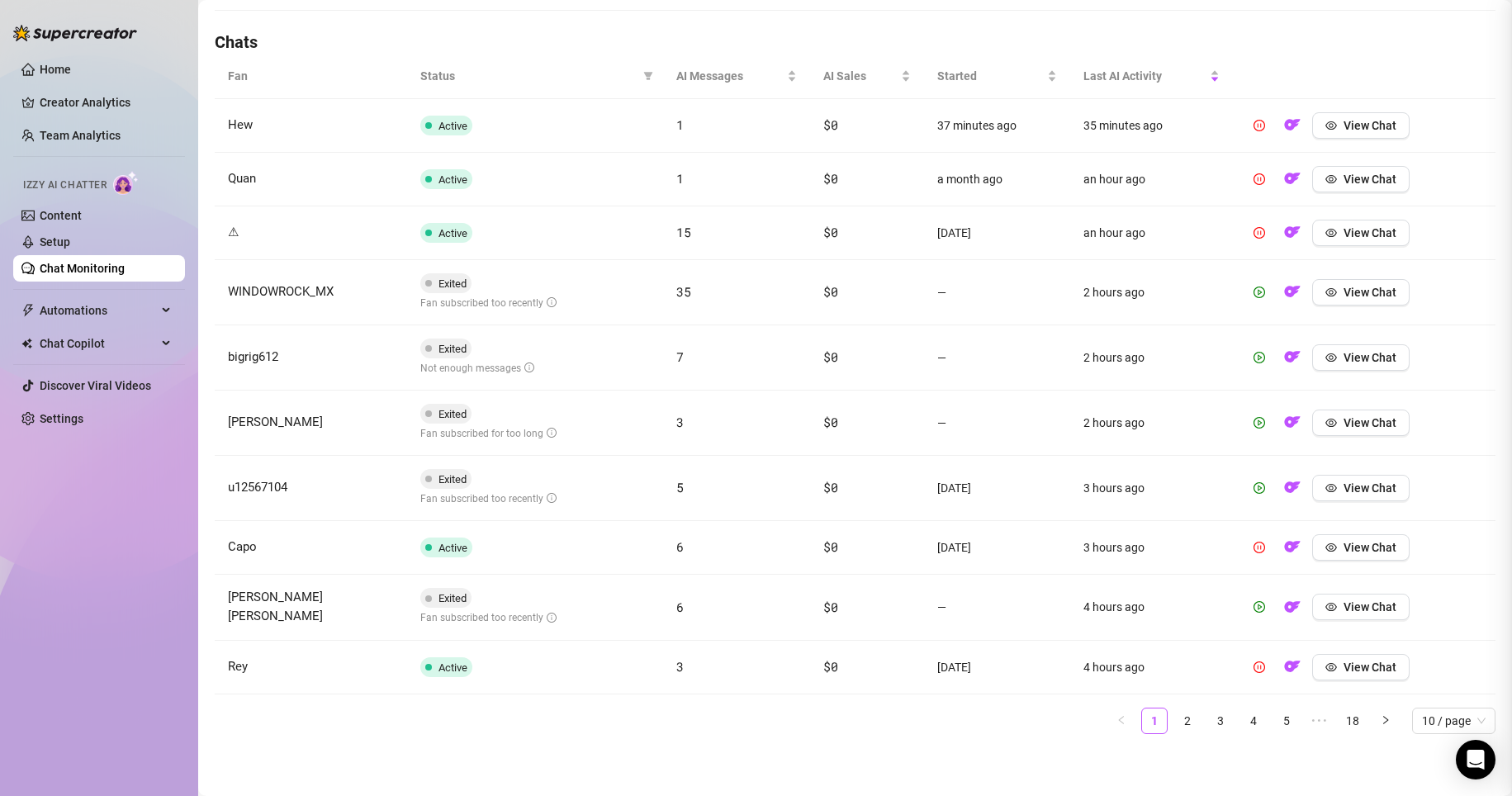
scroll to position [0, 0]
click at [720, 490] on span "View Chat" at bounding box center [1369, 488] width 53 height 13
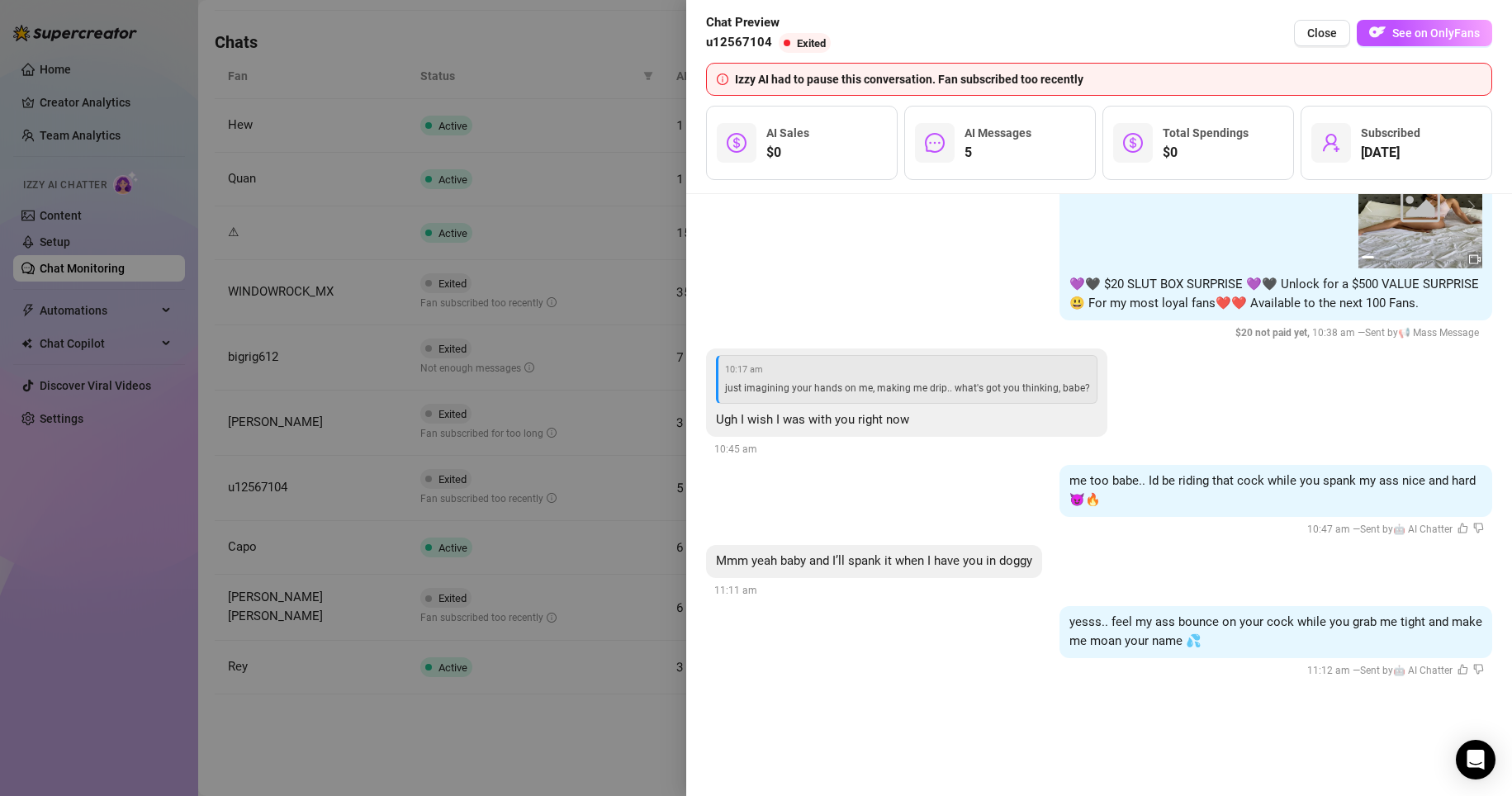
scroll to position [2382, 0]
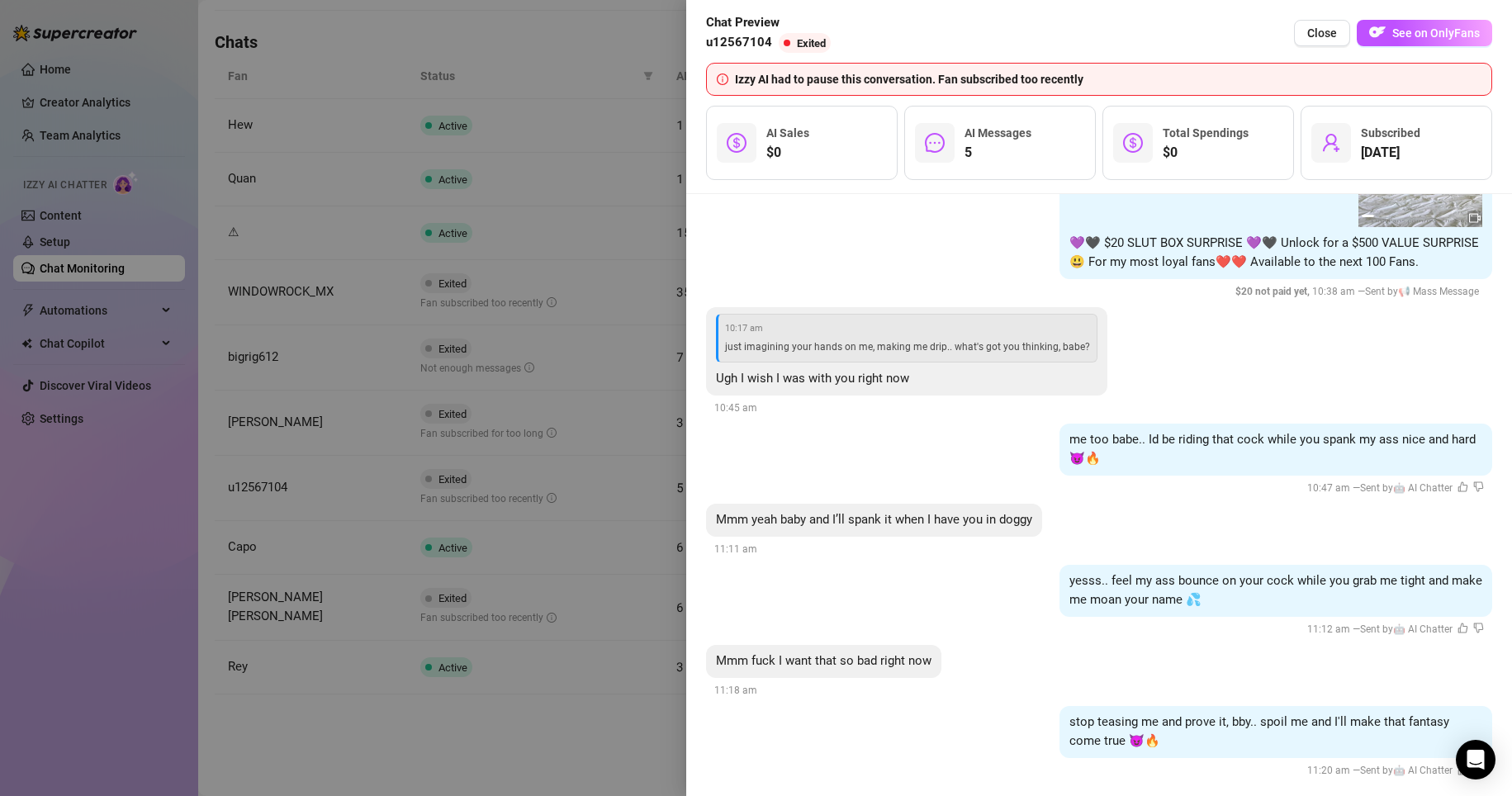
click at [440, 756] on div at bounding box center [756, 398] width 1512 height 796
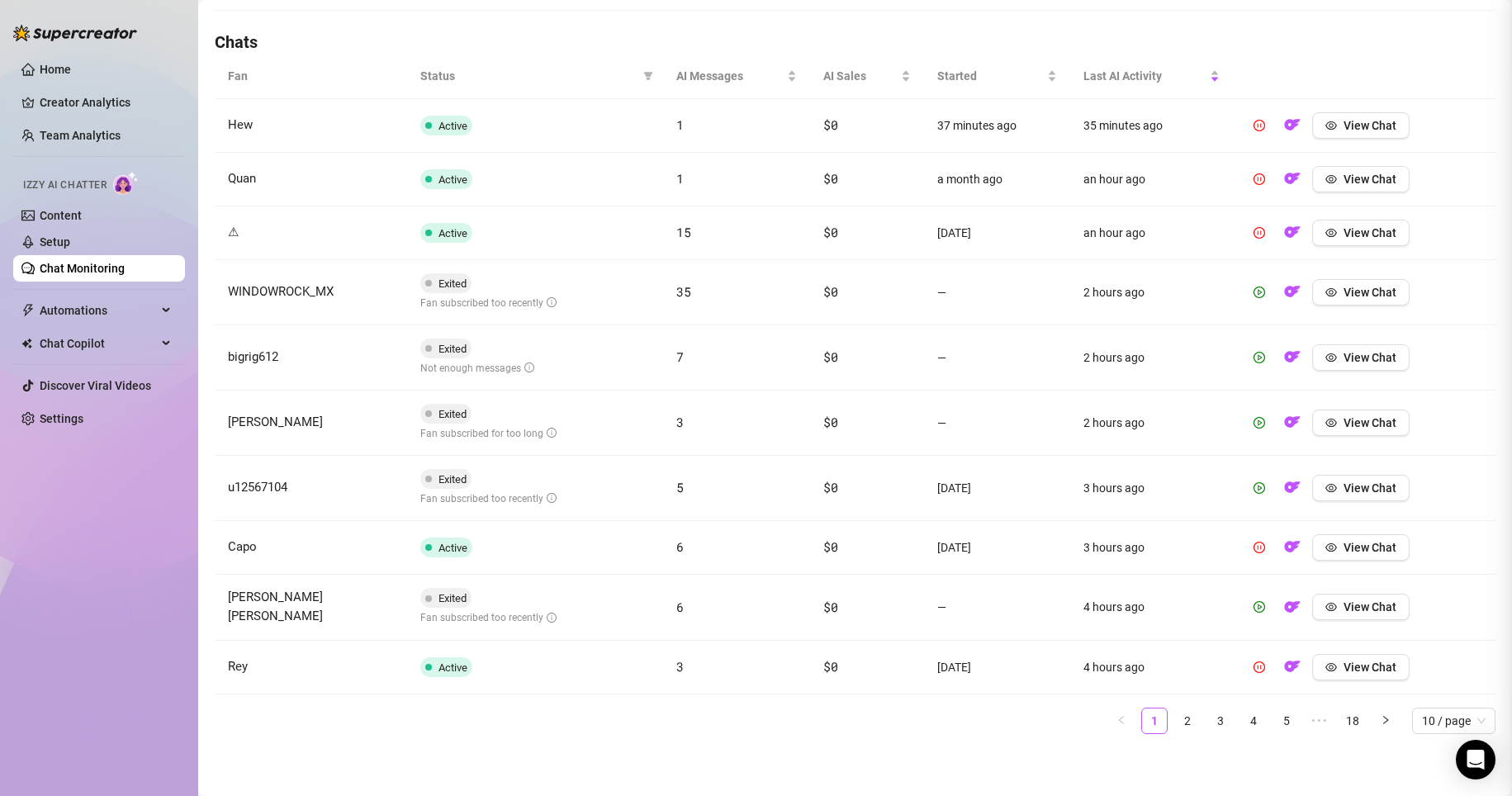
scroll to position [0, 0]
click at [720, 548] on button "View Chat" at bounding box center [1360, 547] width 97 height 27
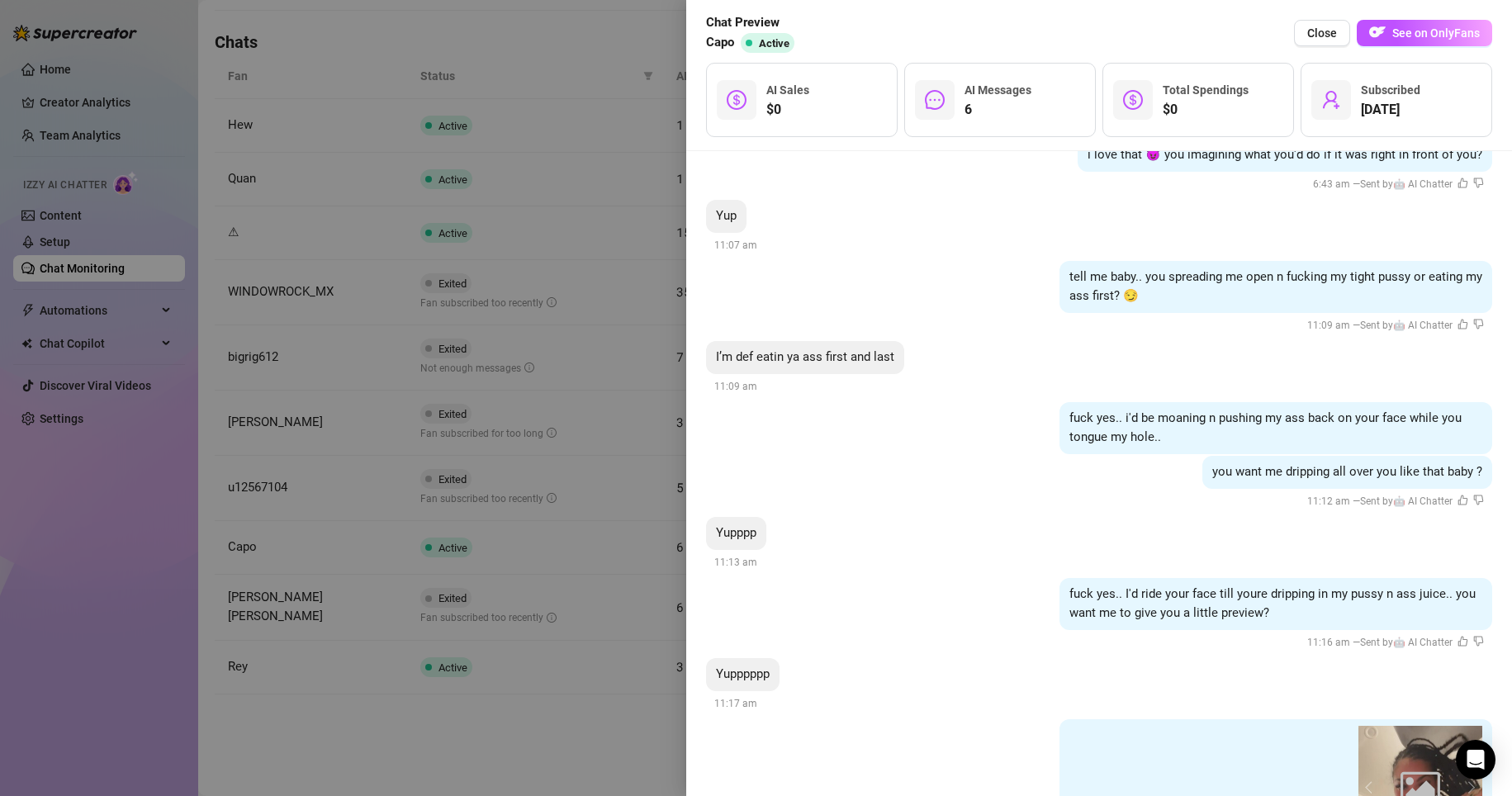
scroll to position [2314, 0]
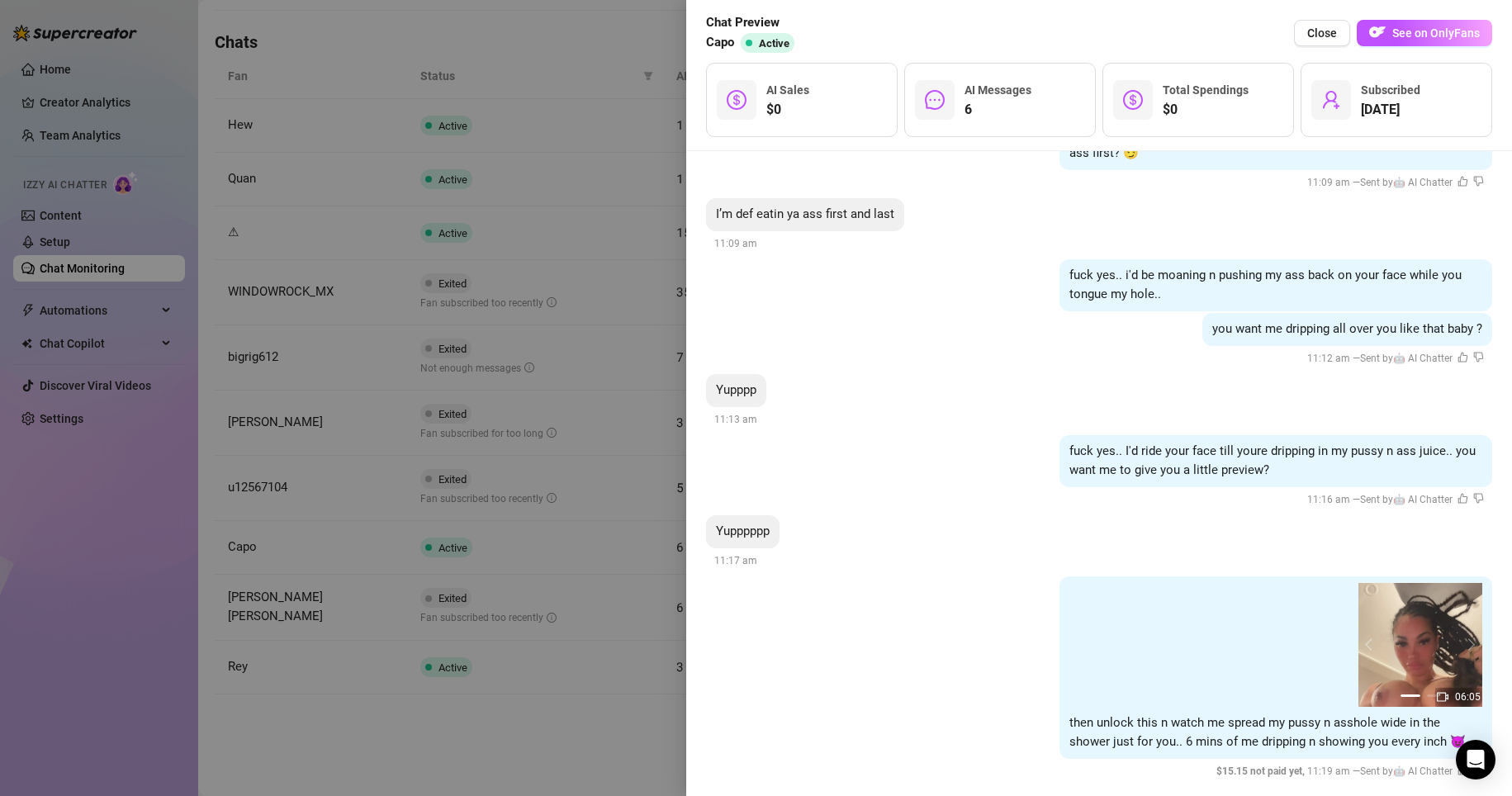
click at [561, 743] on div at bounding box center [756, 398] width 1512 height 796
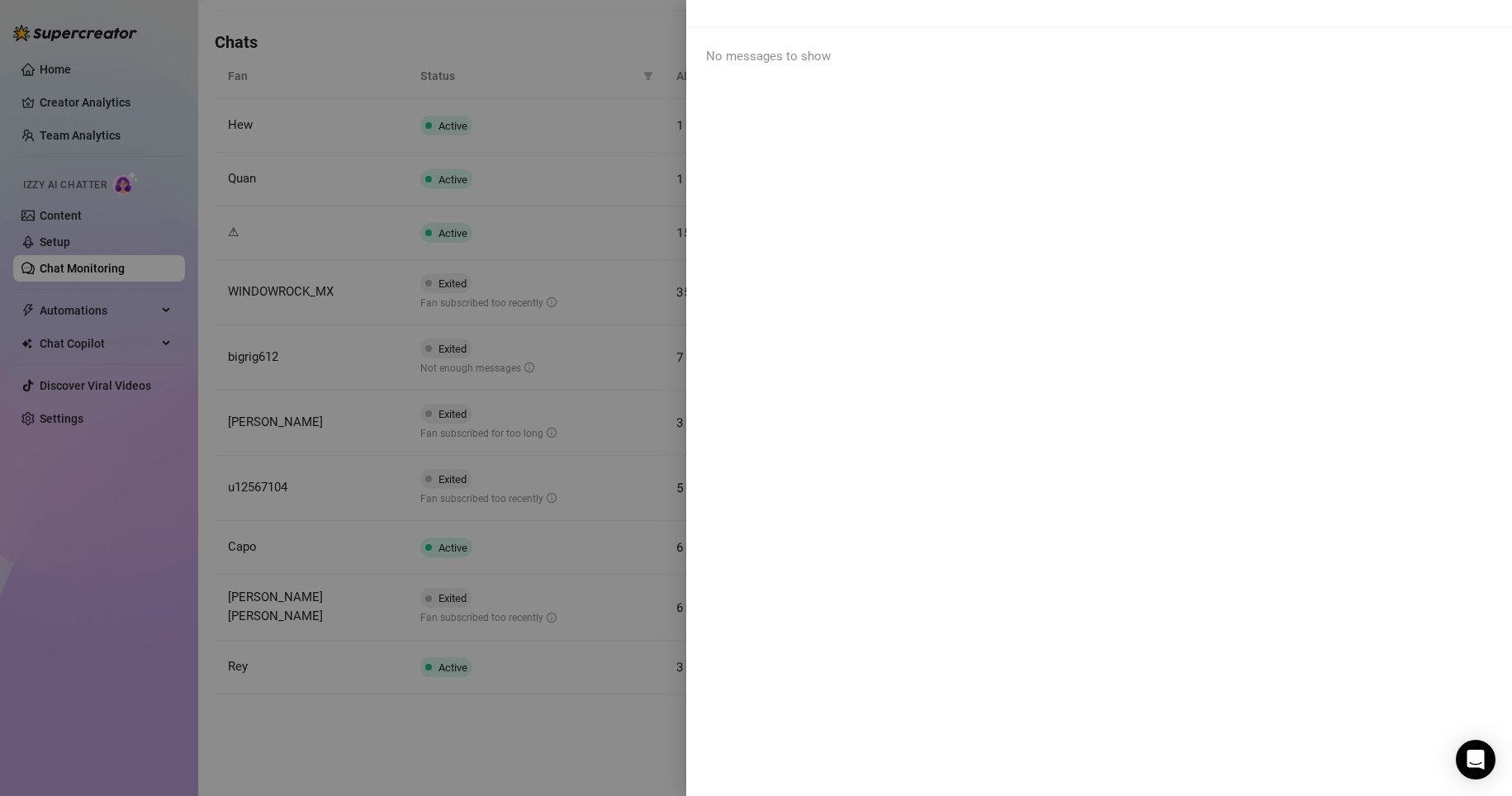
scroll to position [0, 0]
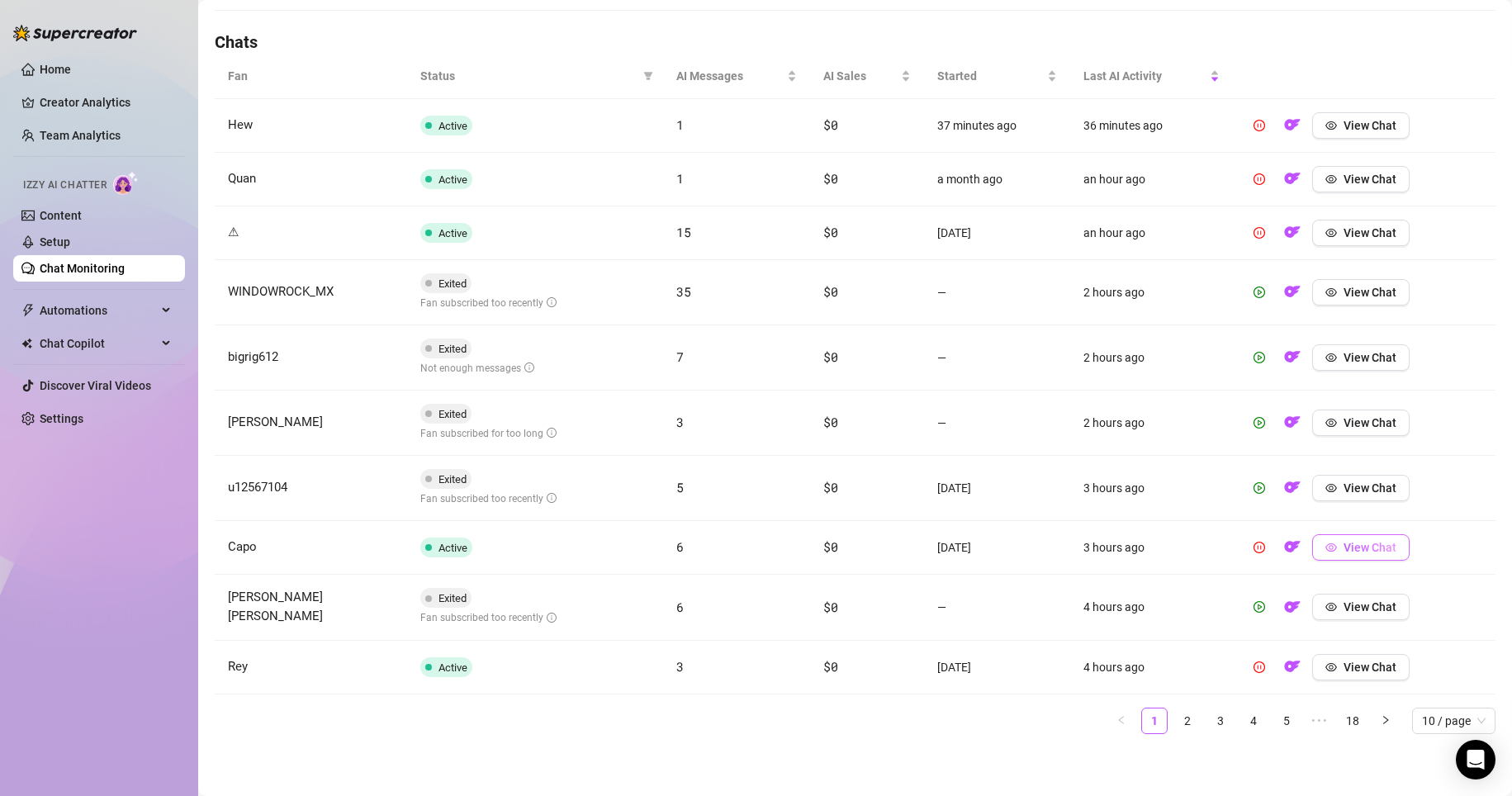
click at [720, 553] on span "View Chat" at bounding box center [1369, 547] width 53 height 13
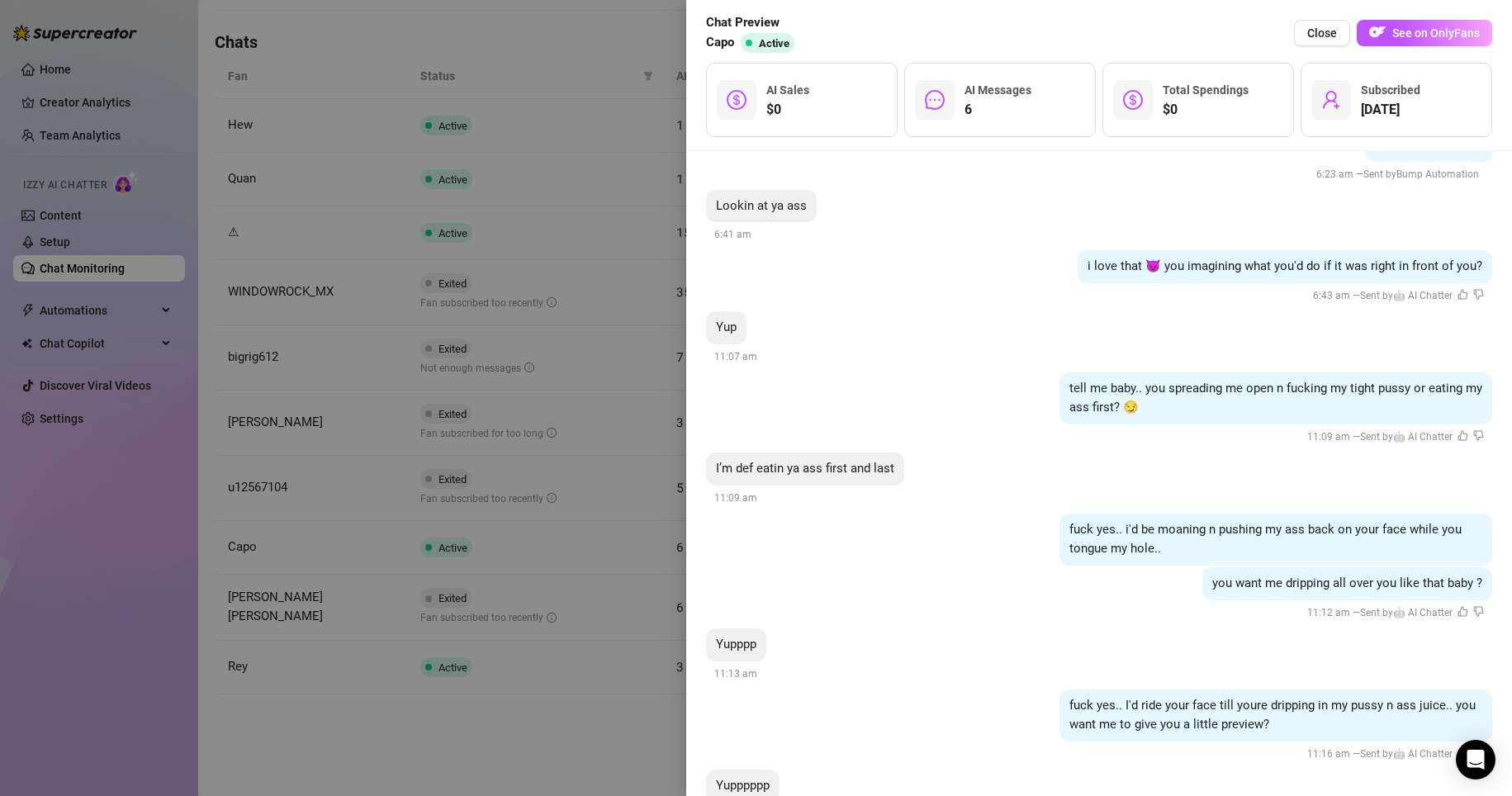
scroll to position [2314, 0]
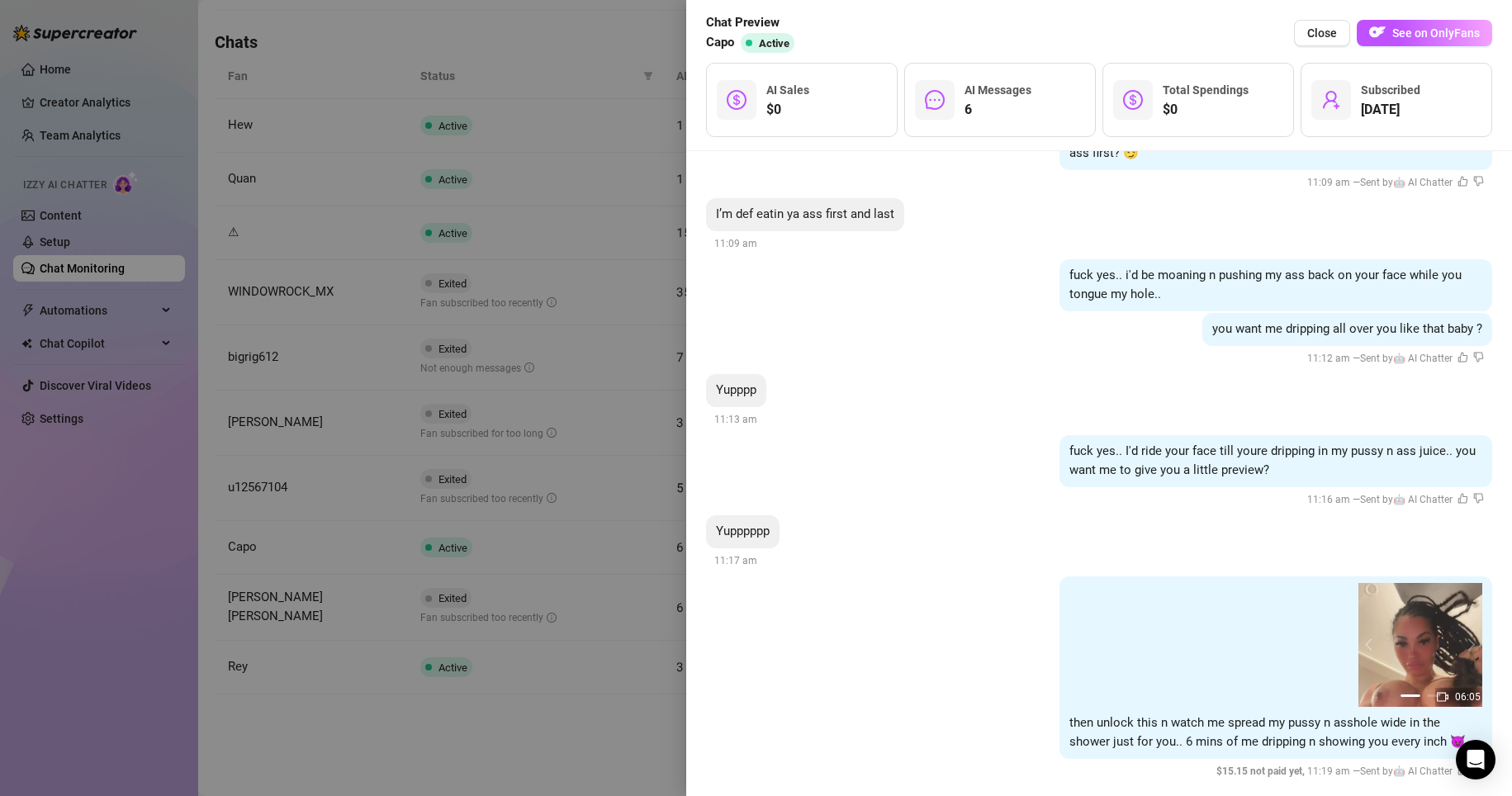
click at [492, 770] on div at bounding box center [756, 398] width 1512 height 796
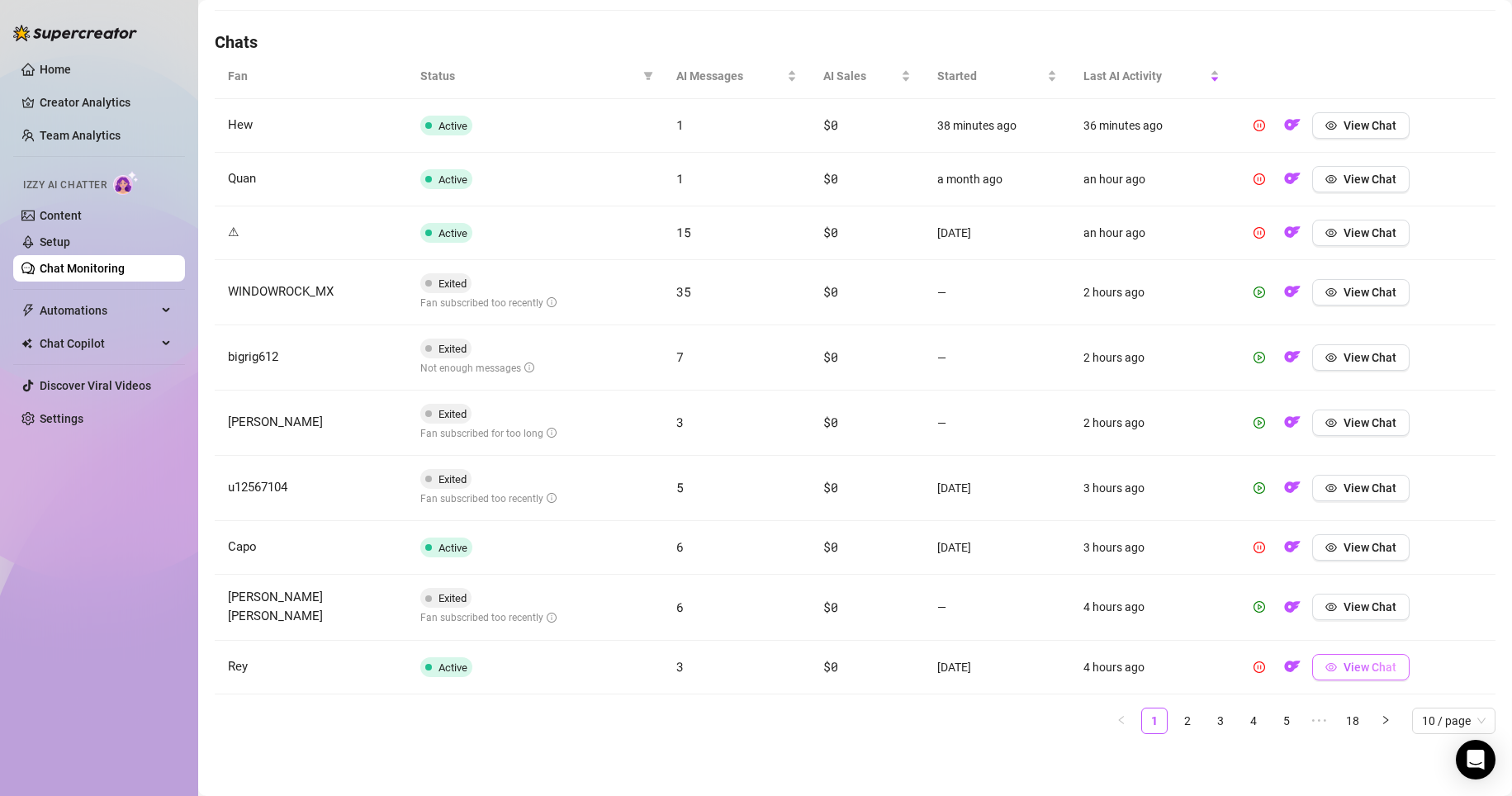
click at [720, 667] on span "View Chat" at bounding box center [1369, 667] width 53 height 13
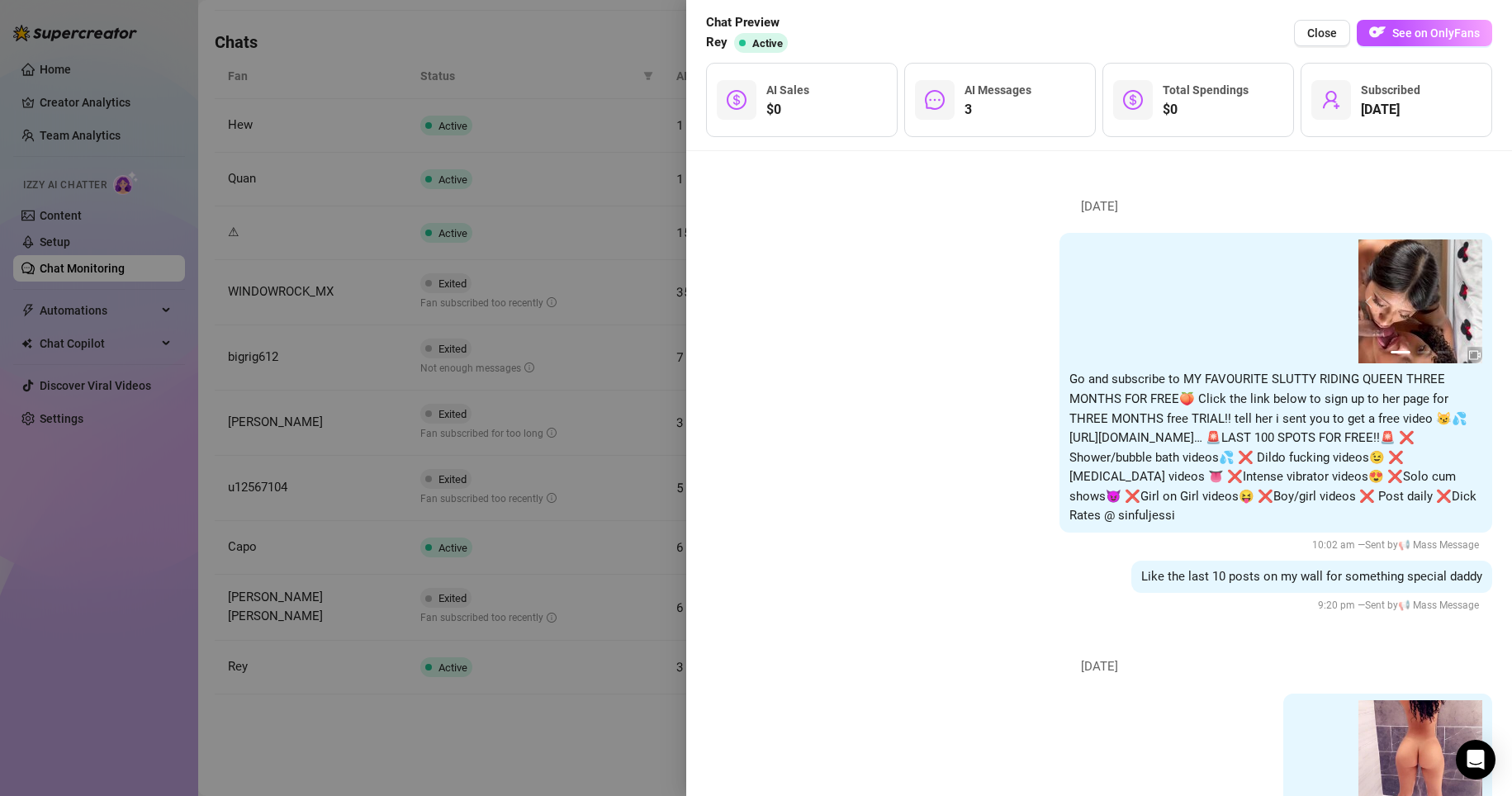
scroll to position [1900, 0]
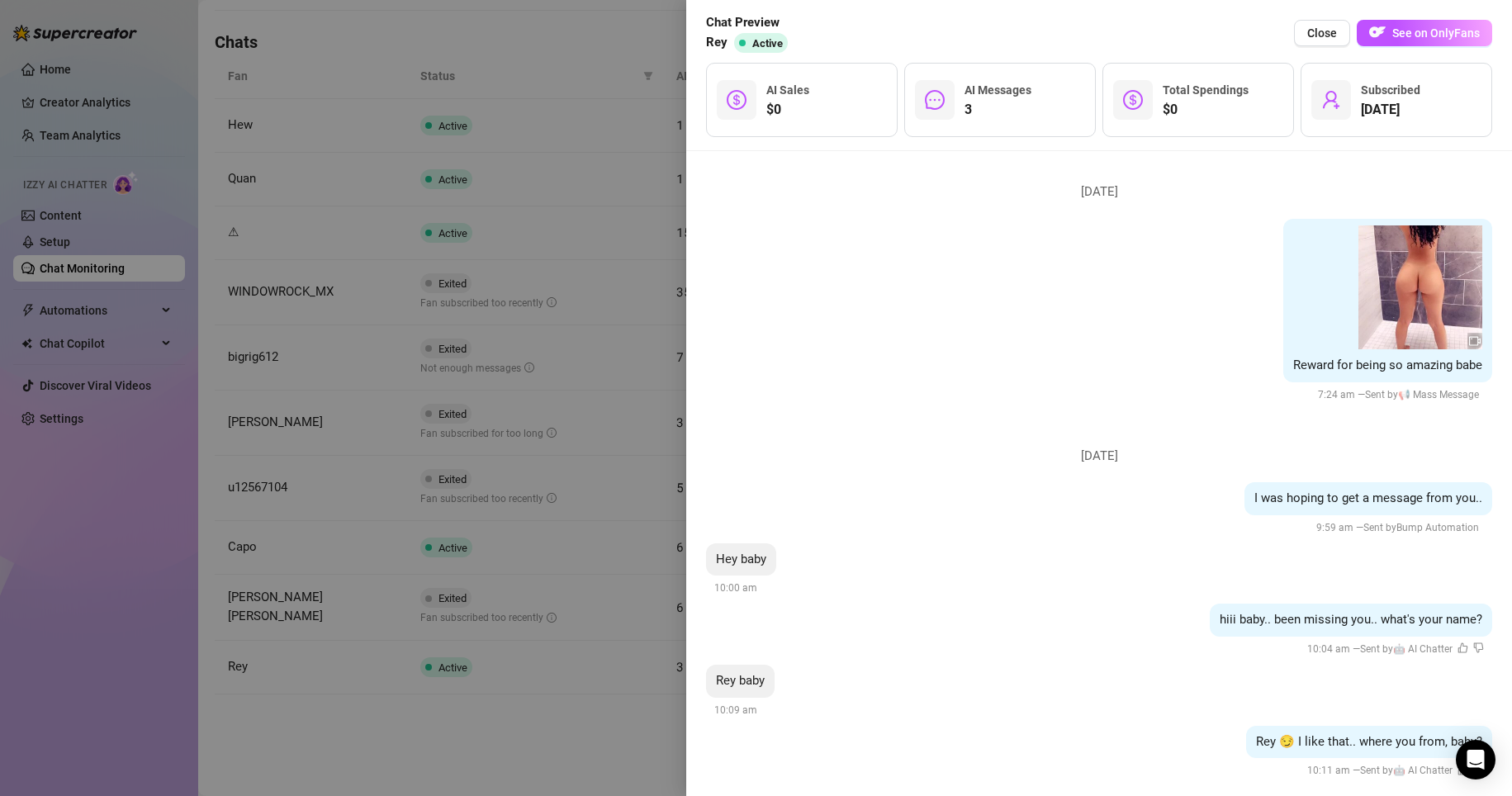
click at [544, 753] on div at bounding box center [756, 398] width 1512 height 796
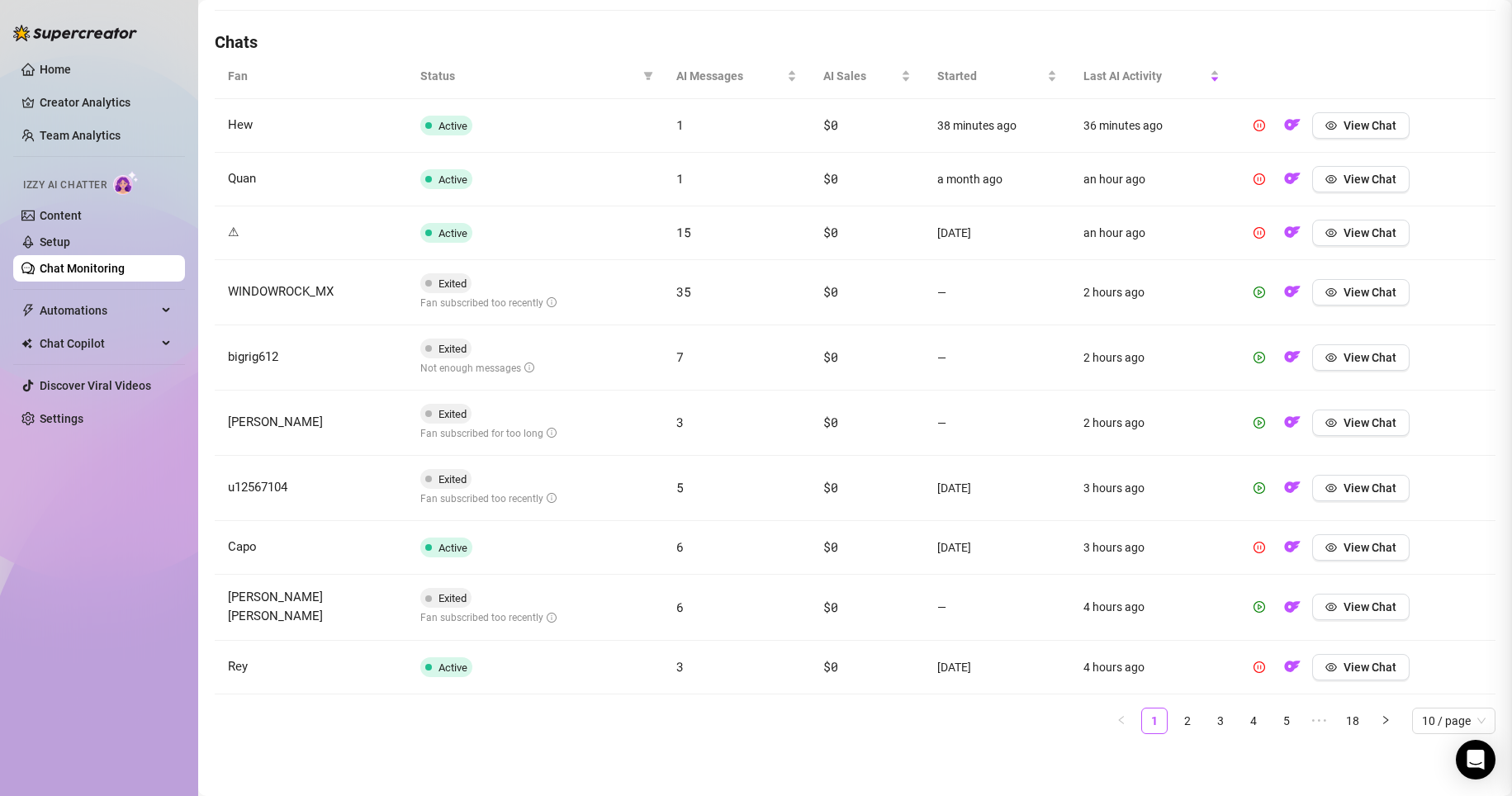
scroll to position [0, 0]
click at [720, 725] on link "2" at bounding box center [1187, 721] width 25 height 25
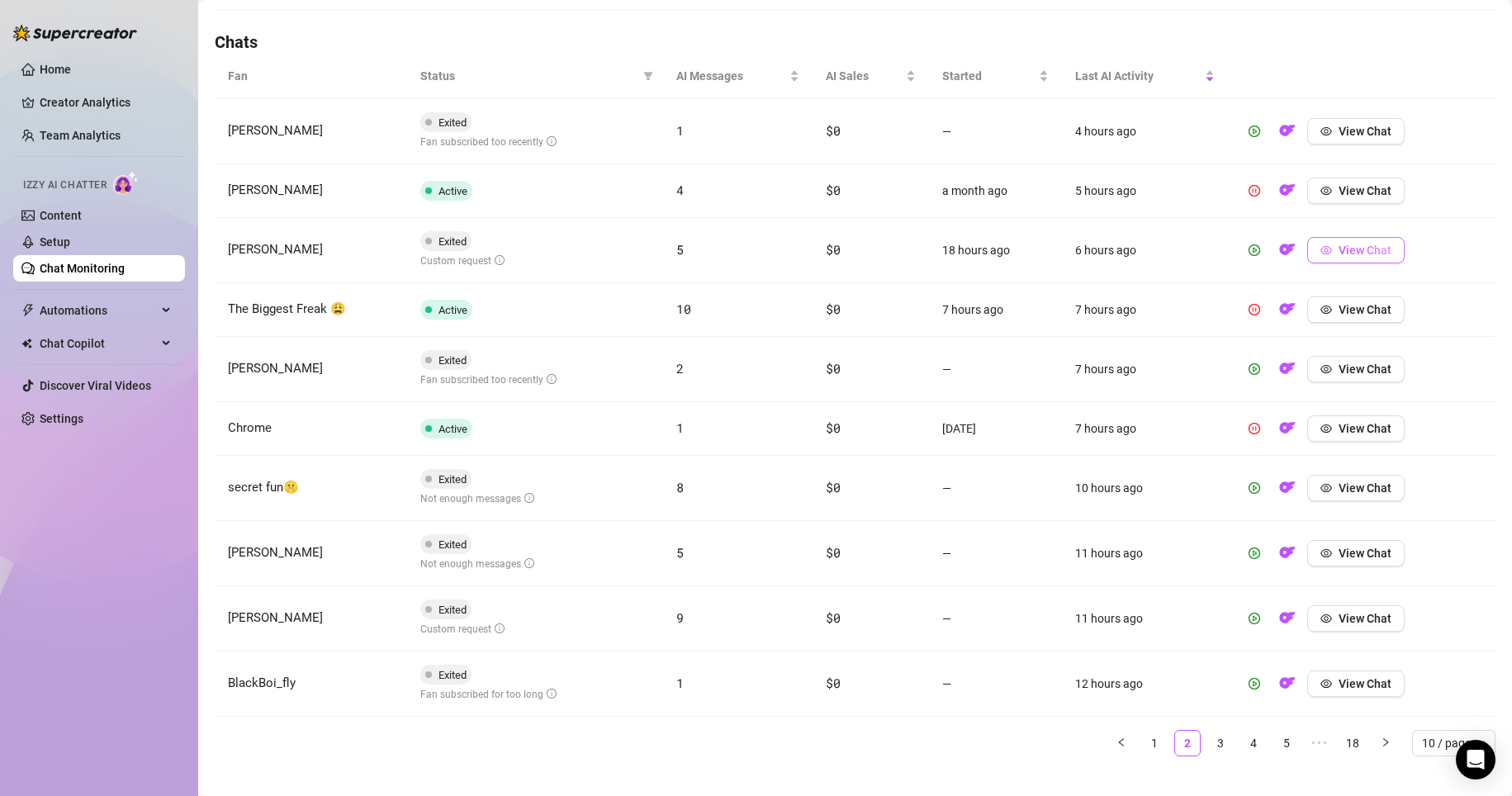
click at [720, 252] on span "View Chat" at bounding box center [1364, 250] width 53 height 13
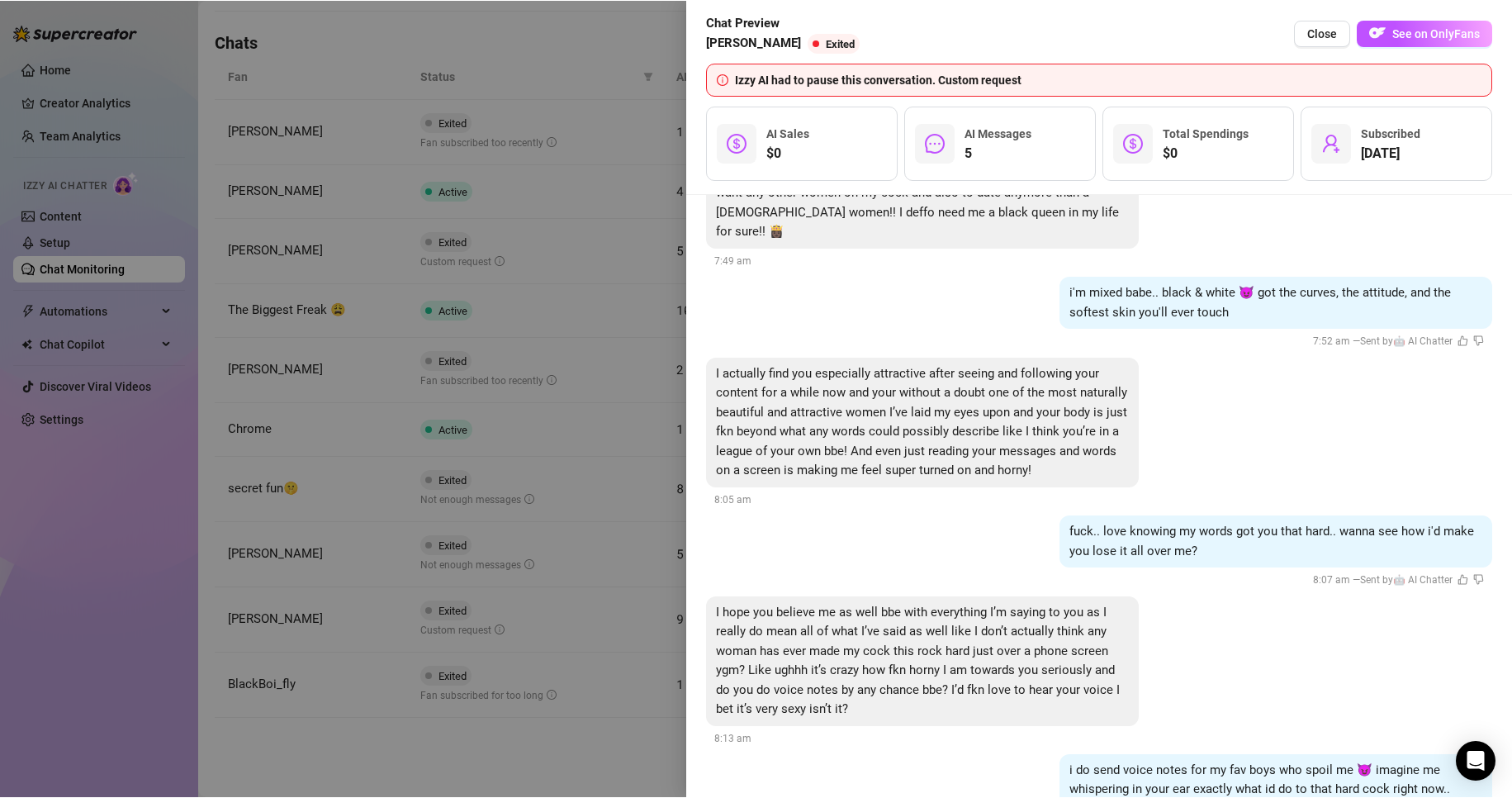
scroll to position [2772, 0]
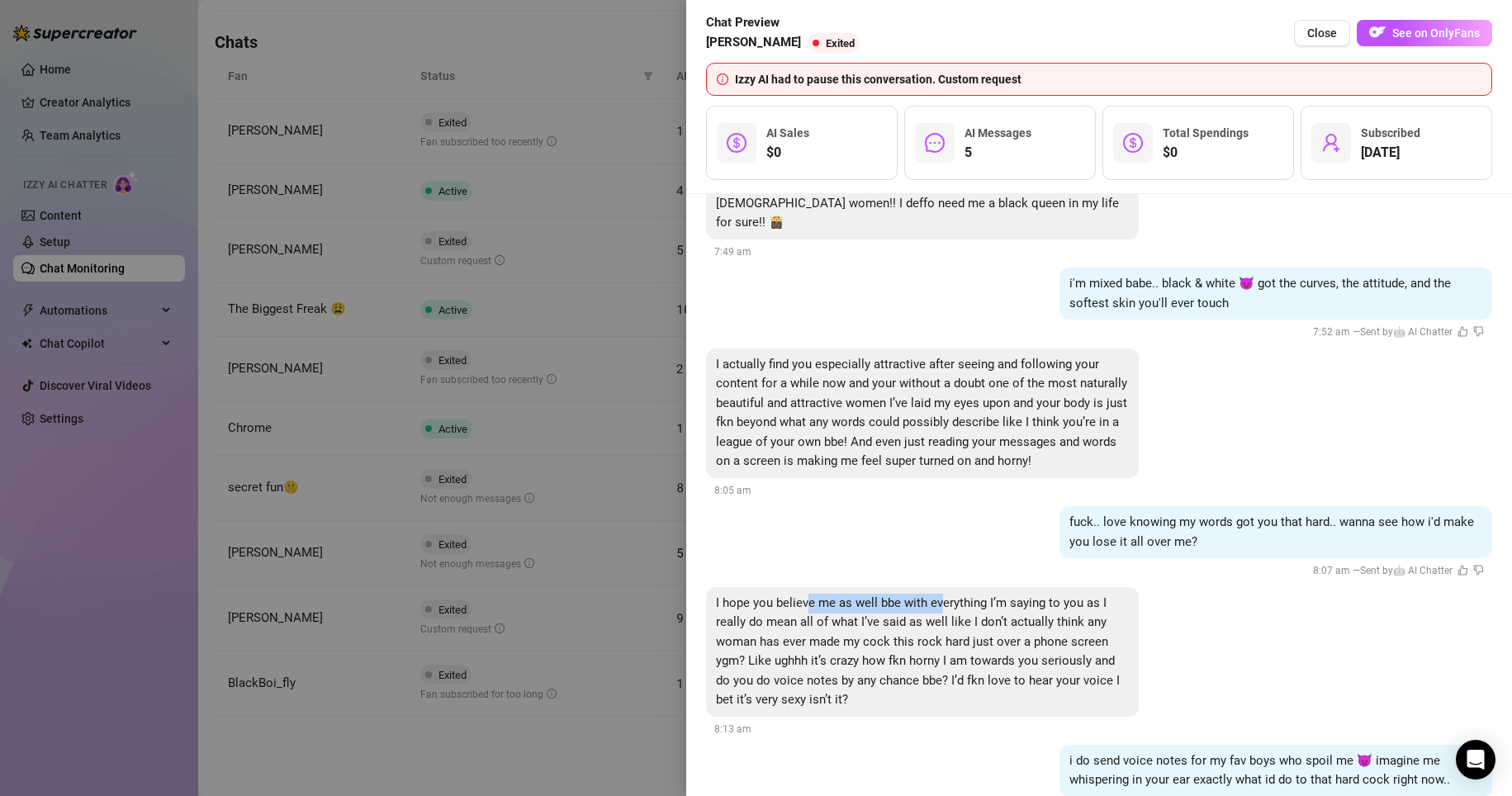
drag, startPoint x: 805, startPoint y: 541, endPoint x: 939, endPoint y: 541, distance: 134.0
click at [720, 595] on span "I hope you believe me as well bbe with everything I’m saying to you as I really…" at bounding box center [918, 651] width 403 height 112
click at [720, 587] on div "I hope you believe me as well bbe with everything I’m saying to you as I really…" at bounding box center [923, 652] width 433 height 130
click at [455, 748] on div at bounding box center [756, 399] width 1512 height 798
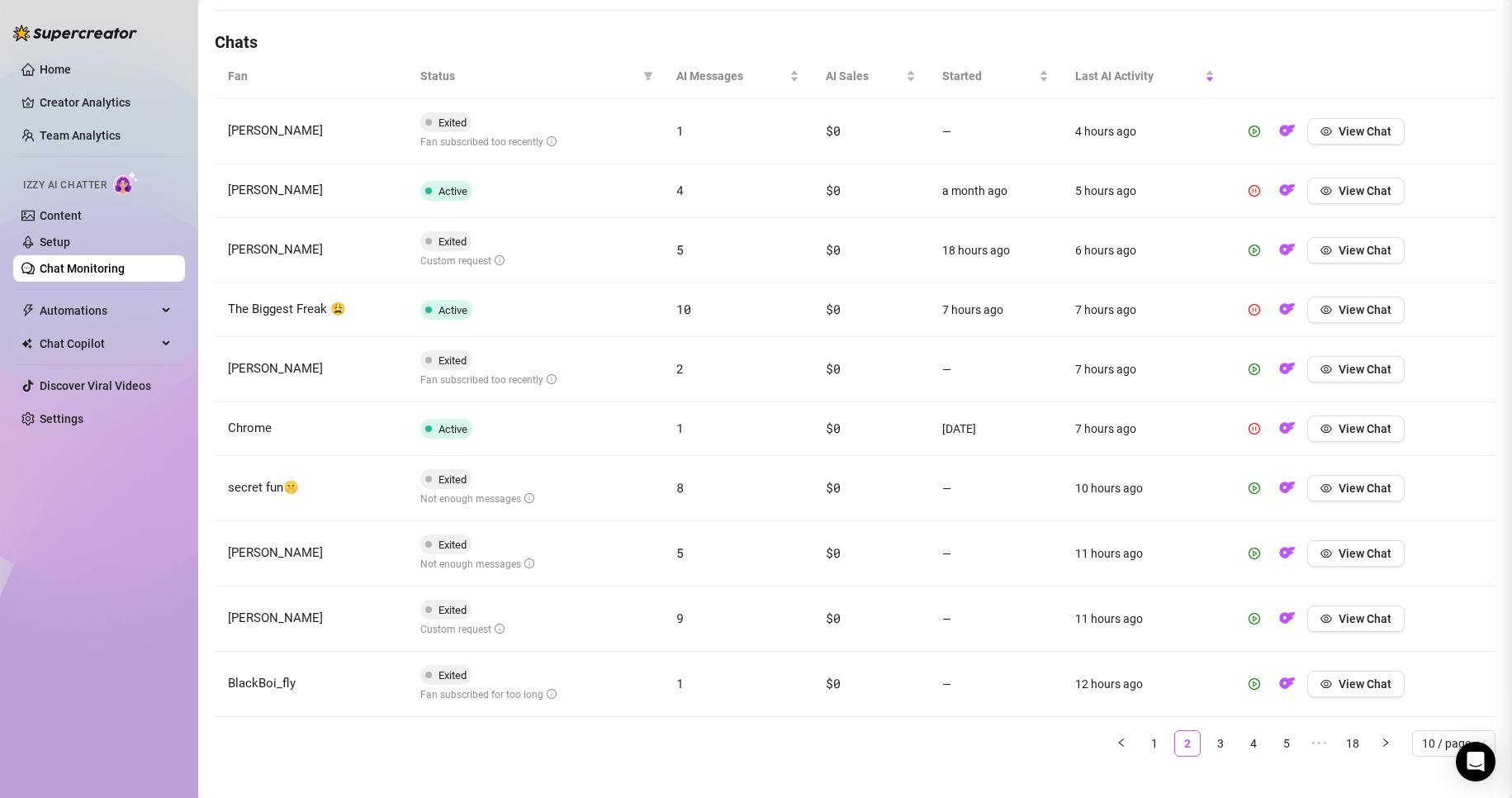
scroll to position [0, 0]
click at [720, 494] on span "View Chat" at bounding box center [1364, 488] width 53 height 13
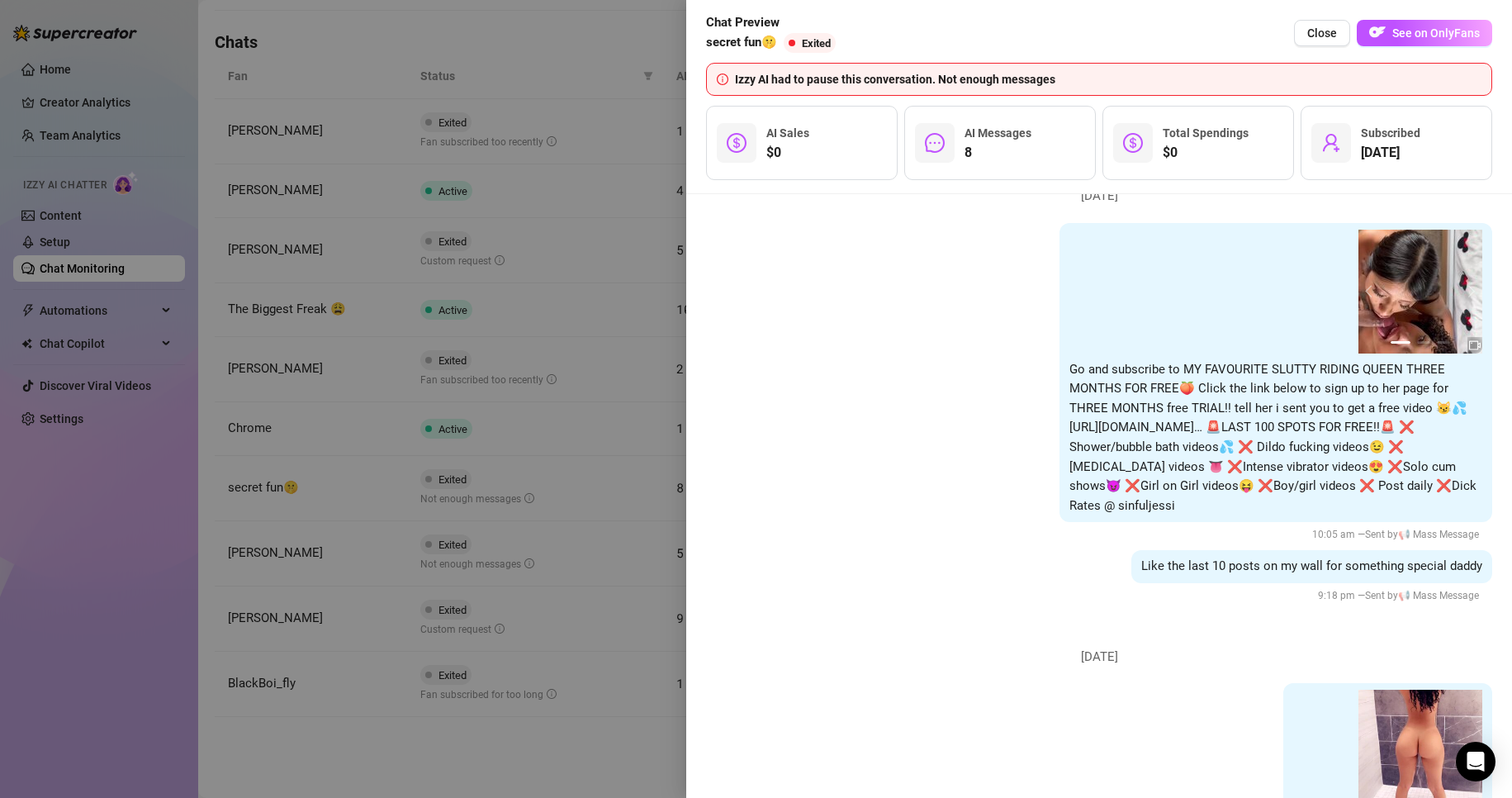
scroll to position [1725, 0]
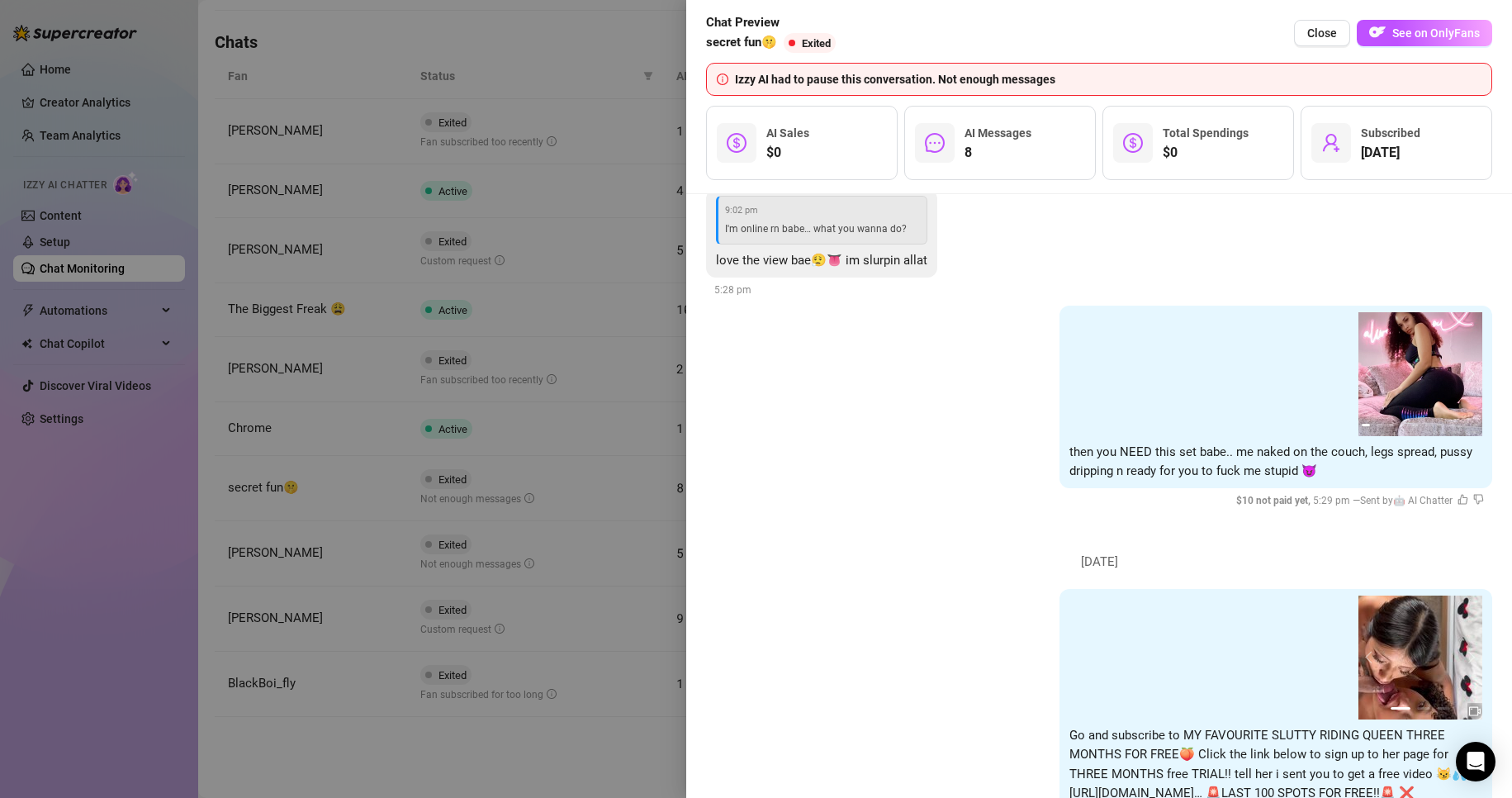
click at [386, 775] on div at bounding box center [756, 399] width 1512 height 798
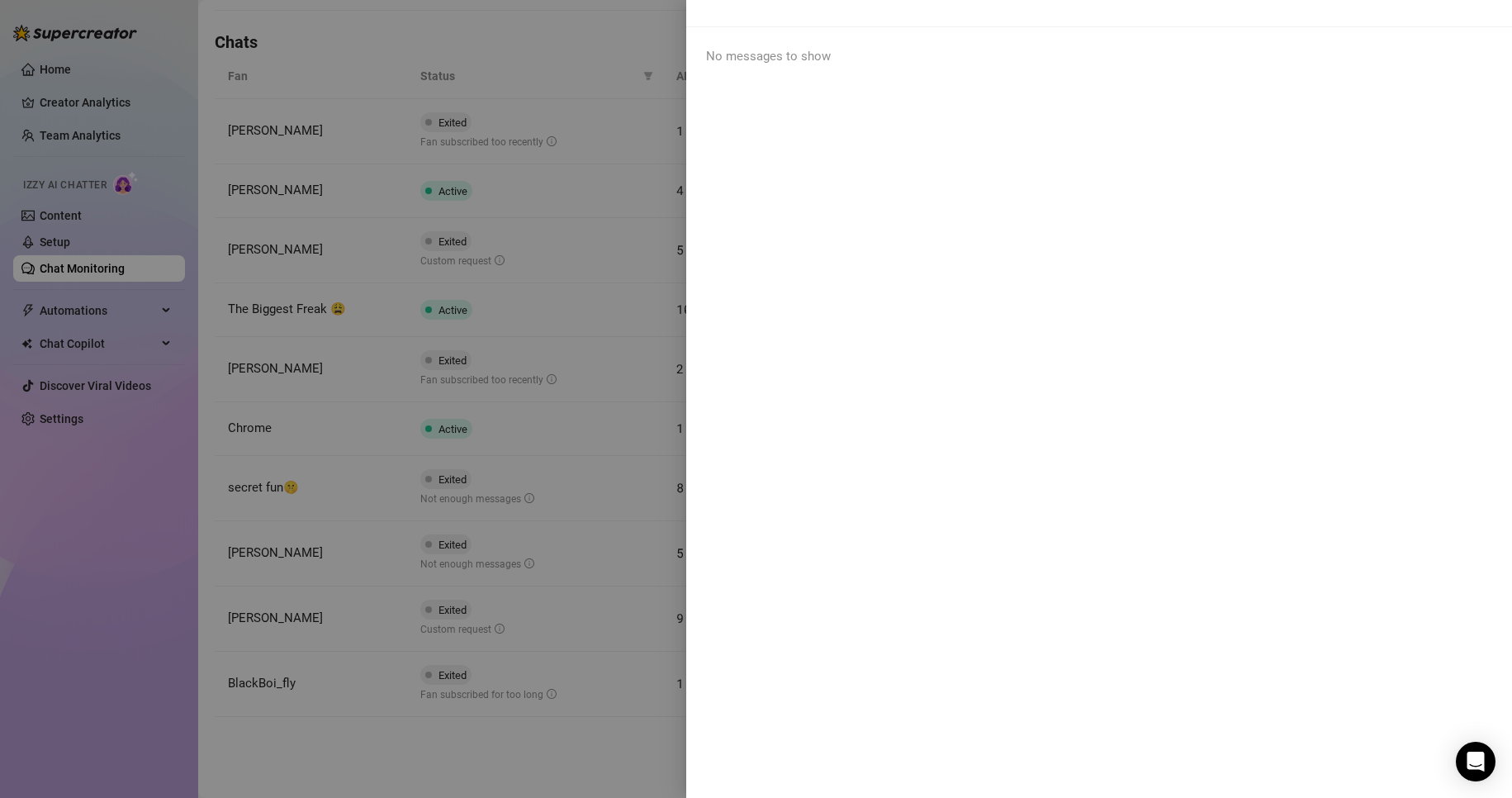
scroll to position [0, 0]
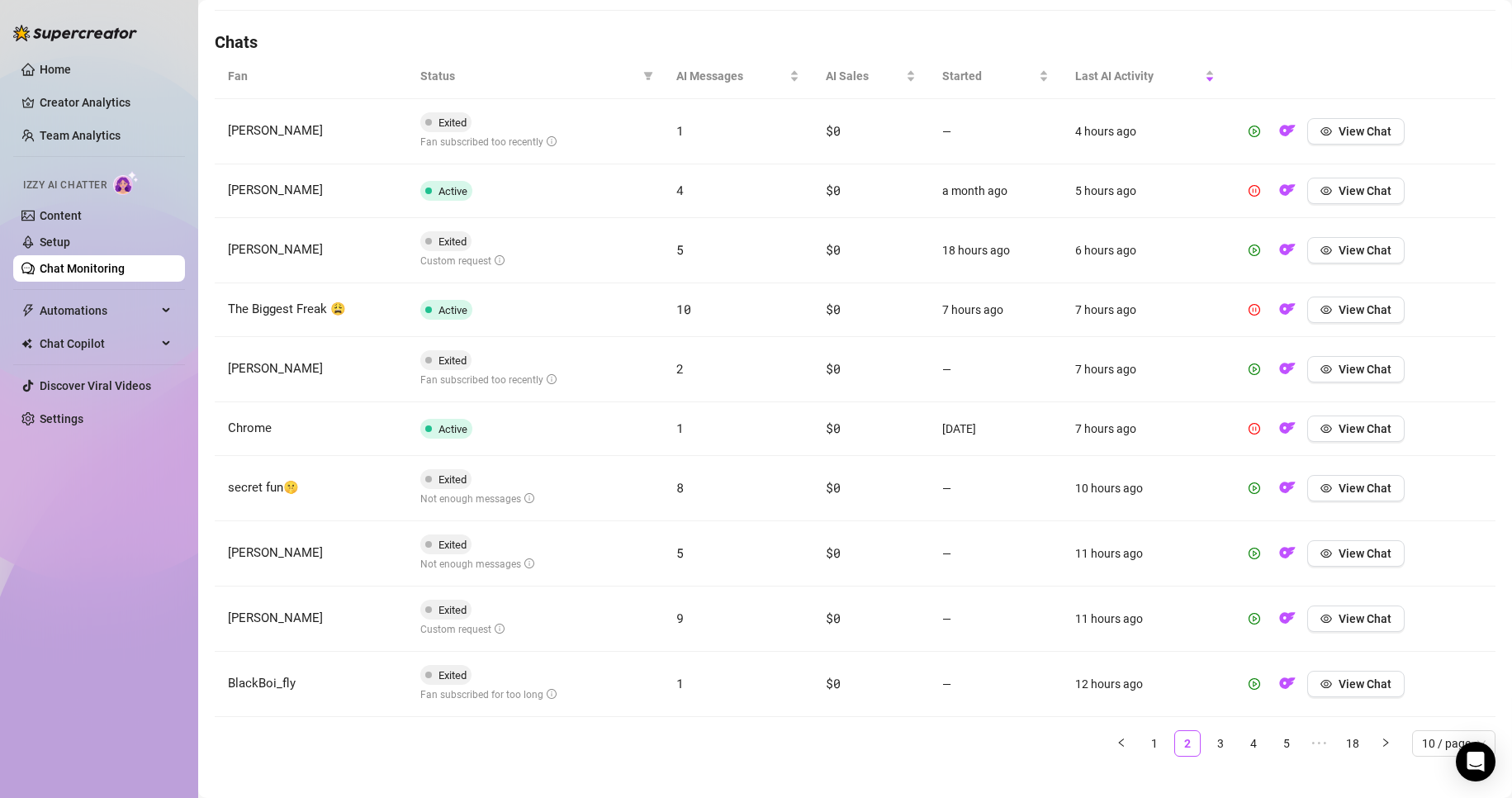
click at [720, 572] on td "View Chat" at bounding box center [1361, 554] width 267 height 65
click at [720, 550] on span "View Chat" at bounding box center [1364, 554] width 53 height 13
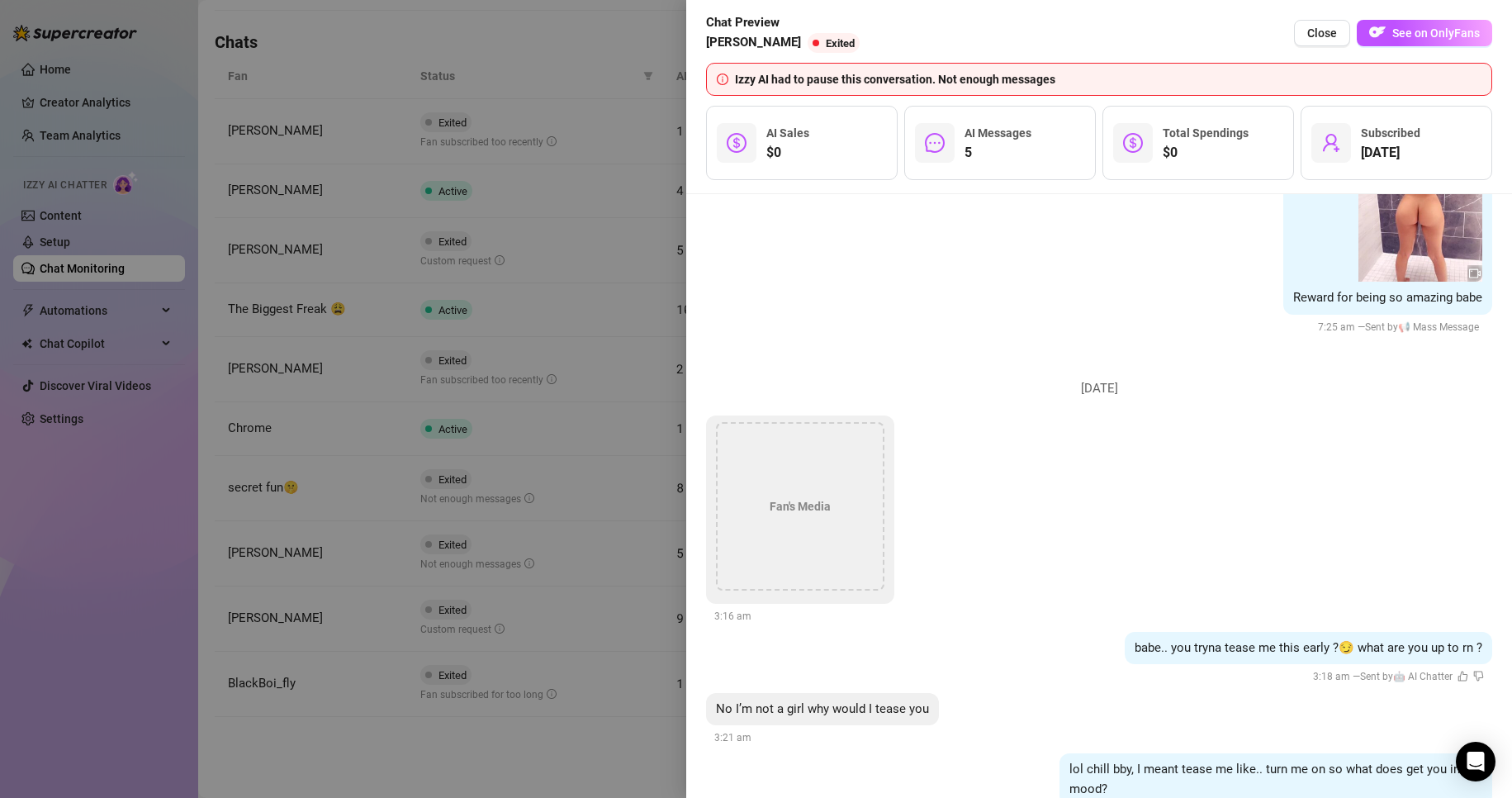
scroll to position [2194, 0]
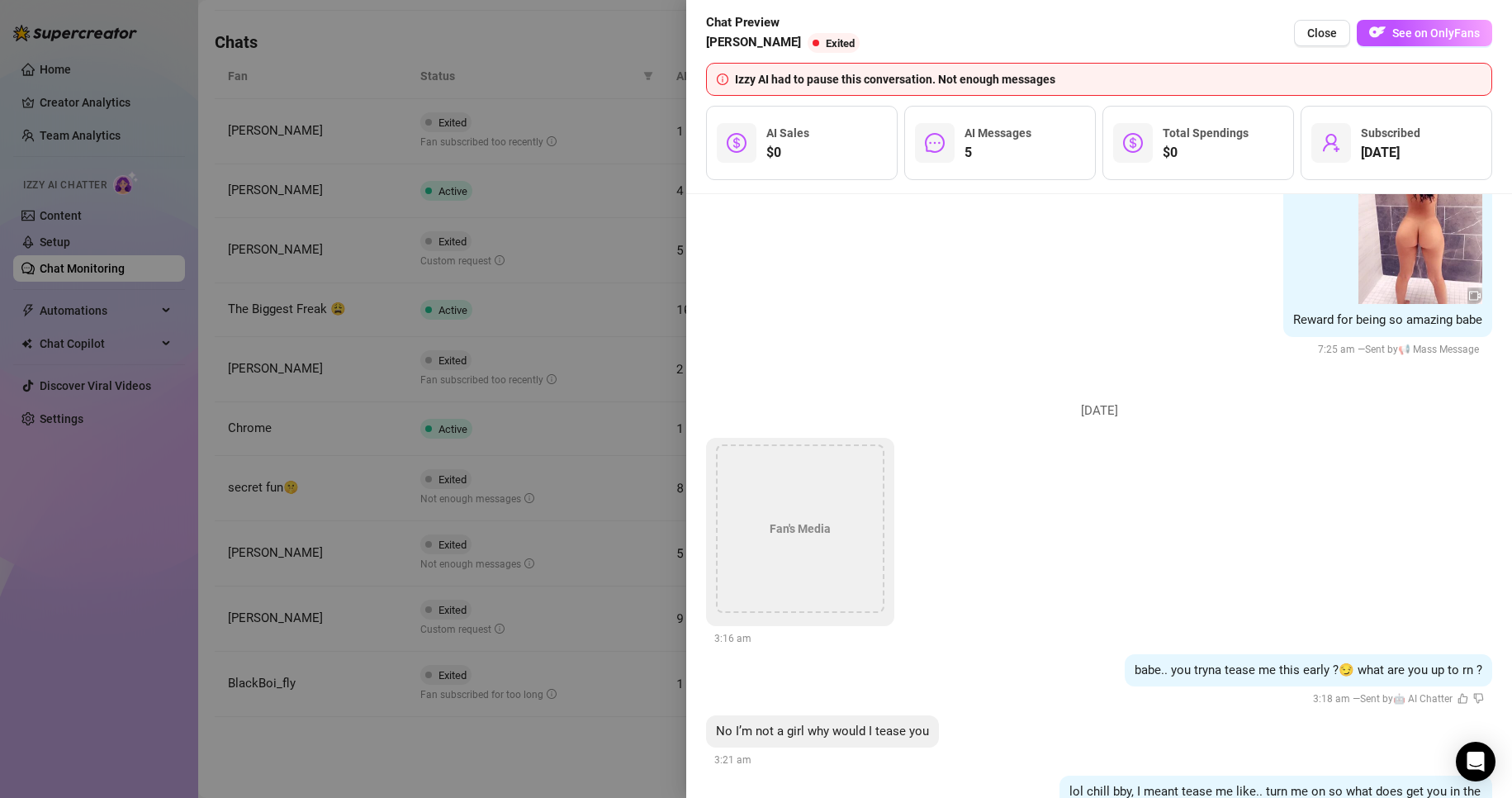
click at [499, 765] on div at bounding box center [756, 399] width 1512 height 798
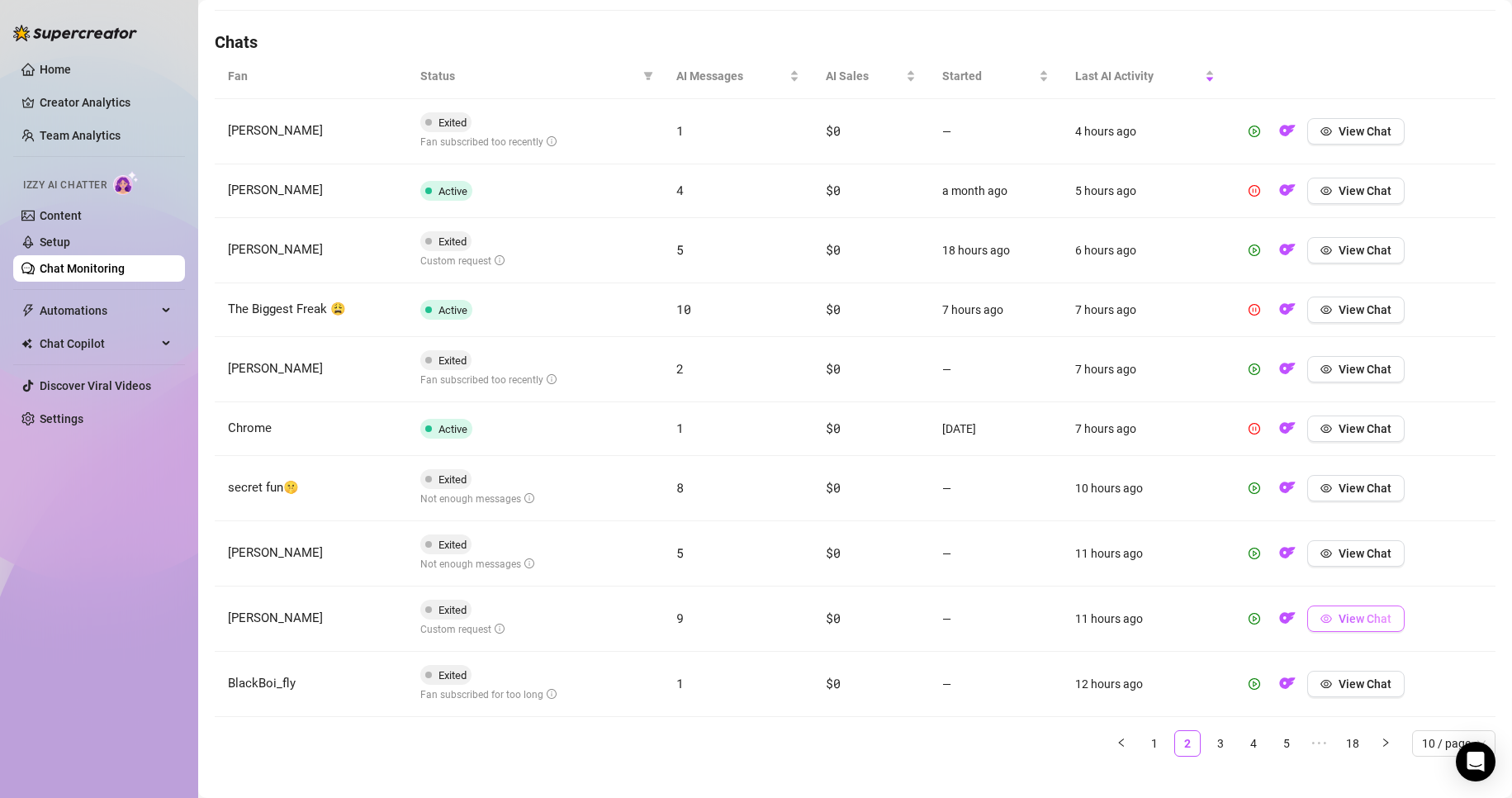
click at [720, 628] on button "View Chat" at bounding box center [1355, 618] width 97 height 27
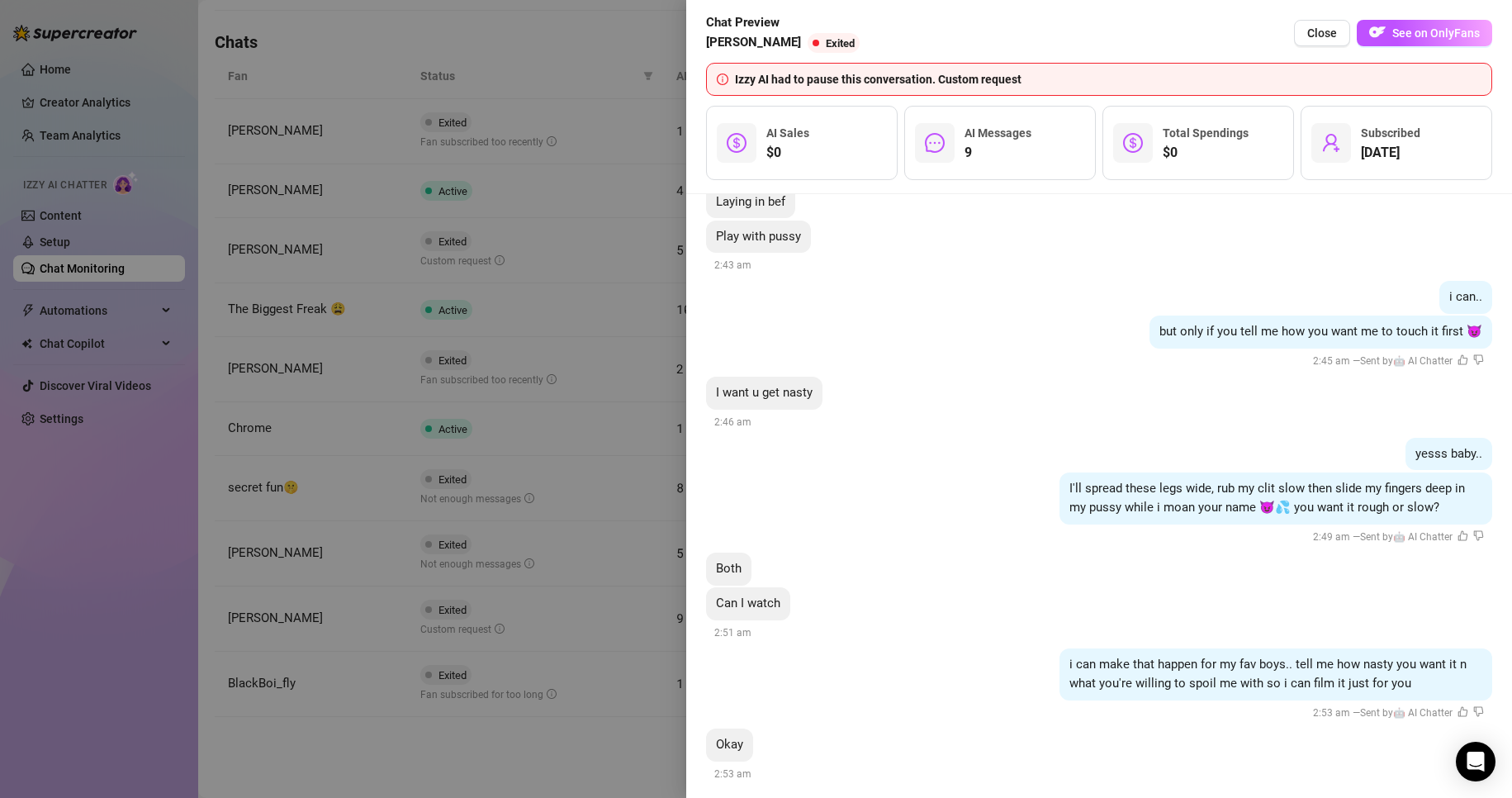
scroll to position [2871, 0]
click at [462, 771] on div at bounding box center [756, 399] width 1512 height 798
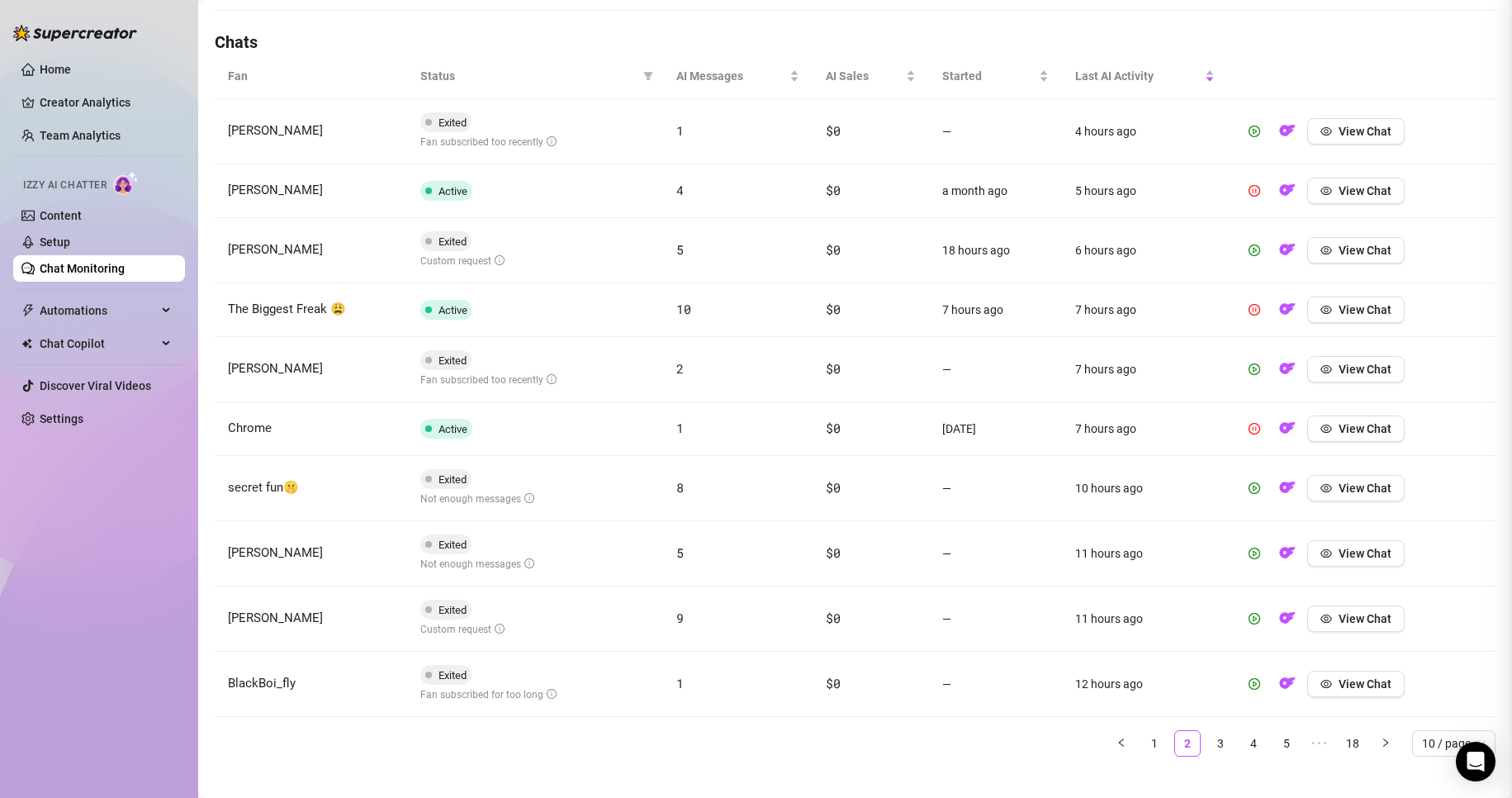
scroll to position [0, 0]
click at [720, 692] on button "View Chat" at bounding box center [1355, 684] width 97 height 27
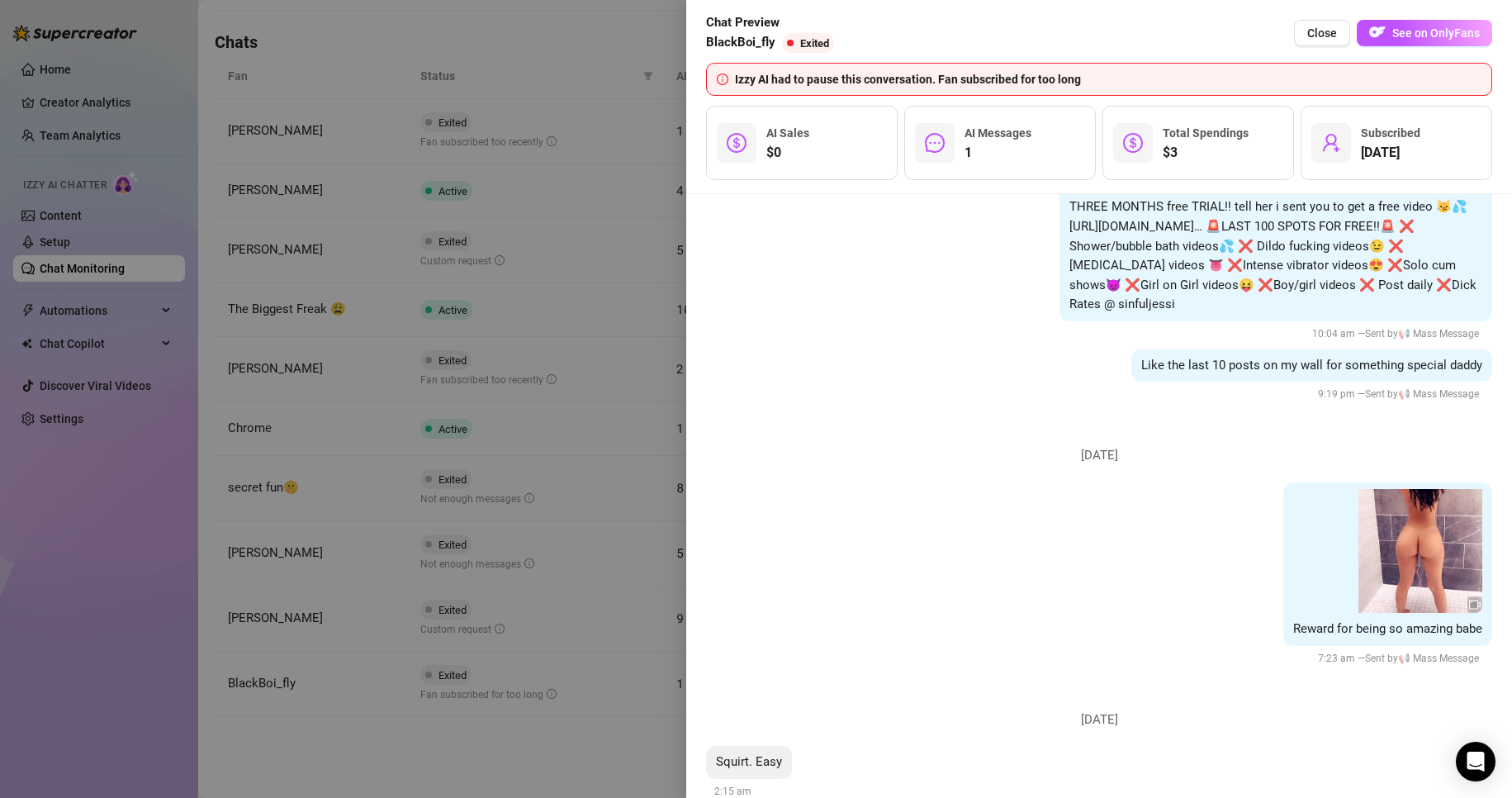
scroll to position [1567, 0]
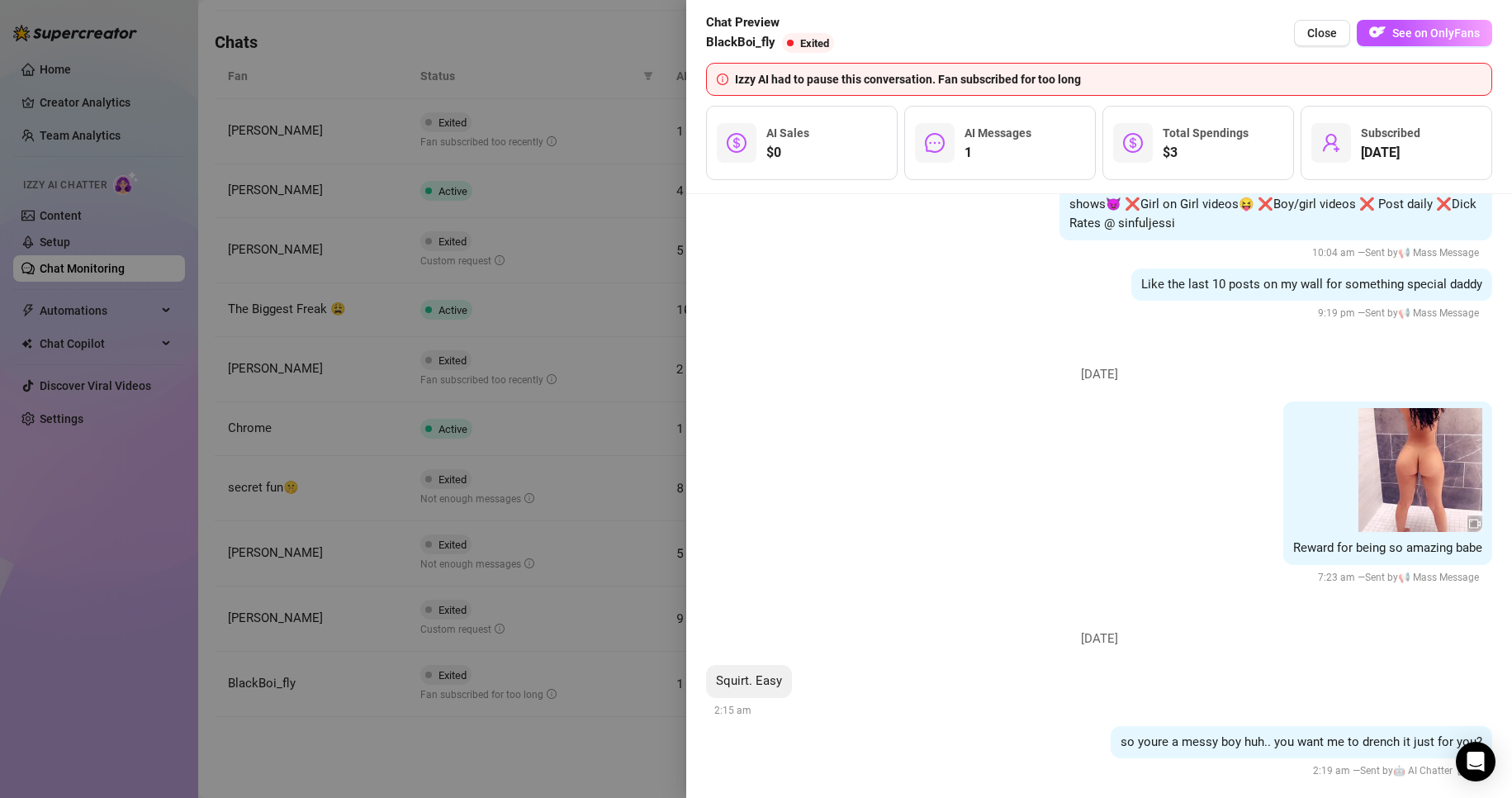
click at [576, 779] on div at bounding box center [756, 399] width 1512 height 798
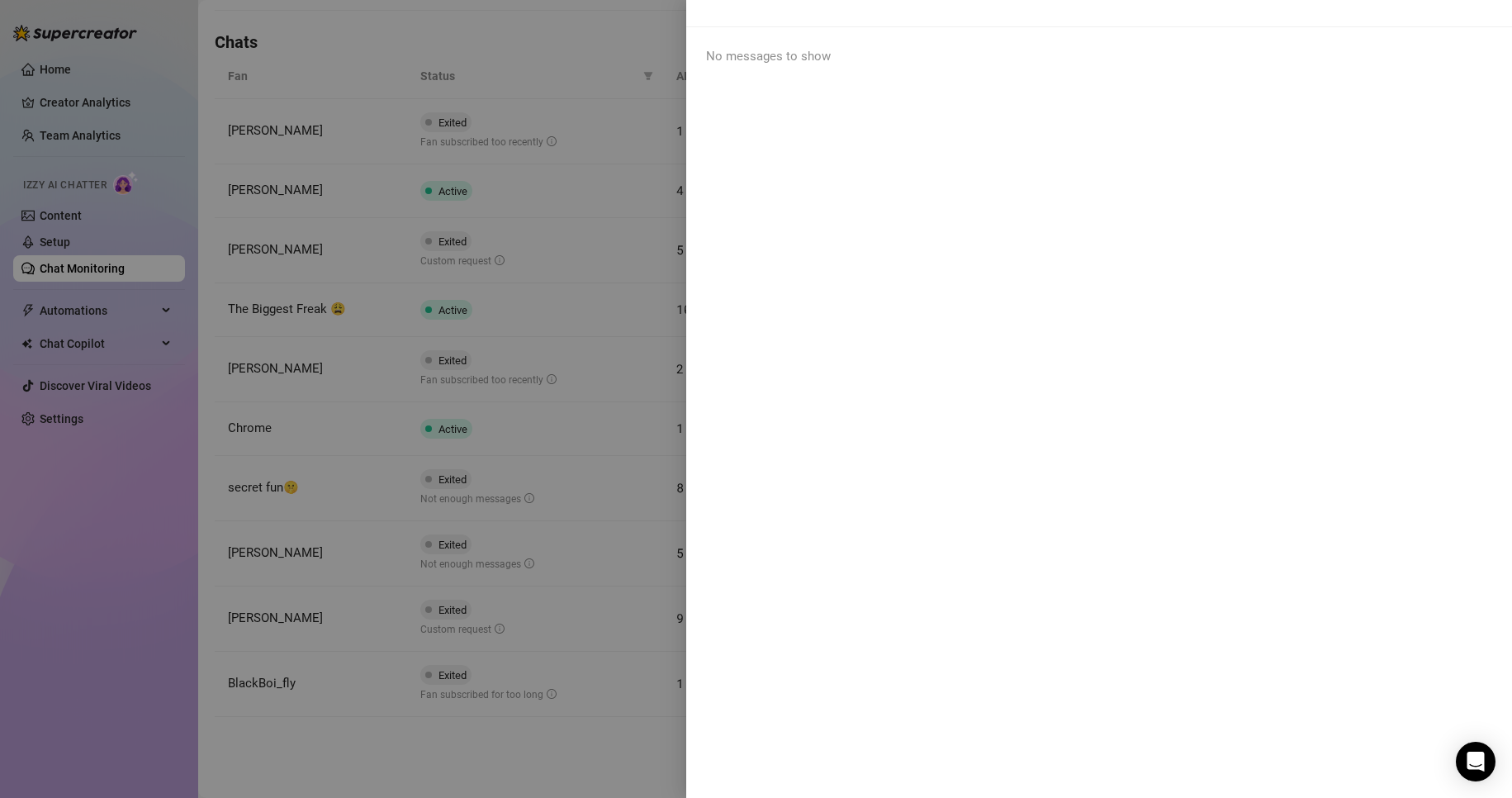
scroll to position [0, 0]
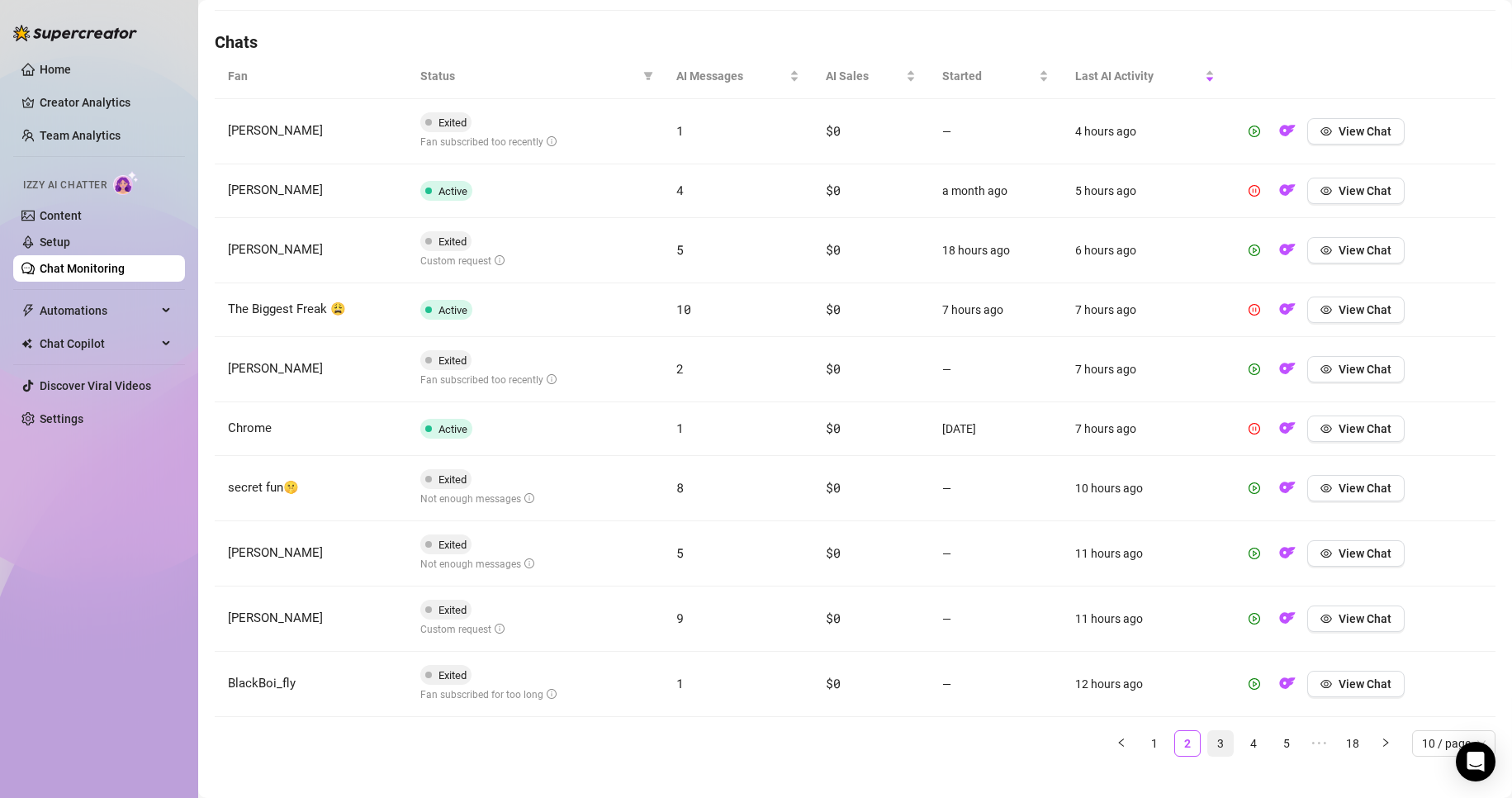
click at [720, 749] on link "3" at bounding box center [1220, 743] width 25 height 25
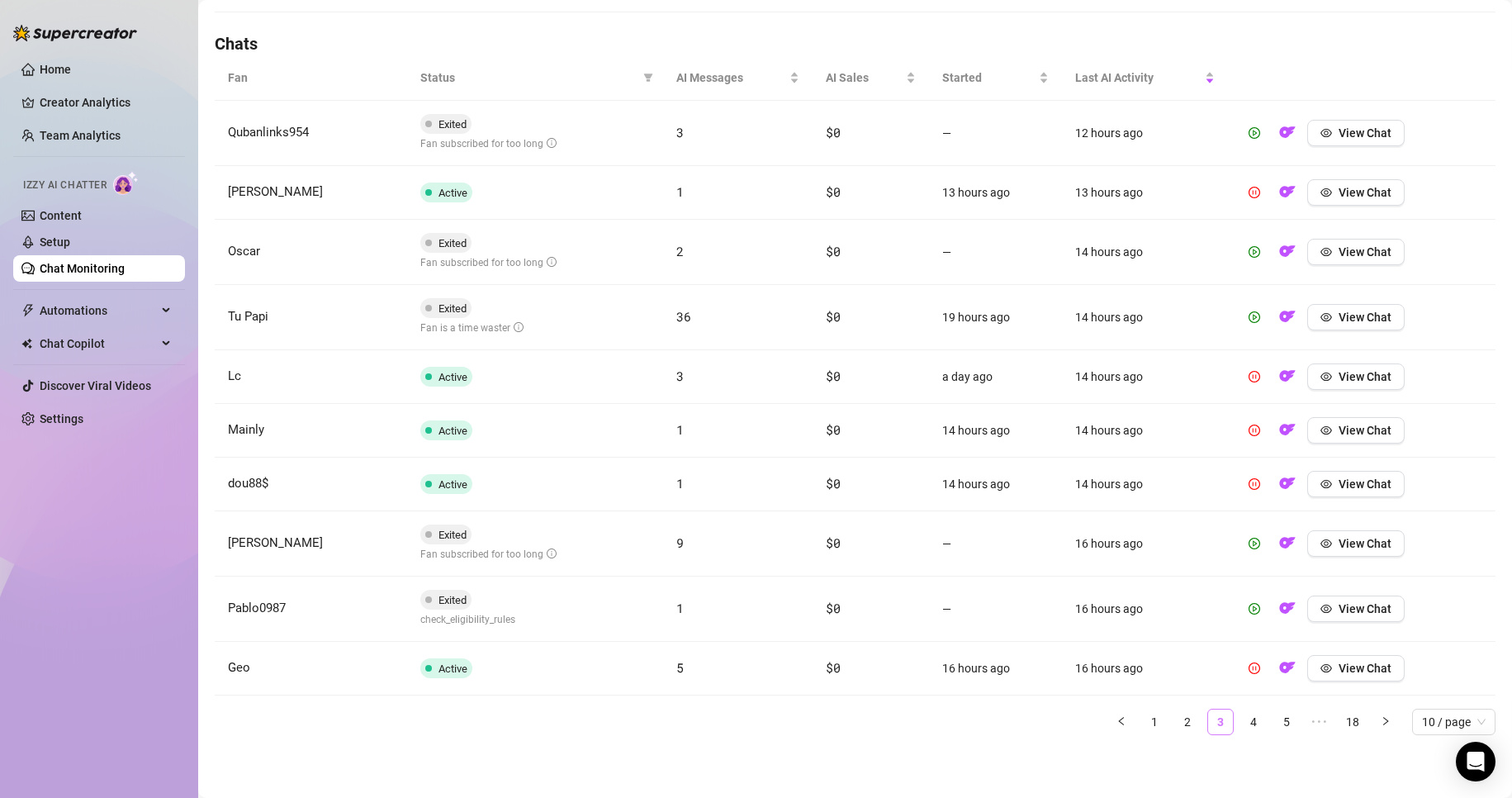
scroll to position [560, 0]
click at [720, 142] on button "View Chat" at bounding box center [1355, 132] width 97 height 27
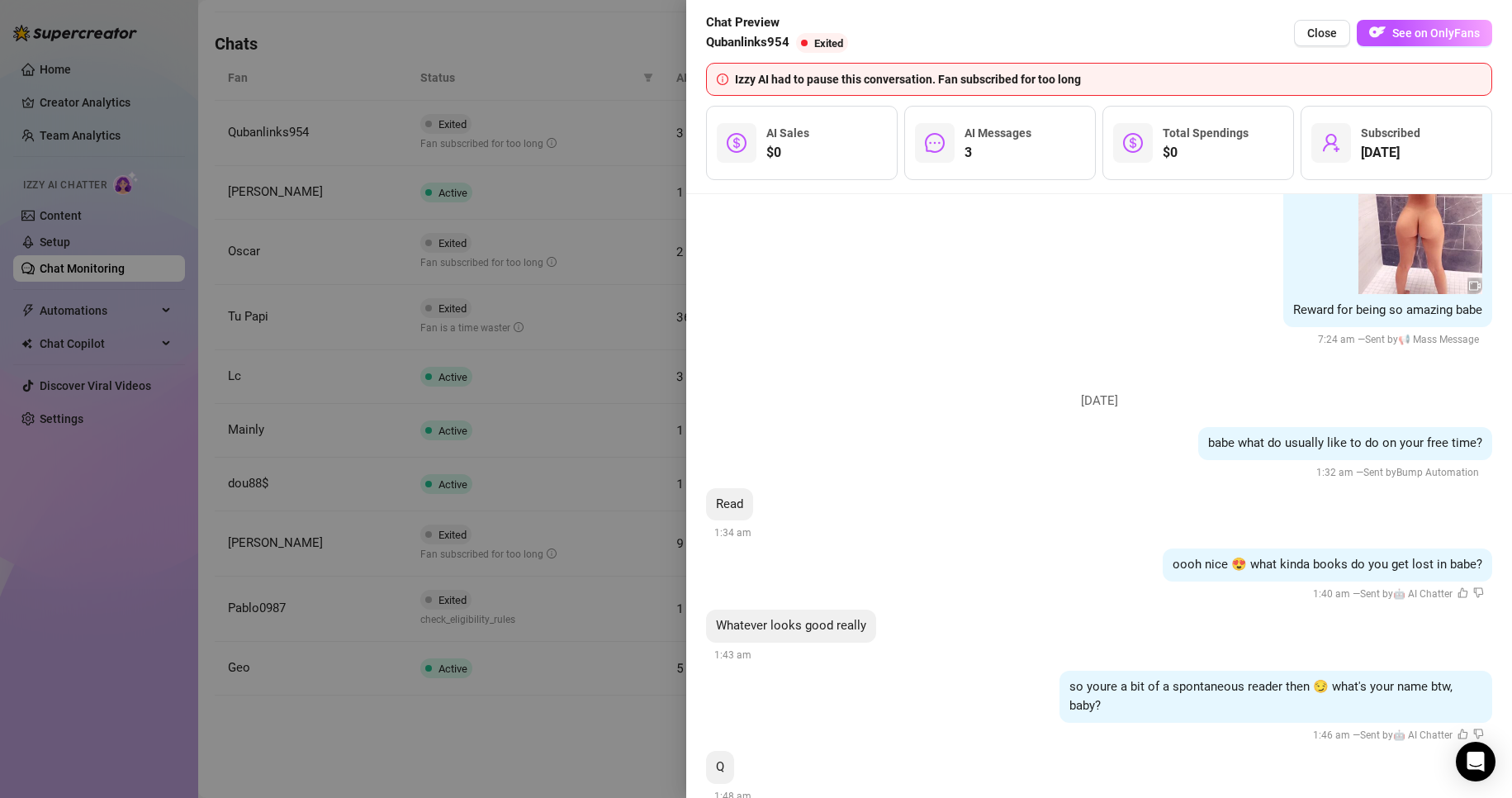
scroll to position [1890, 0]
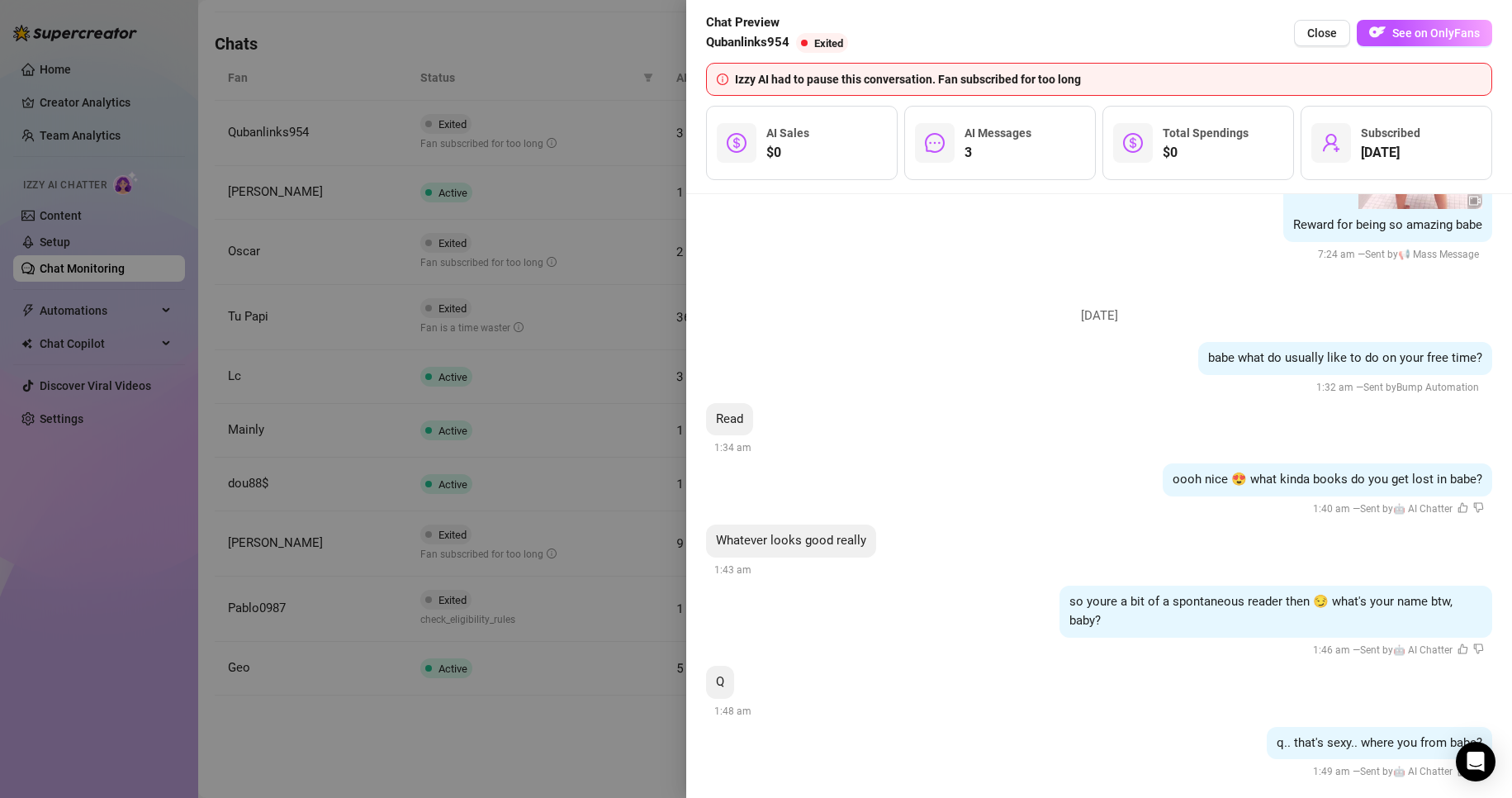
click at [611, 760] on div at bounding box center [756, 399] width 1512 height 798
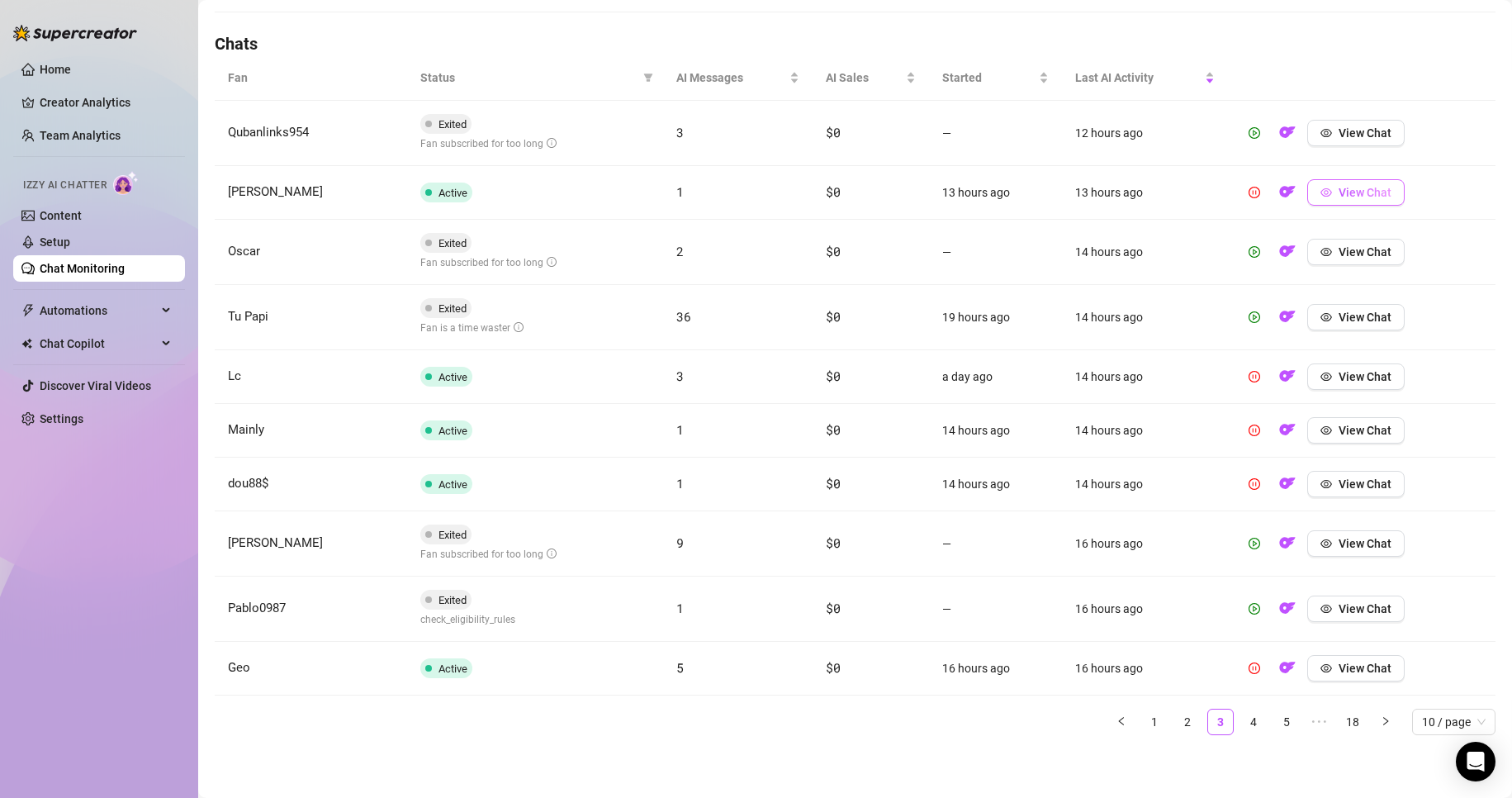
click at [720, 195] on span "View Chat" at bounding box center [1364, 193] width 53 height 13
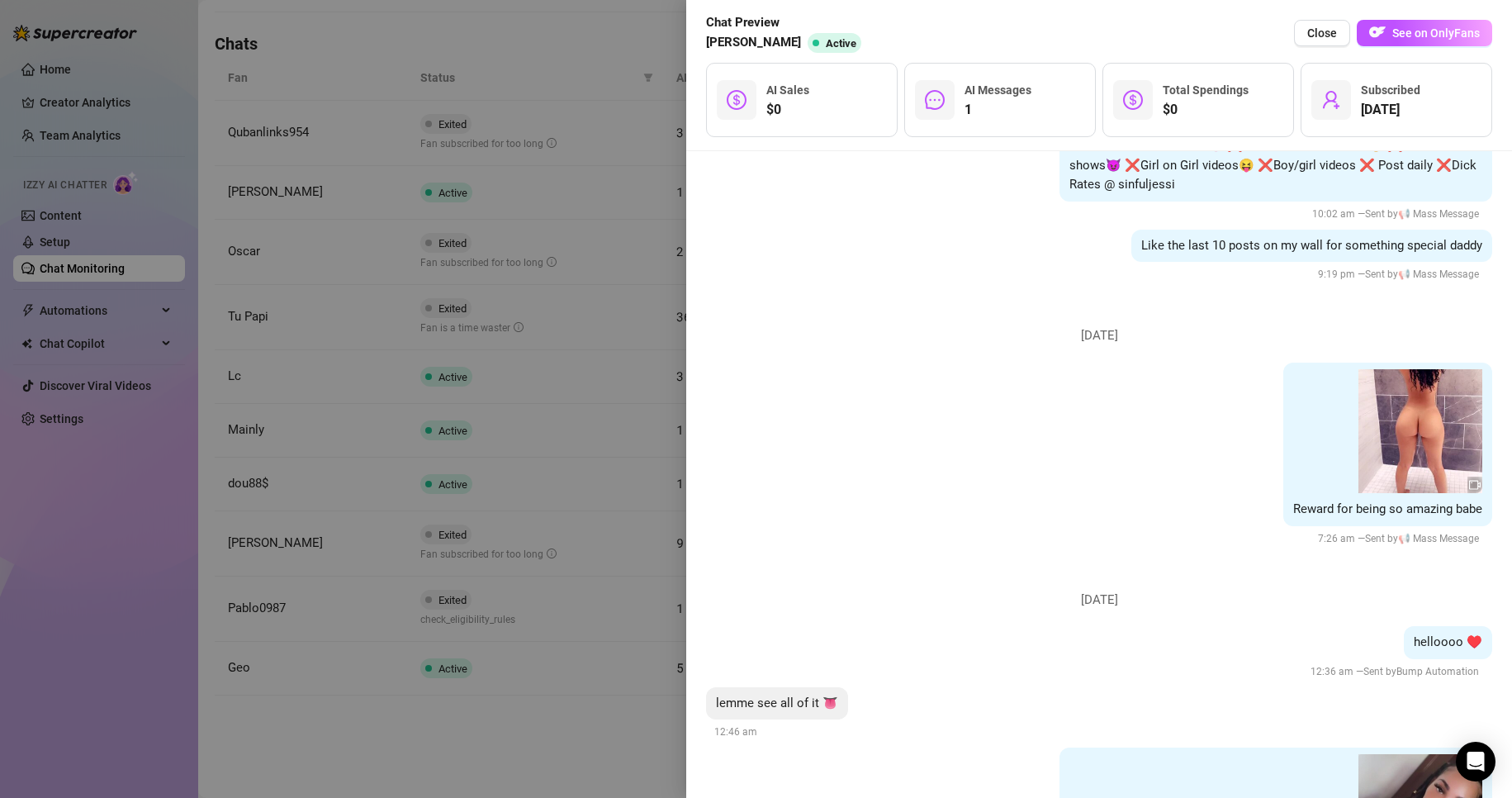
scroll to position [1734, 0]
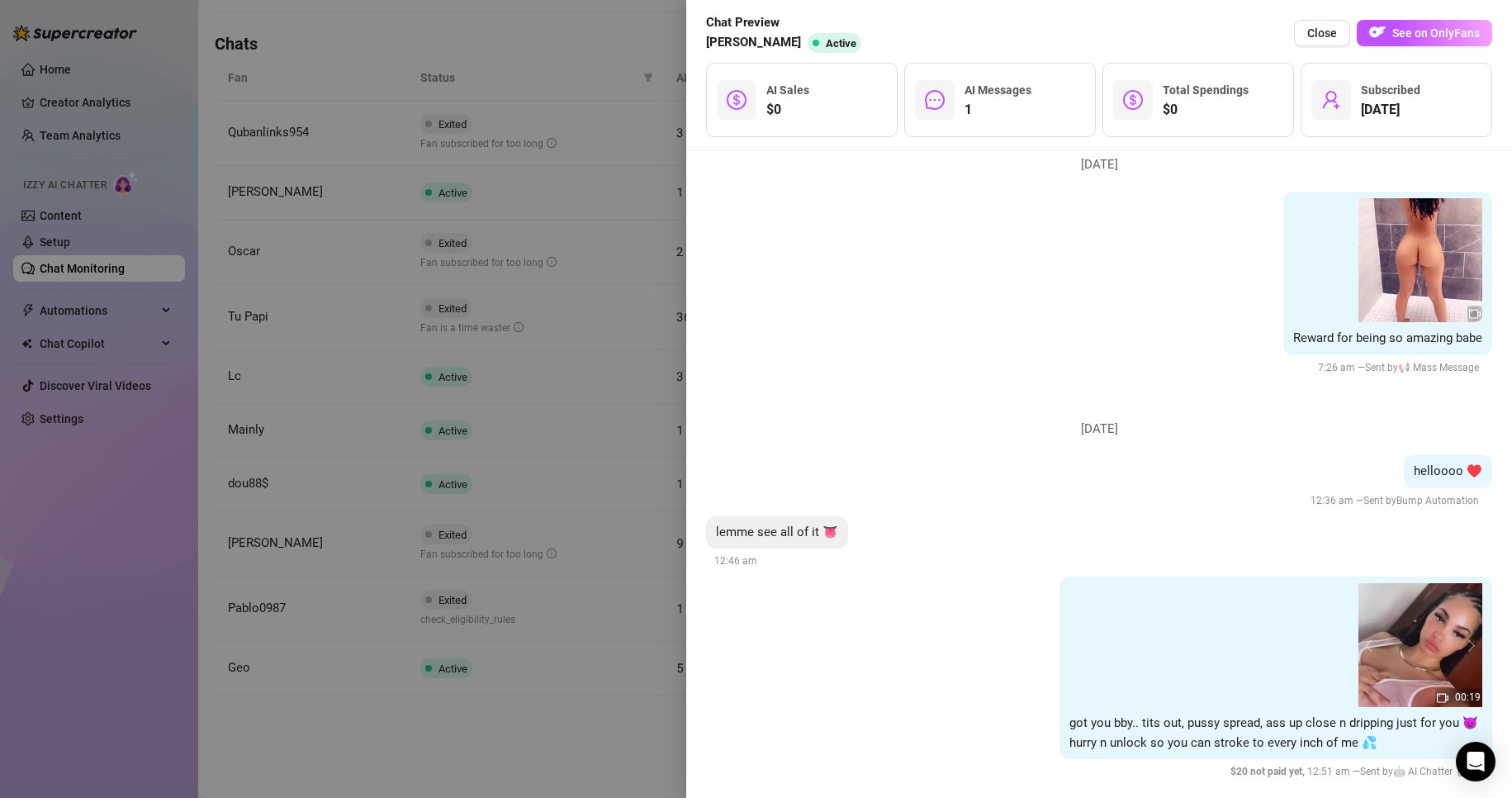
click at [520, 772] on div at bounding box center [756, 399] width 1512 height 798
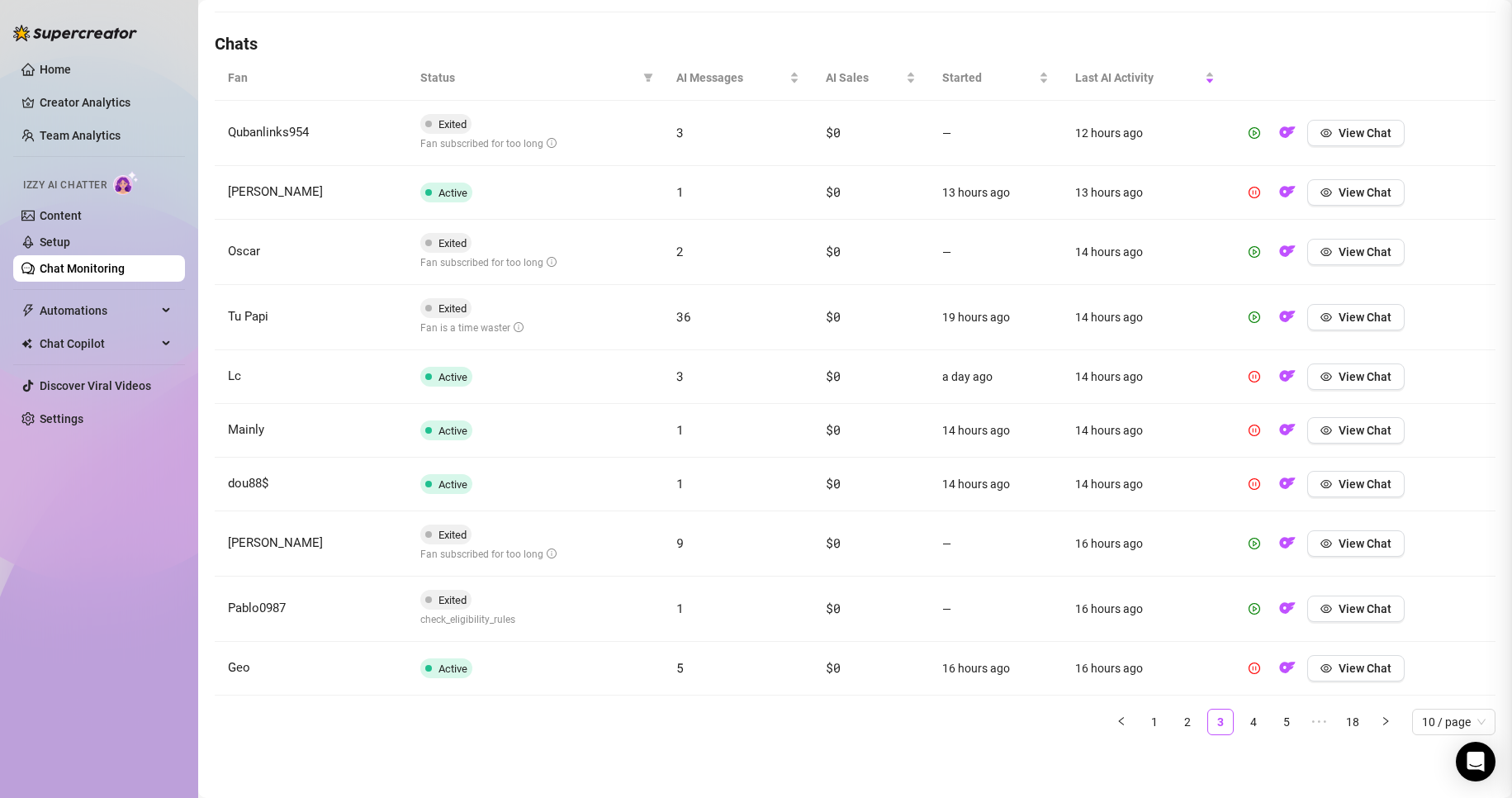
scroll to position [0, 0]
click at [720, 246] on span "View Chat" at bounding box center [1364, 252] width 53 height 13
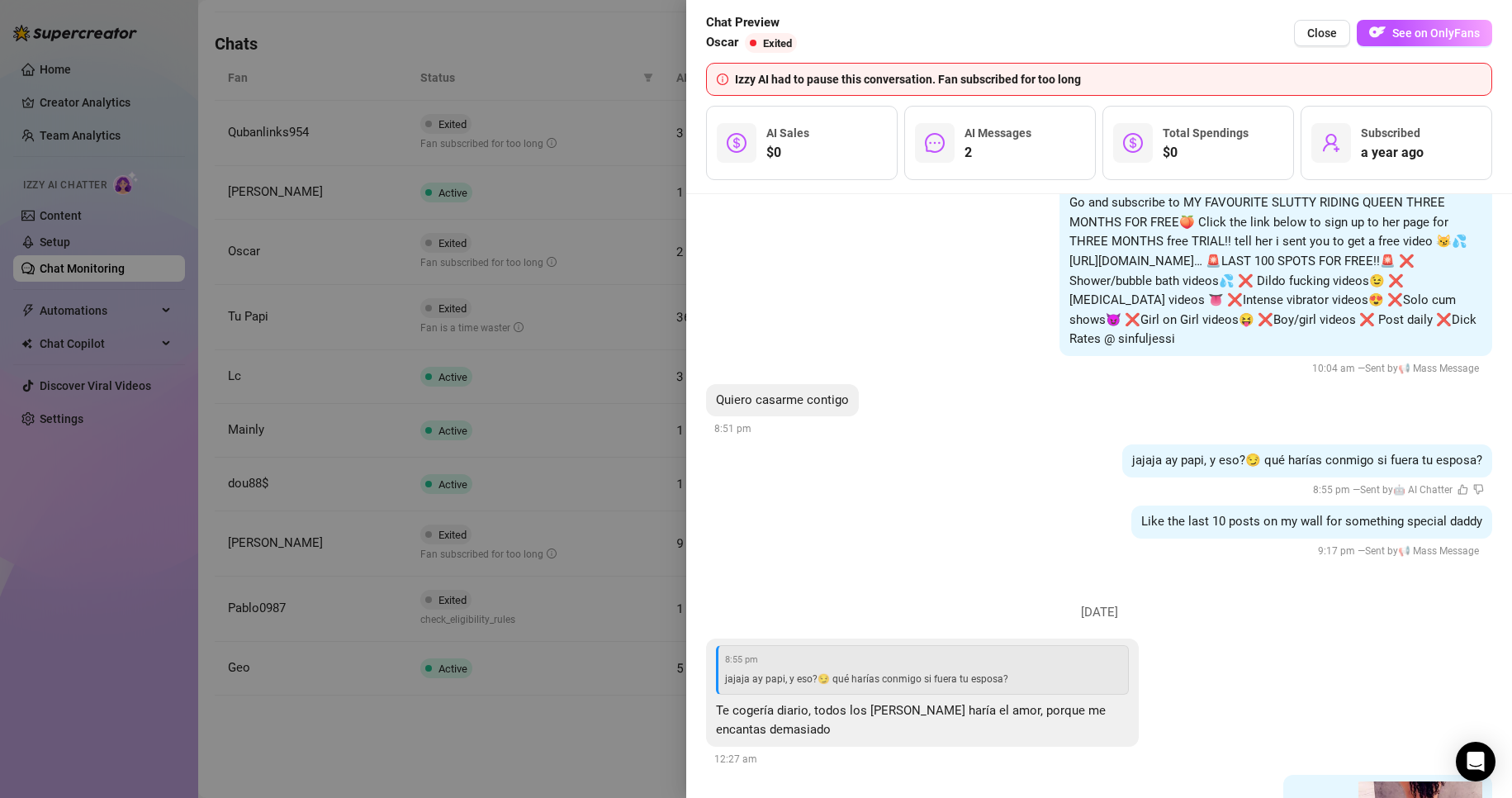
scroll to position [1844, 0]
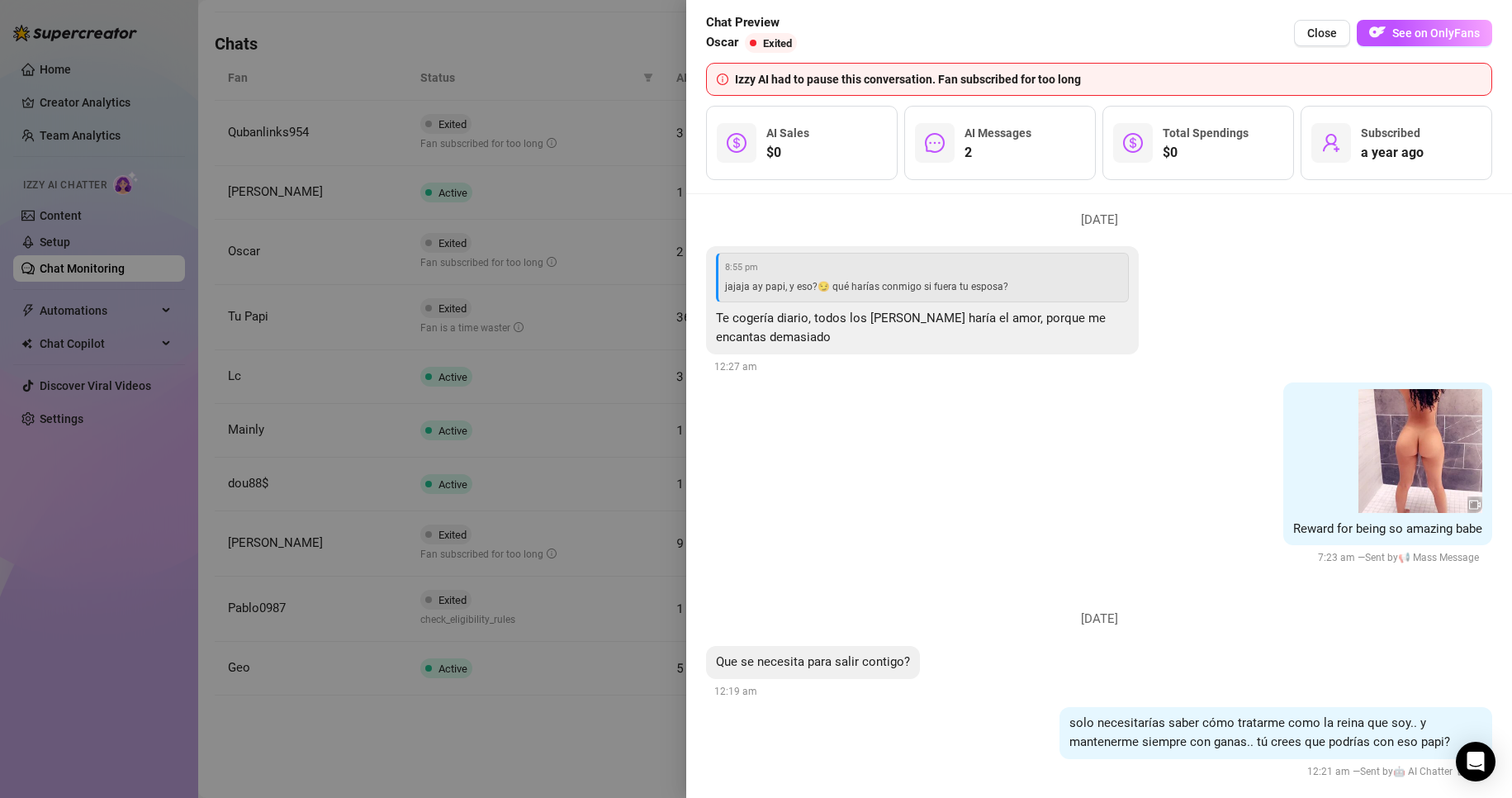
click at [543, 754] on div at bounding box center [756, 399] width 1512 height 798
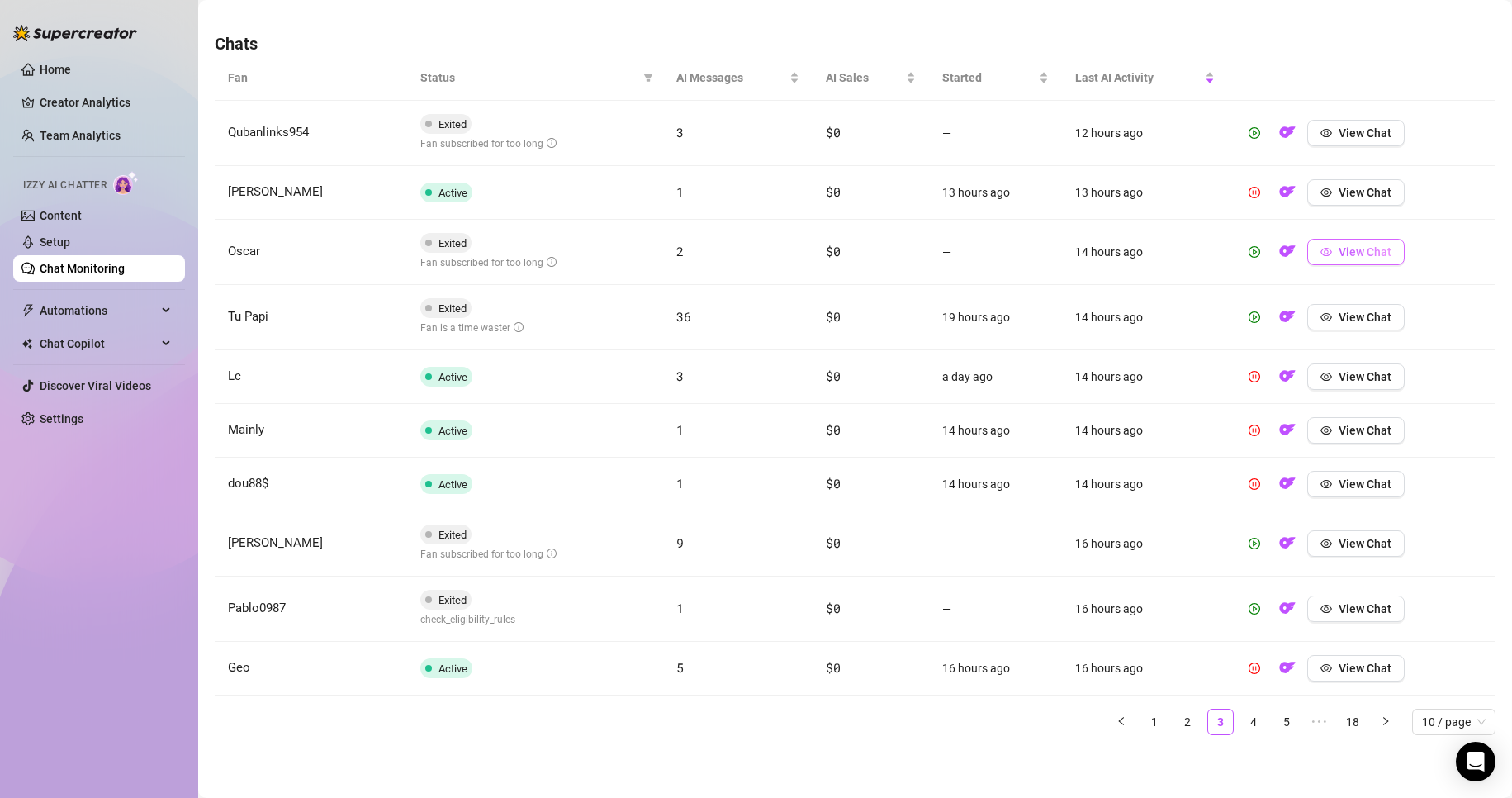
click at [720, 250] on span "View Chat" at bounding box center [1364, 252] width 53 height 13
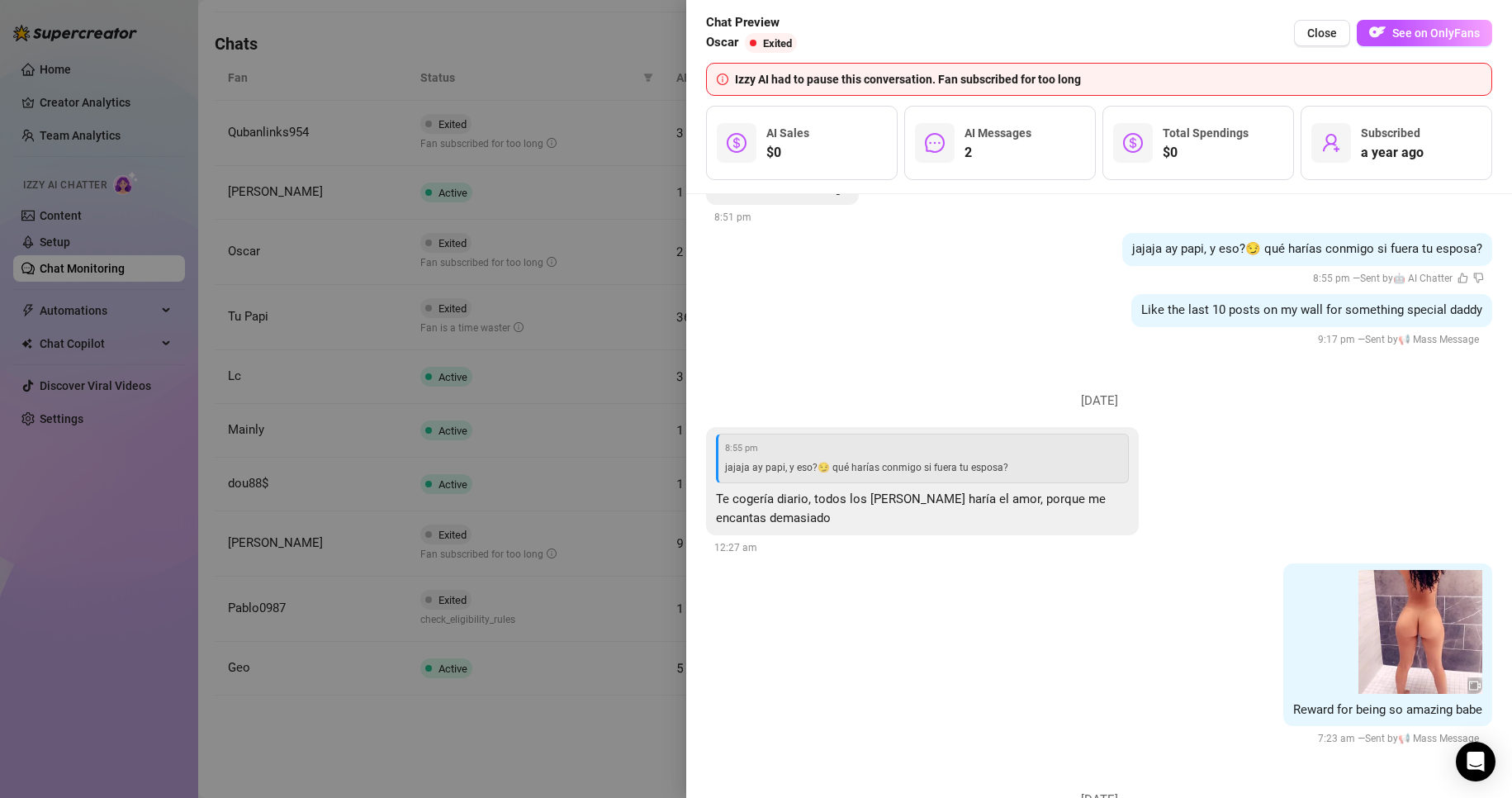
scroll to position [1844, 0]
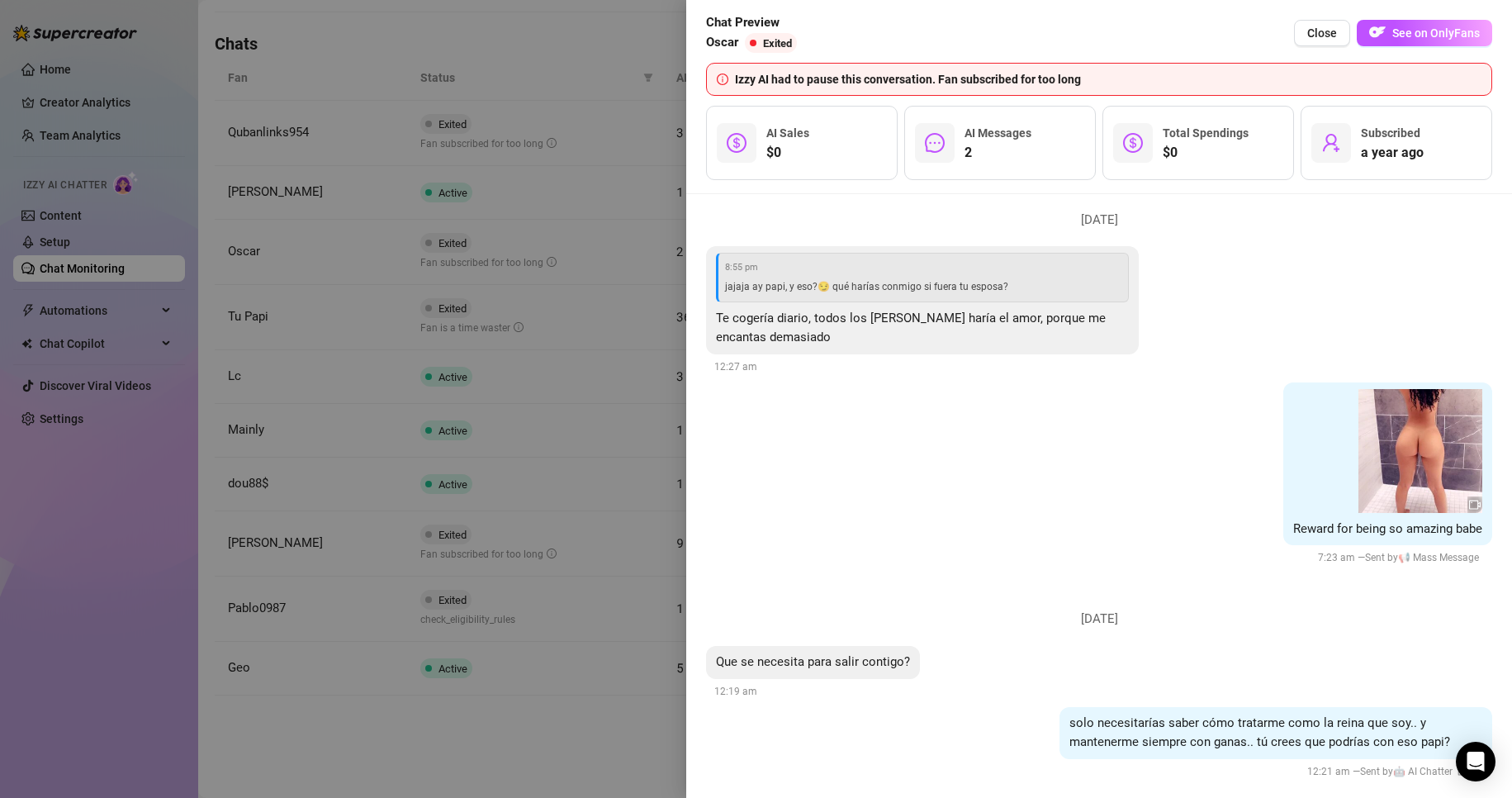
click at [576, 729] on div at bounding box center [756, 399] width 1512 height 798
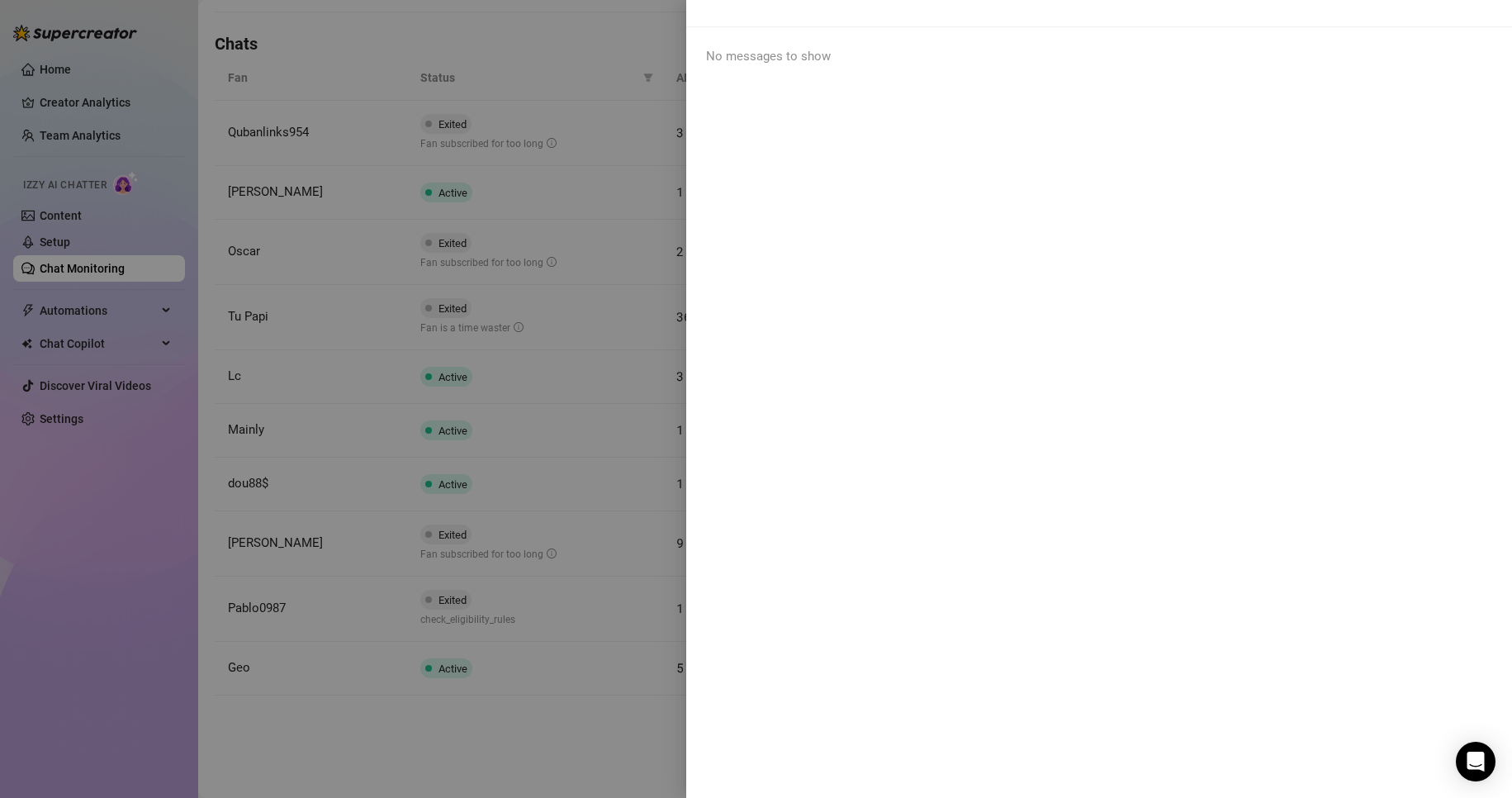
scroll to position [0, 0]
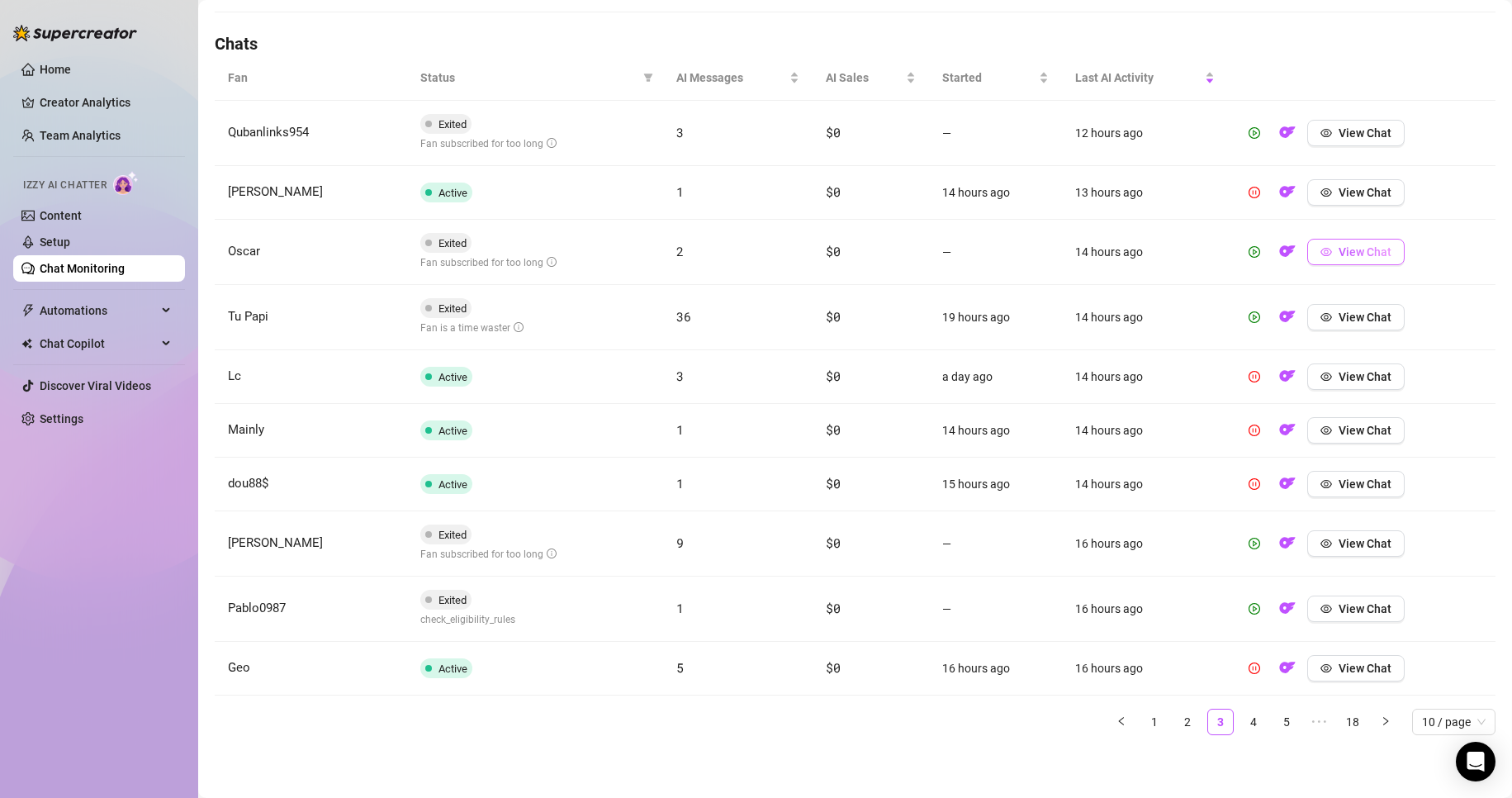
click at [720, 245] on span "View Chat" at bounding box center [1364, 252] width 53 height 13
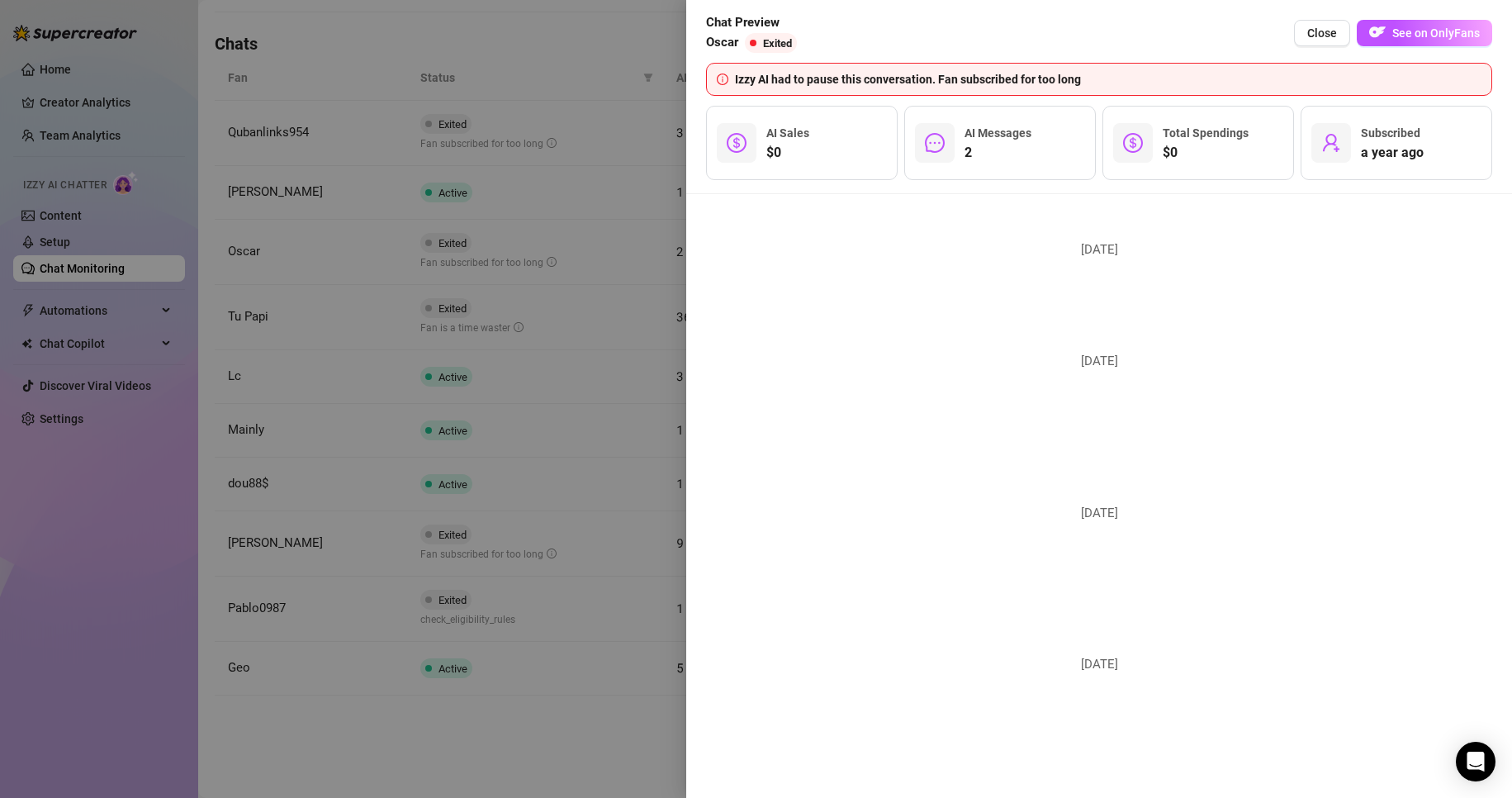
click at [720, 245] on div at bounding box center [756, 399] width 1512 height 798
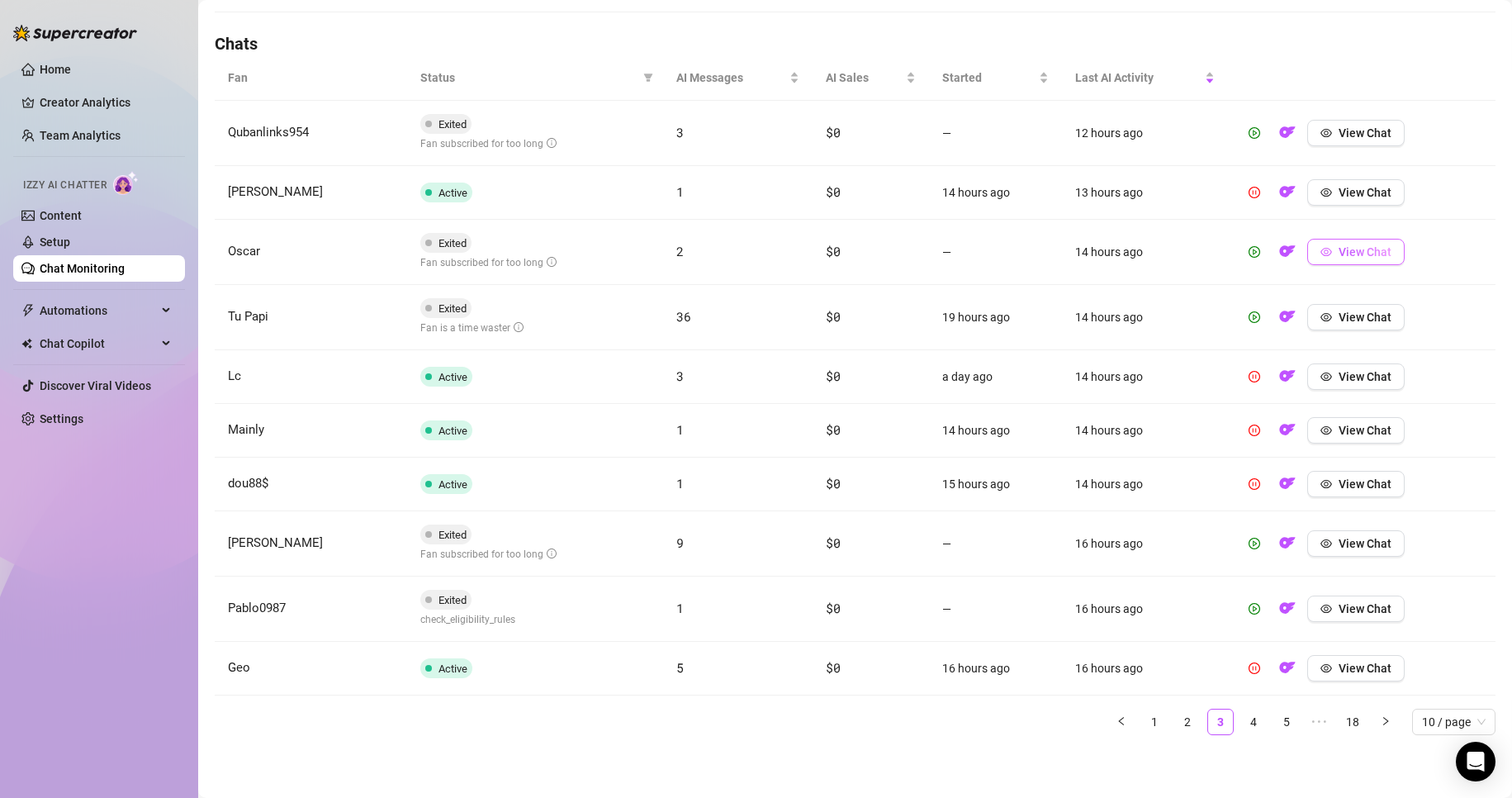
click at [720, 245] on span "View Chat" at bounding box center [1364, 252] width 53 height 13
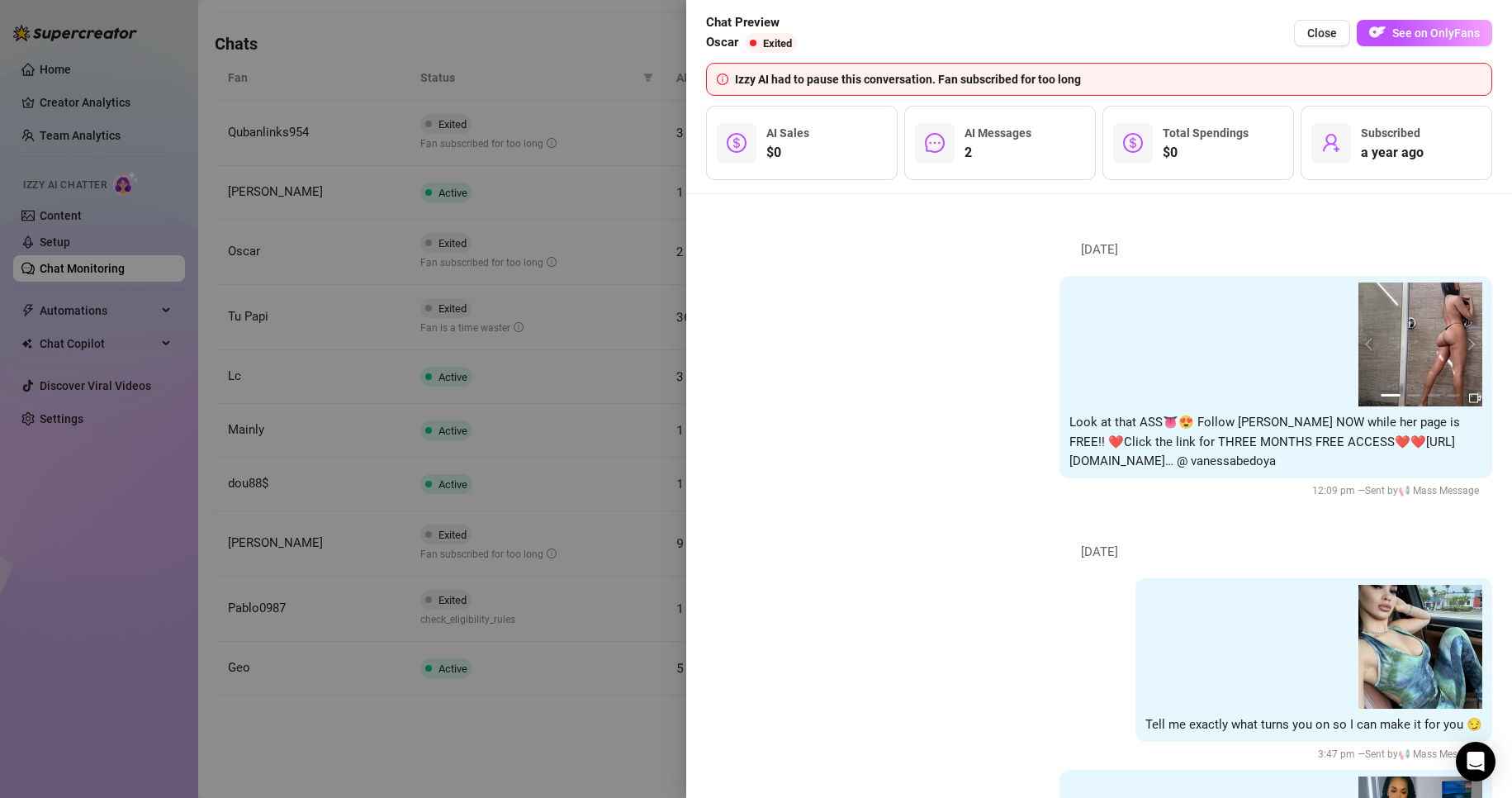
click at [623, 751] on div at bounding box center [756, 399] width 1512 height 798
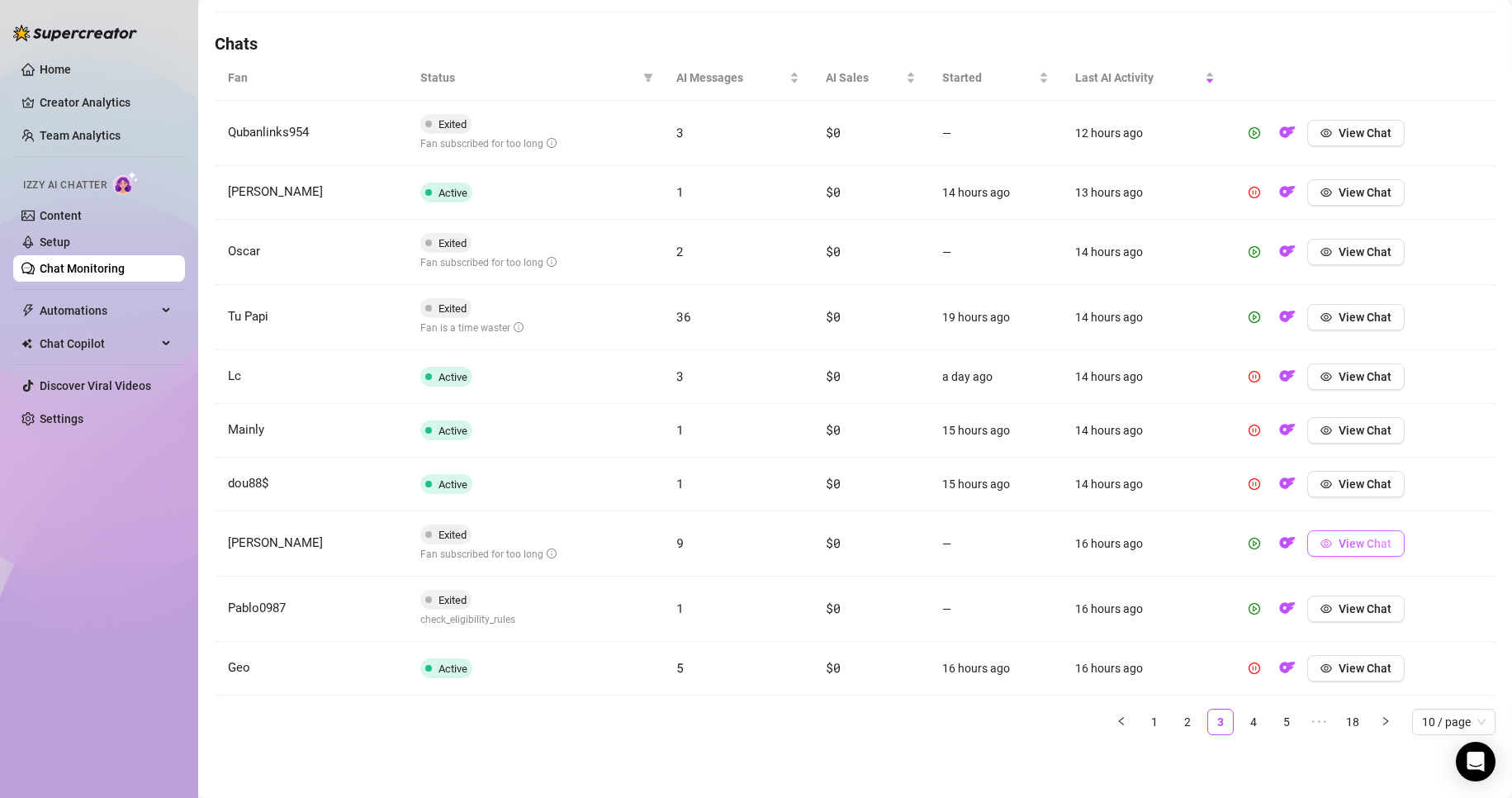
click at [720, 548] on span "View Chat" at bounding box center [1364, 543] width 53 height 13
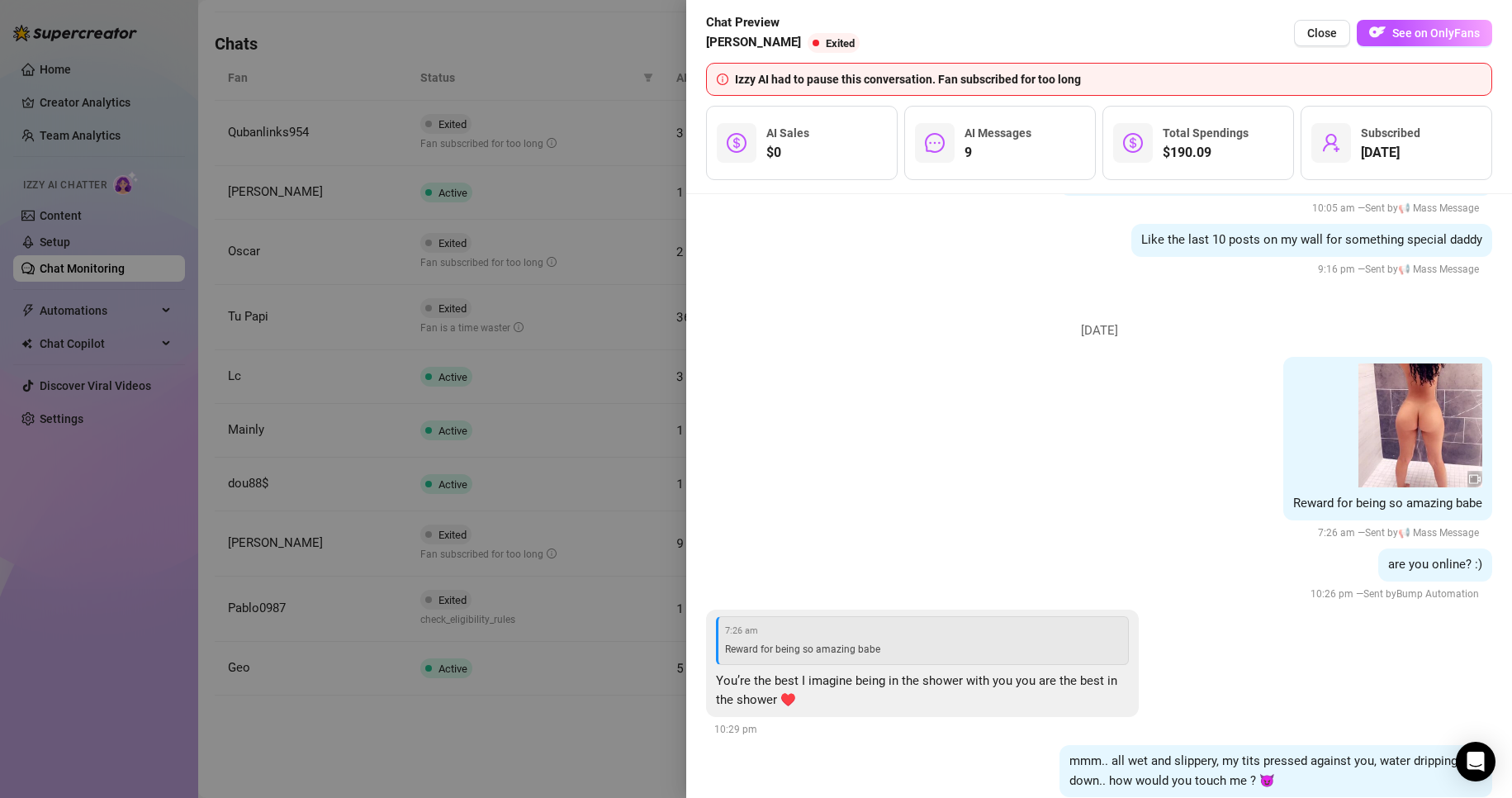
scroll to position [2819, 0]
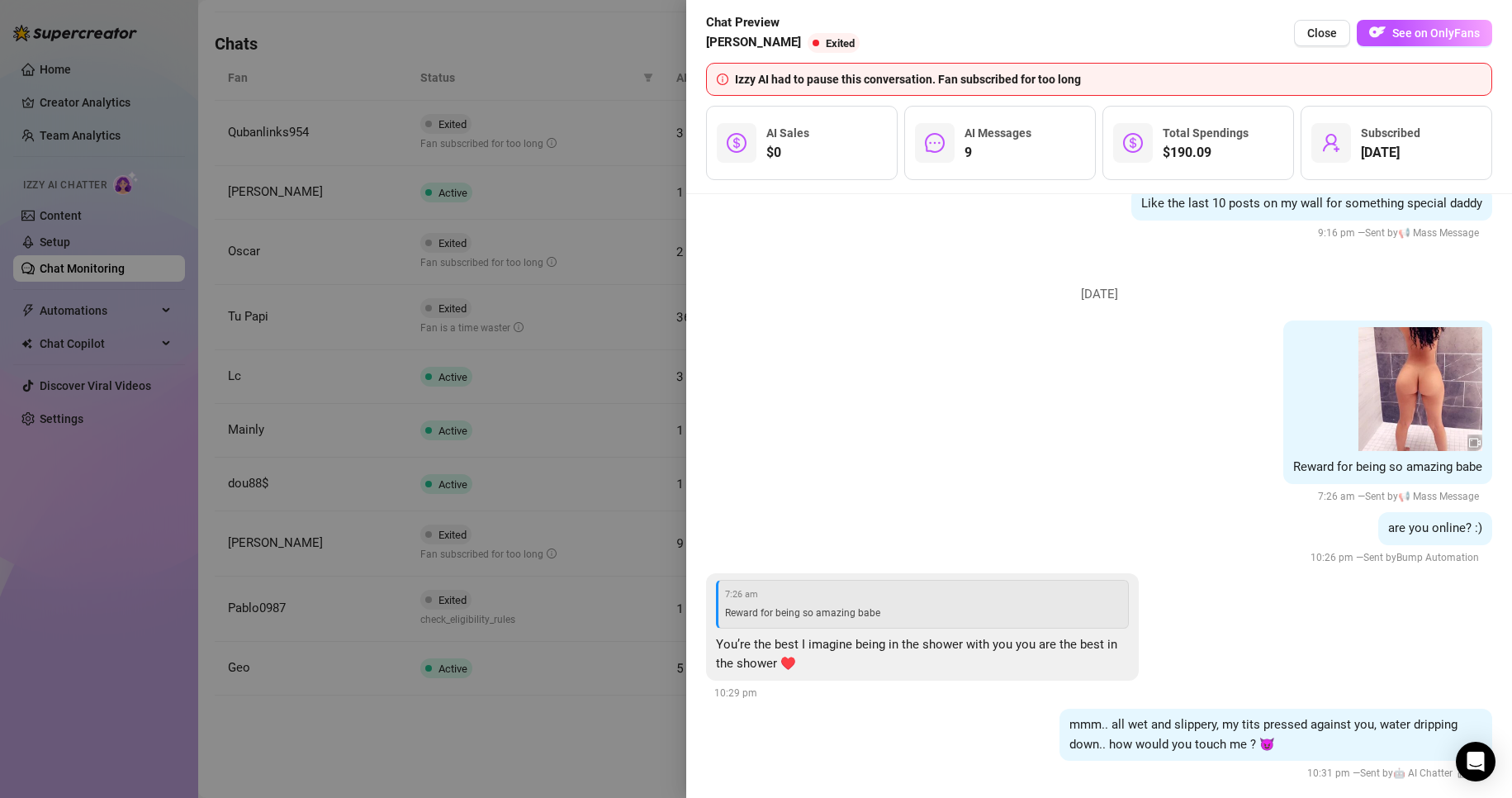
click at [496, 759] on div at bounding box center [756, 399] width 1512 height 798
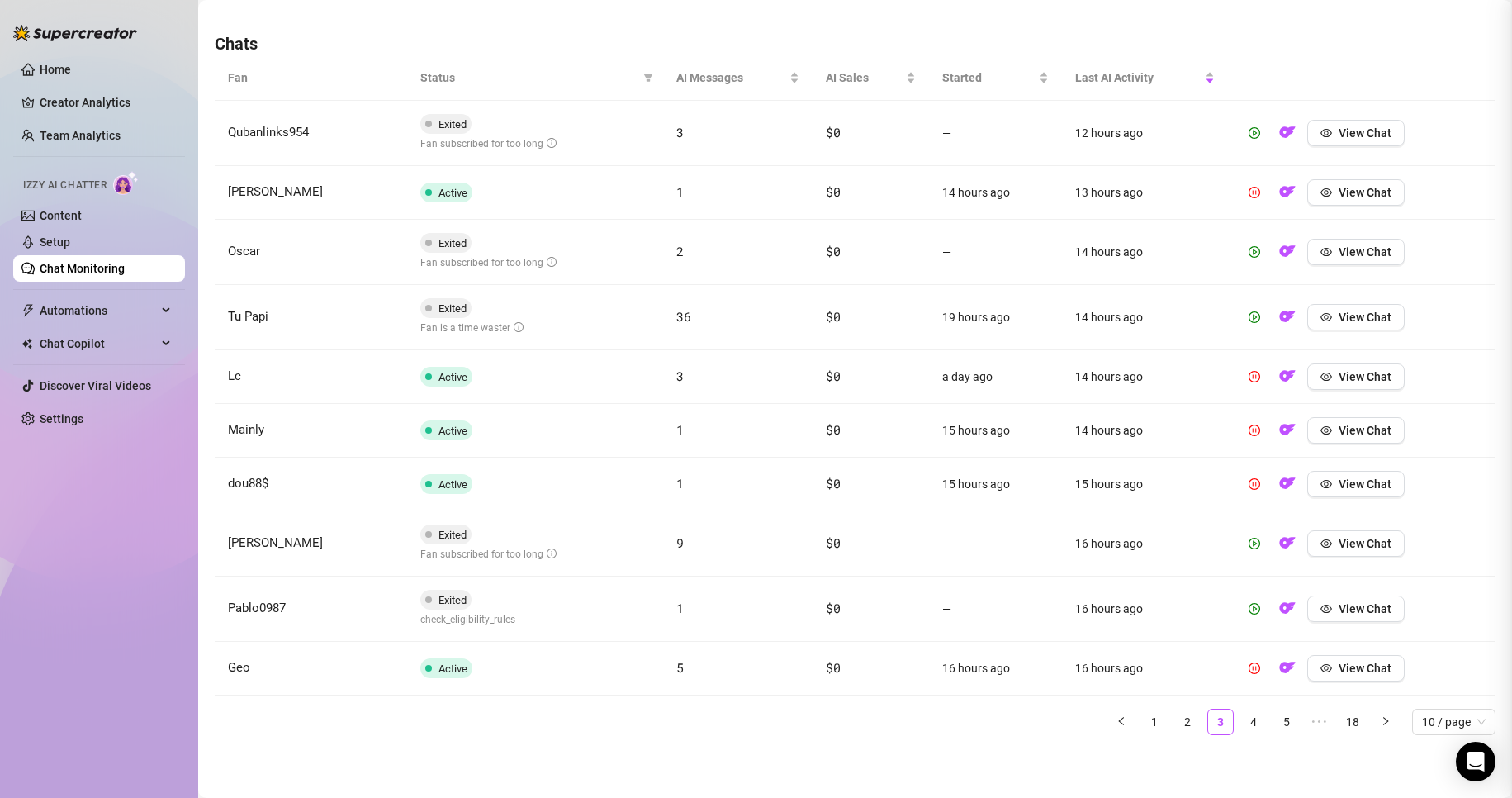
scroll to position [0, 0]
click at [720, 604] on span "View Chat" at bounding box center [1364, 608] width 53 height 13
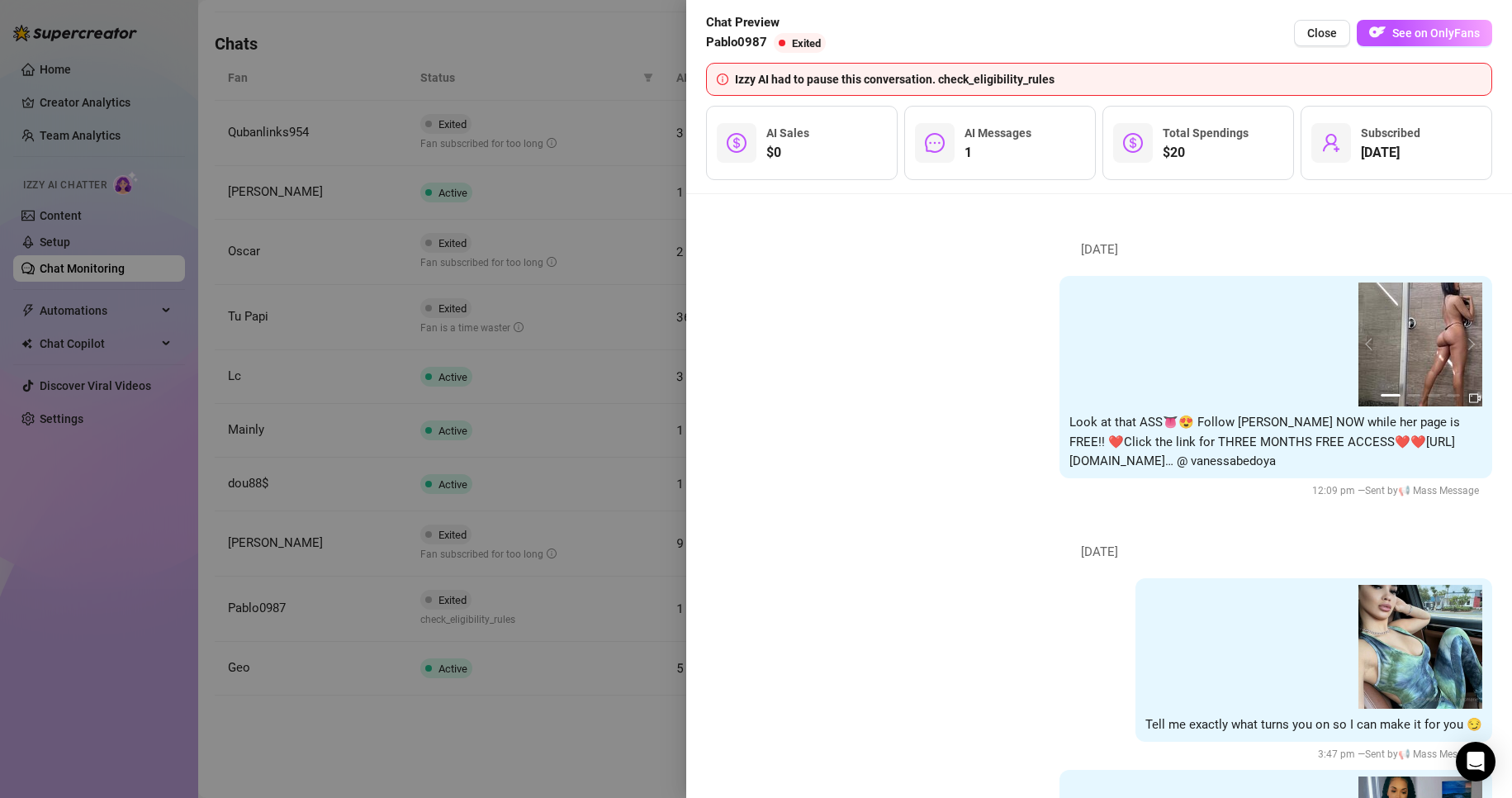
click at [572, 702] on div at bounding box center [756, 399] width 1512 height 798
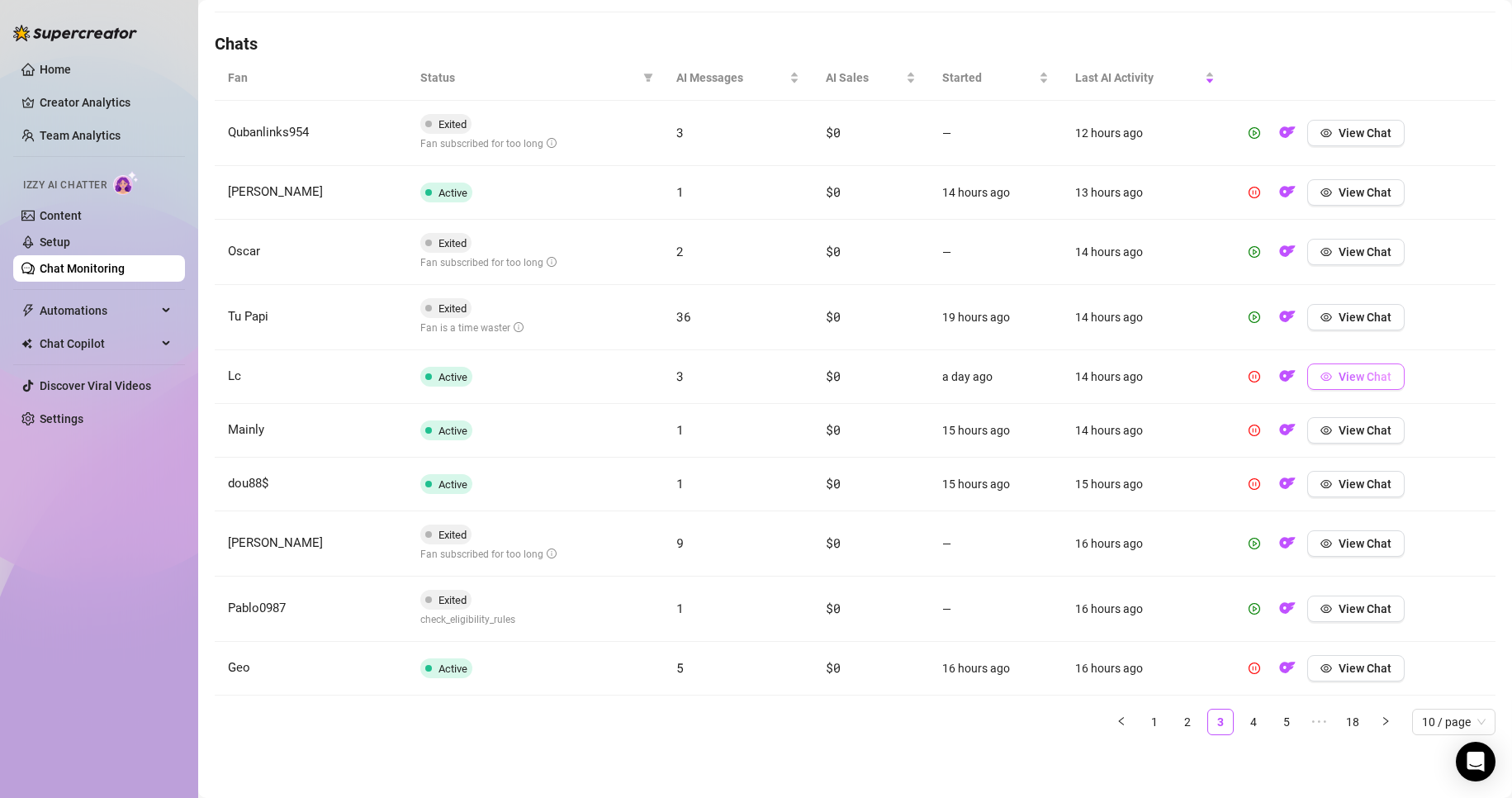
click at [720, 374] on span "View Chat" at bounding box center [1364, 377] width 53 height 13
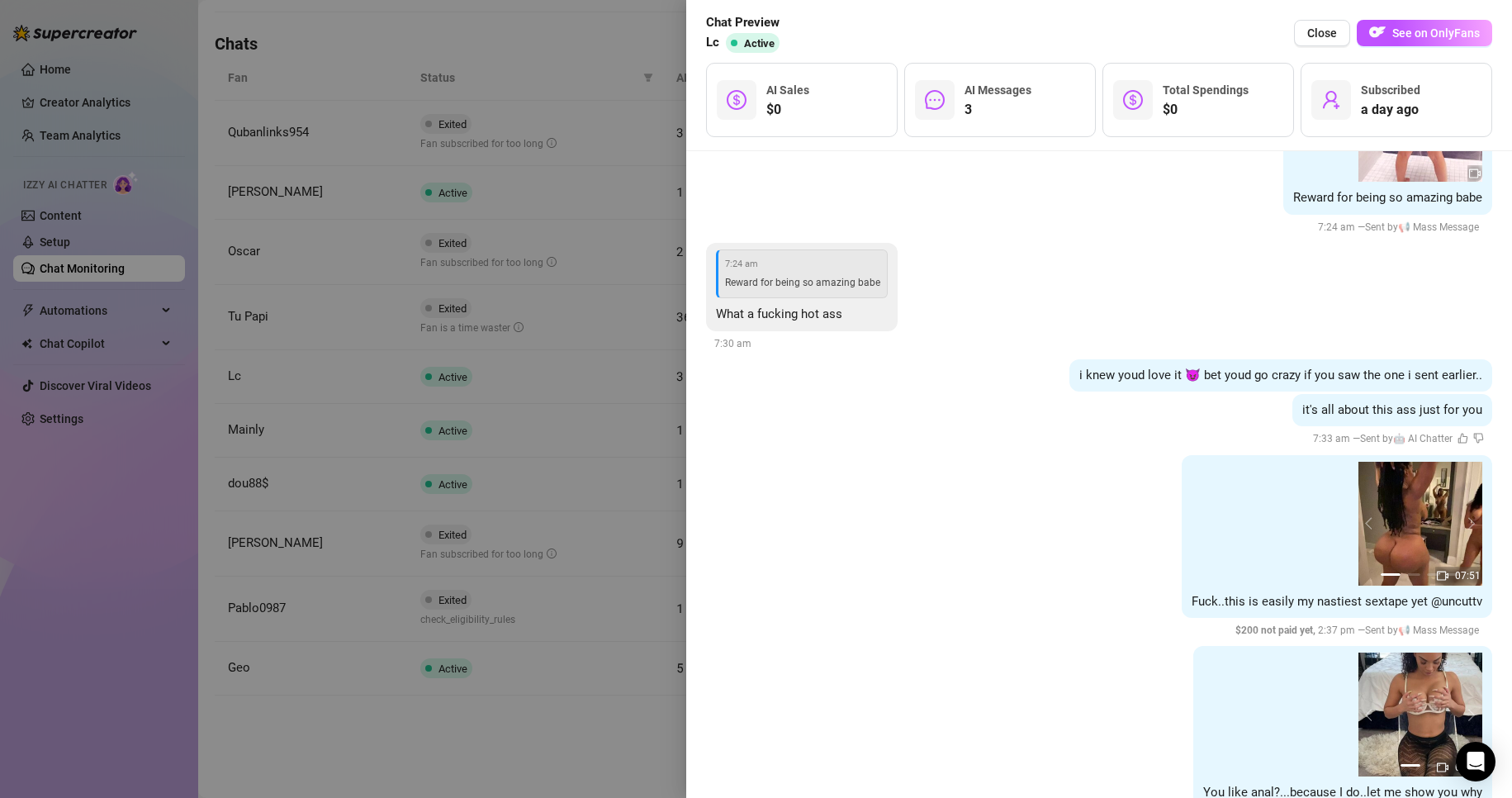
scroll to position [925, 0]
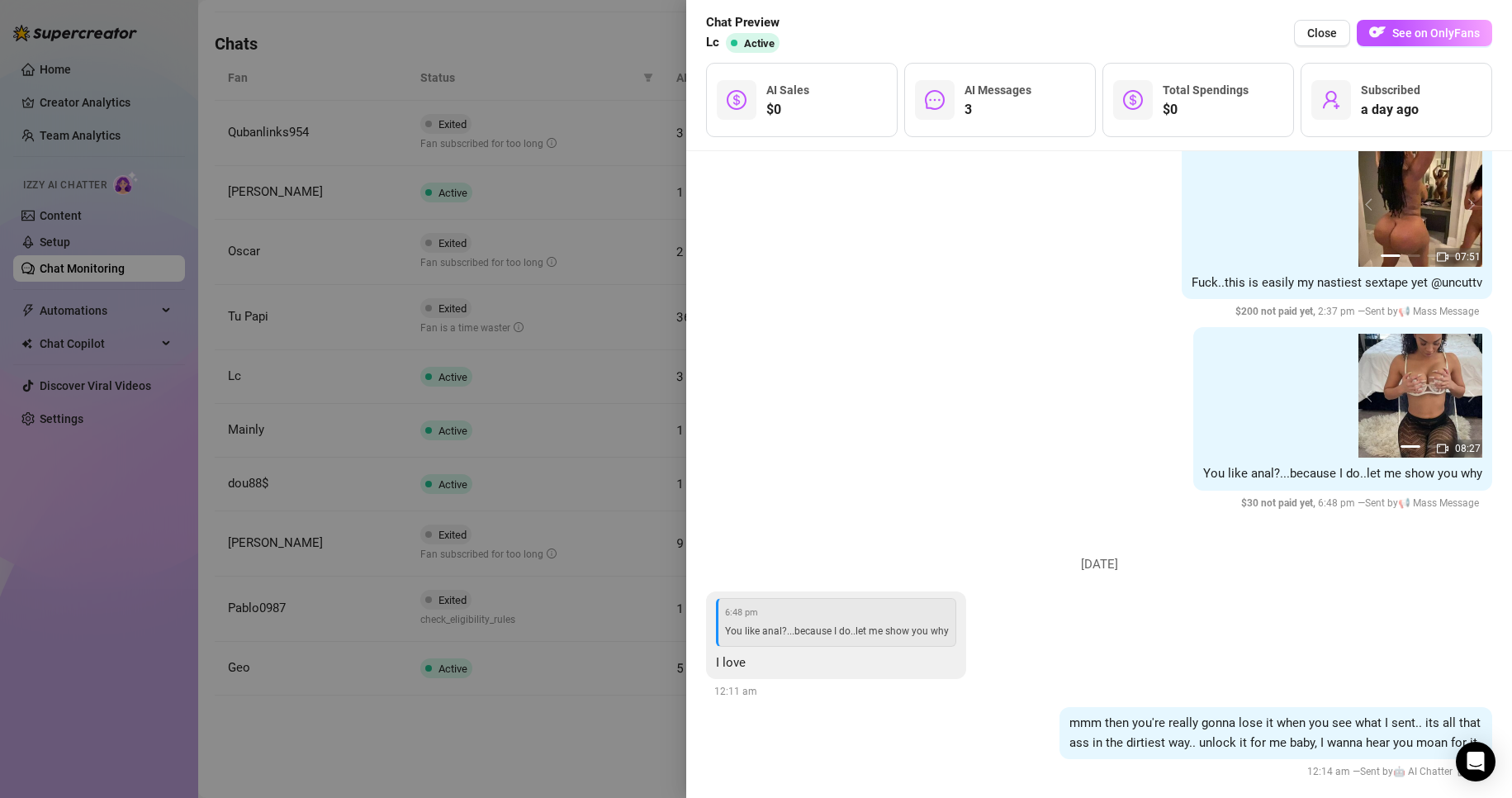
click at [557, 740] on div at bounding box center [756, 399] width 1512 height 798
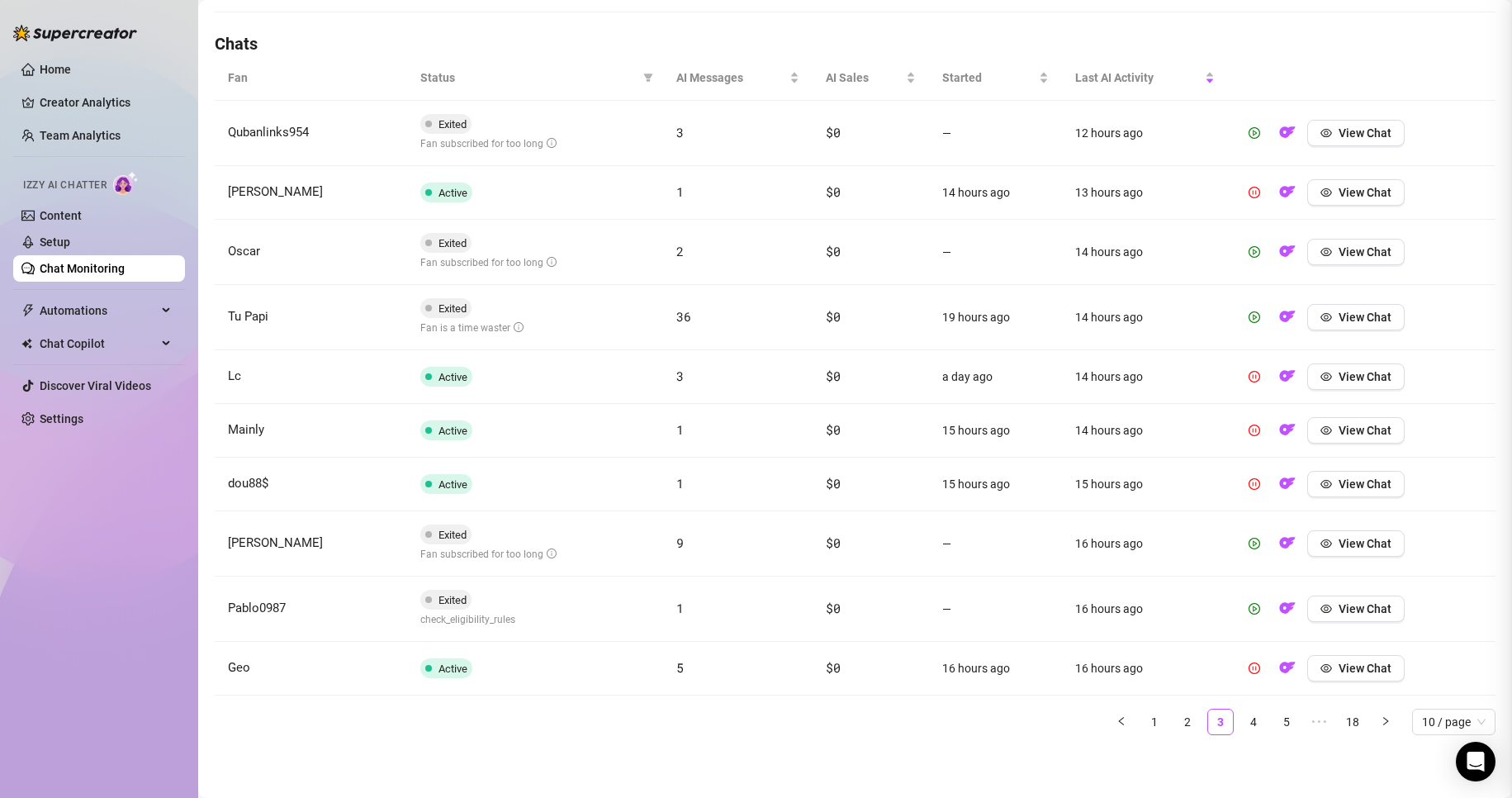
scroll to position [0, 0]
click at [720, 413] on td "View Chat" at bounding box center [1361, 430] width 267 height 54
click at [720, 434] on span "View Chat" at bounding box center [1364, 430] width 53 height 13
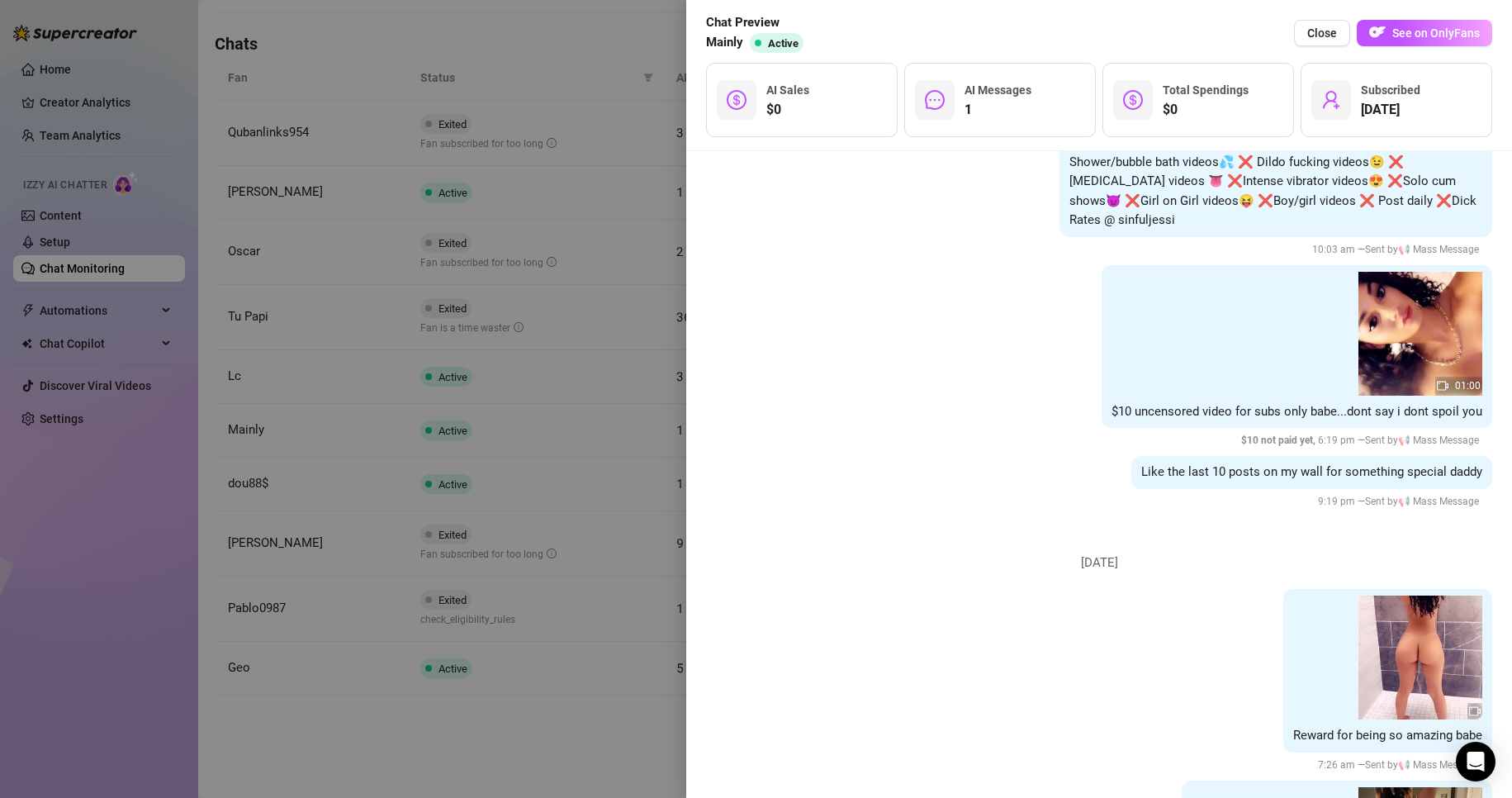
scroll to position [2901, 0]
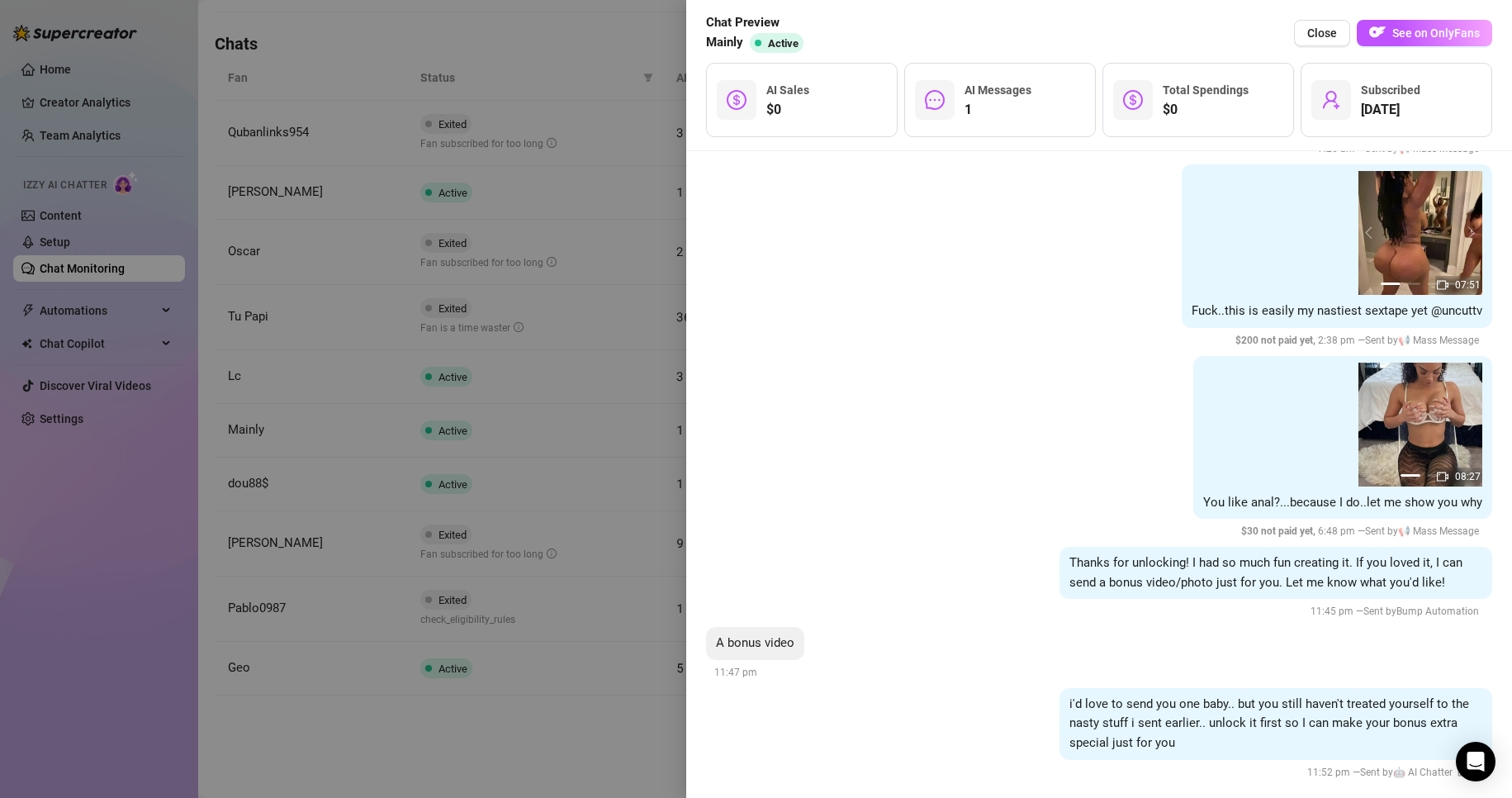
click at [570, 741] on div at bounding box center [756, 399] width 1512 height 798
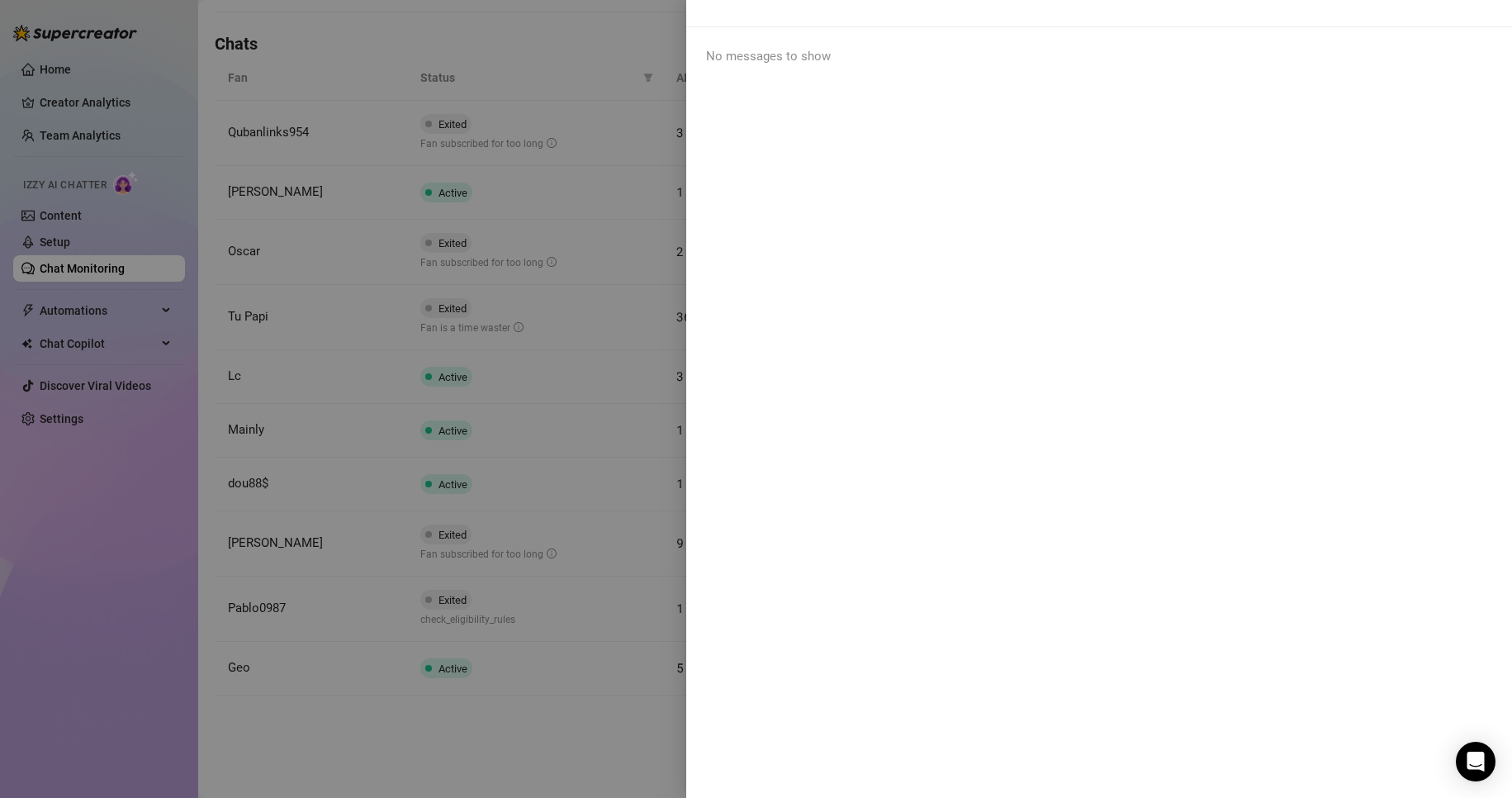
scroll to position [0, 0]
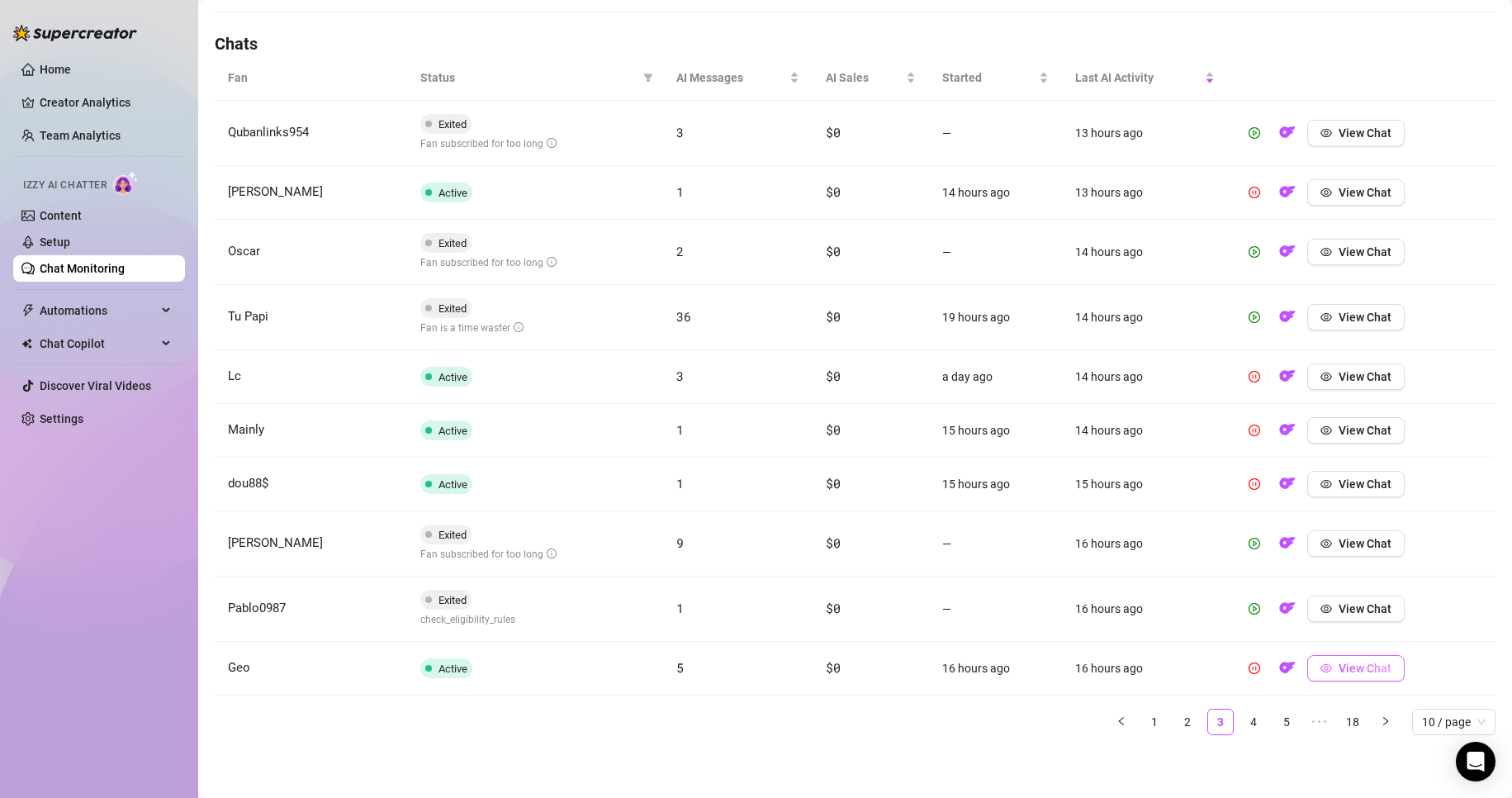
click at [720, 664] on span "View Chat" at bounding box center [1364, 668] width 53 height 13
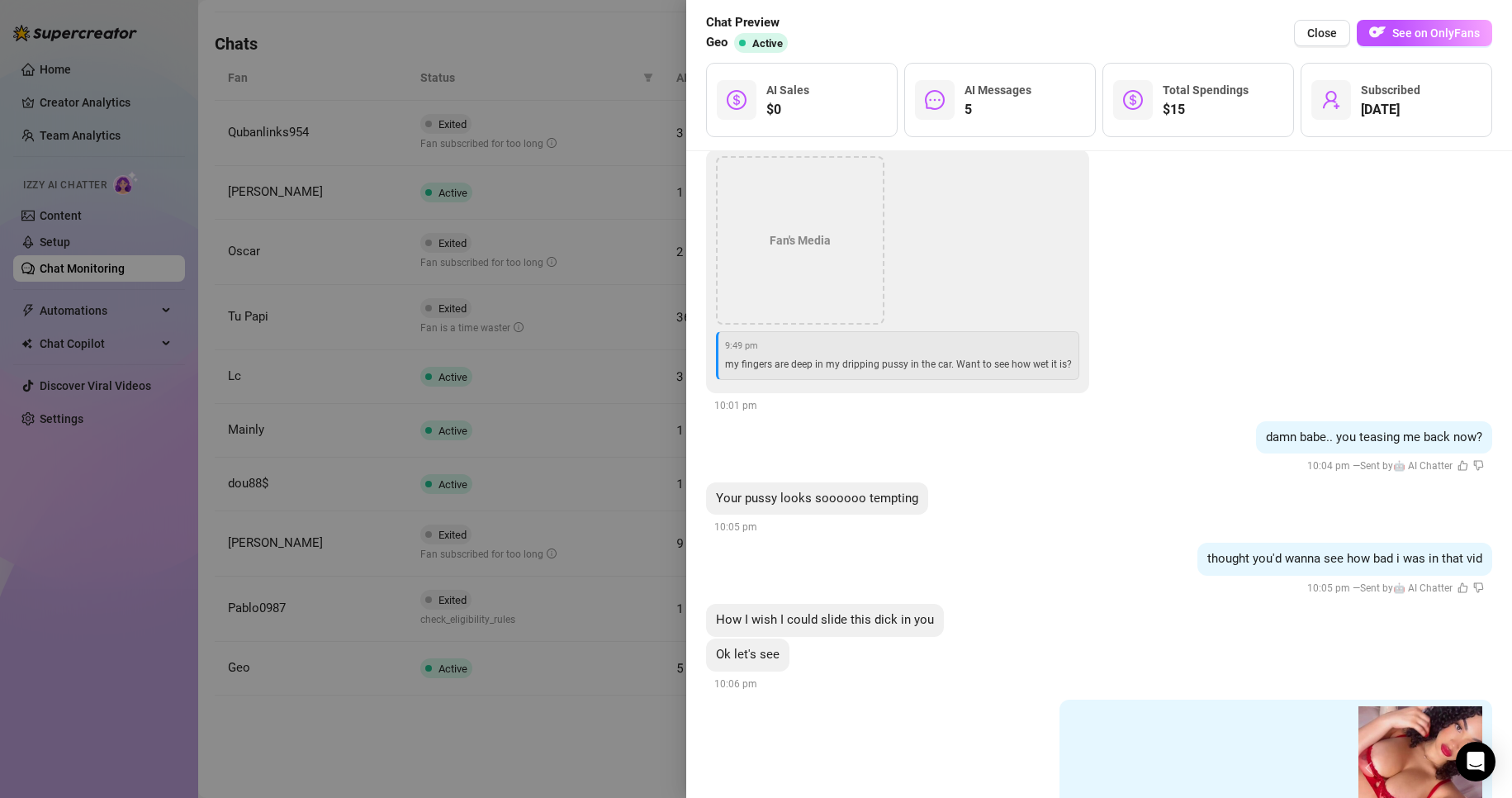
scroll to position [2177, 0]
click at [556, 734] on div at bounding box center [756, 399] width 1512 height 798
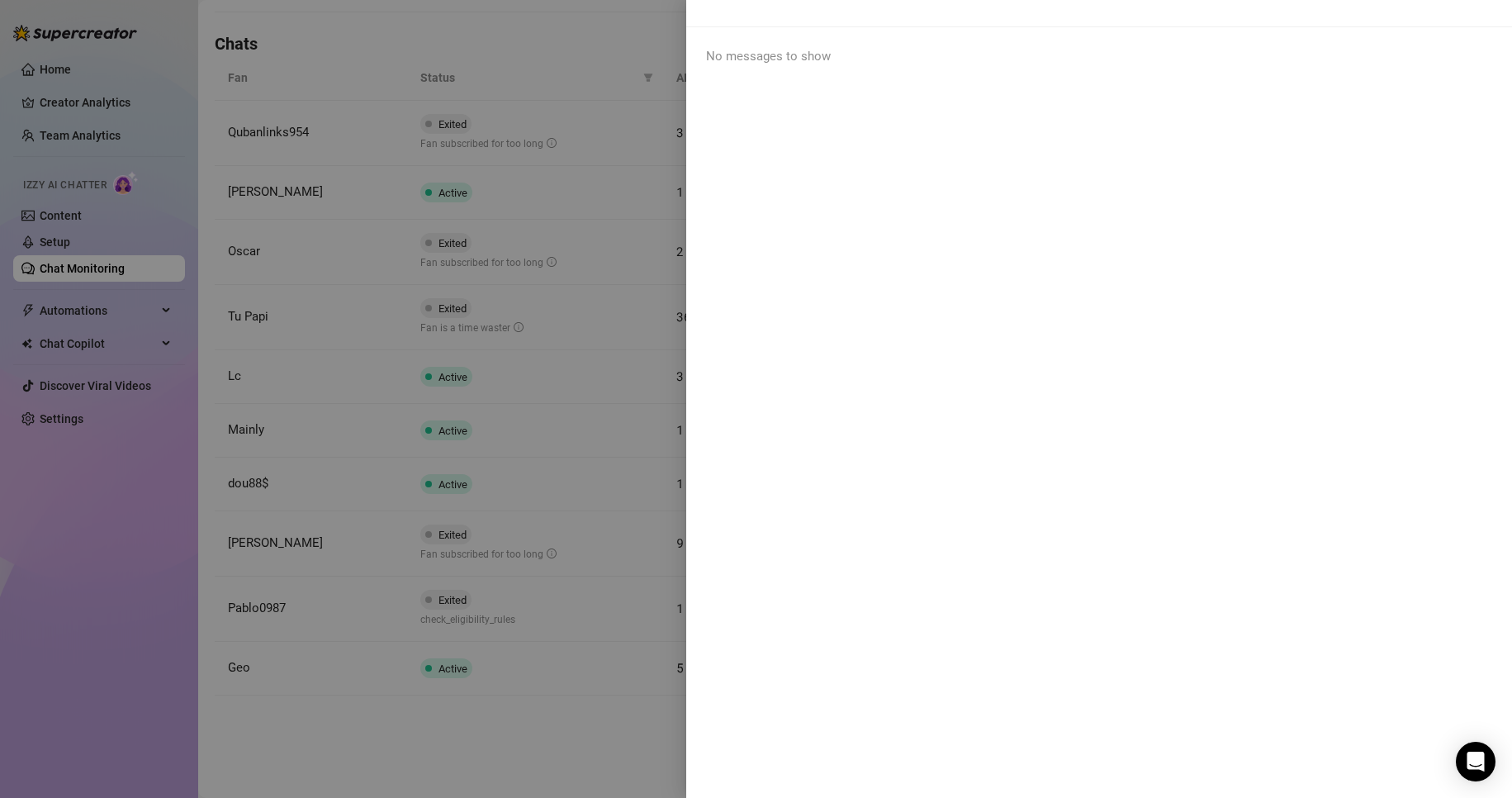
scroll to position [0, 0]
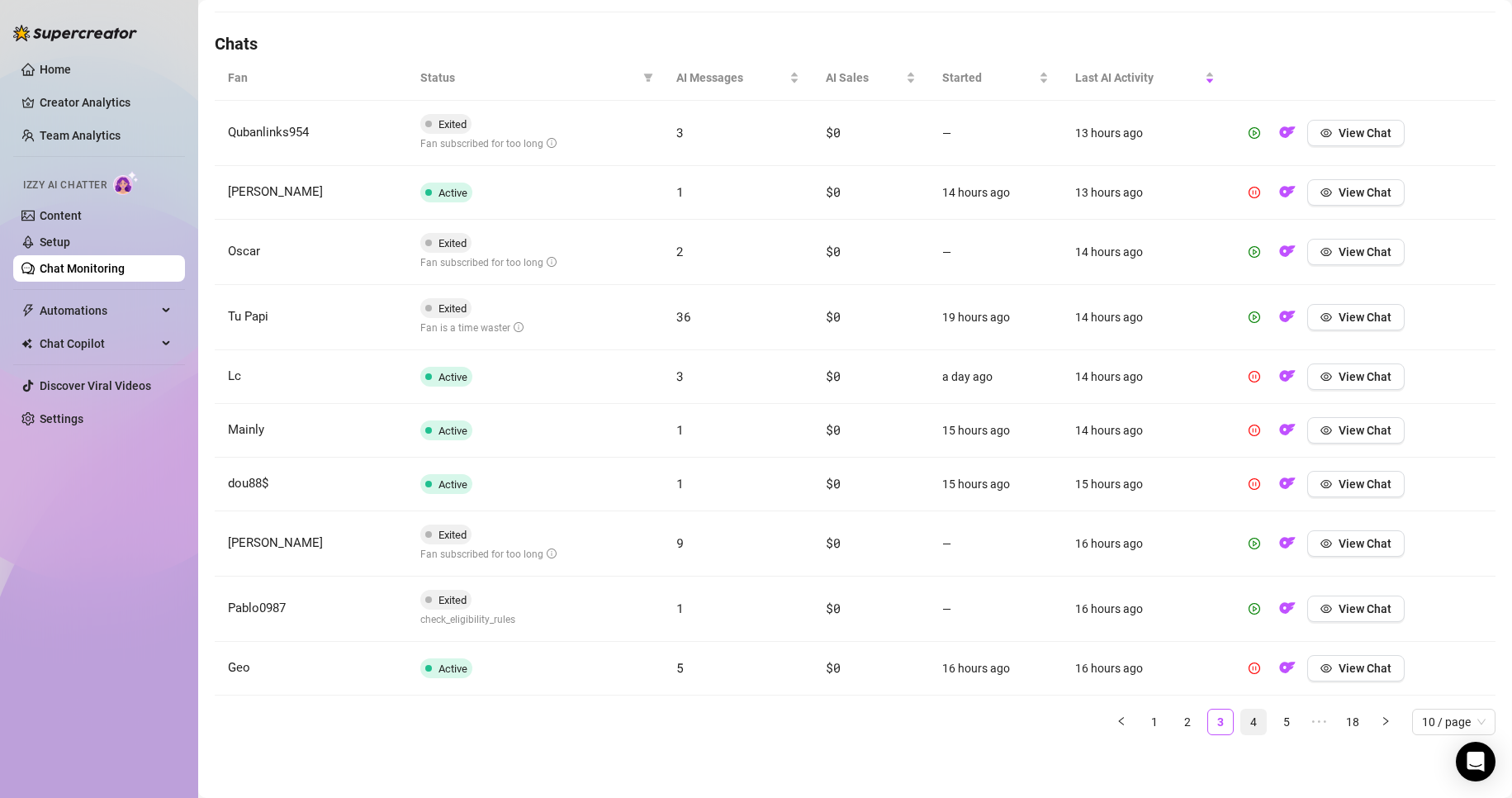
click at [720, 726] on link "4" at bounding box center [1253, 721] width 25 height 25
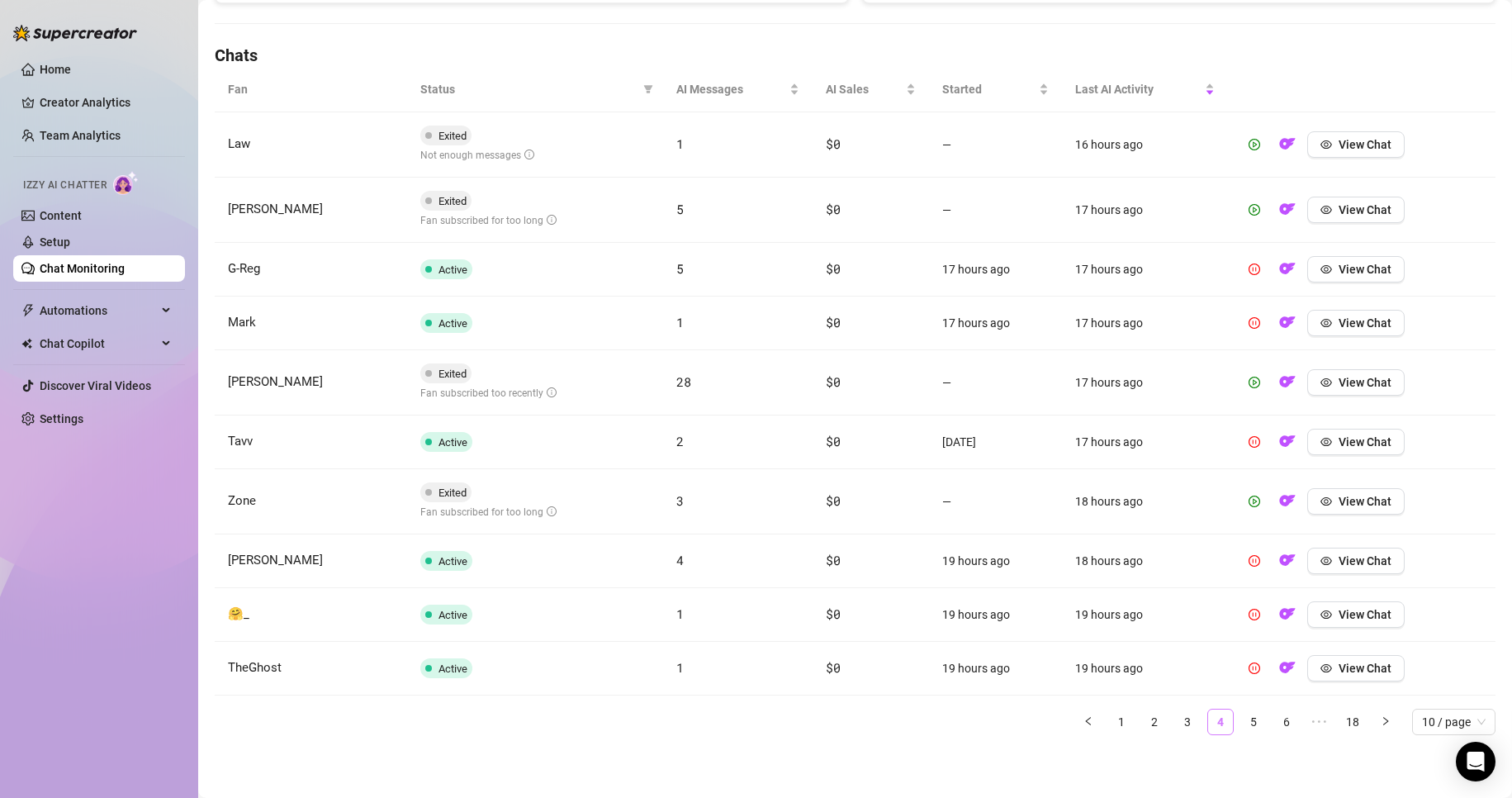
scroll to position [548, 0]
click at [720, 149] on span "View Chat" at bounding box center [1364, 144] width 53 height 13
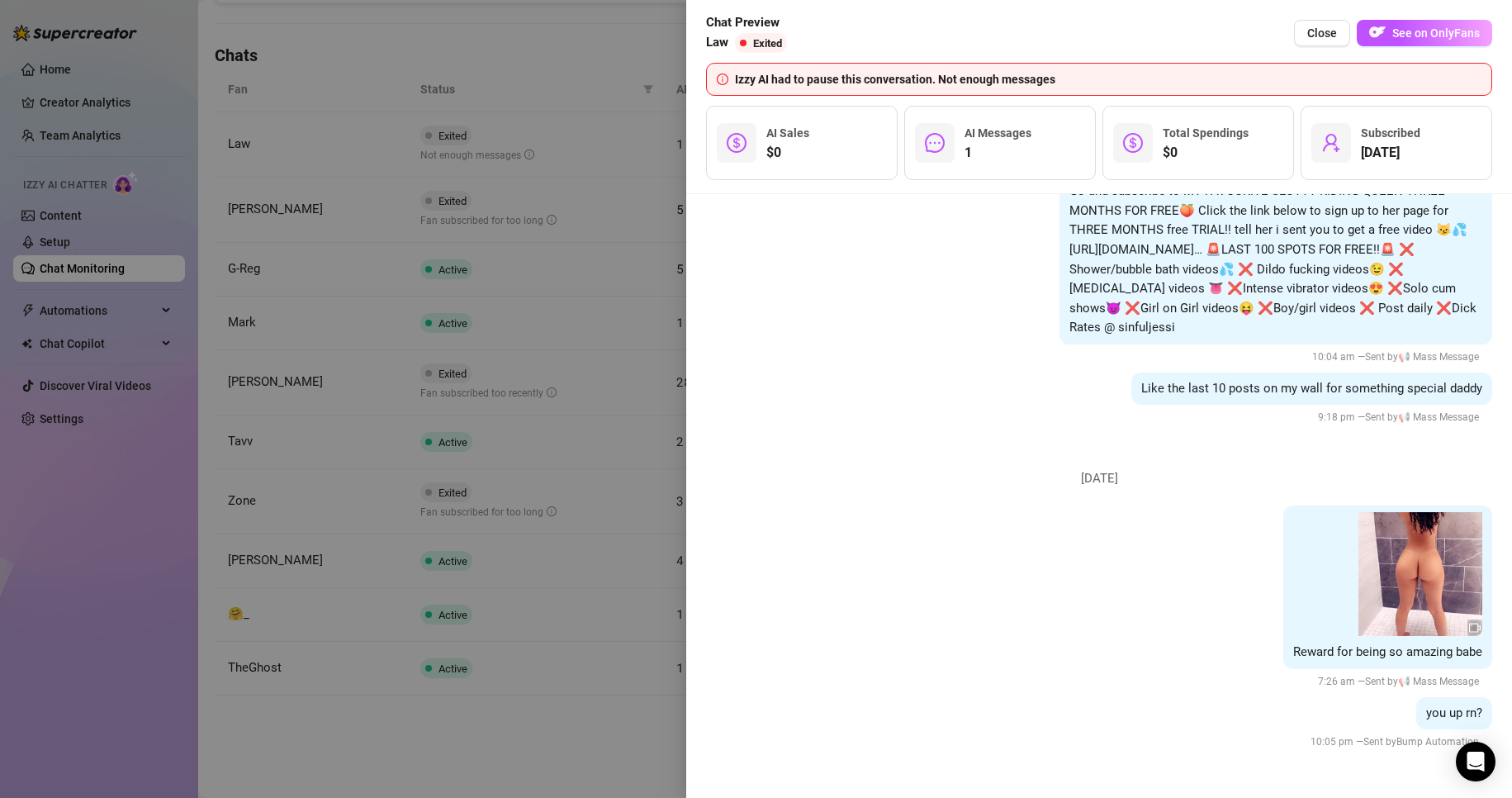
scroll to position [1555, 0]
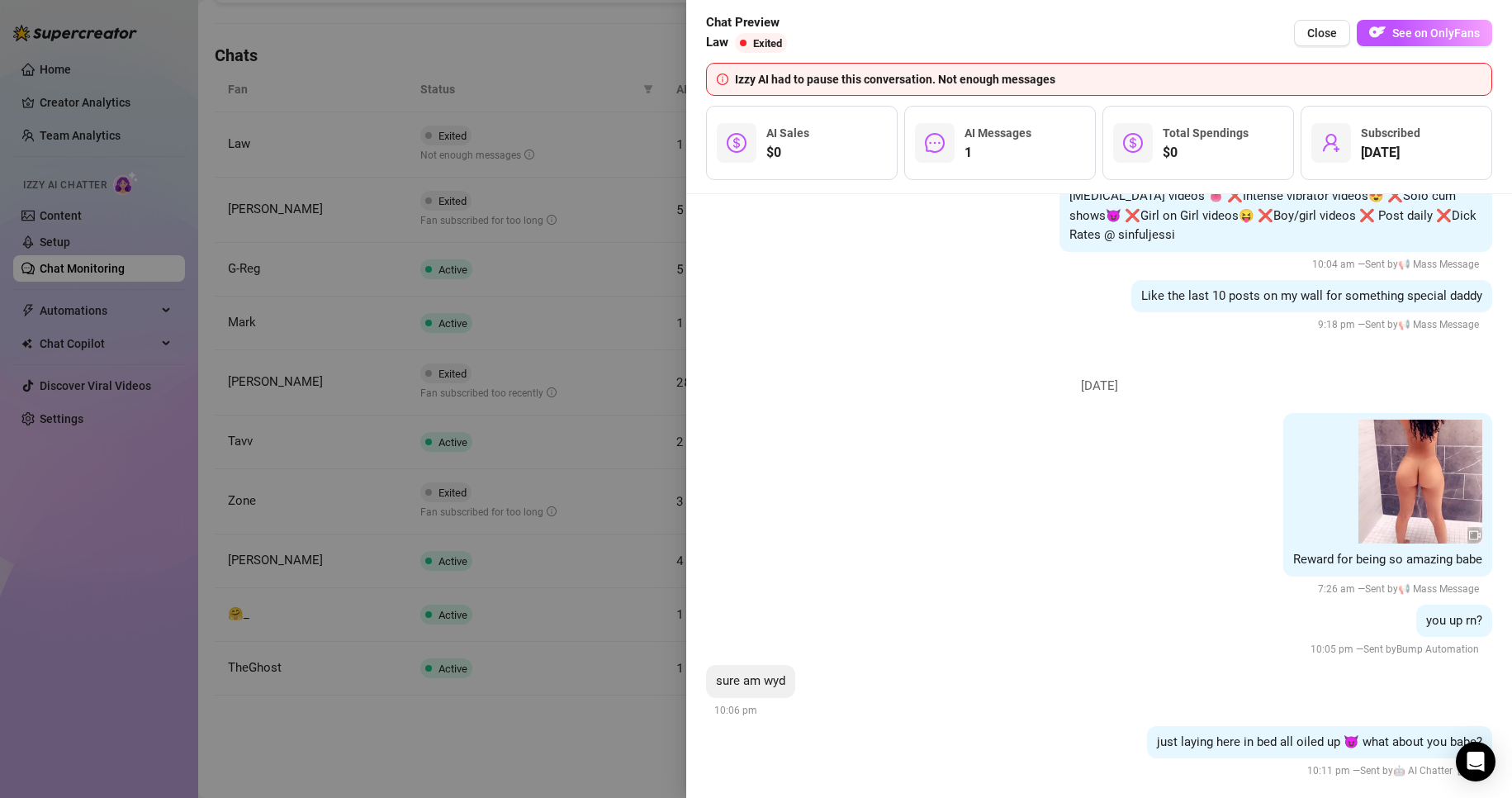
click at [515, 783] on div at bounding box center [756, 399] width 1512 height 798
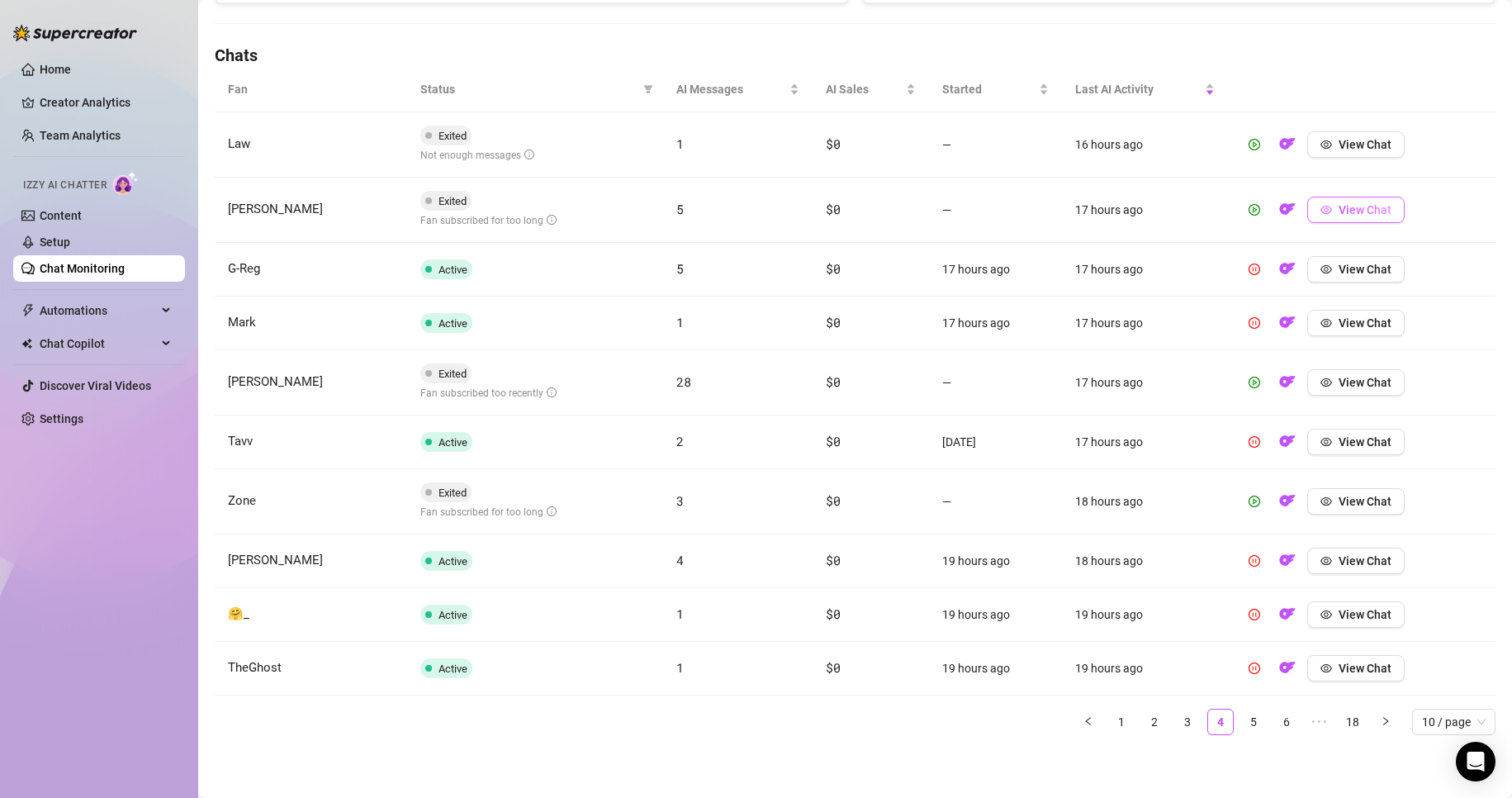
click at [720, 206] on span "View Chat" at bounding box center [1364, 210] width 53 height 13
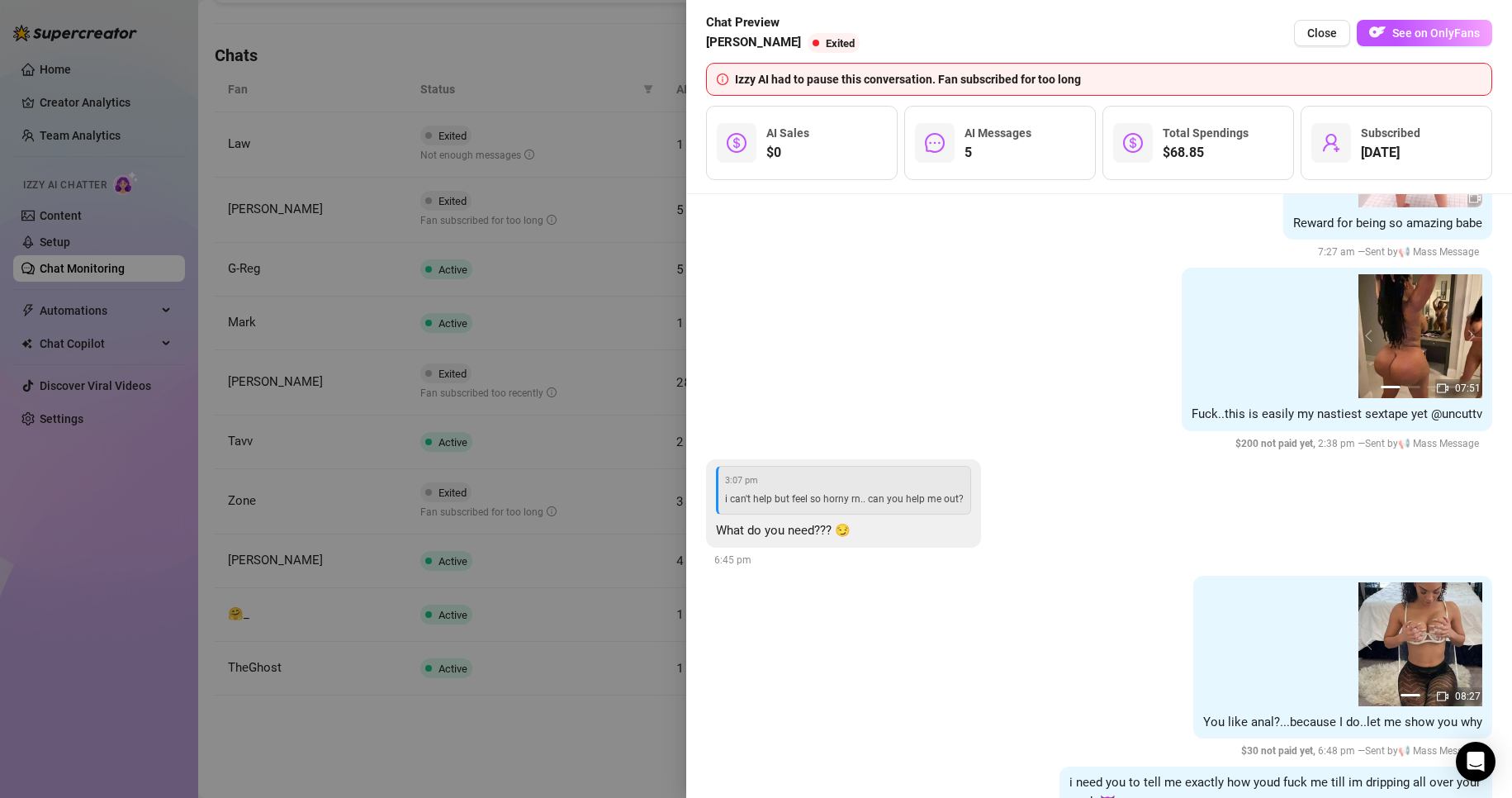
scroll to position [1376, 0]
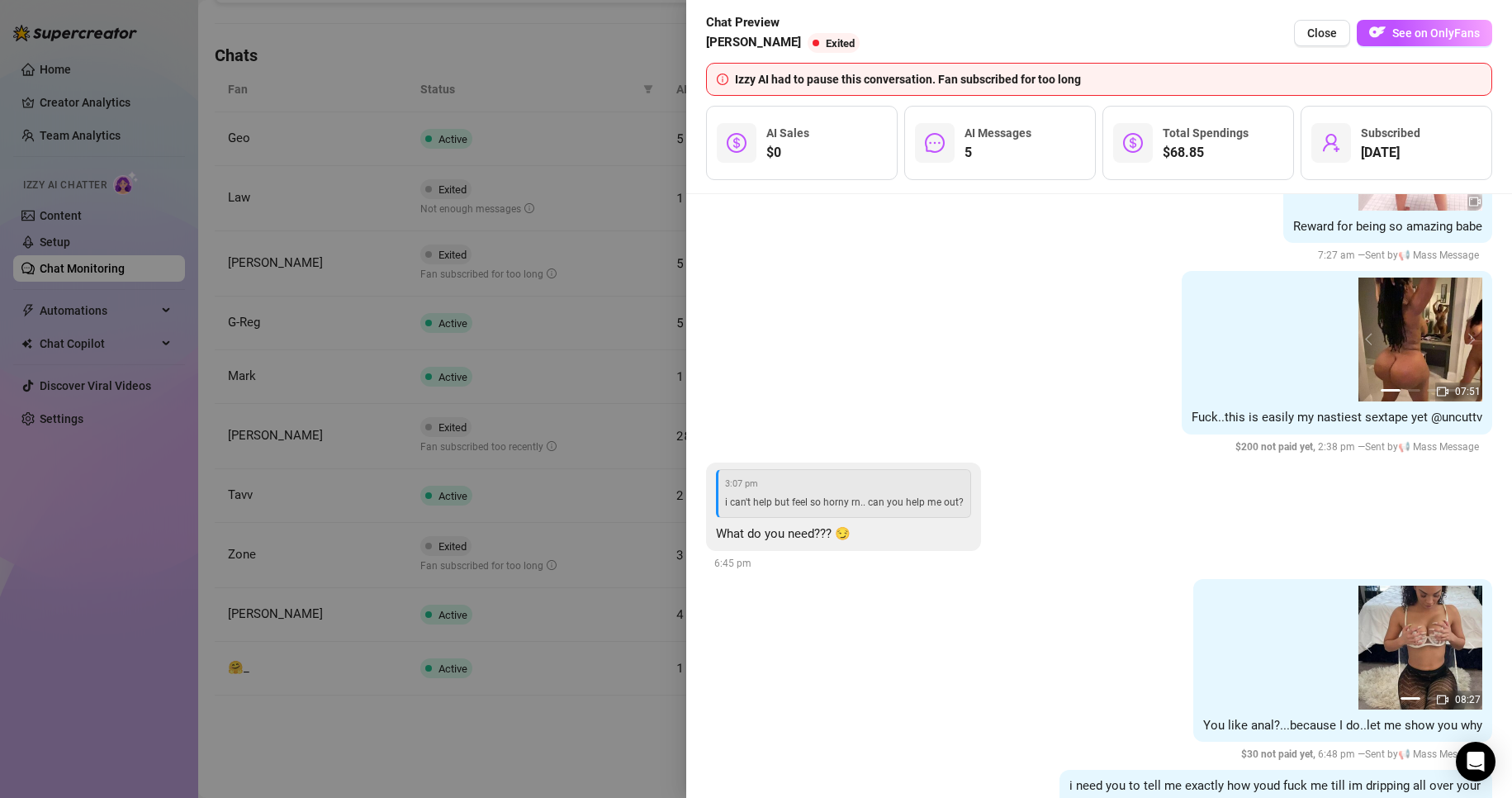
click at [585, 794] on div at bounding box center [756, 399] width 1512 height 798
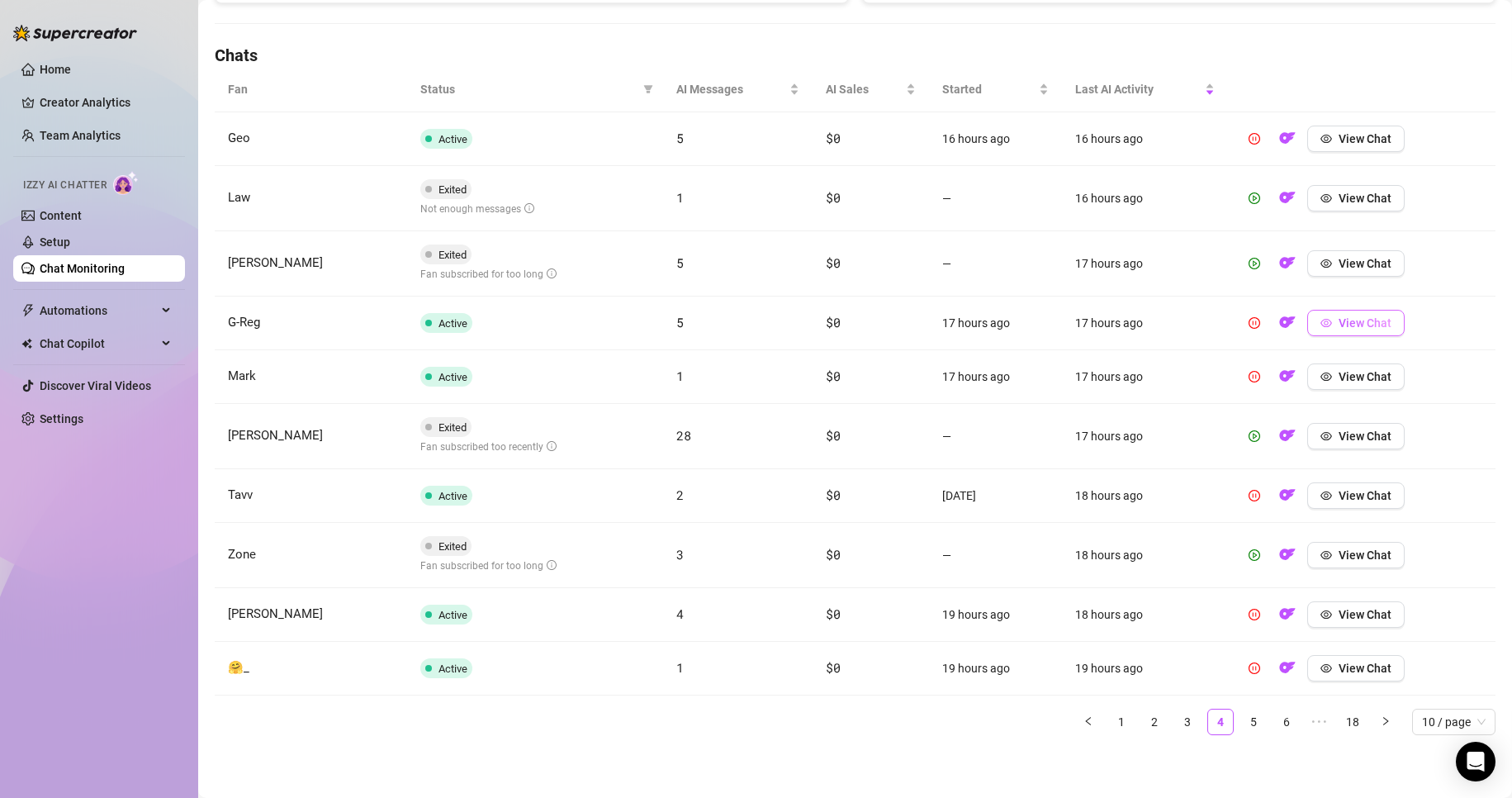
click at [720, 327] on span "View Chat" at bounding box center [1364, 323] width 53 height 13
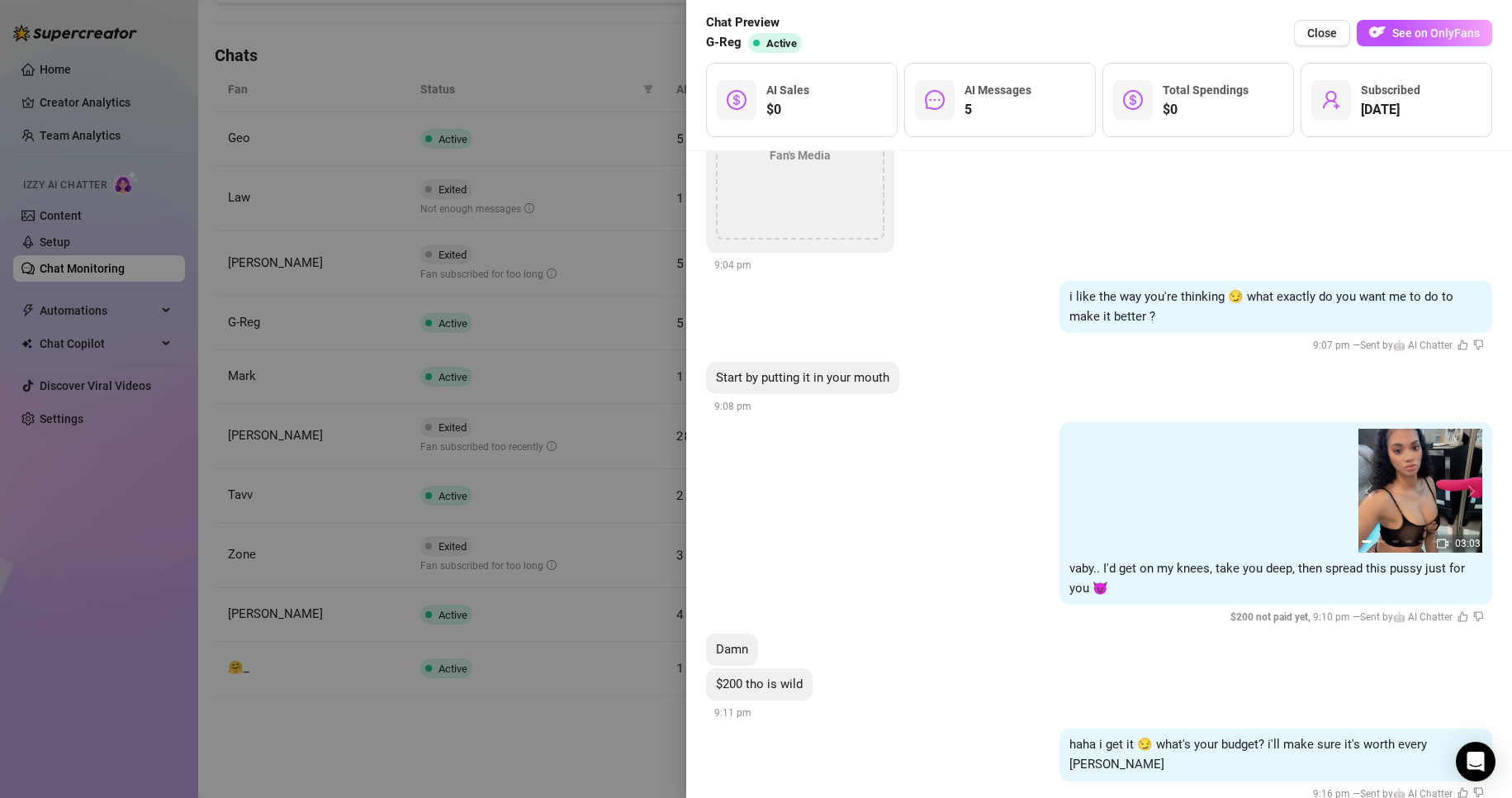
scroll to position [3892, 0]
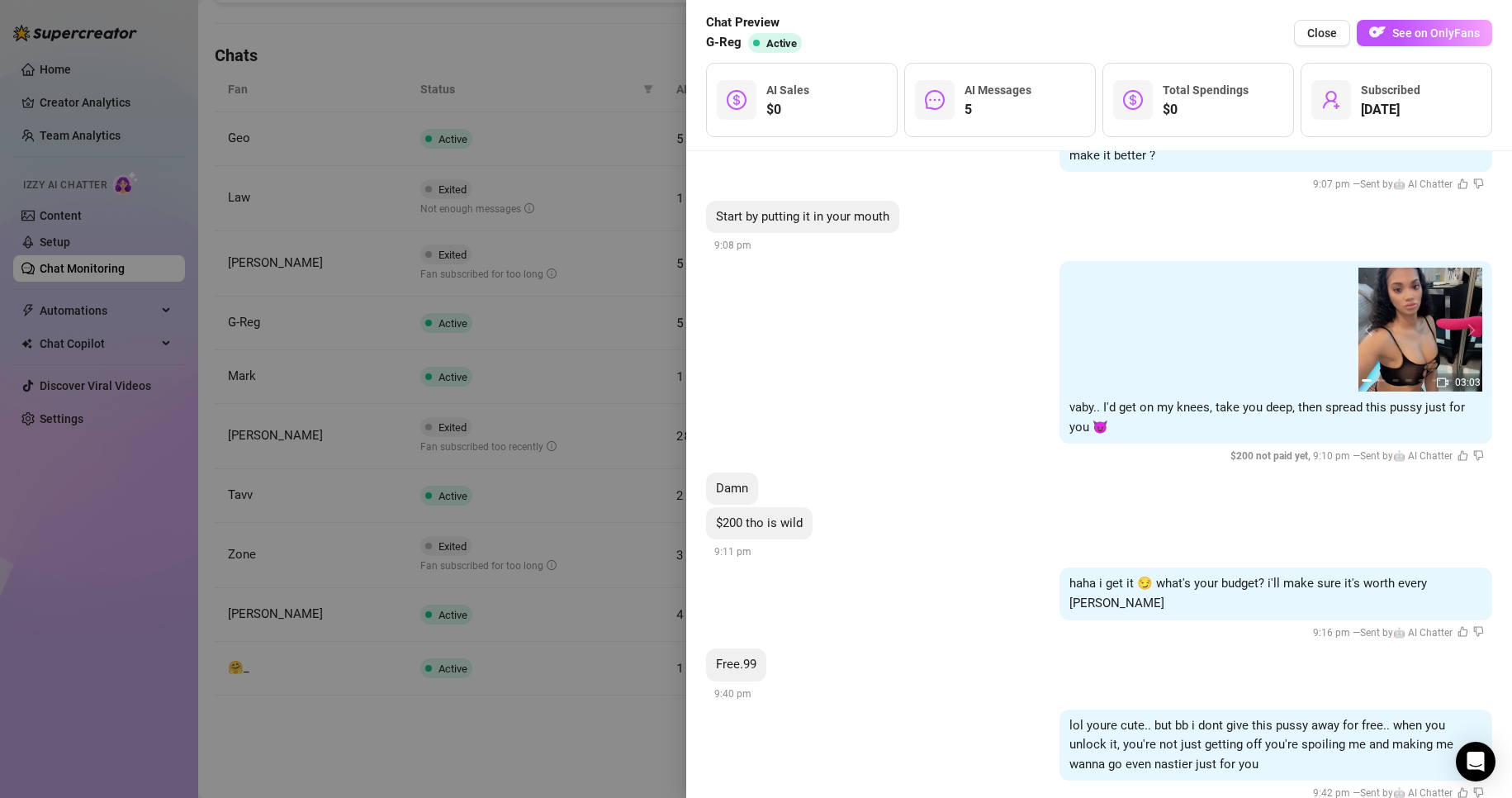
click at [622, 765] on div at bounding box center [756, 399] width 1512 height 798
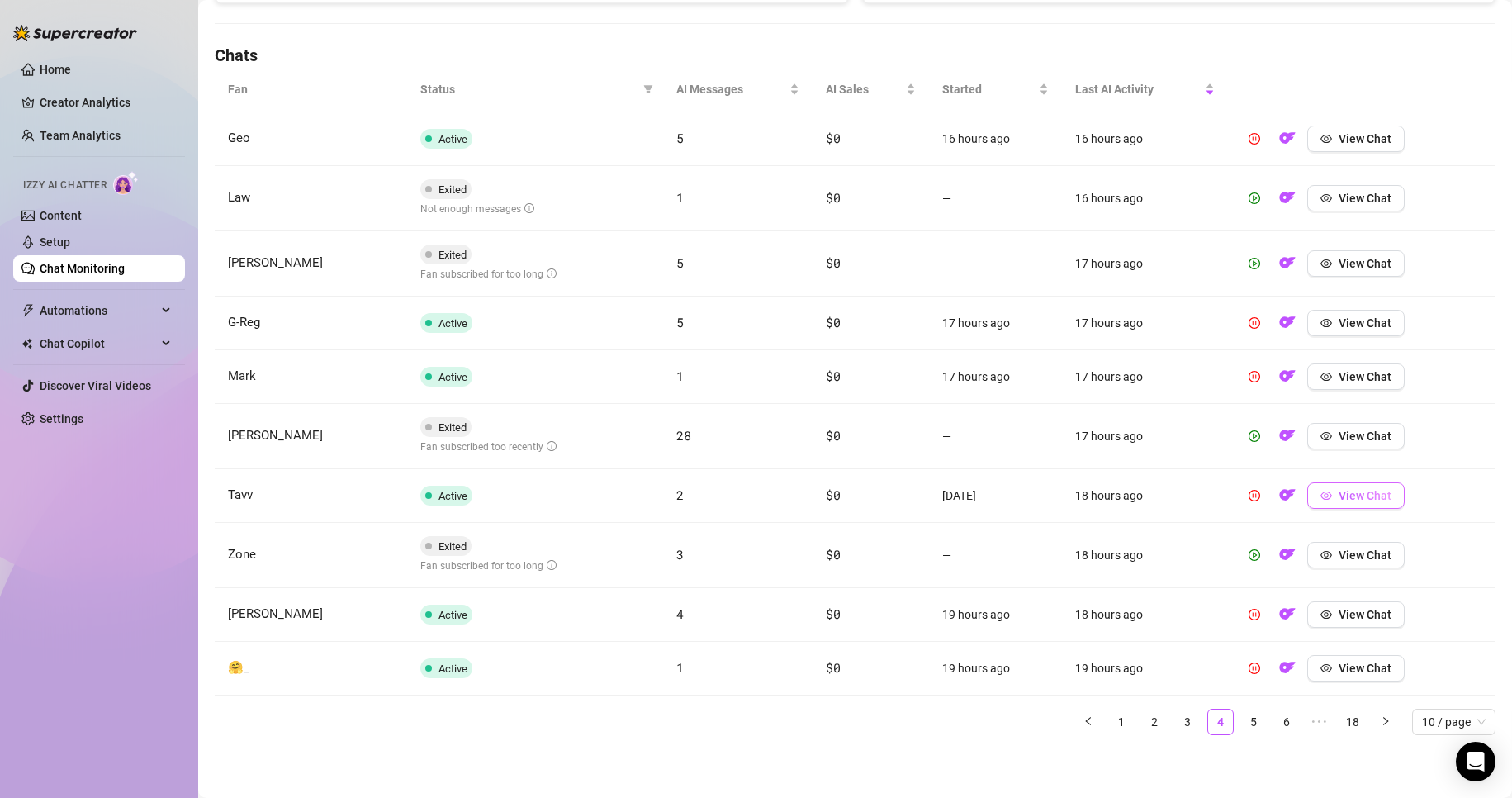
click at [720, 494] on span "View Chat" at bounding box center [1364, 495] width 53 height 13
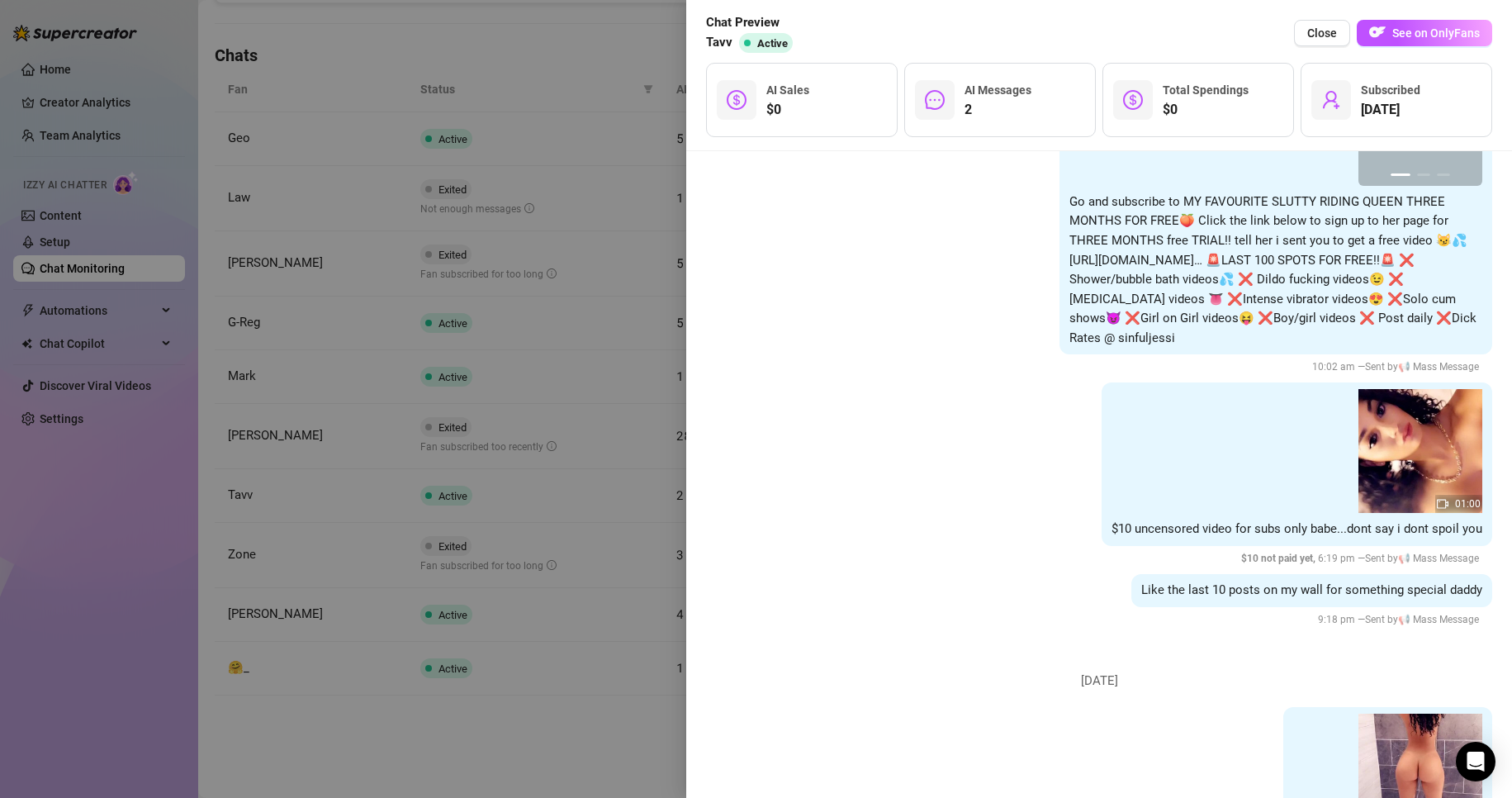
scroll to position [2189, 0]
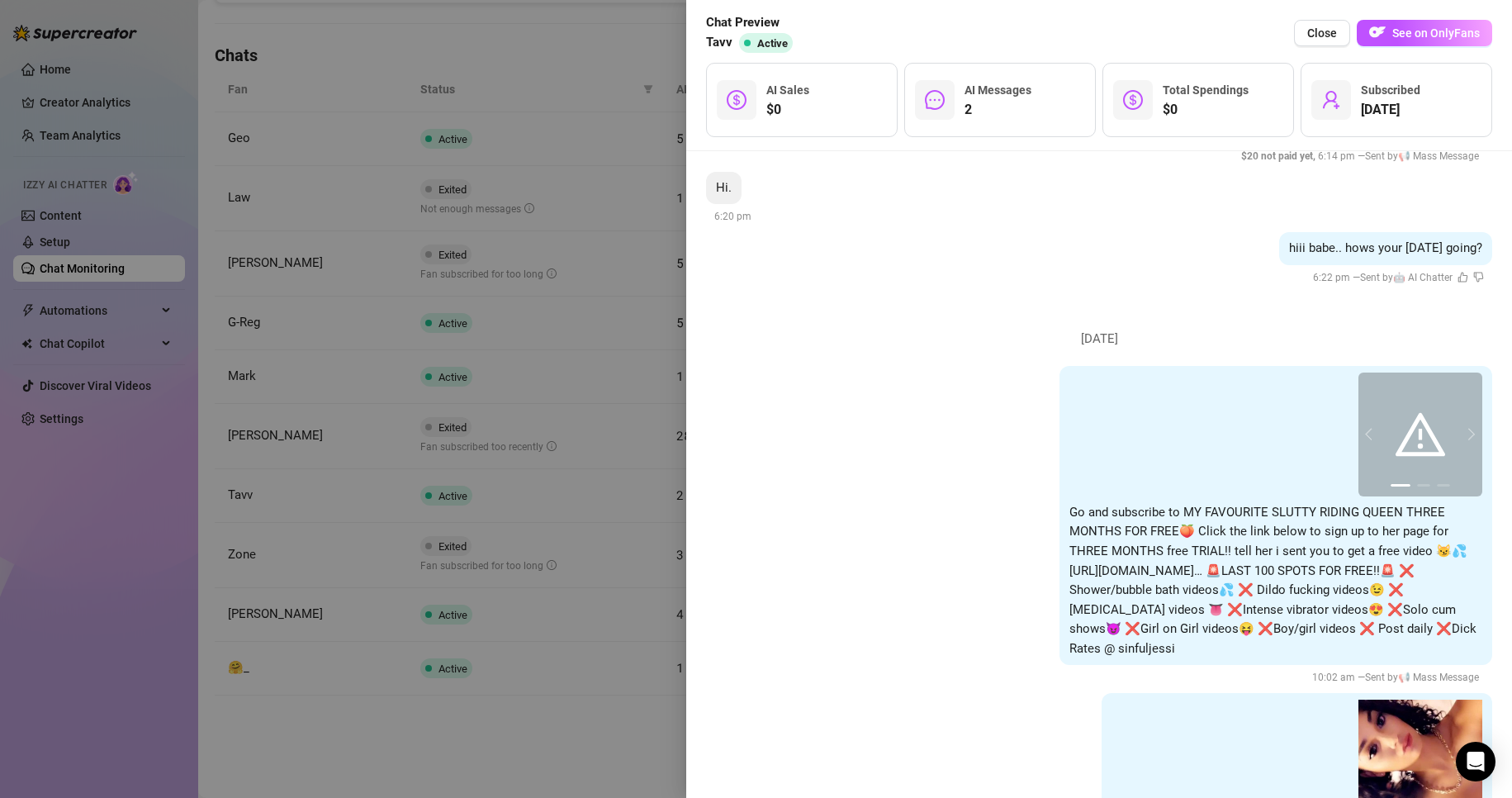
click at [530, 792] on div at bounding box center [756, 399] width 1512 height 798
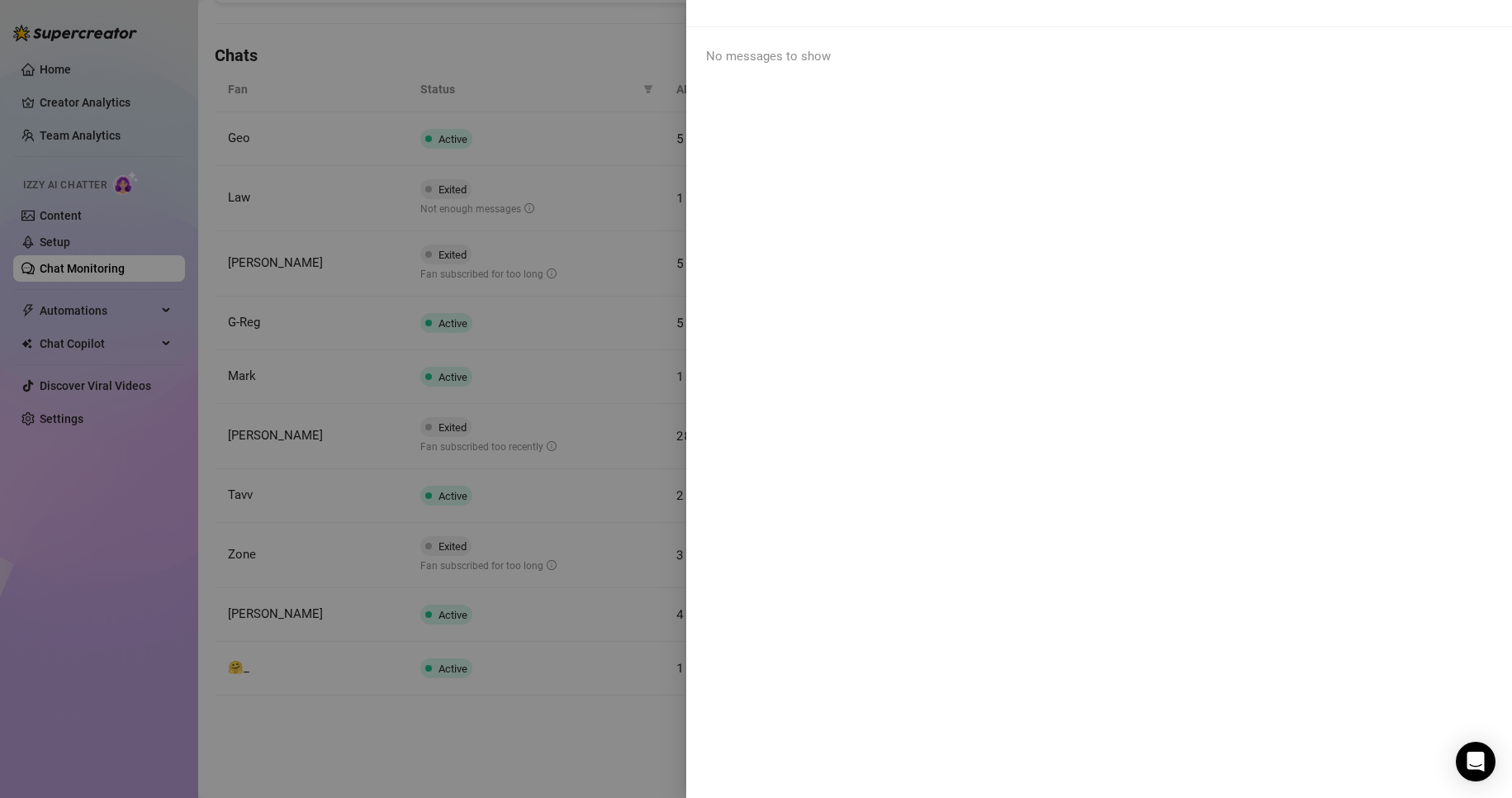
scroll to position [0, 0]
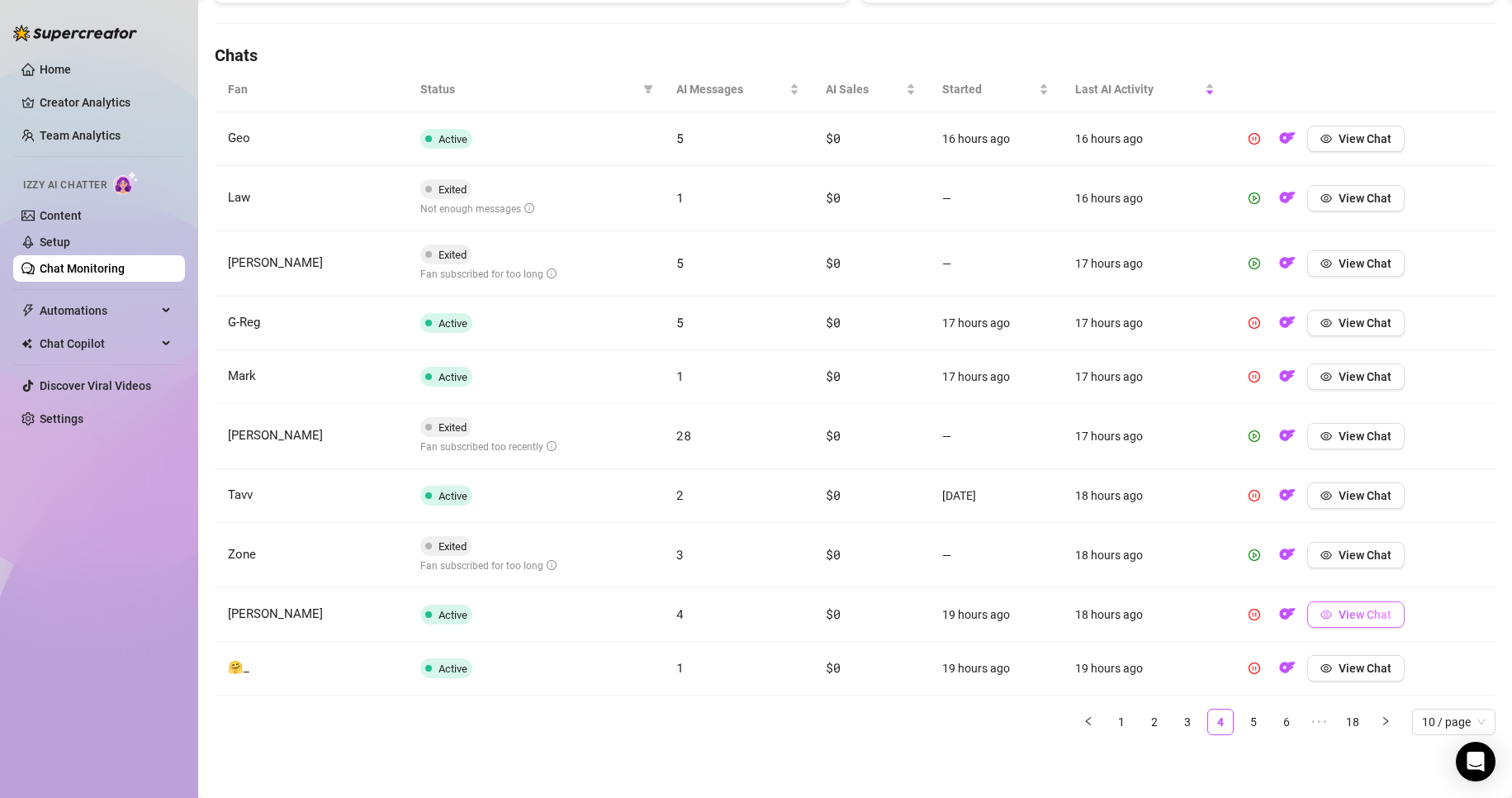
click at [720, 608] on span "View Chat" at bounding box center [1364, 615] width 53 height 13
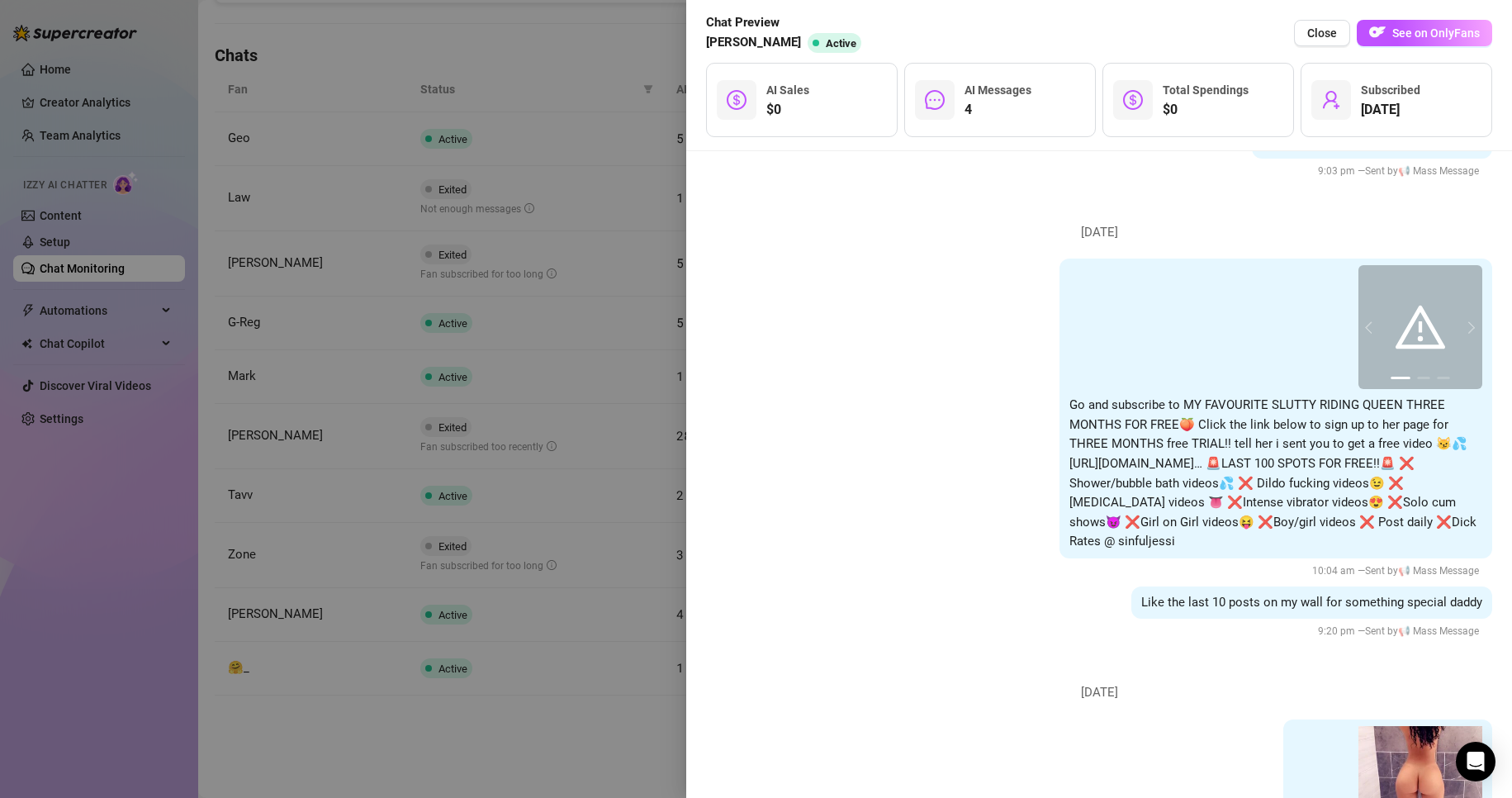
scroll to position [1202, 0]
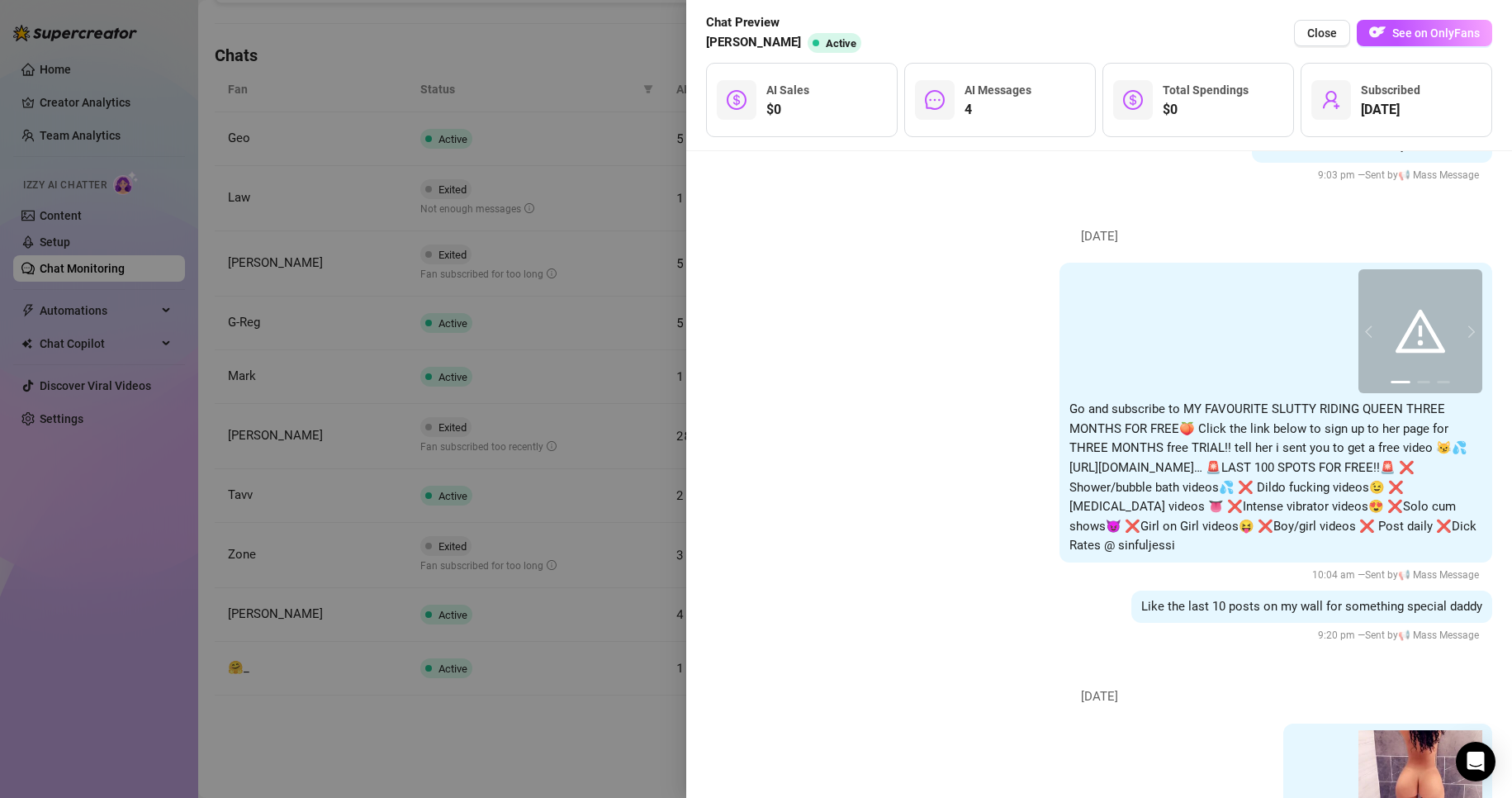
click at [551, 734] on div at bounding box center [756, 399] width 1512 height 798
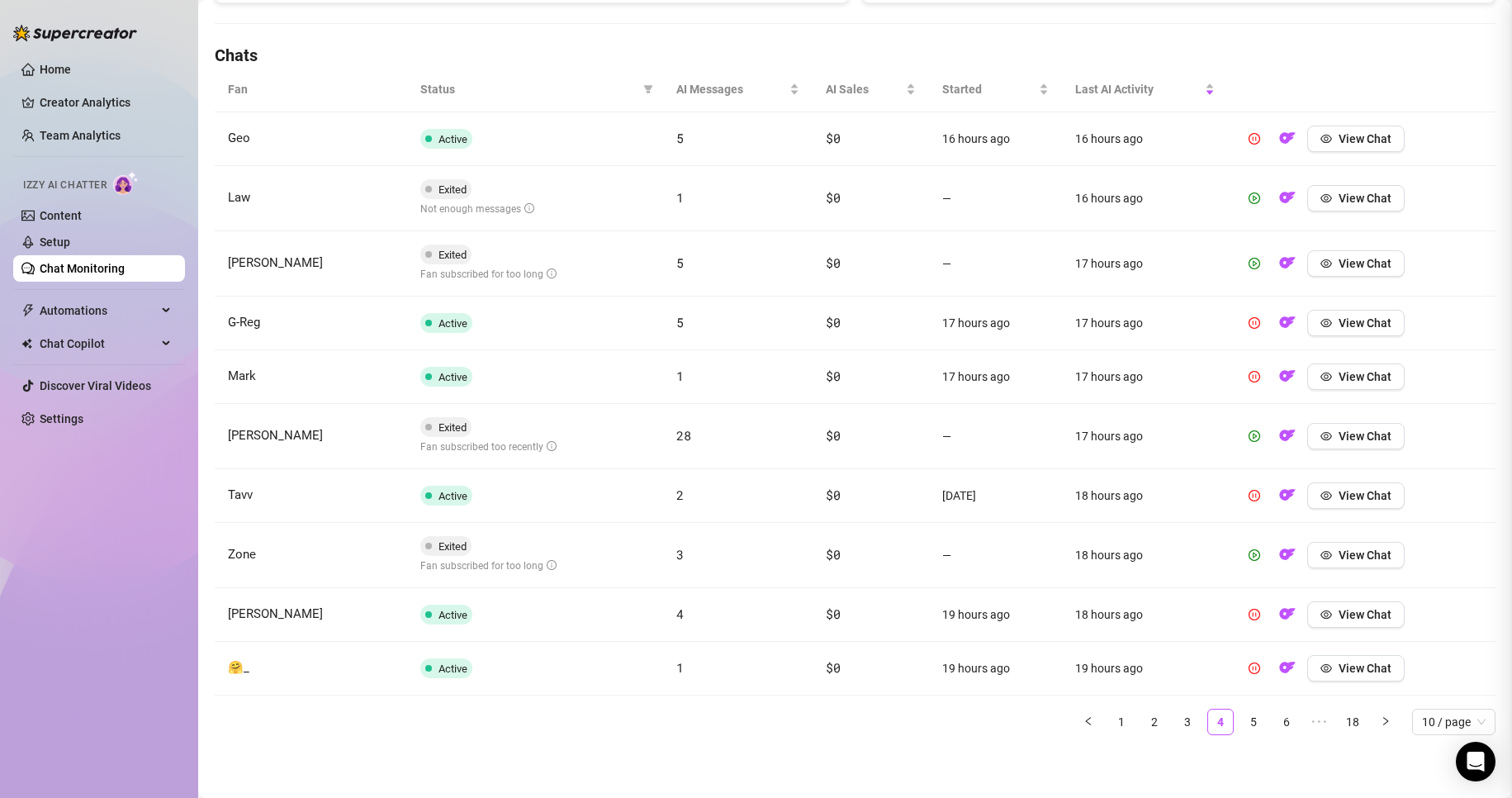
scroll to position [0, 0]
click at [720, 676] on button "View Chat" at bounding box center [1355, 668] width 97 height 27
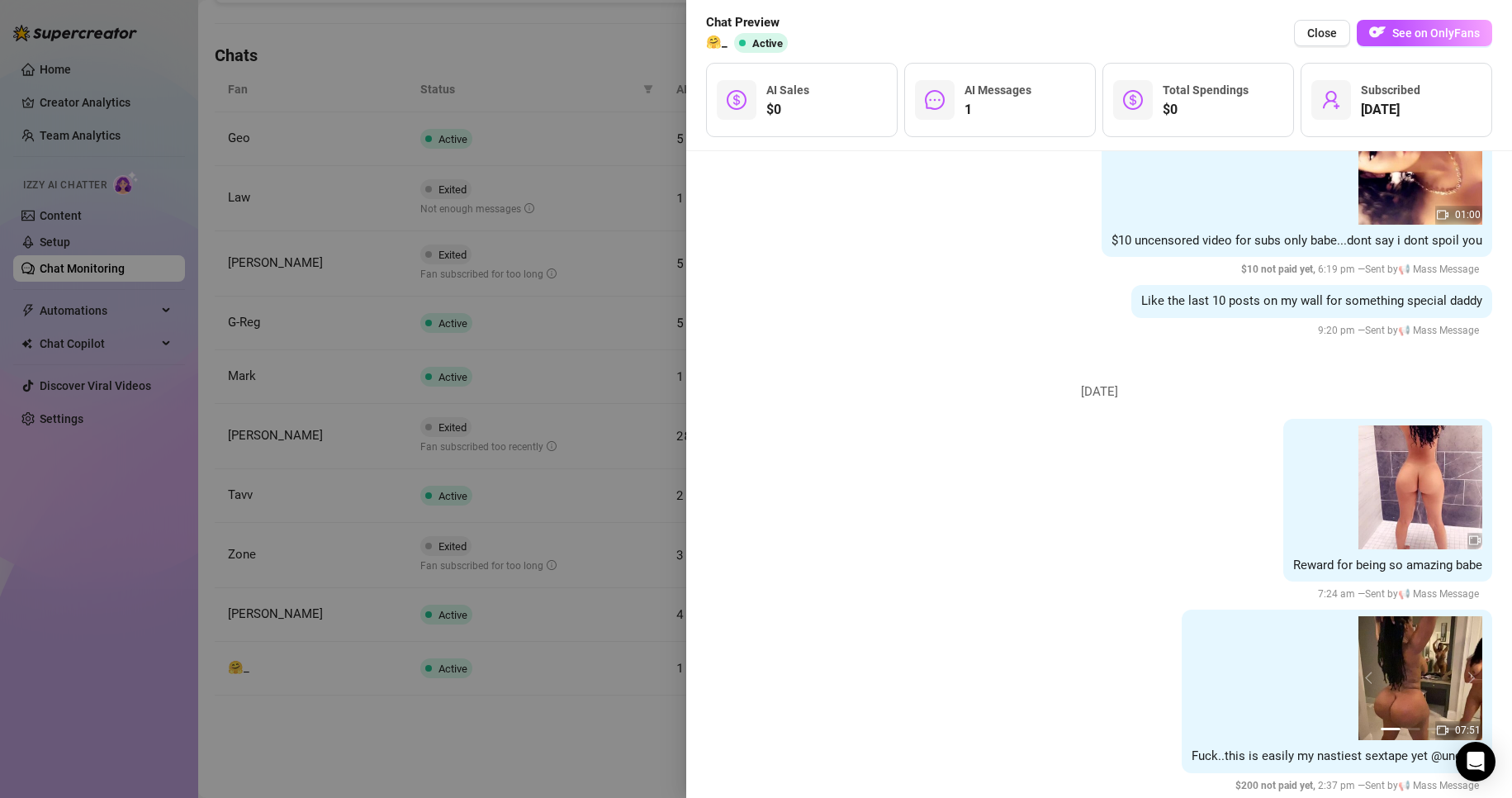
scroll to position [1380, 0]
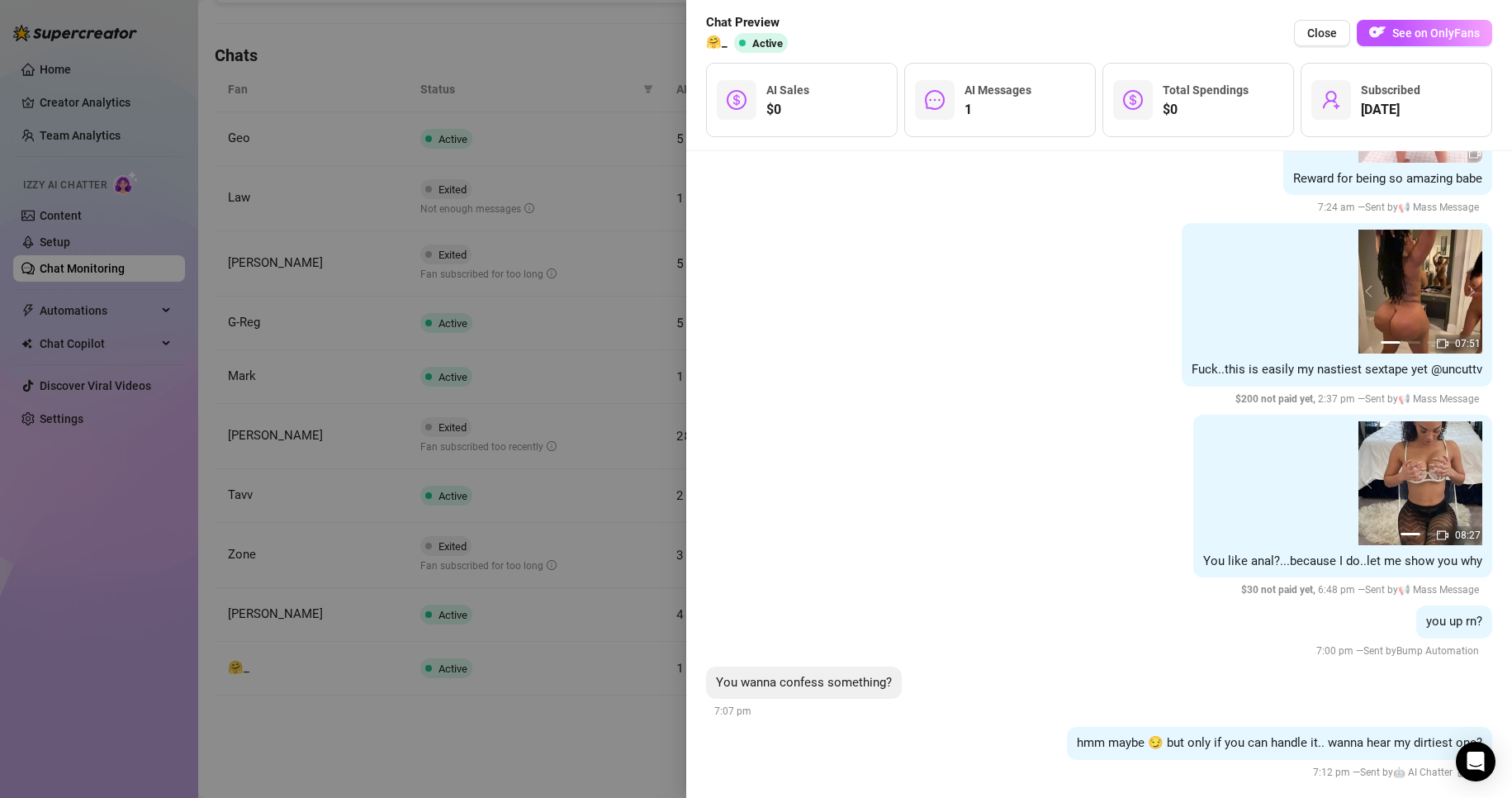
click at [526, 792] on div at bounding box center [756, 399] width 1512 height 798
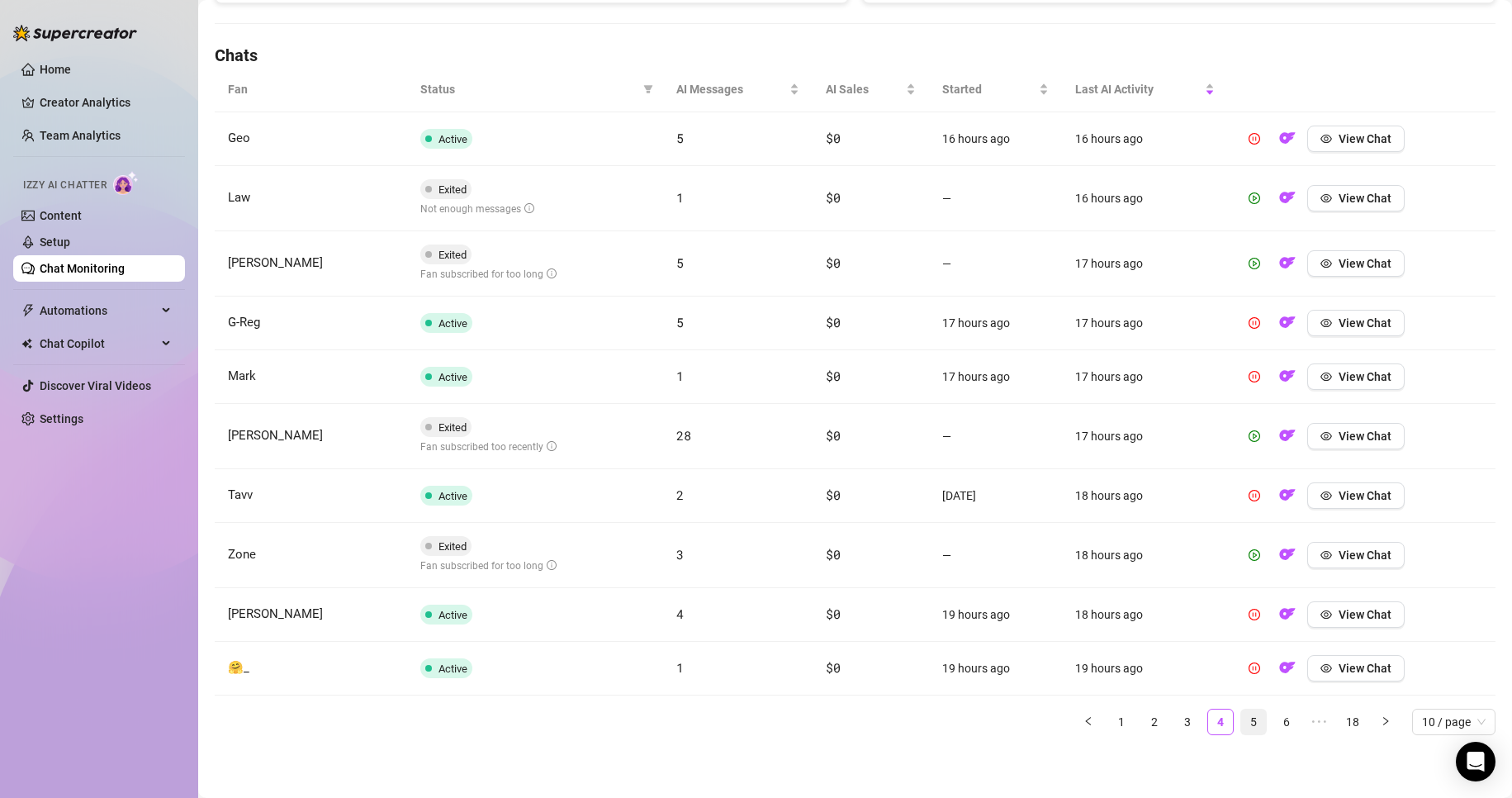
click at [720, 728] on link "5" at bounding box center [1253, 721] width 25 height 25
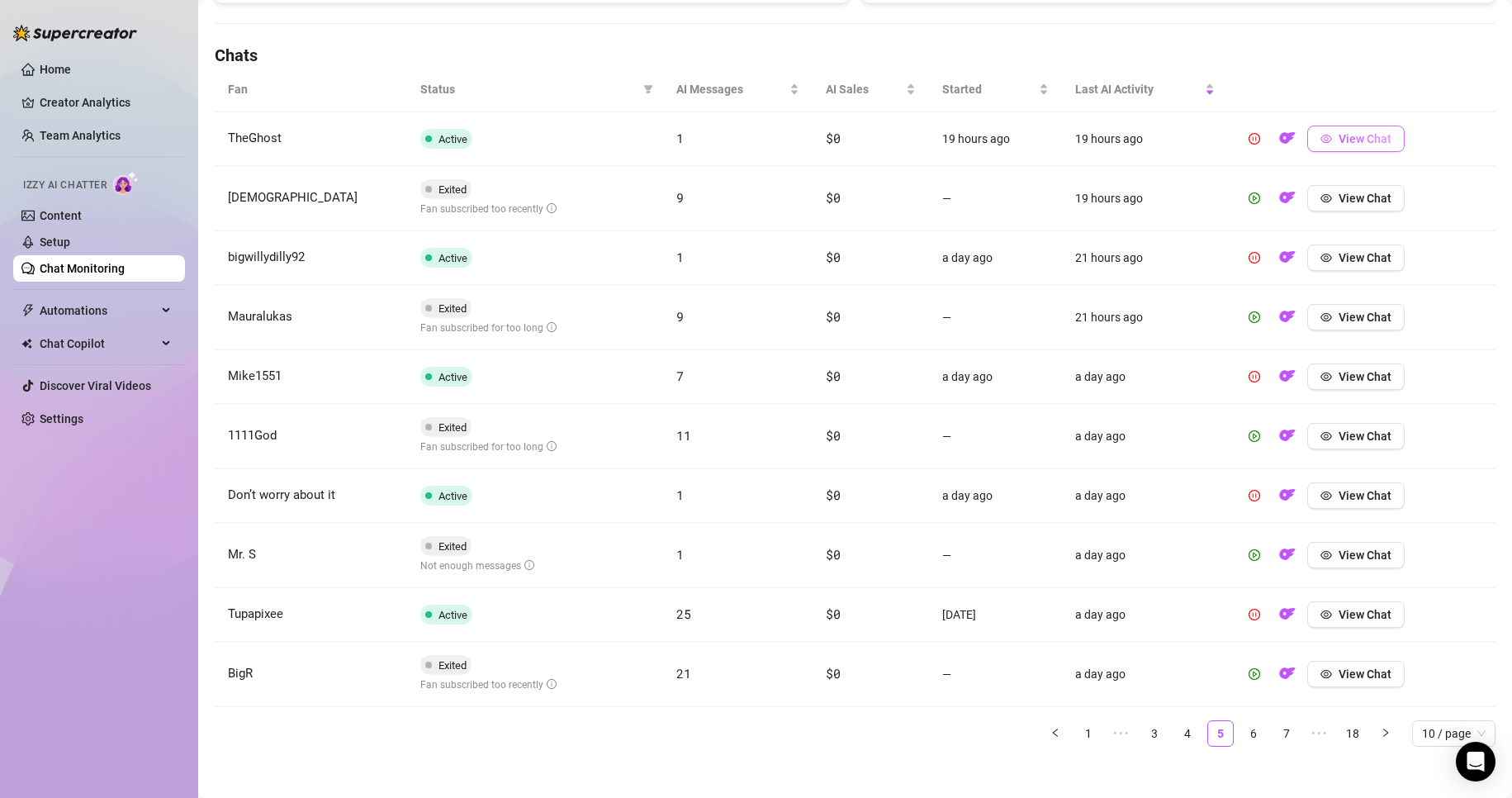
click at [720, 137] on span "View Chat" at bounding box center [1364, 139] width 53 height 13
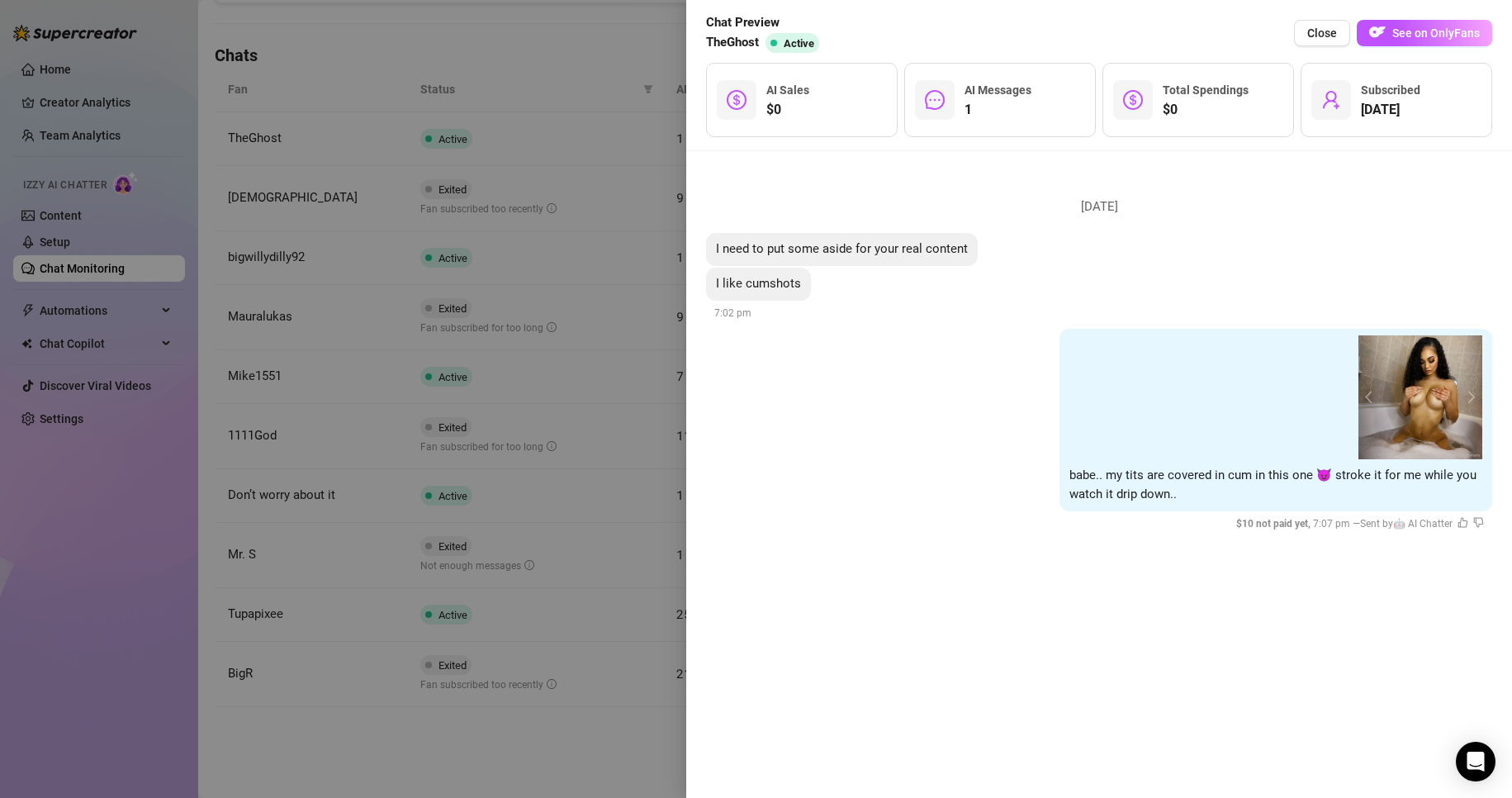
click at [564, 747] on div at bounding box center [756, 399] width 1512 height 798
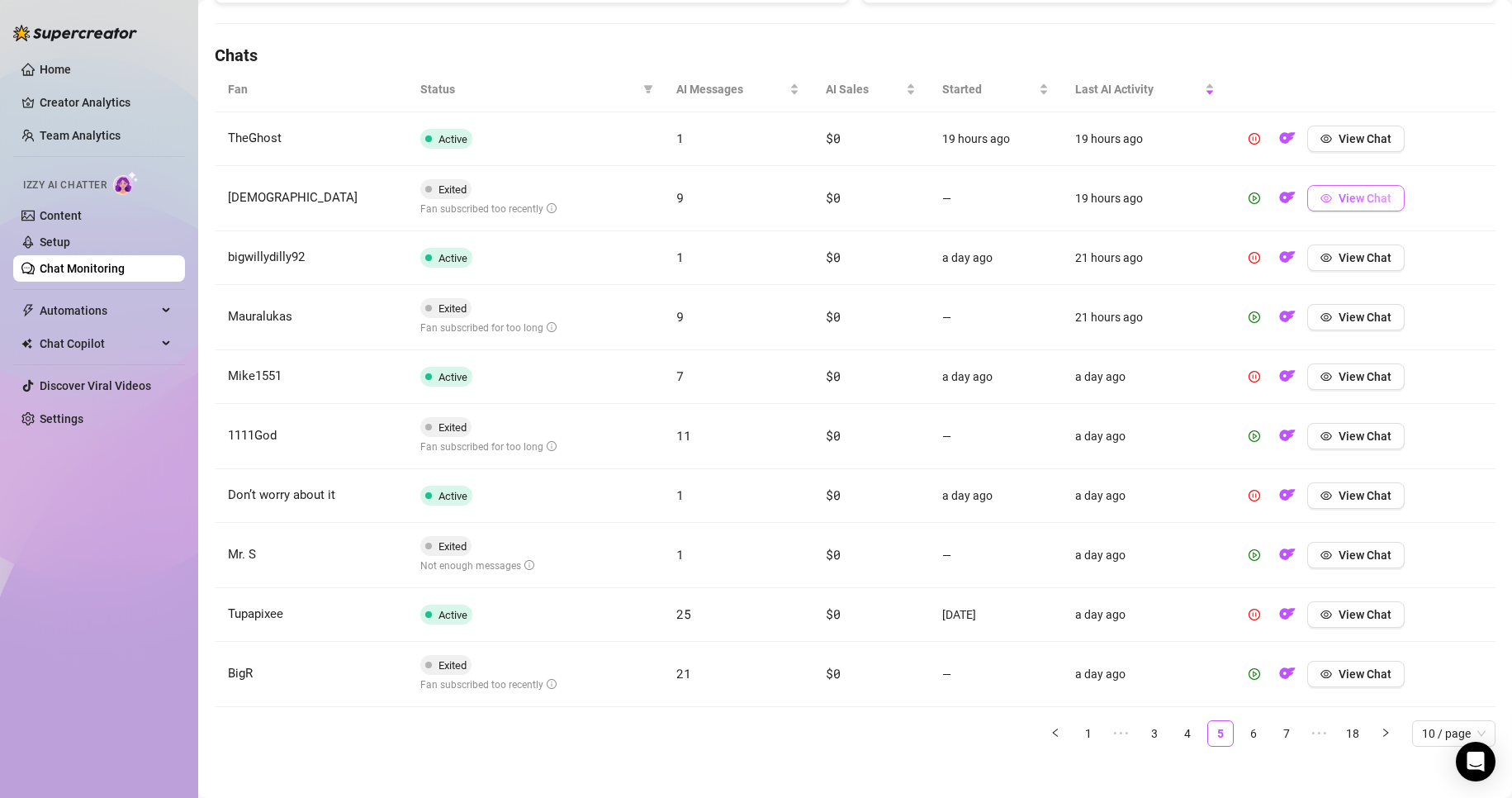
click at [720, 196] on span "View Chat" at bounding box center [1364, 198] width 53 height 13
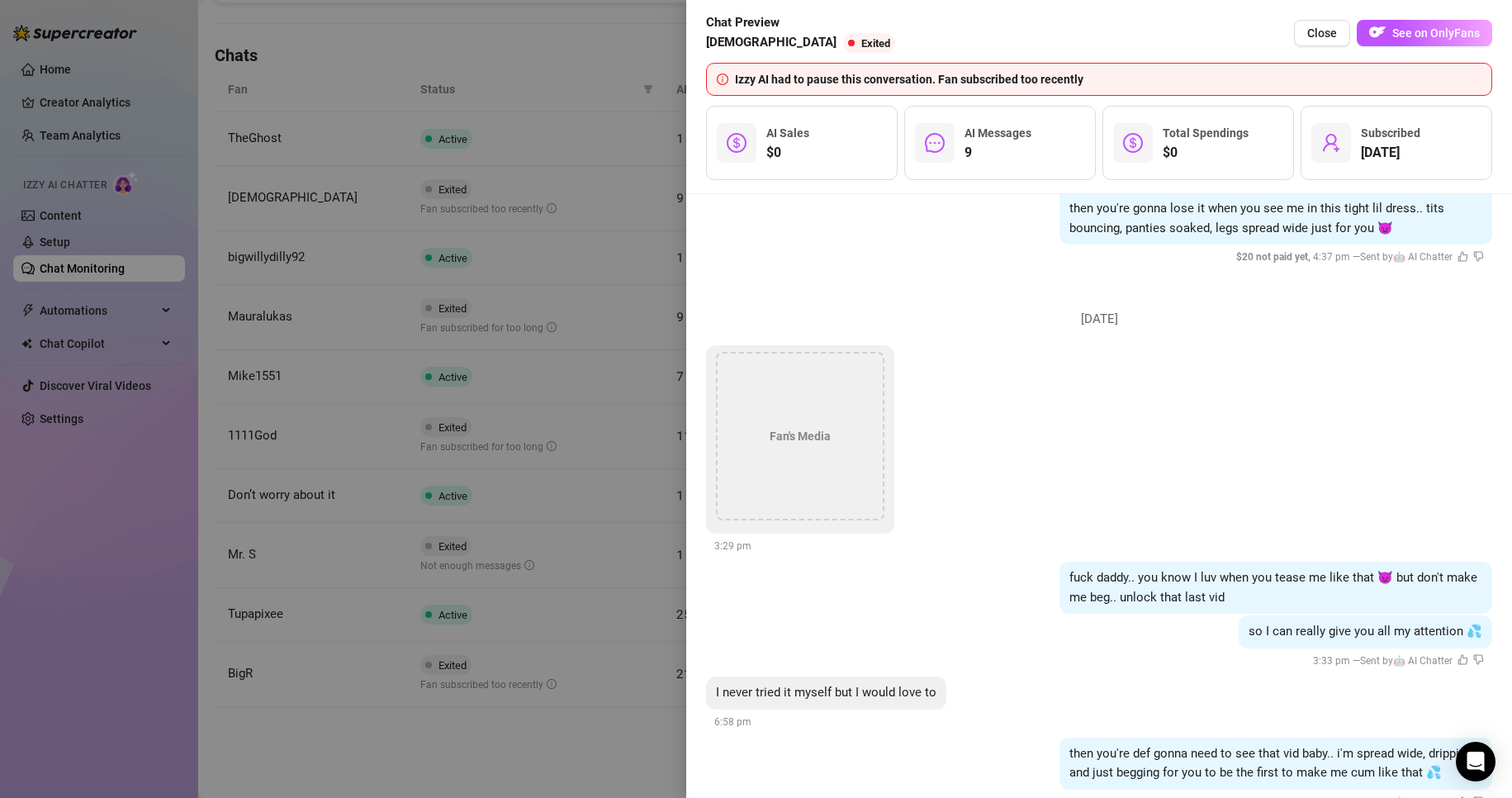
scroll to position [3575, 0]
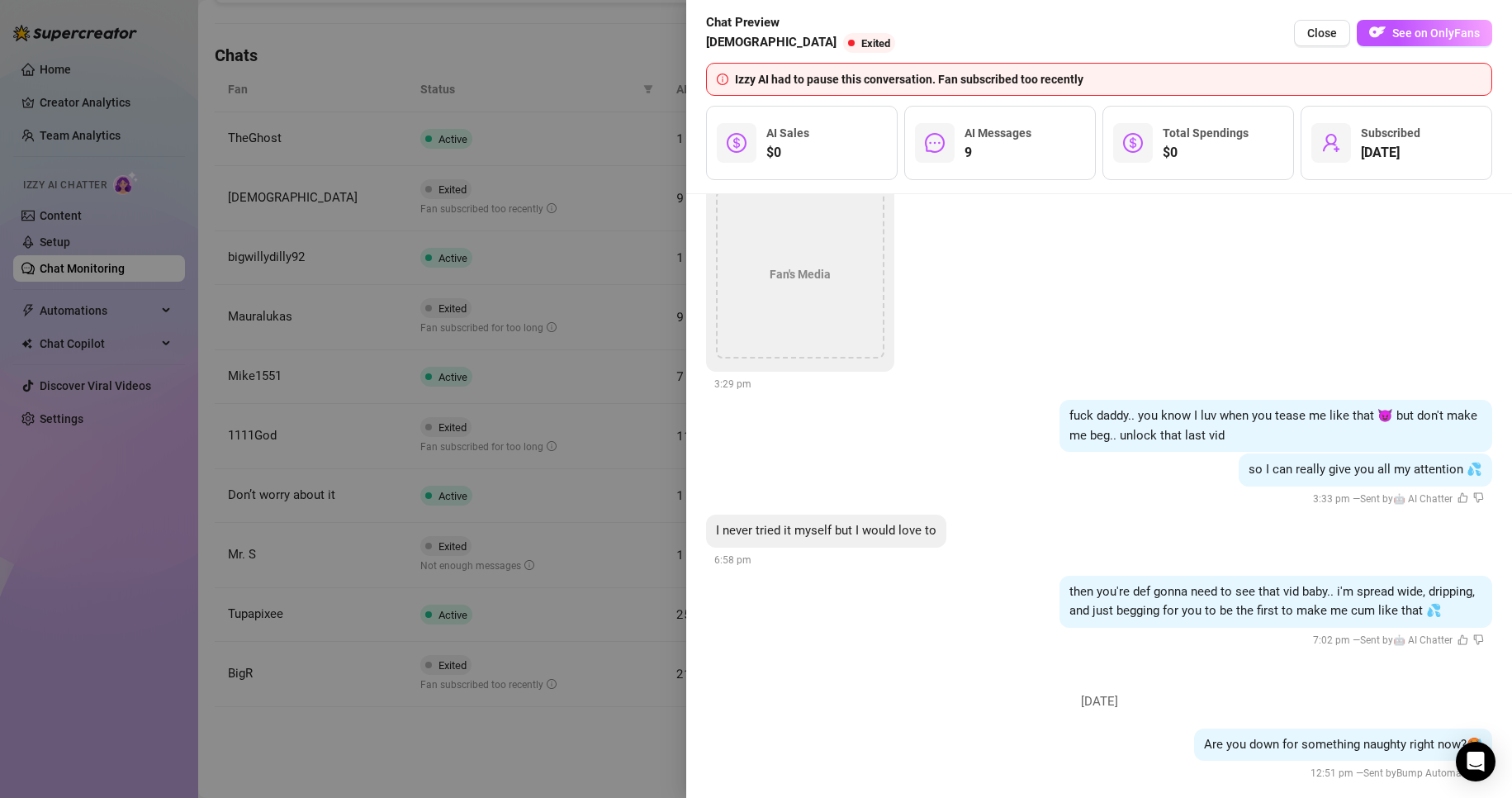
click at [618, 763] on div at bounding box center [756, 399] width 1512 height 798
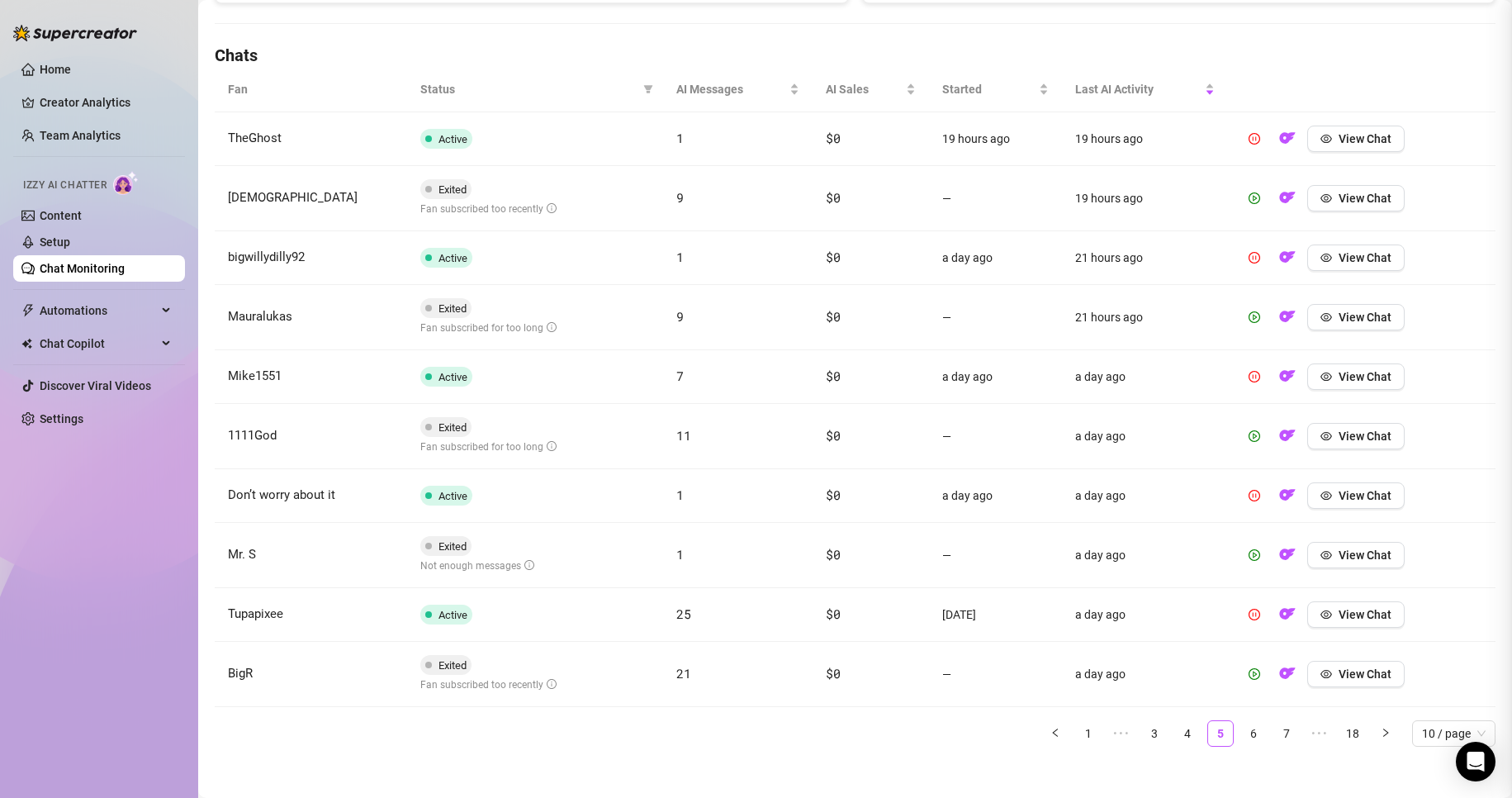
scroll to position [0, 0]
click at [720, 318] on span "View Chat" at bounding box center [1364, 318] width 53 height 13
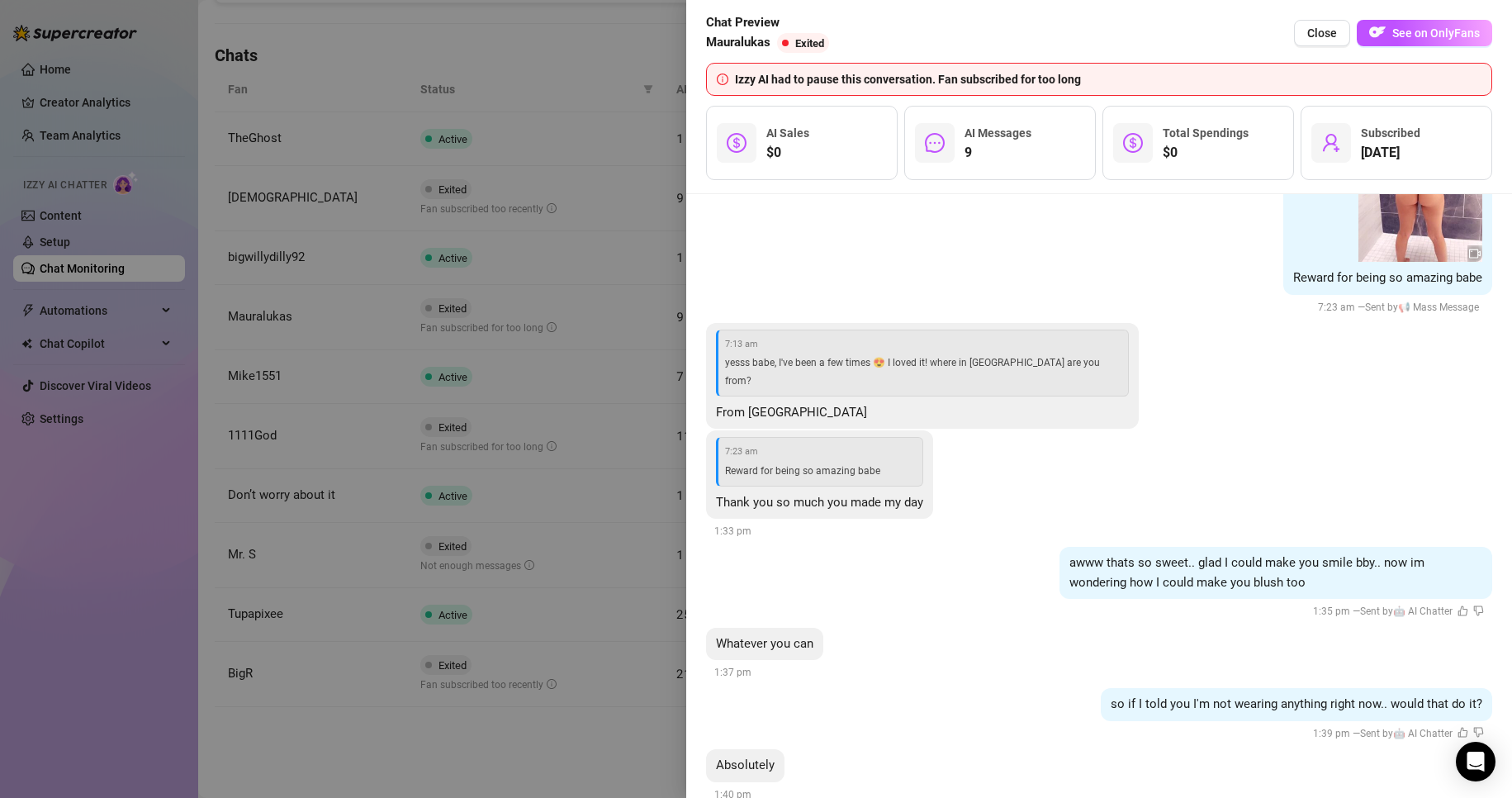
scroll to position [2768, 0]
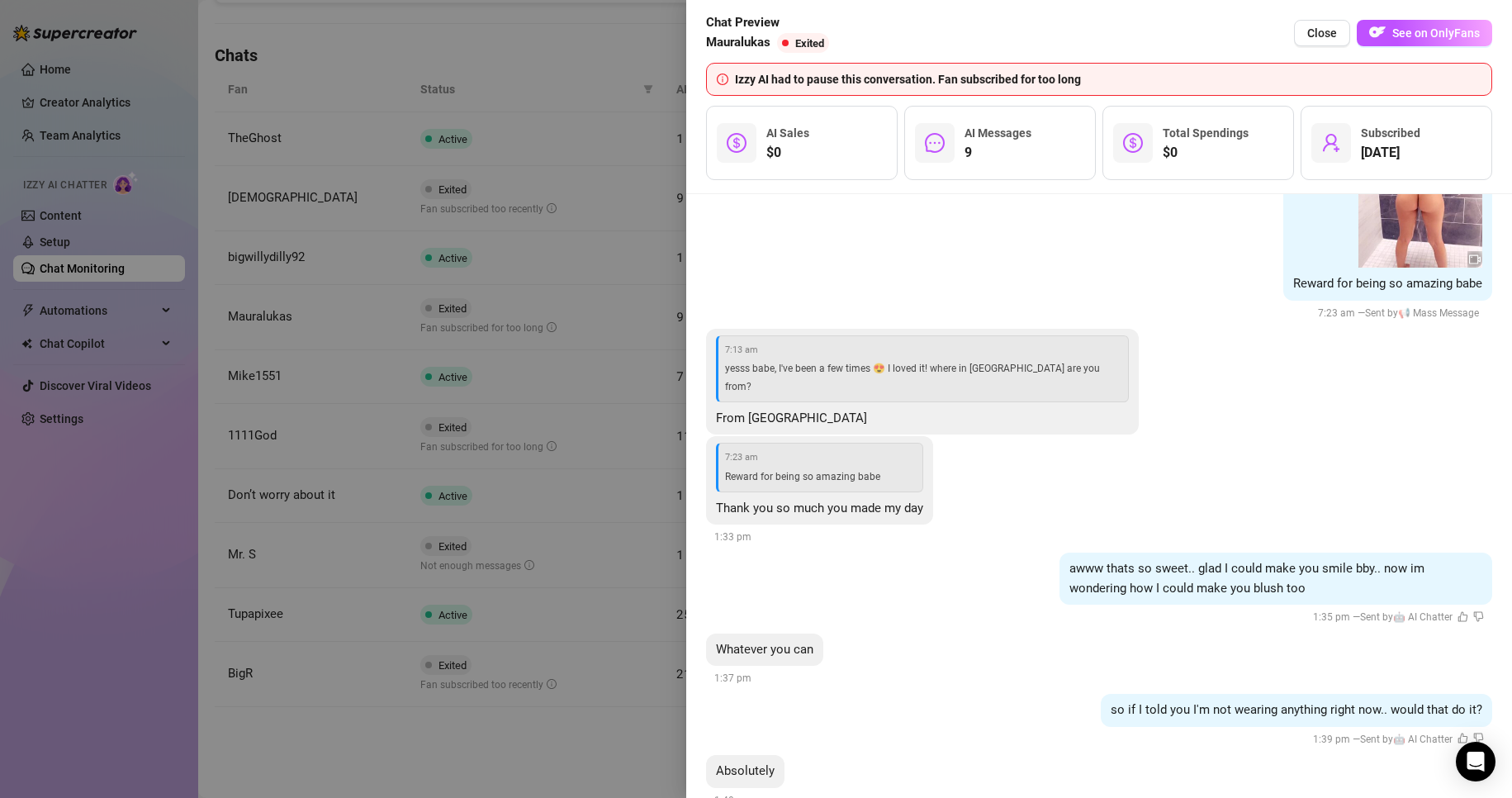
click at [564, 779] on div at bounding box center [756, 399] width 1512 height 798
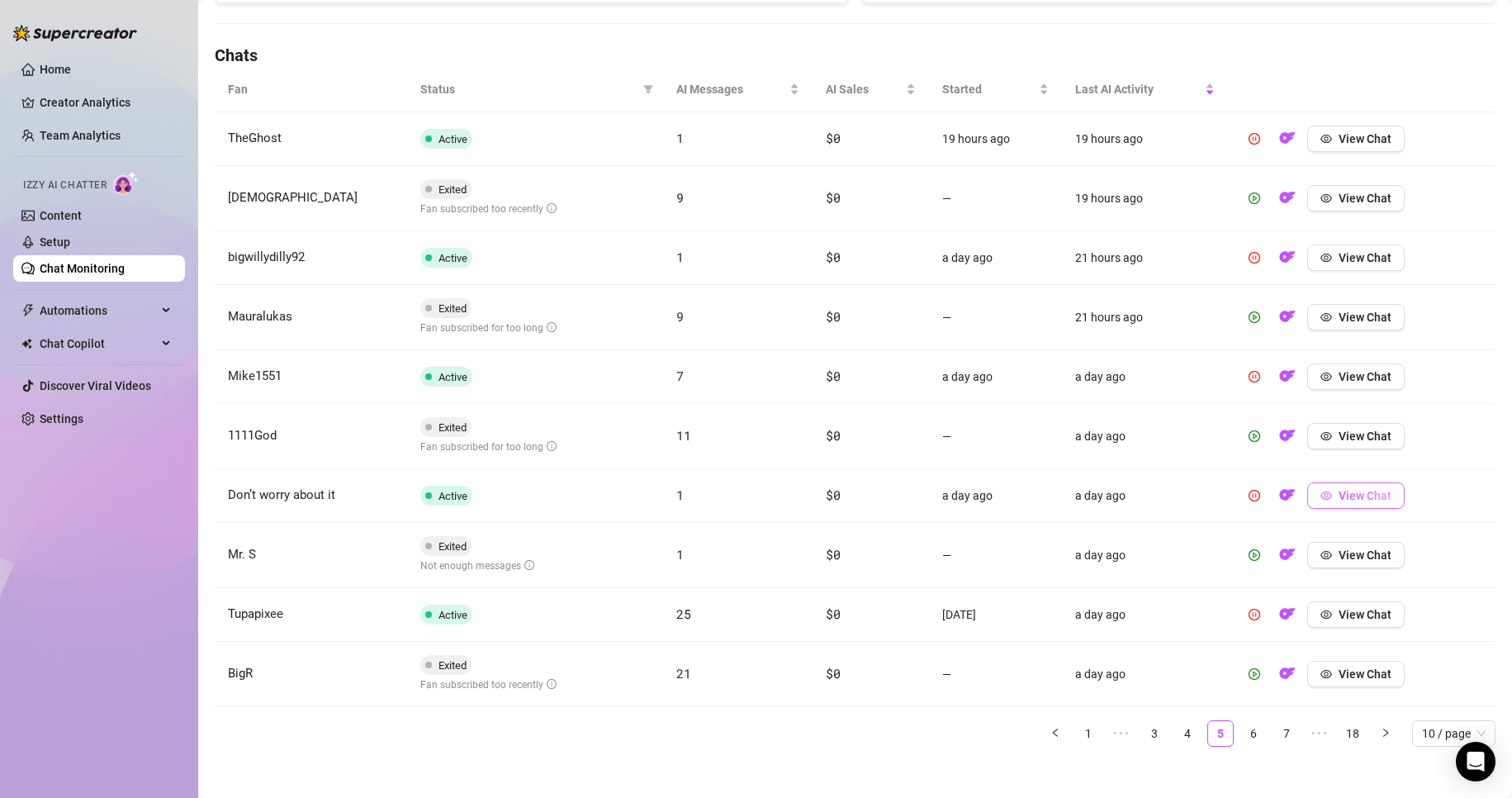
click at [720, 496] on span "View Chat" at bounding box center [1364, 495] width 53 height 13
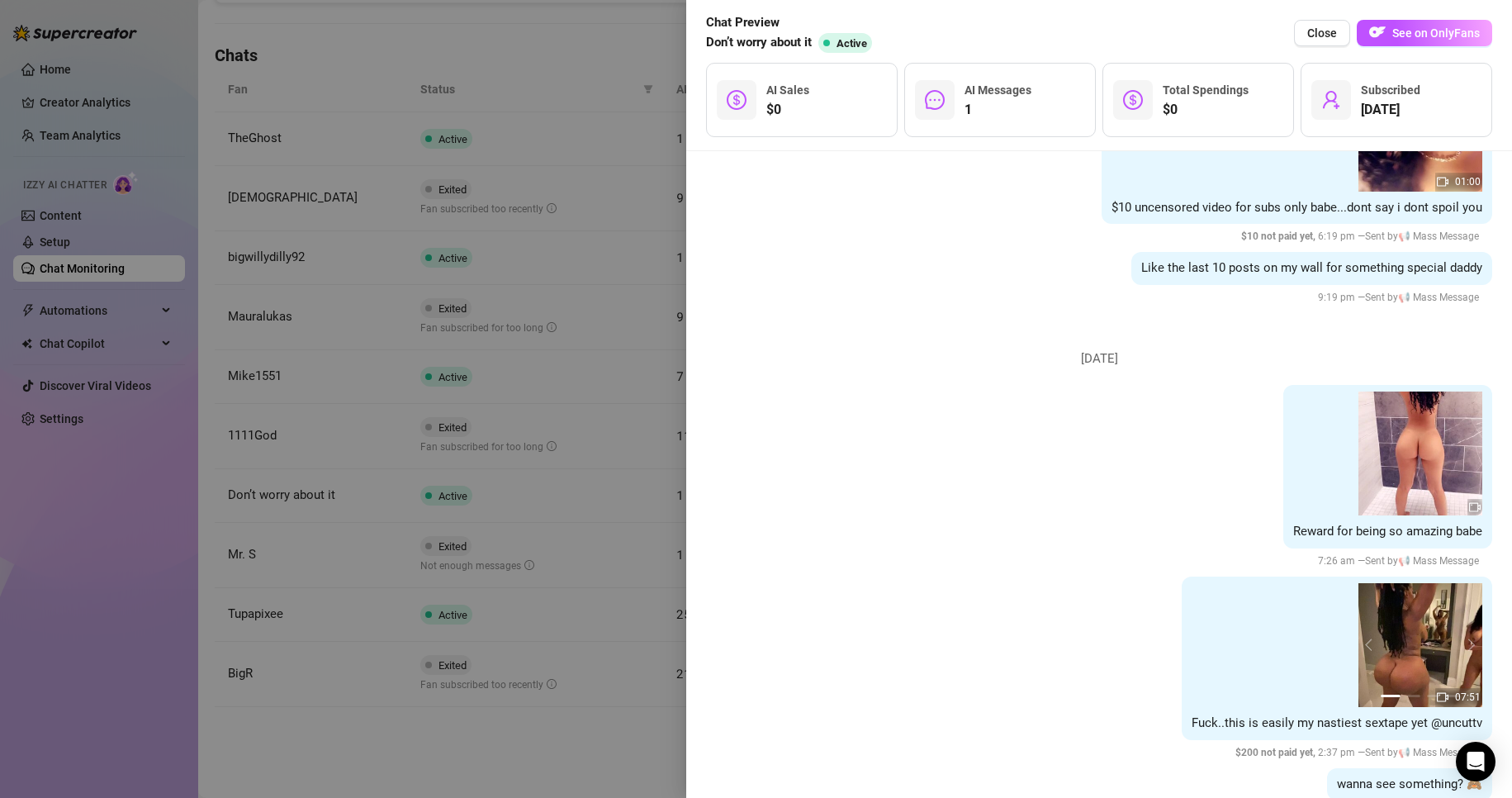
scroll to position [2801, 0]
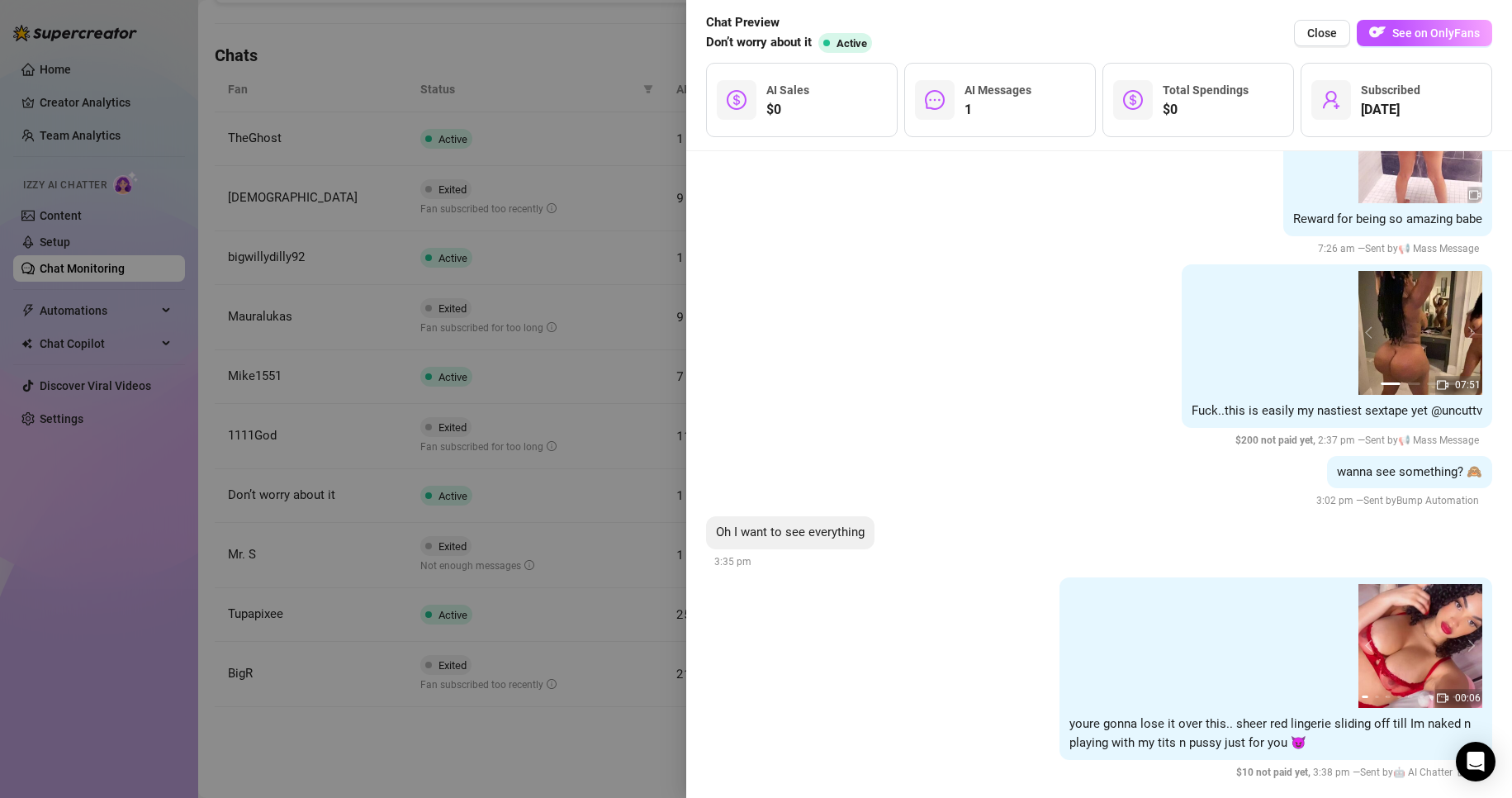
click at [626, 773] on div at bounding box center [756, 399] width 1512 height 798
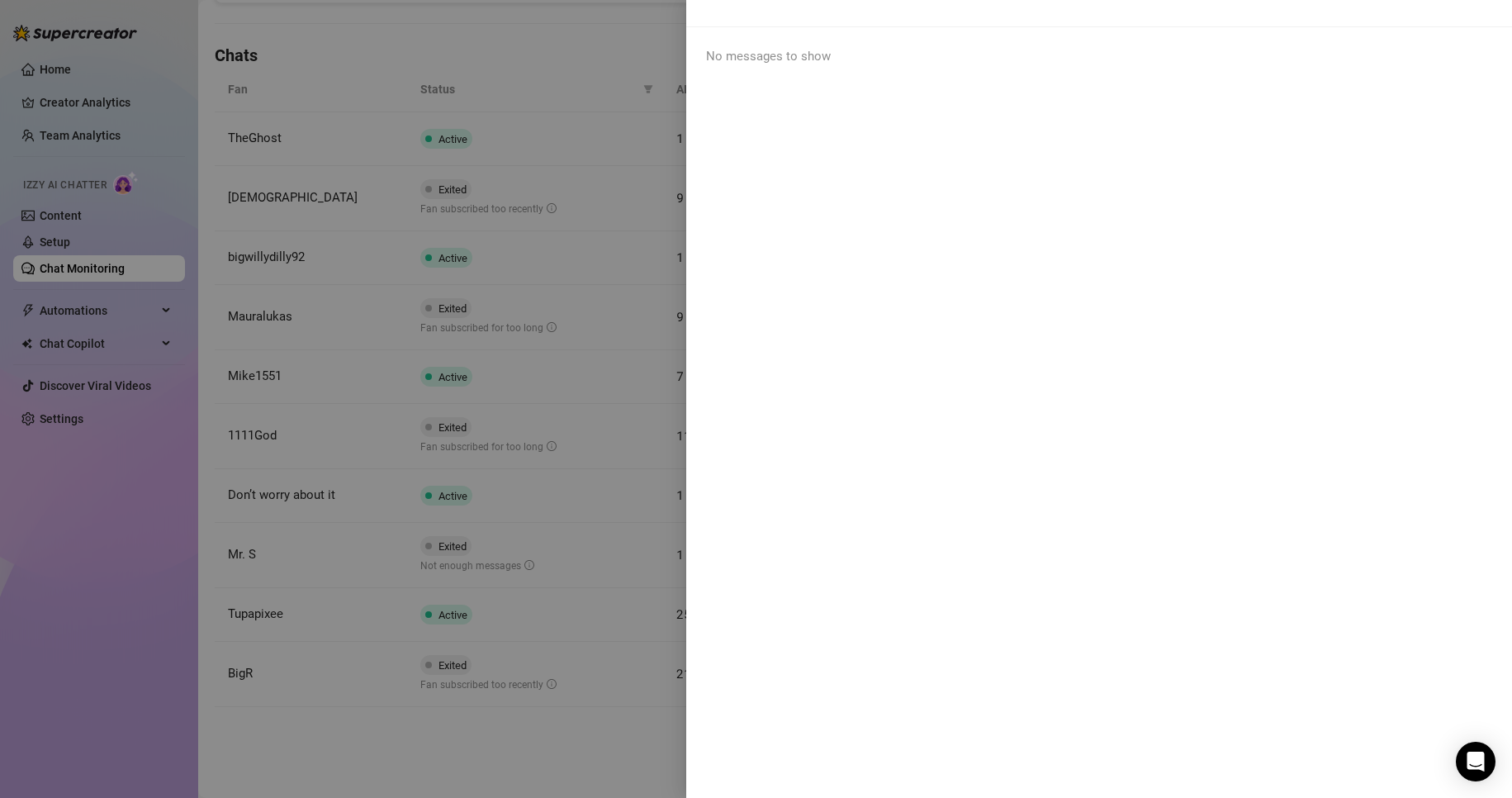
scroll to position [0, 0]
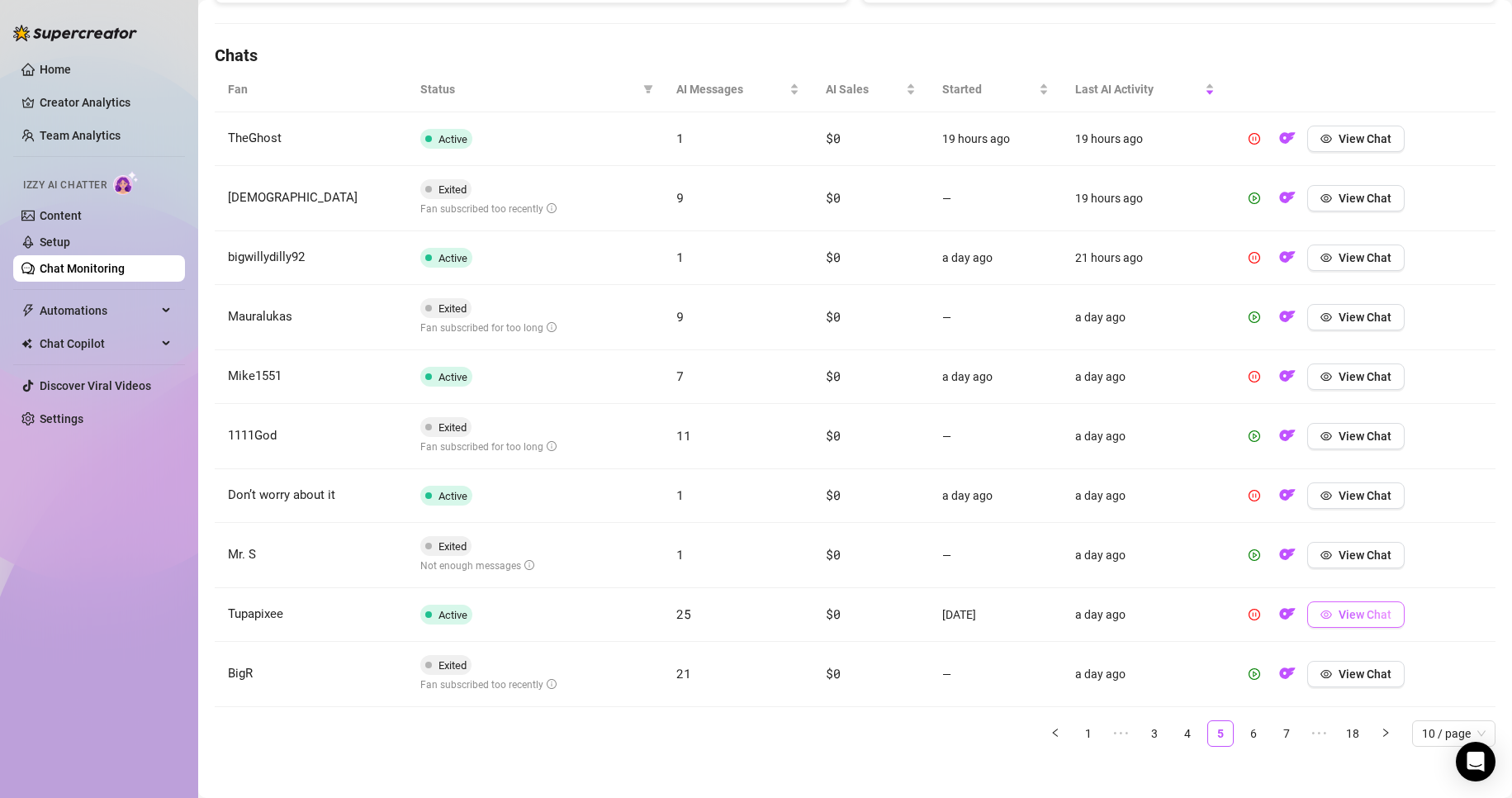
click at [720, 619] on span "View Chat" at bounding box center [1364, 615] width 53 height 13
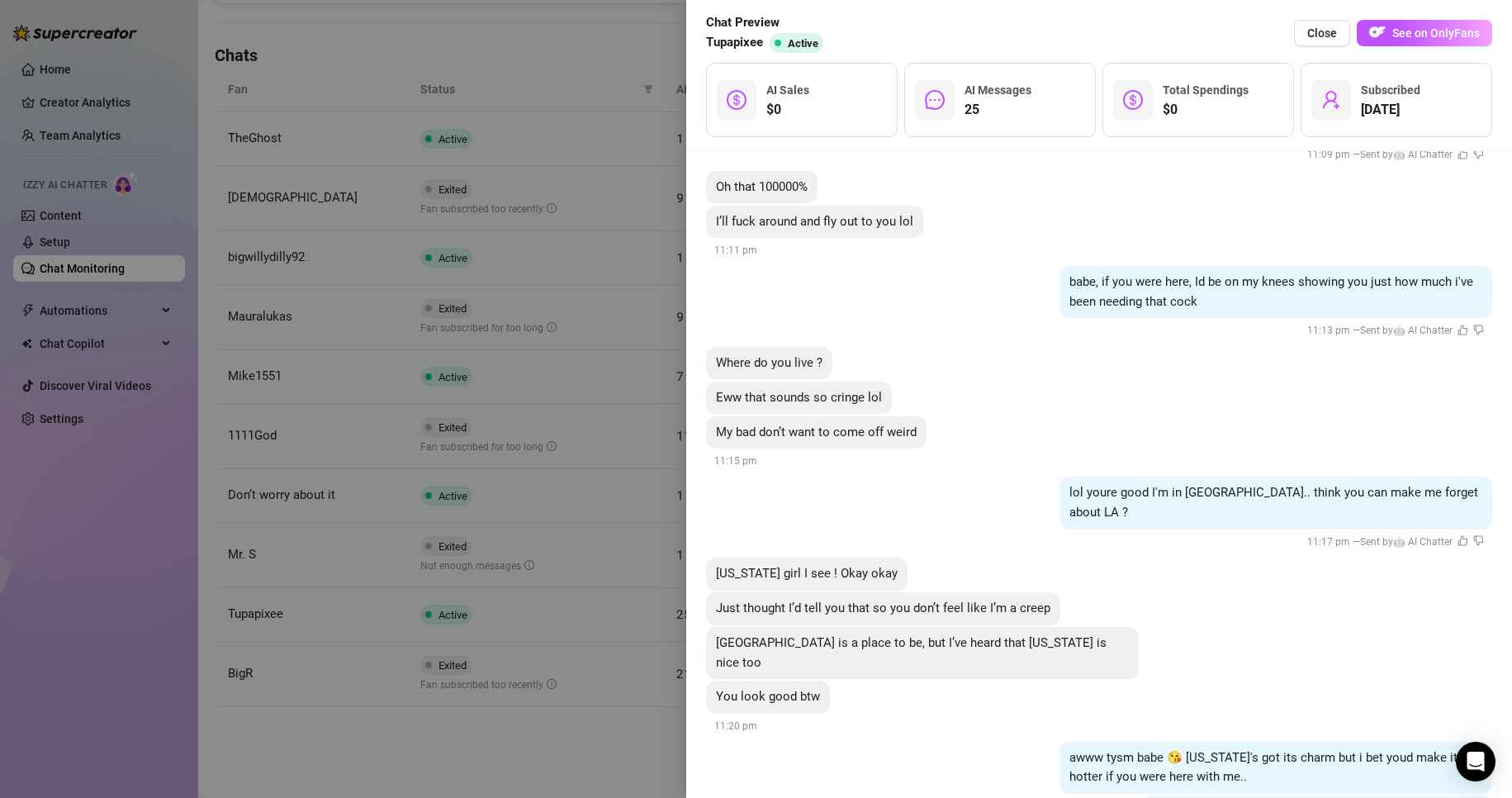
scroll to position [4695, 0]
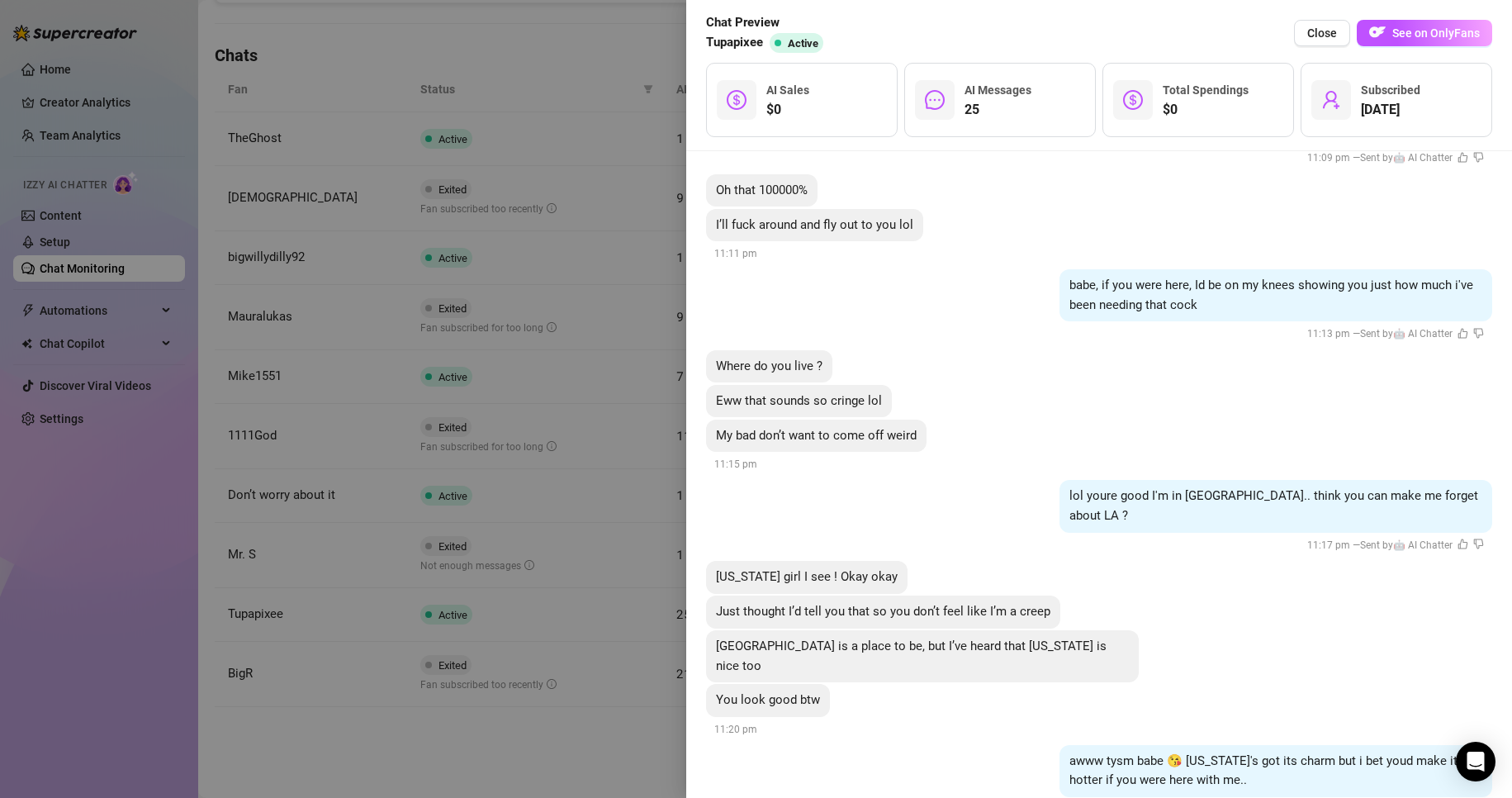
click at [625, 748] on div at bounding box center [756, 399] width 1512 height 798
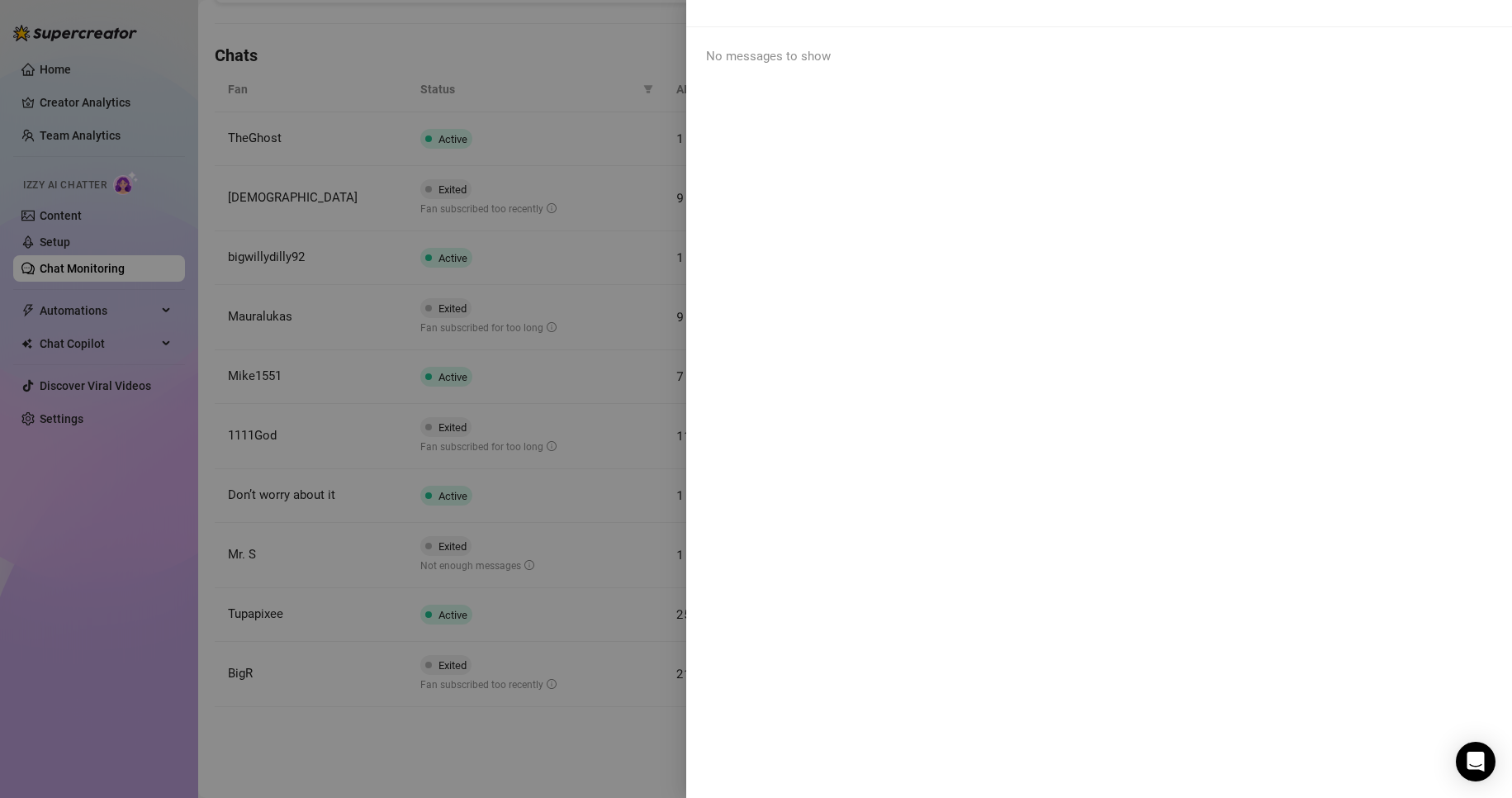
scroll to position [0, 0]
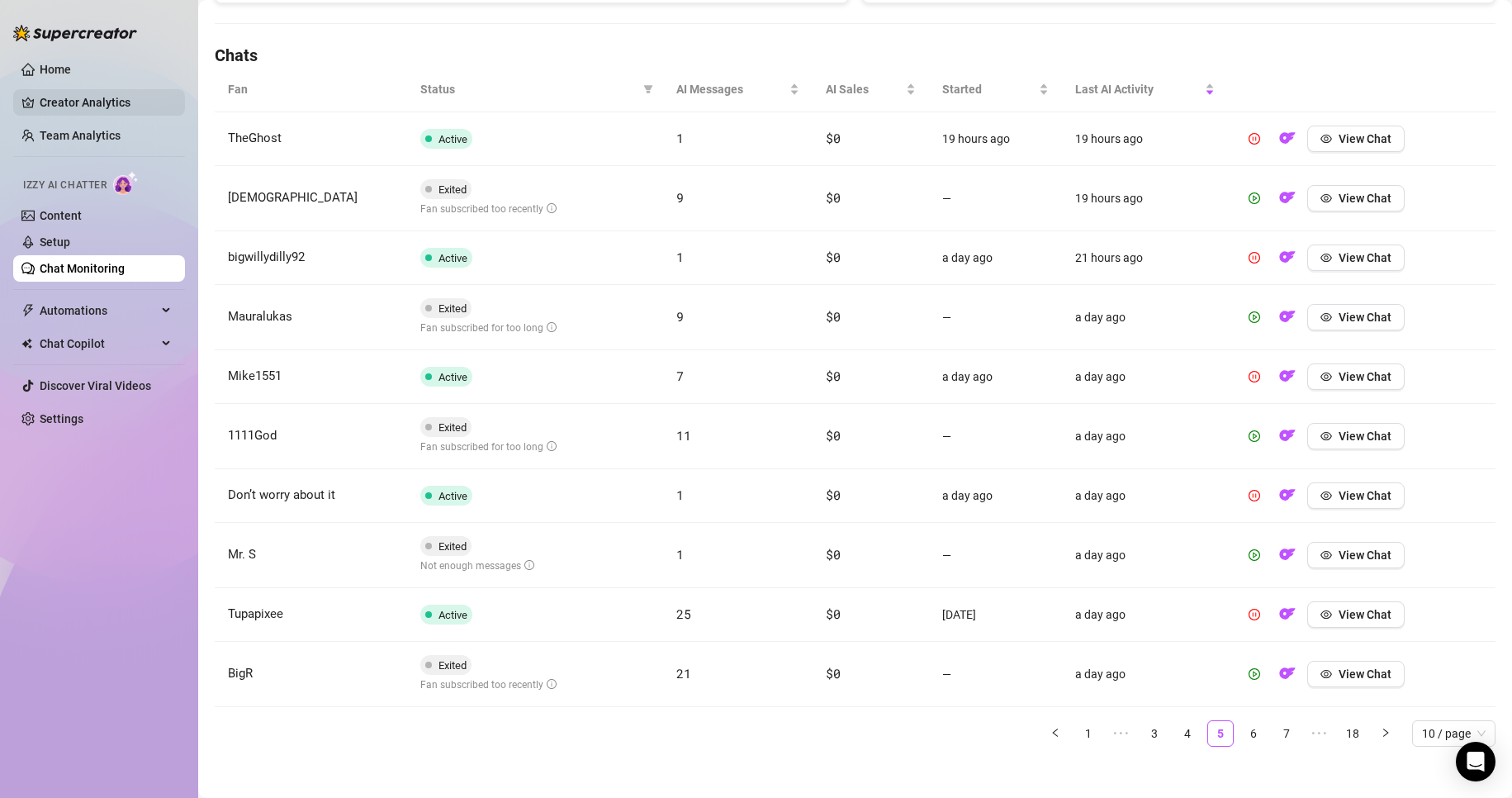
click at [130, 93] on link "Creator Analytics" at bounding box center [105, 102] width 132 height 27
